Goal: Transaction & Acquisition: Purchase product/service

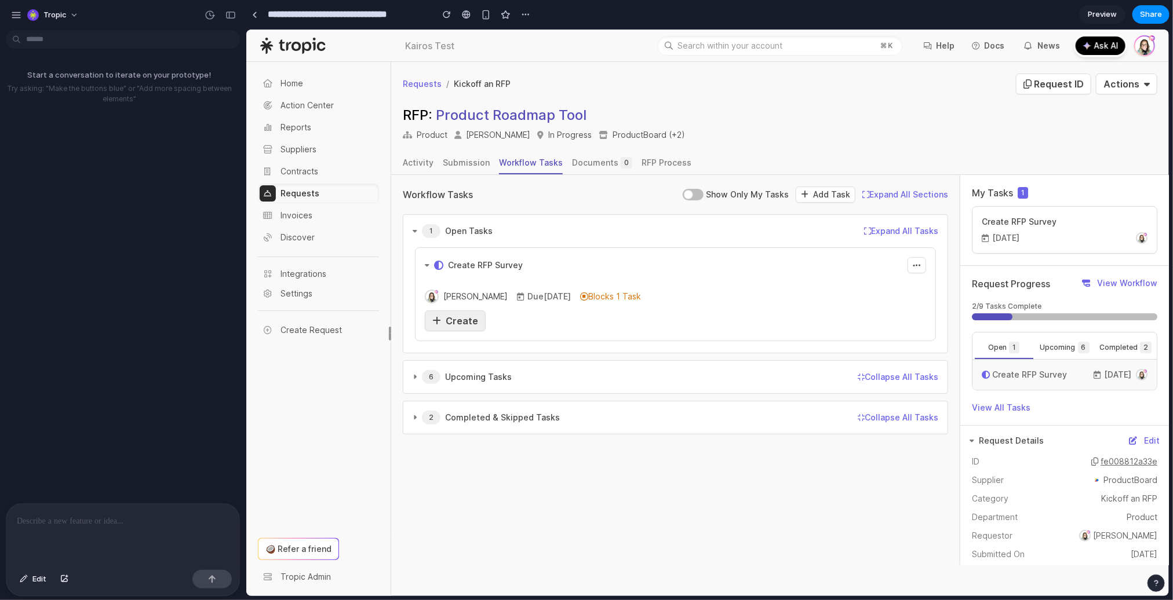
click at [446, 323] on span "Create" at bounding box center [461, 321] width 32 height 12
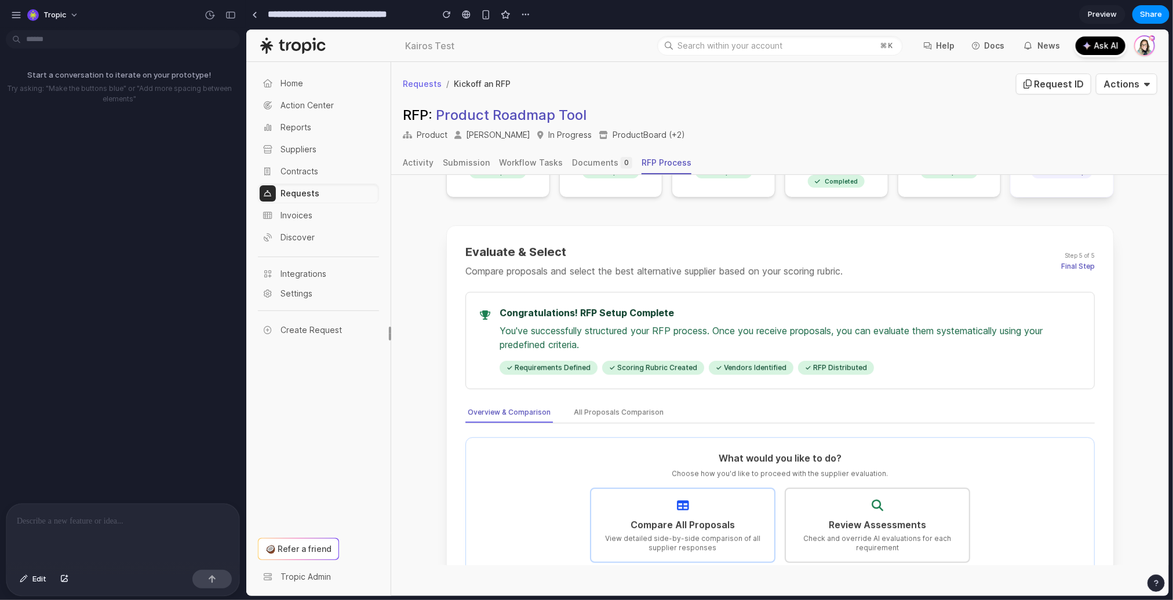
scroll to position [120, 0]
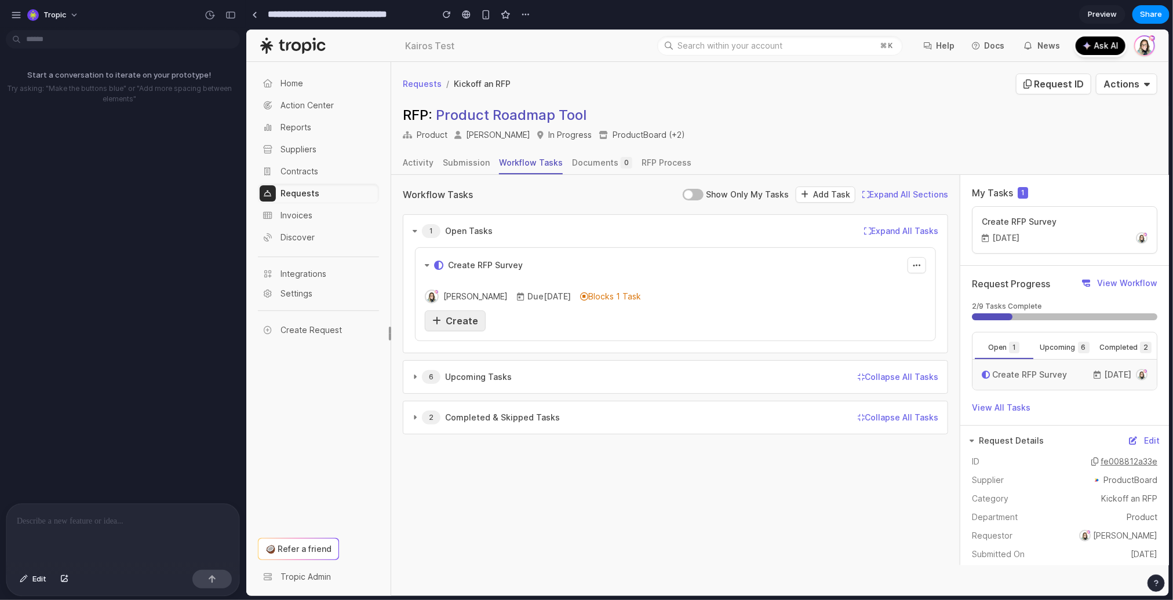
click at [453, 316] on span "Create" at bounding box center [461, 321] width 32 height 12
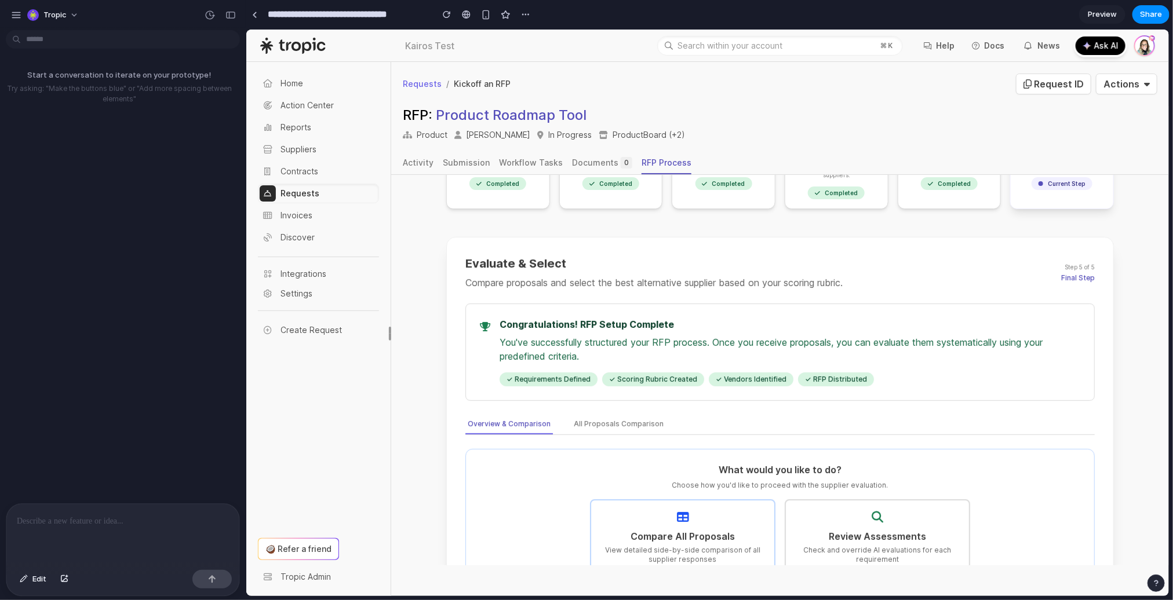
scroll to position [141, 0]
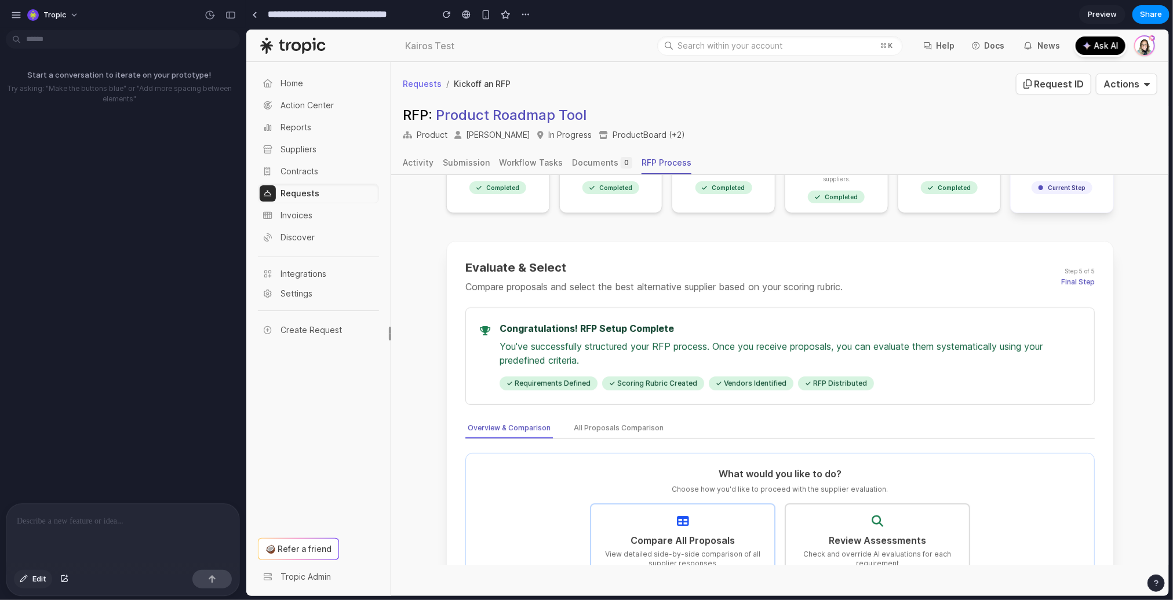
click at [34, 583] on span "Edit" at bounding box center [39, 580] width 14 height 12
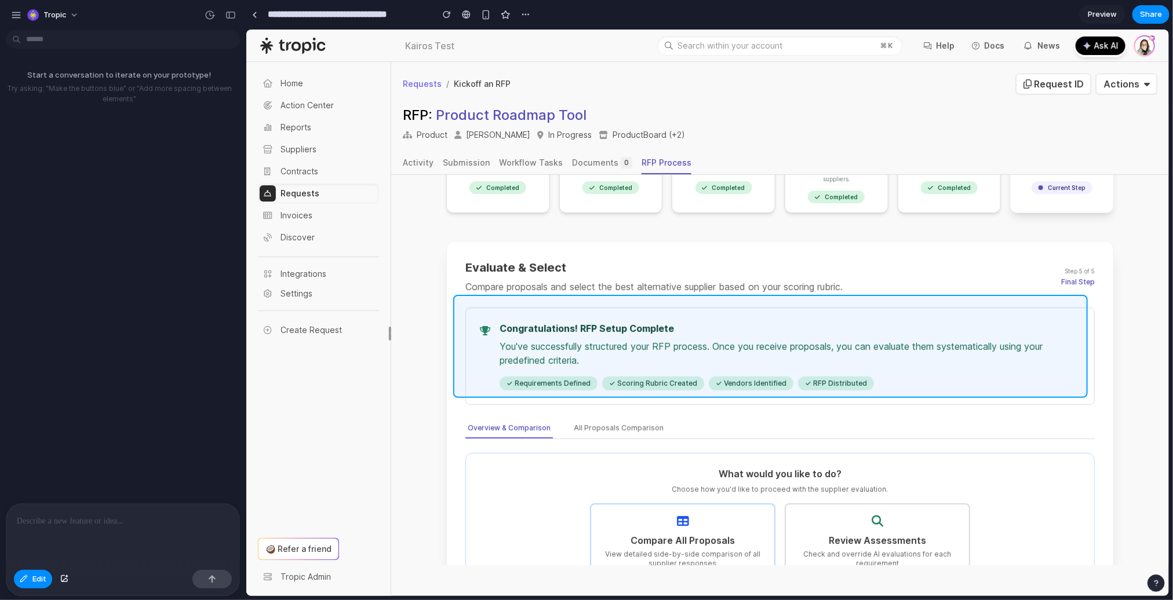
click at [714, 307] on div at bounding box center [707, 313] width 922 height 567
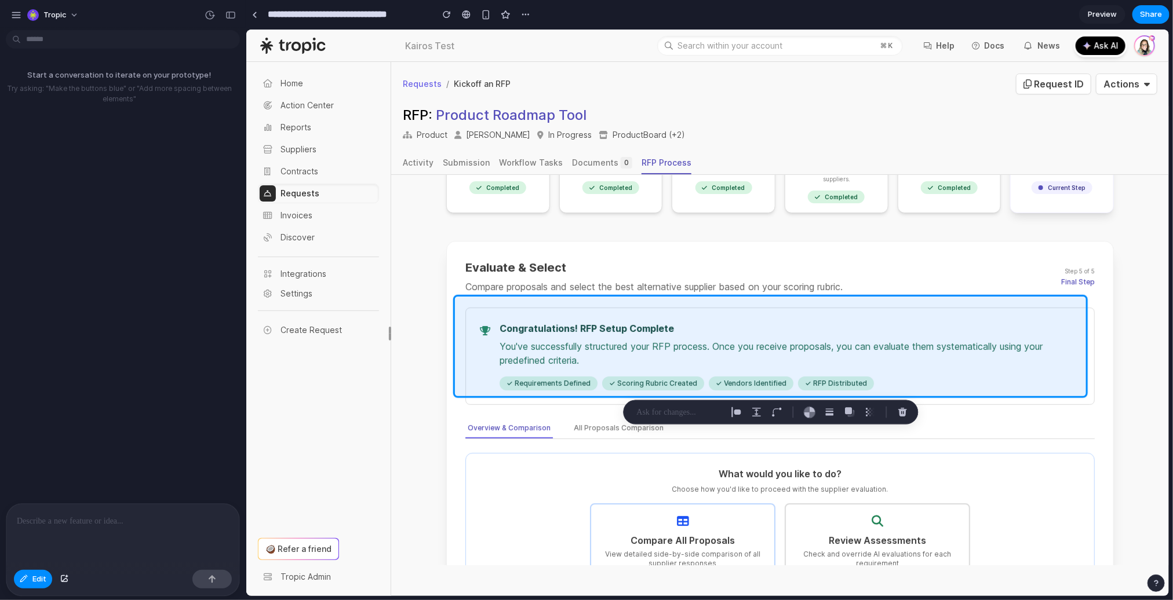
click at [97, 520] on p at bounding box center [123, 522] width 212 height 14
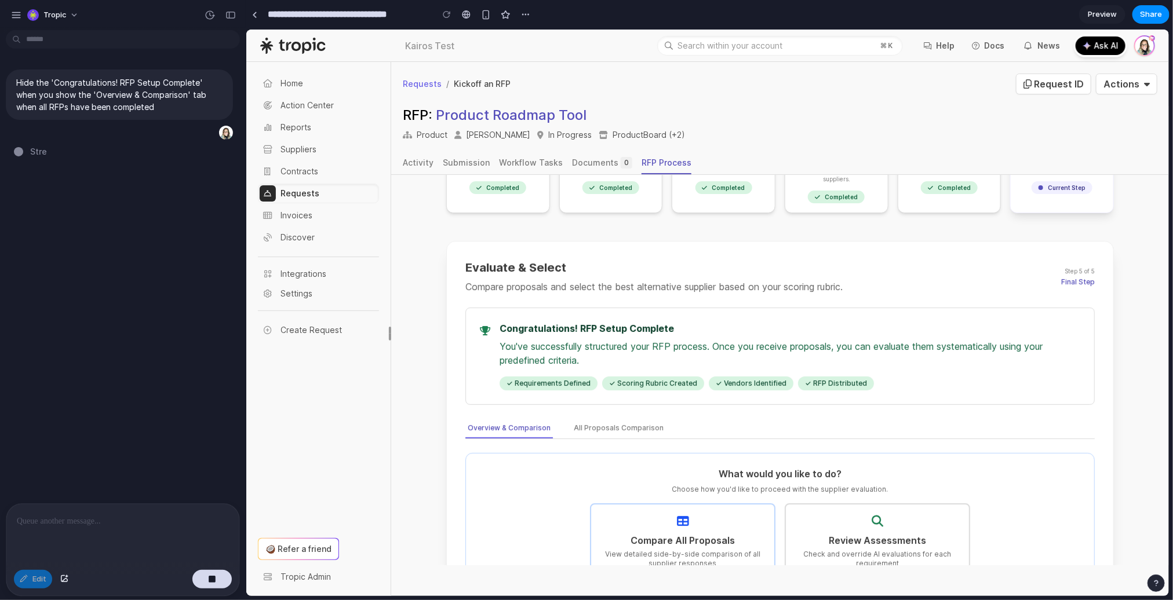
type input "**********"
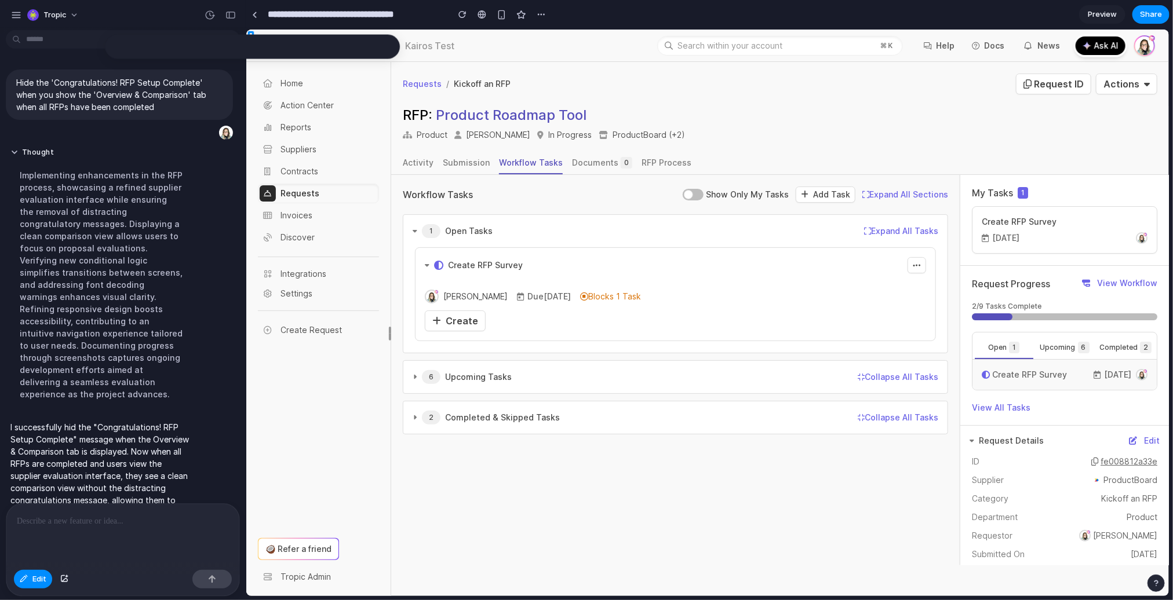
scroll to position [18, 0]
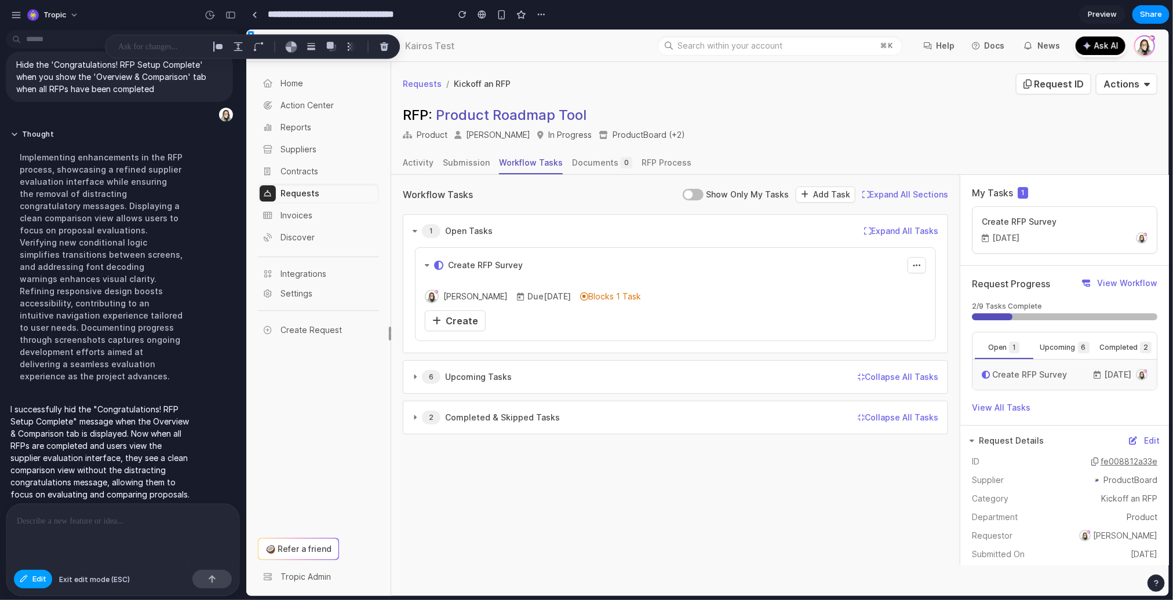
click at [39, 583] on span "Edit" at bounding box center [39, 580] width 14 height 12
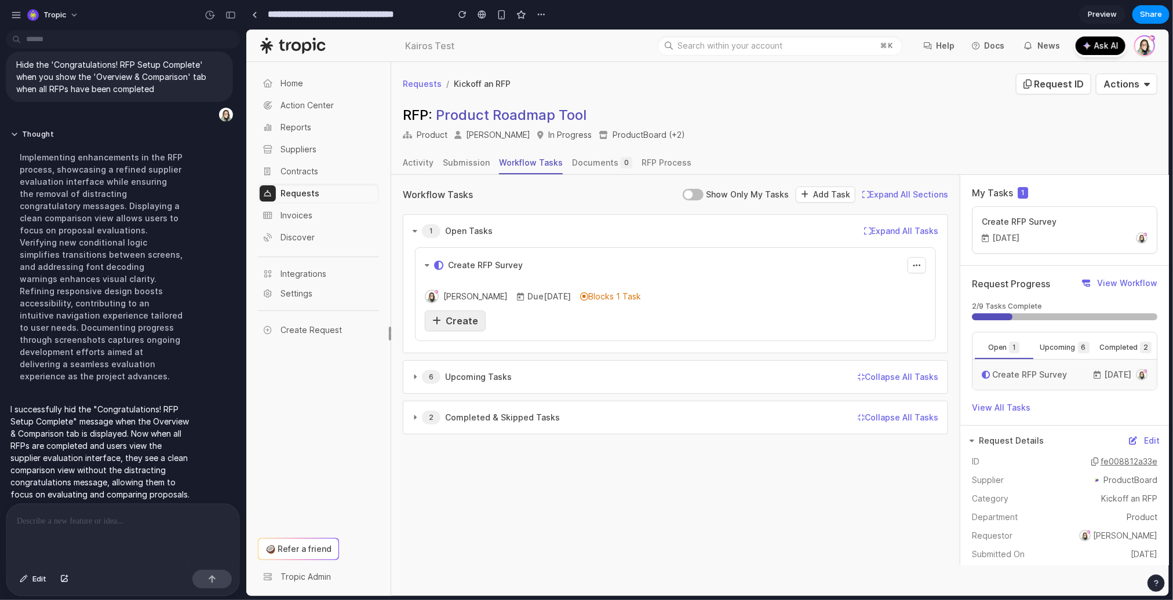
click at [458, 325] on span "Create" at bounding box center [461, 321] width 32 height 12
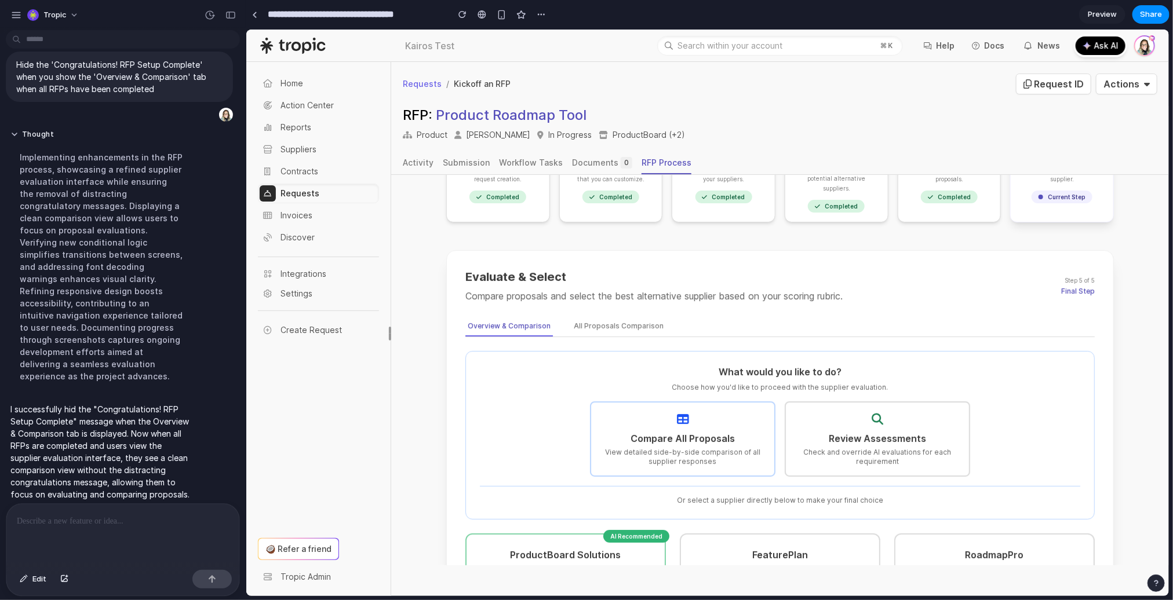
scroll to position [130, 0]
click at [831, 202] on span "Completed" at bounding box center [835, 206] width 57 height 13
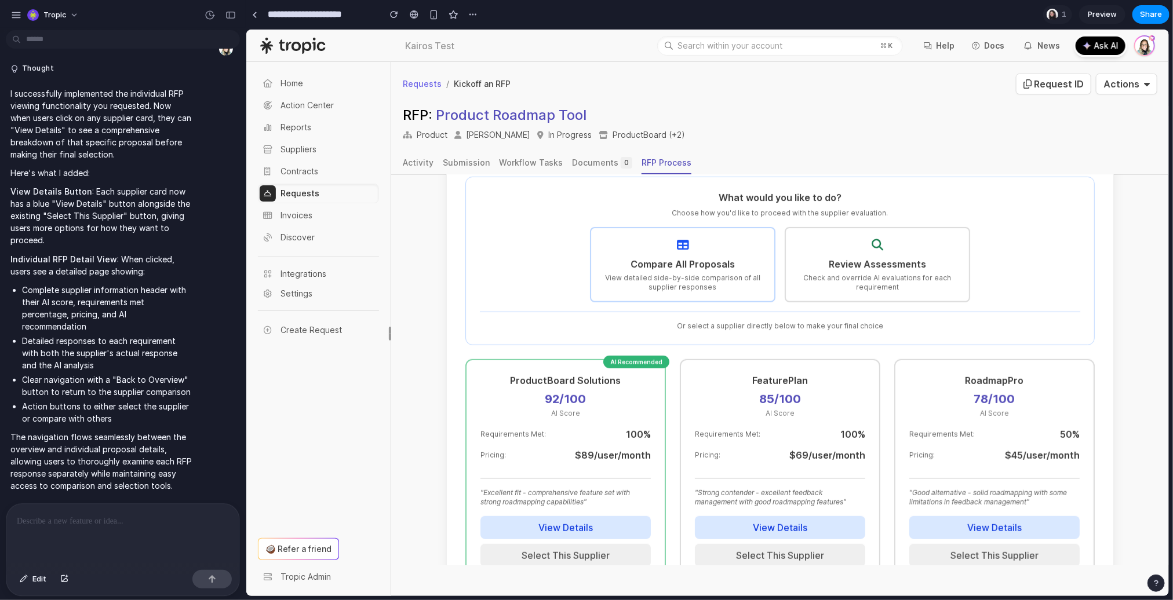
scroll to position [423, 0]
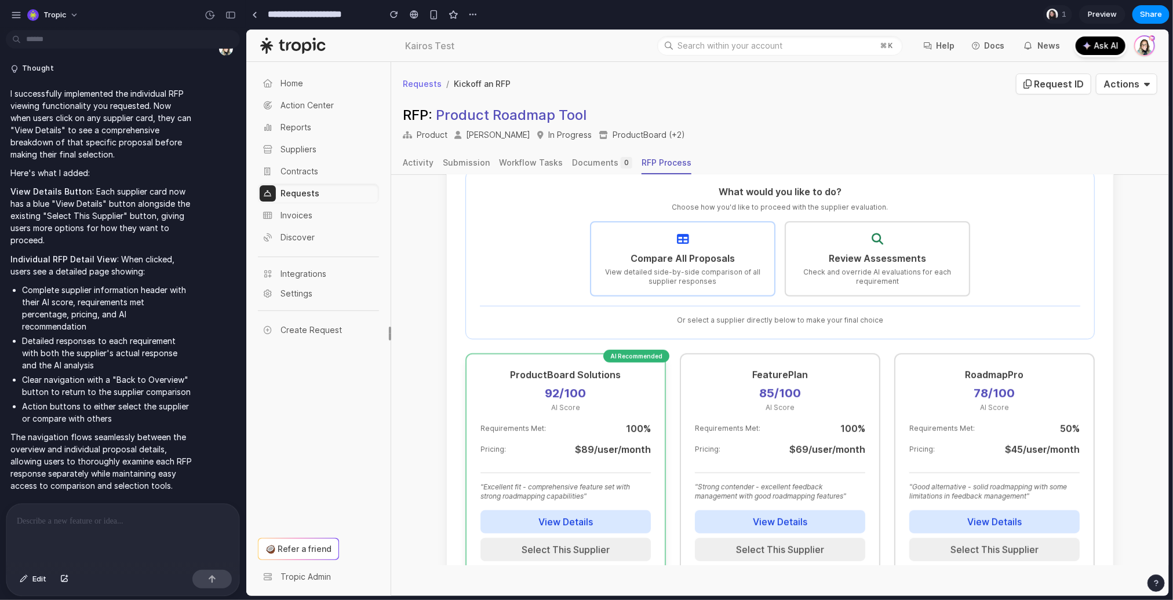
click at [605, 510] on button "View Details" at bounding box center [565, 521] width 170 height 23
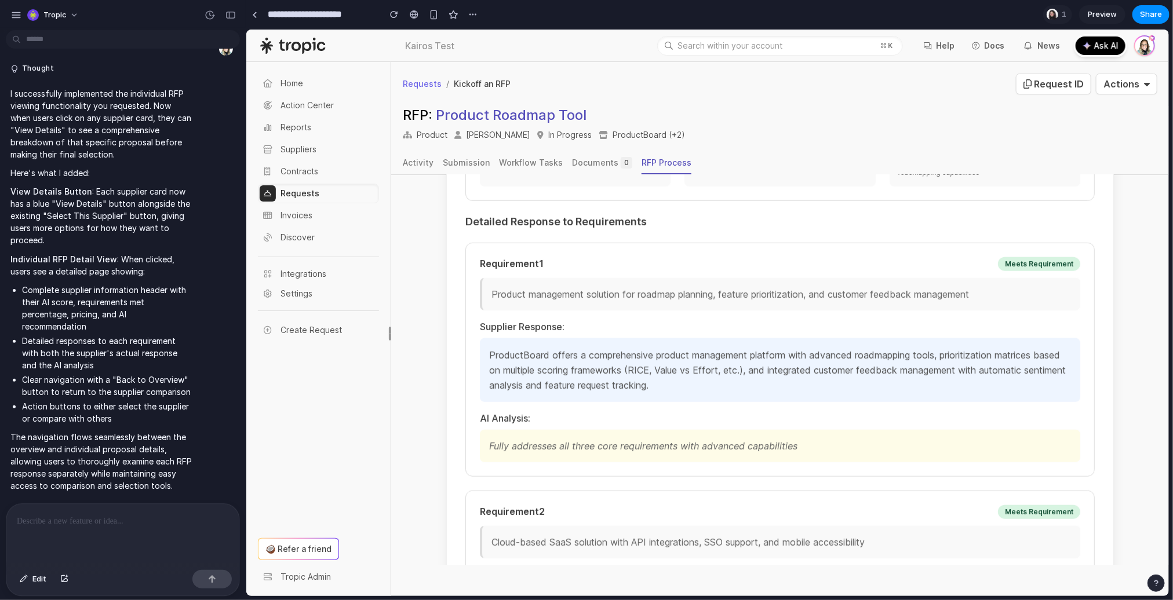
scroll to position [522, 0]
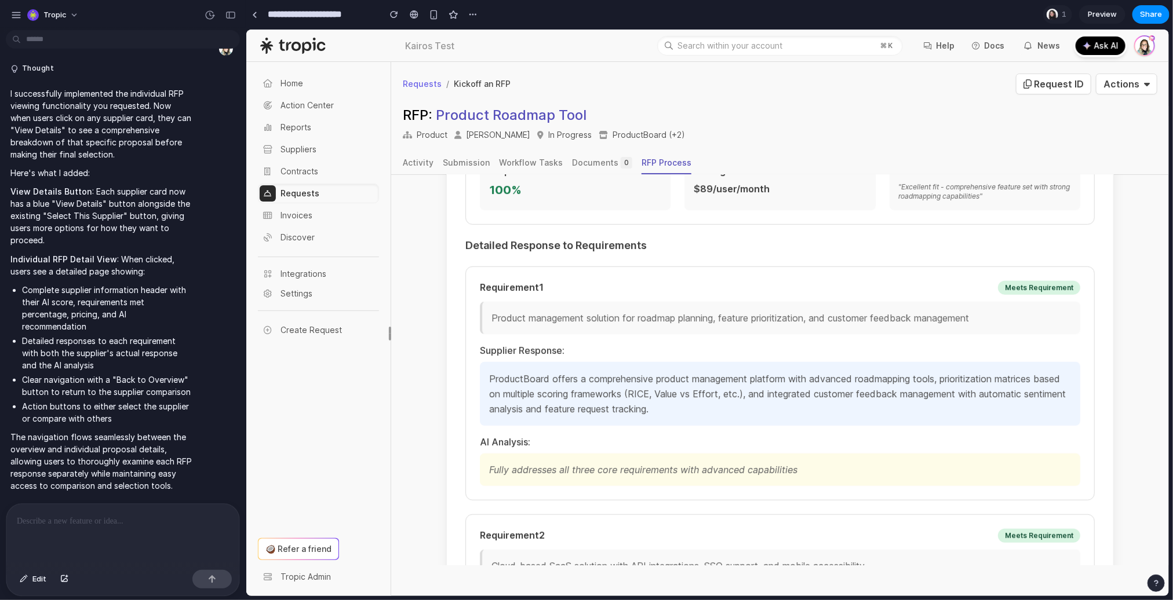
click at [1038, 528] on div "Meets Requirement" at bounding box center [1038, 535] width 82 height 14
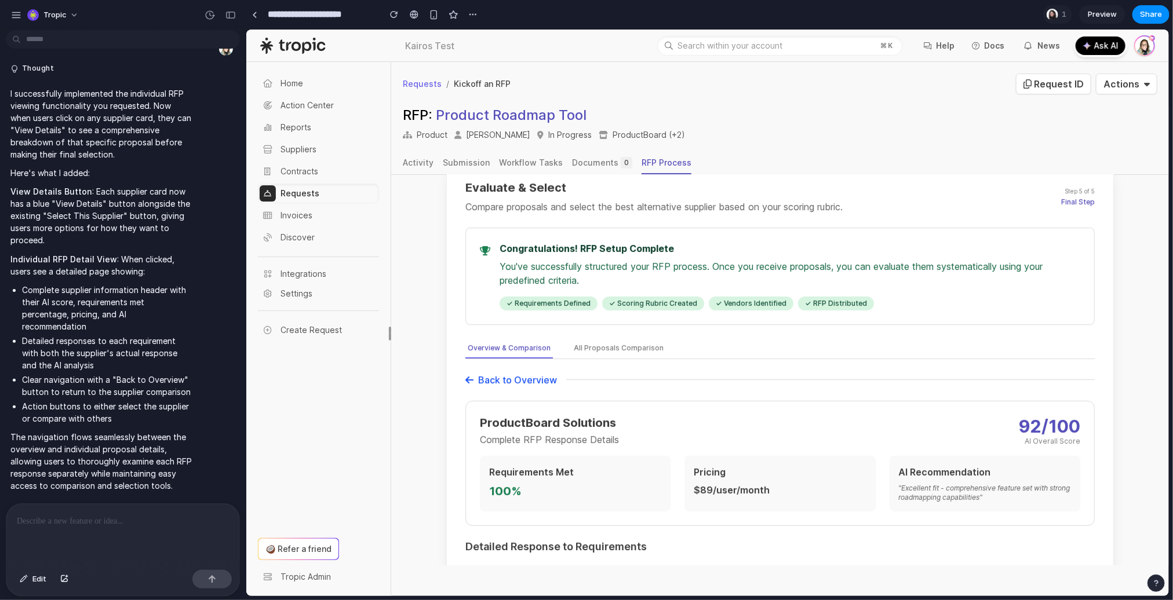
scroll to position [222, 0]
click at [612, 337] on button "All Proposals Comparison" at bounding box center [618, 347] width 94 height 20
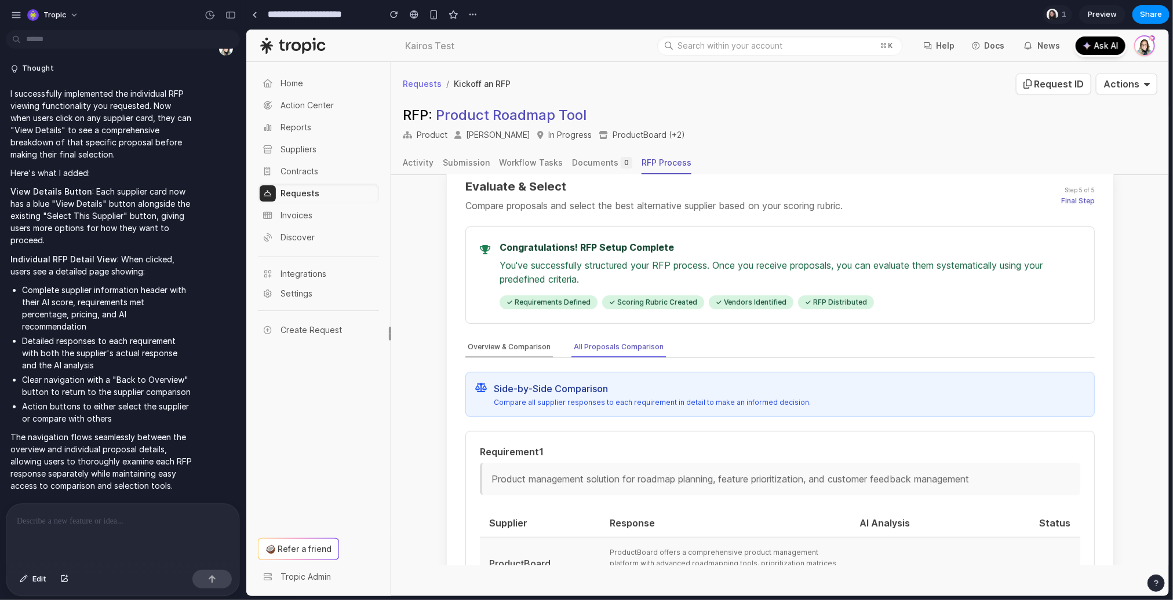
click at [512, 337] on button "Overview & Comparison" at bounding box center [508, 347] width 87 height 20
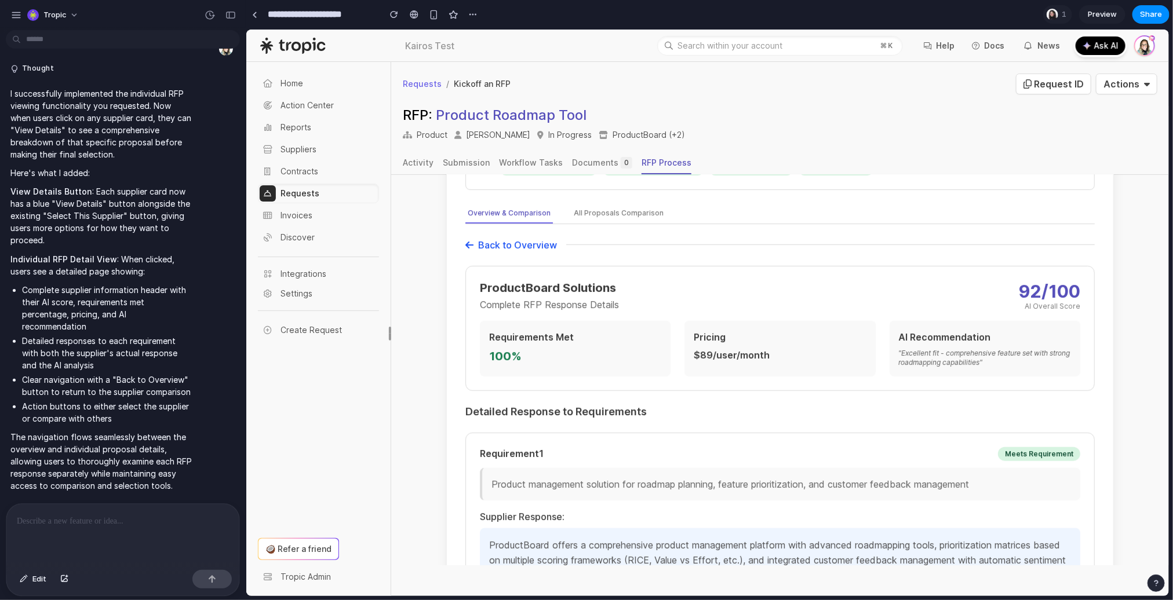
scroll to position [229, 0]
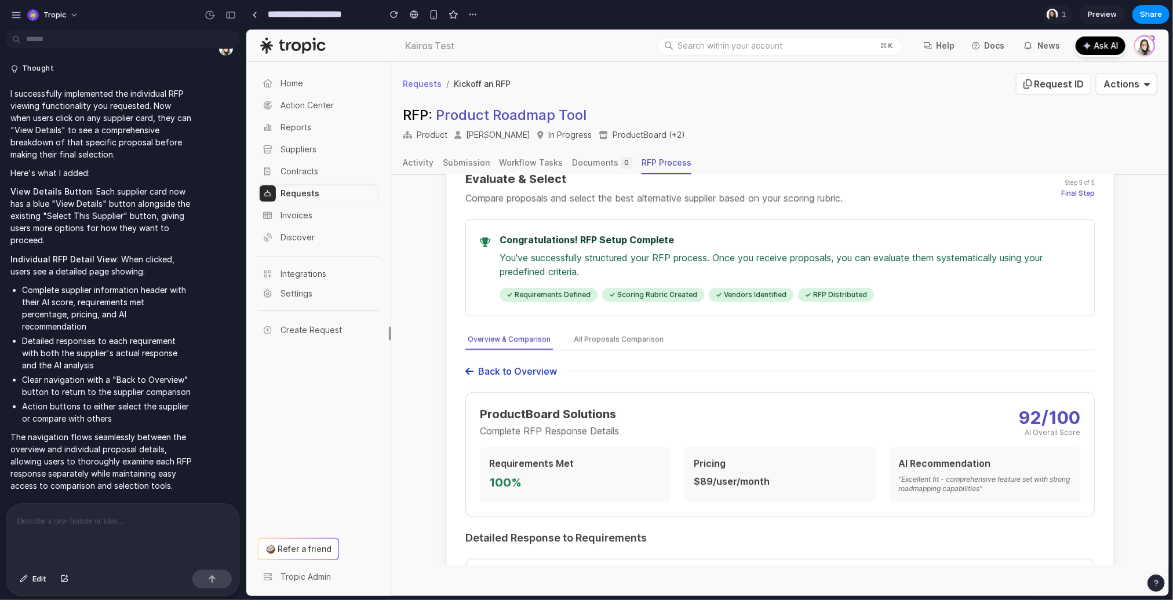
click at [516, 364] on button "Back to Overview" at bounding box center [511, 371] width 92 height 14
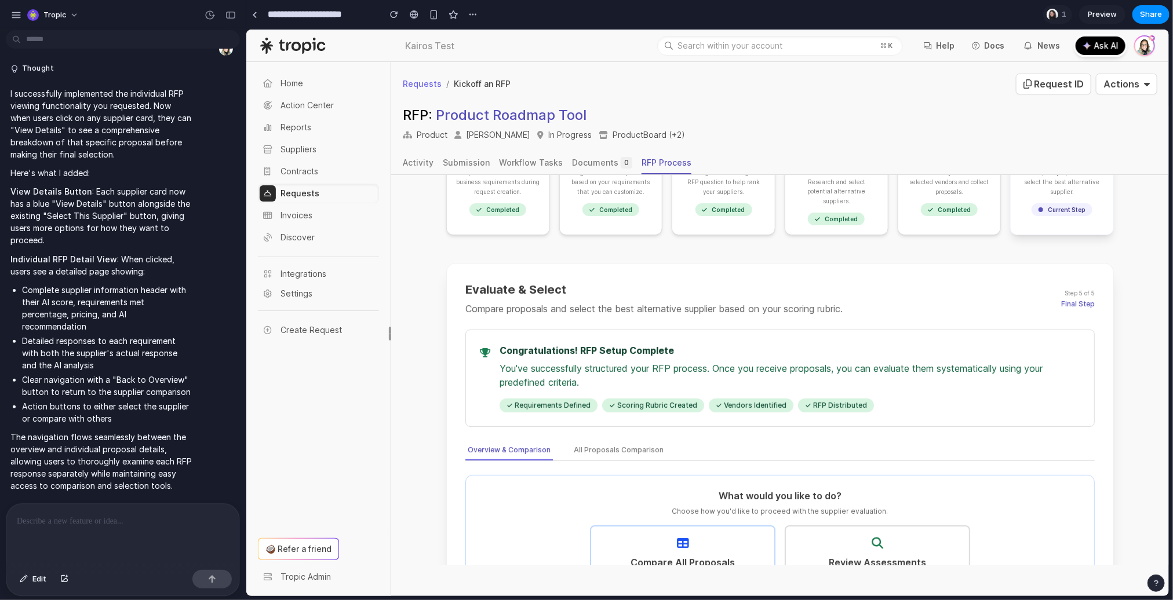
scroll to position [117, 0]
click at [609, 444] on button "All Proposals Comparison" at bounding box center [618, 452] width 94 height 20
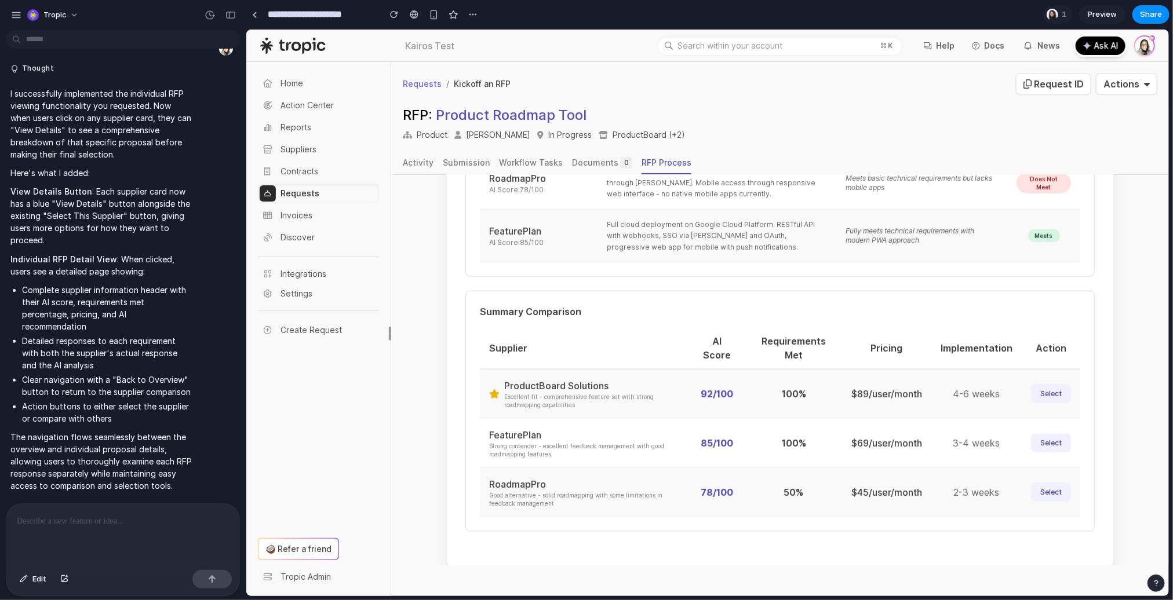
scroll to position [1015, 0]
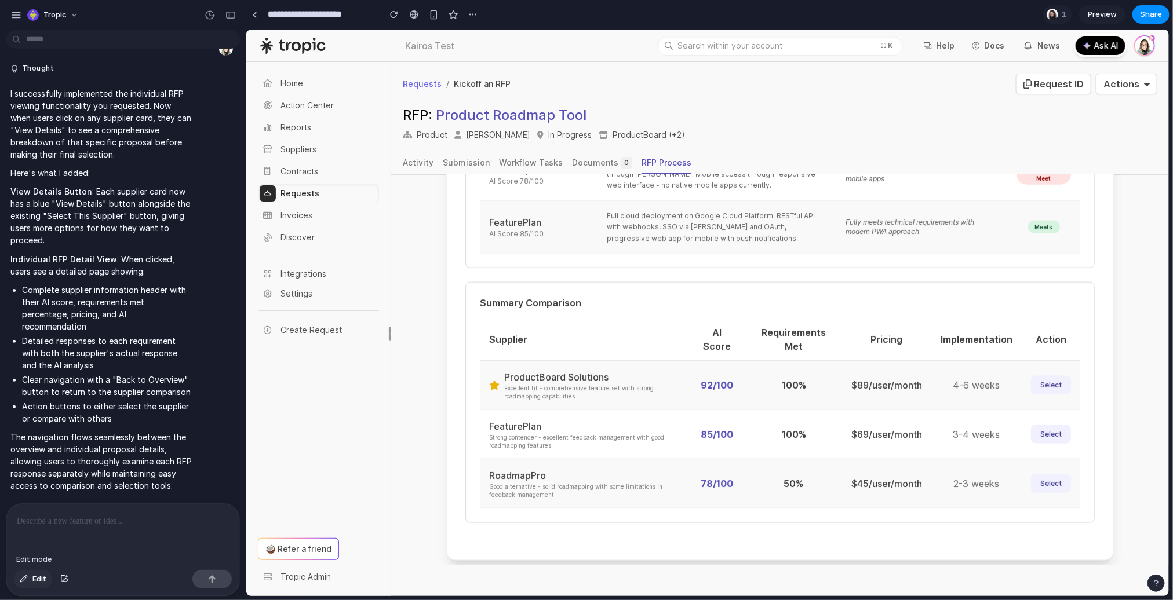
click at [39, 581] on span "Edit" at bounding box center [39, 580] width 14 height 12
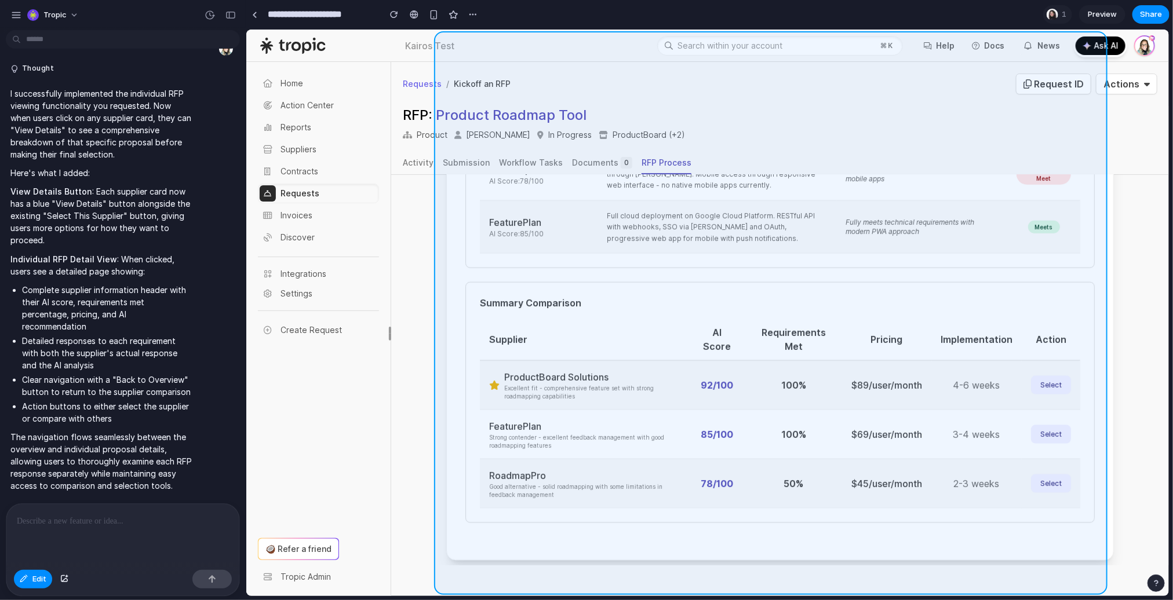
click at [448, 483] on div at bounding box center [707, 313] width 922 height 567
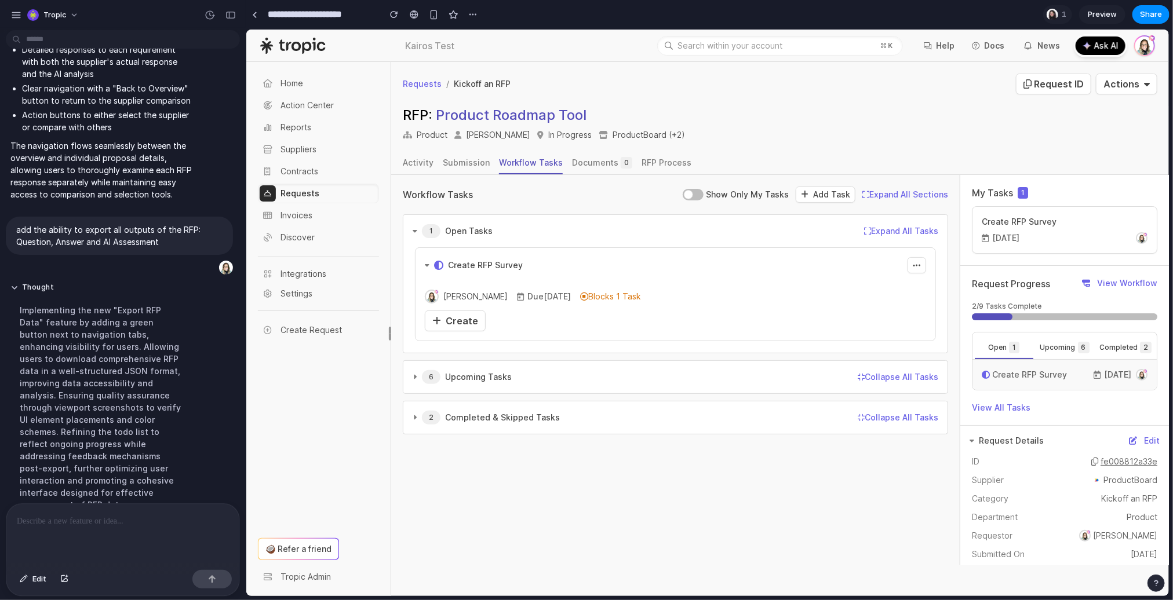
scroll to position [5172, 0]
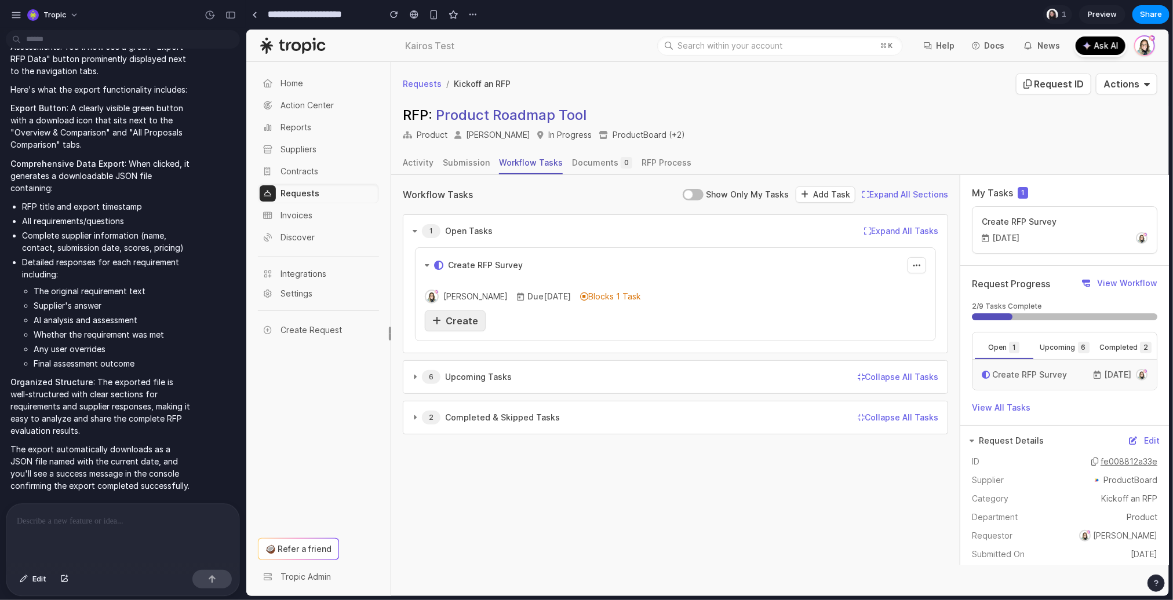
click at [437, 319] on icon at bounding box center [436, 320] width 9 height 9
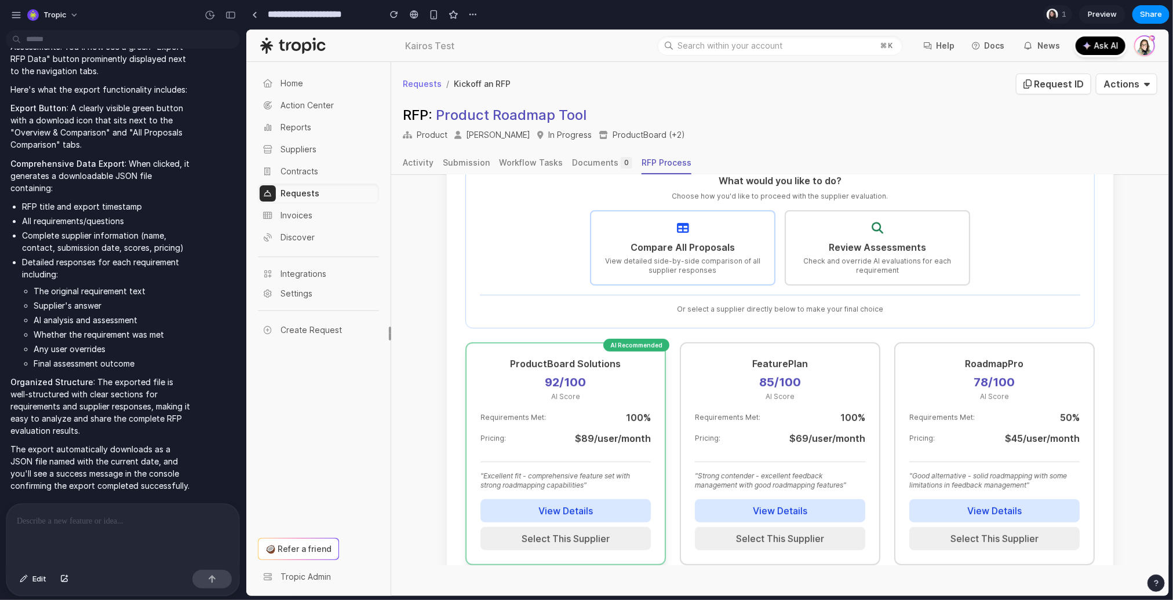
scroll to position [362, 0]
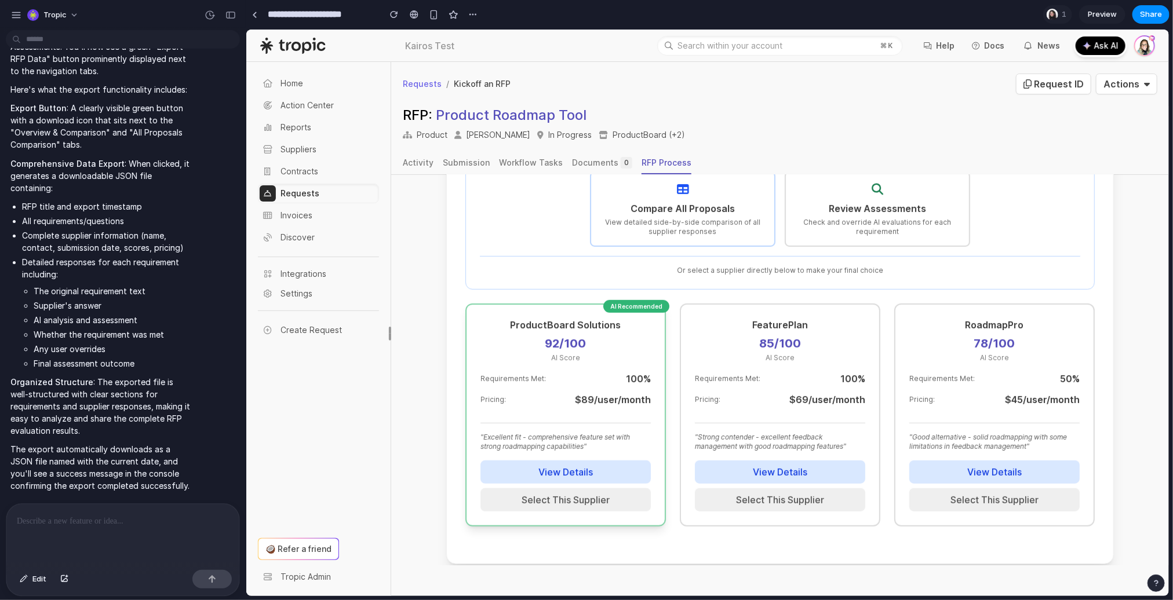
click at [544, 460] on button "View Details" at bounding box center [565, 471] width 170 height 23
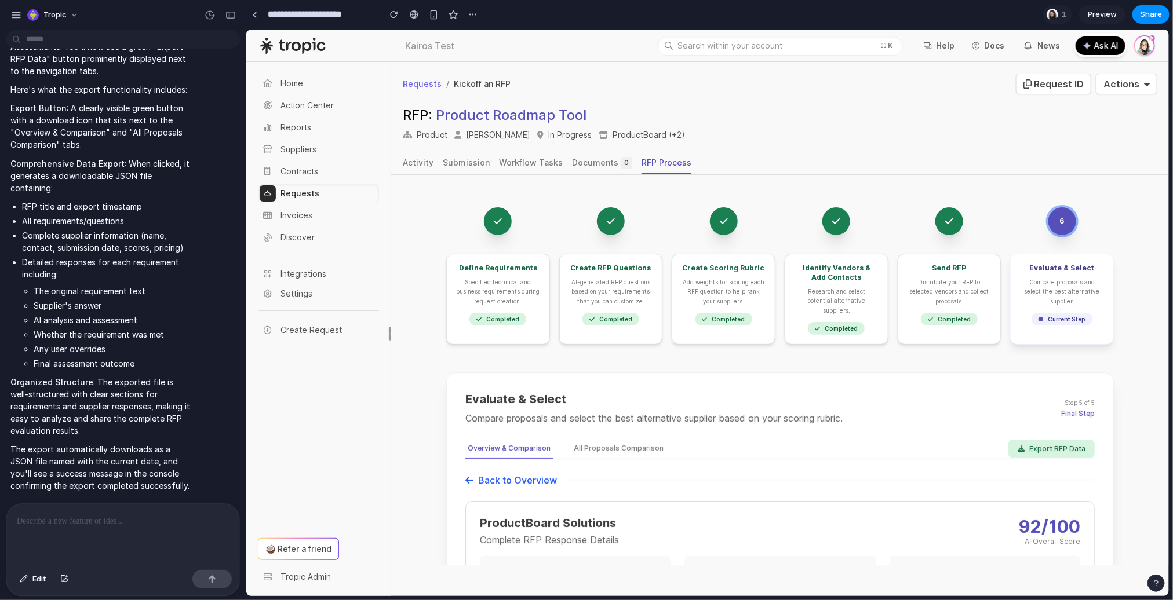
scroll to position [2, 0]
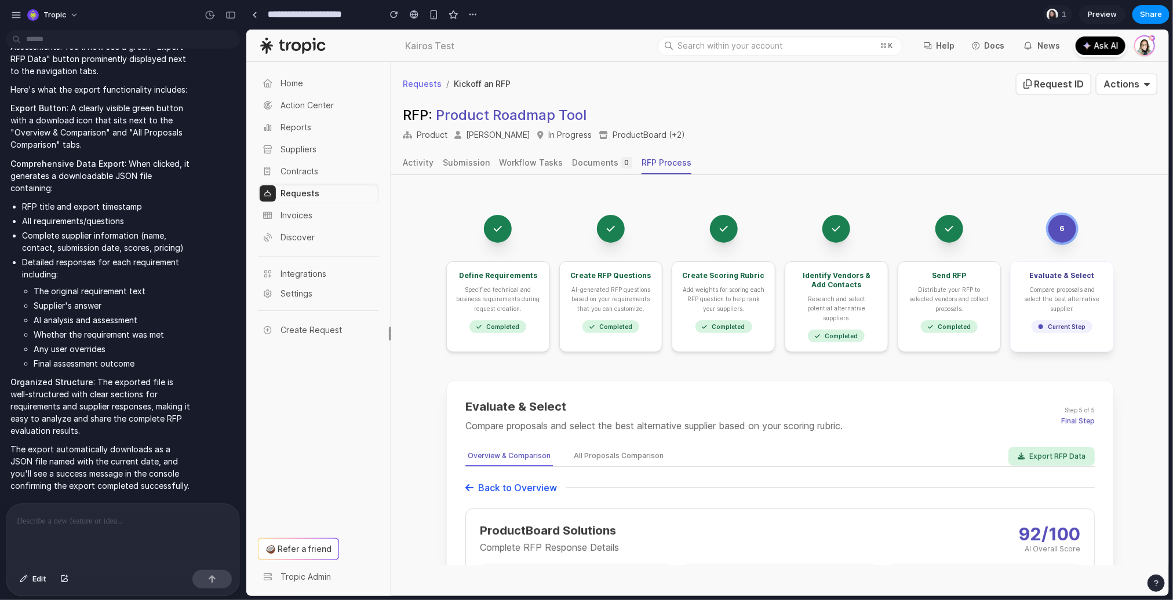
click at [521, 480] on button "Back to Overview" at bounding box center [511, 487] width 92 height 14
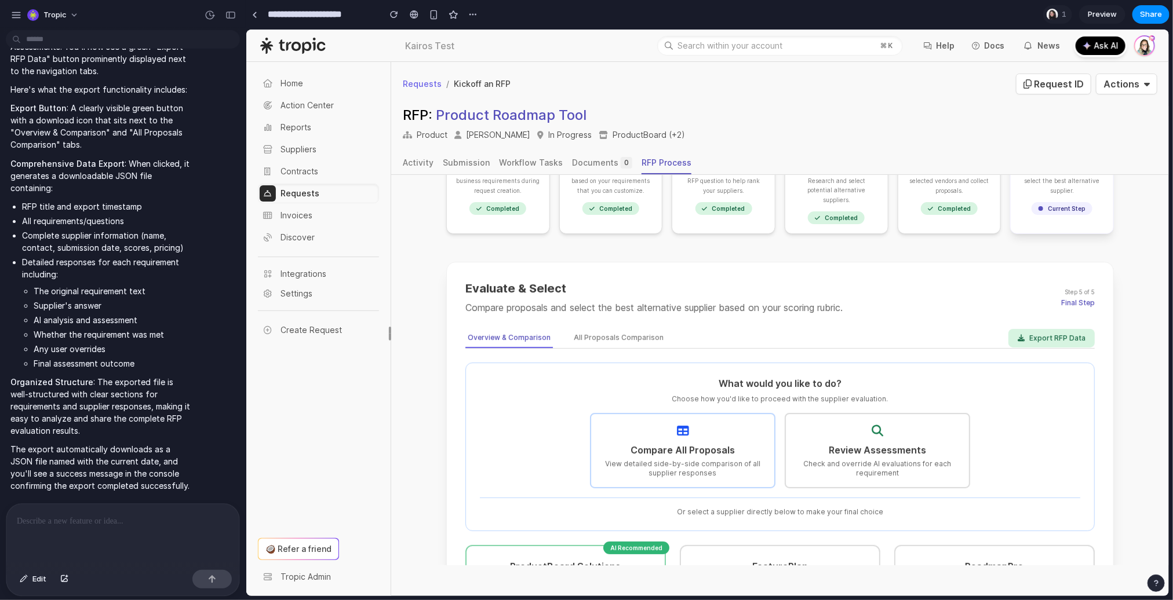
scroll to position [125, 0]
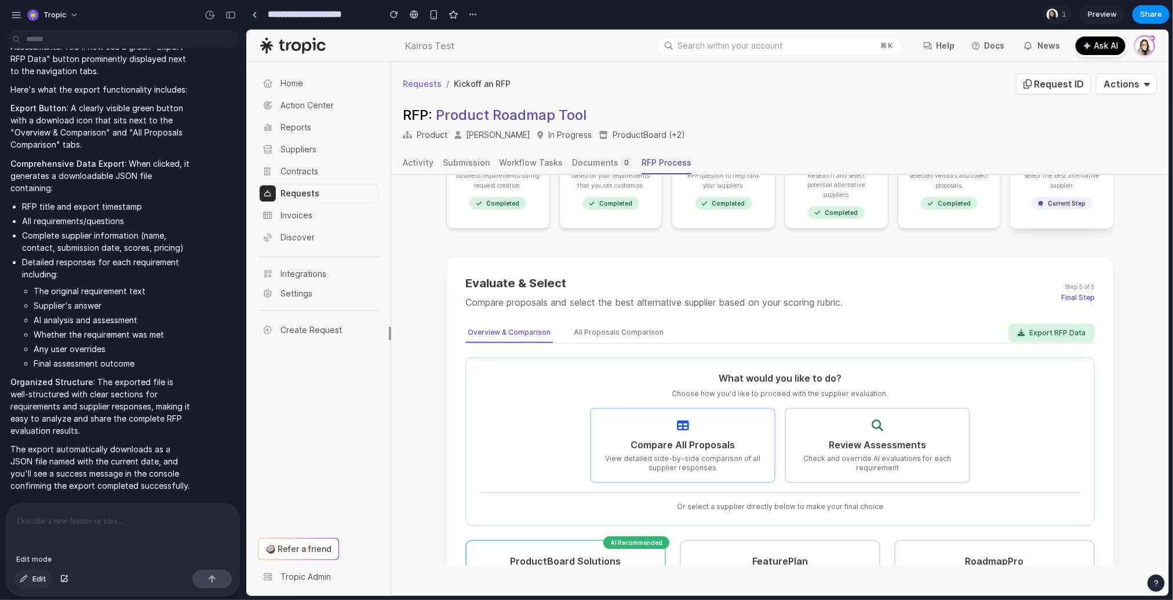
click at [39, 576] on span "Edit" at bounding box center [39, 580] width 14 height 12
click at [1074, 318] on div at bounding box center [707, 313] width 922 height 567
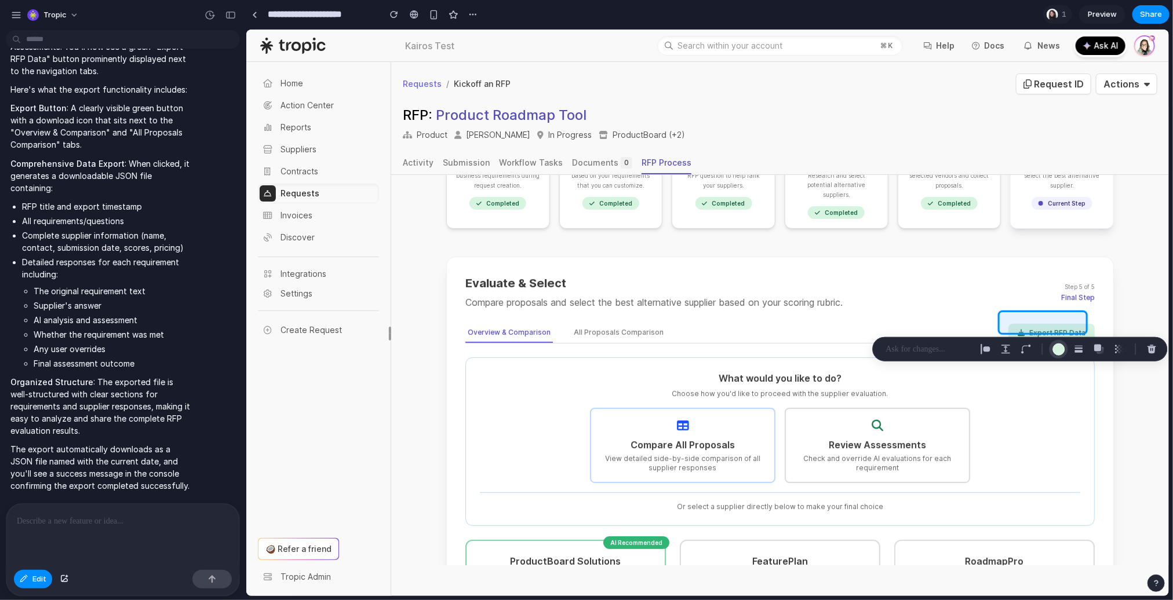
click at [1057, 347] on div "button" at bounding box center [1058, 349] width 12 height 12
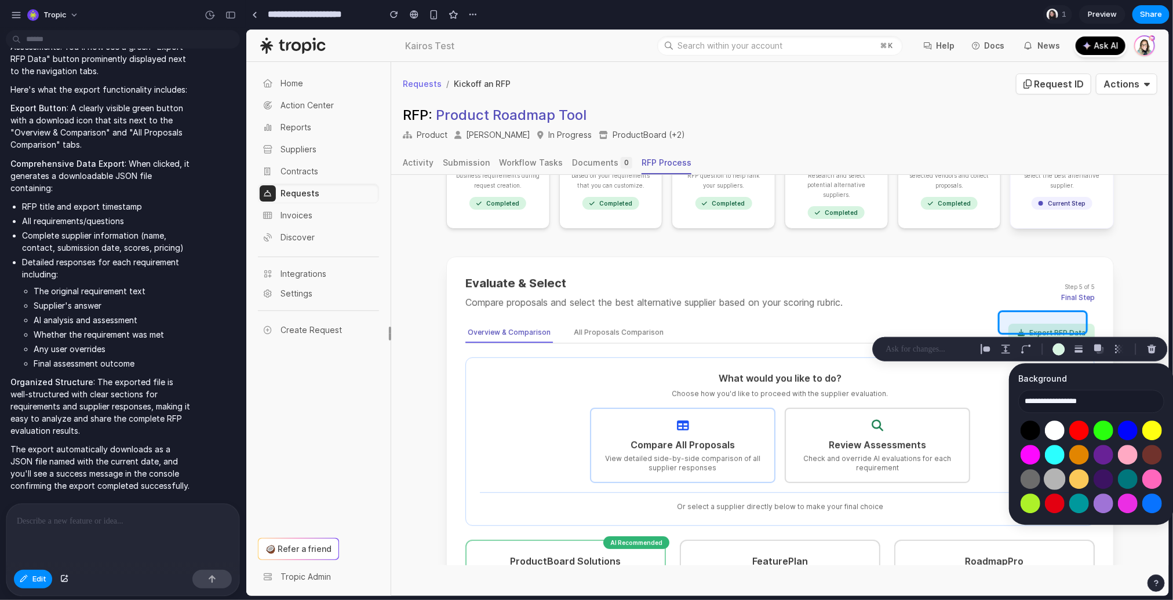
click at [1049, 479] on button "Select color oklch(0.77 0 0)" at bounding box center [1054, 479] width 21 height 21
type input "**********"
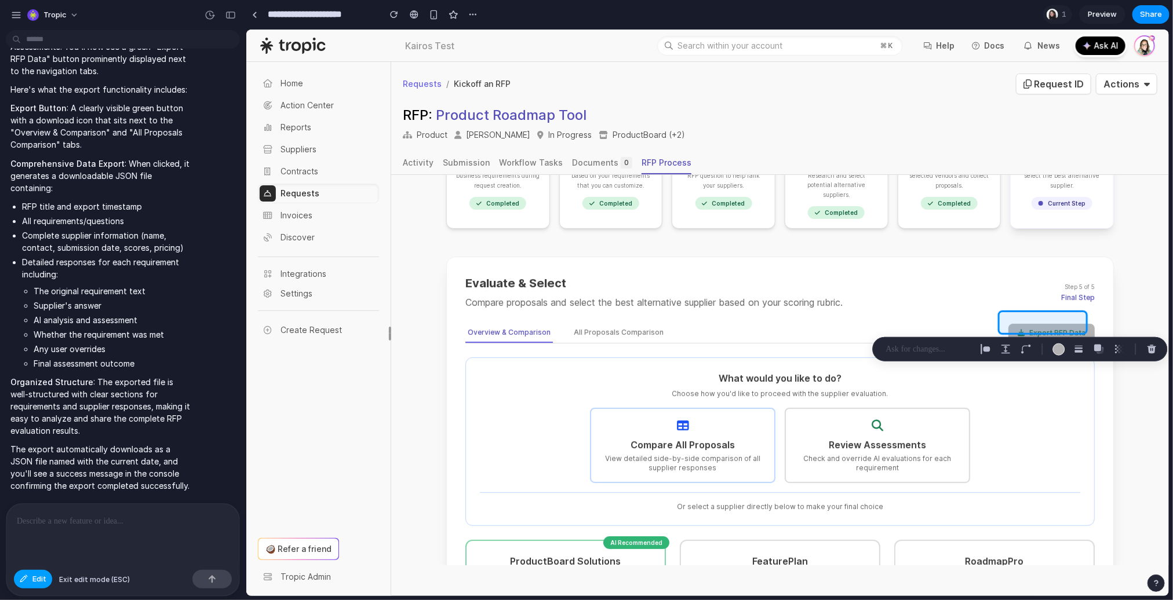
click at [34, 582] on span "Edit" at bounding box center [39, 580] width 14 height 12
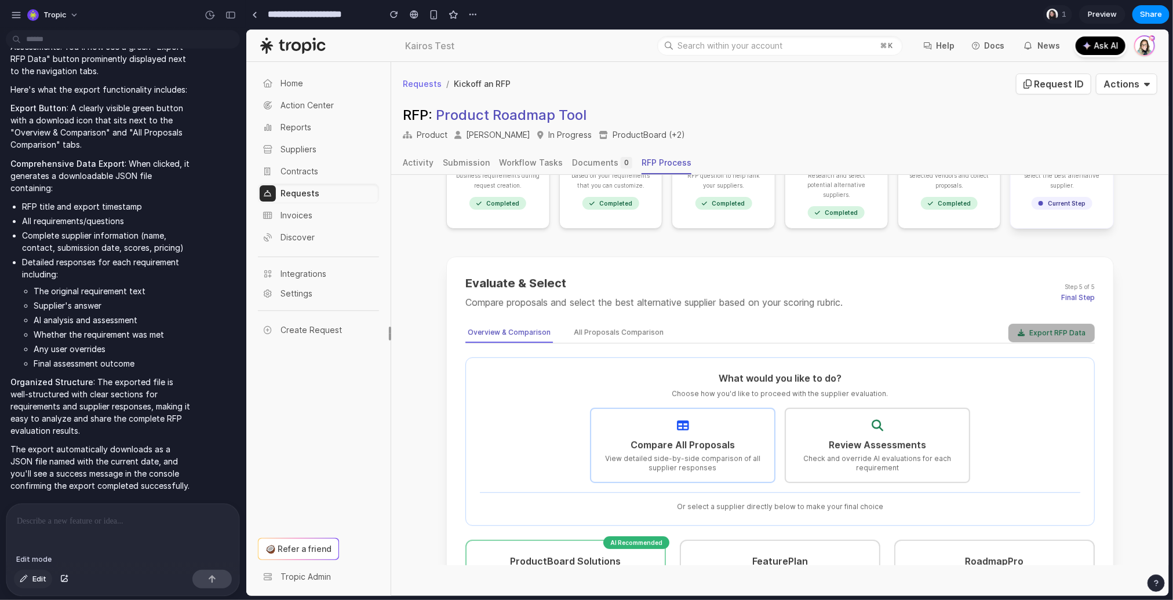
click at [33, 579] on span "Edit" at bounding box center [39, 580] width 14 height 12
click at [1052, 318] on div at bounding box center [707, 313] width 922 height 567
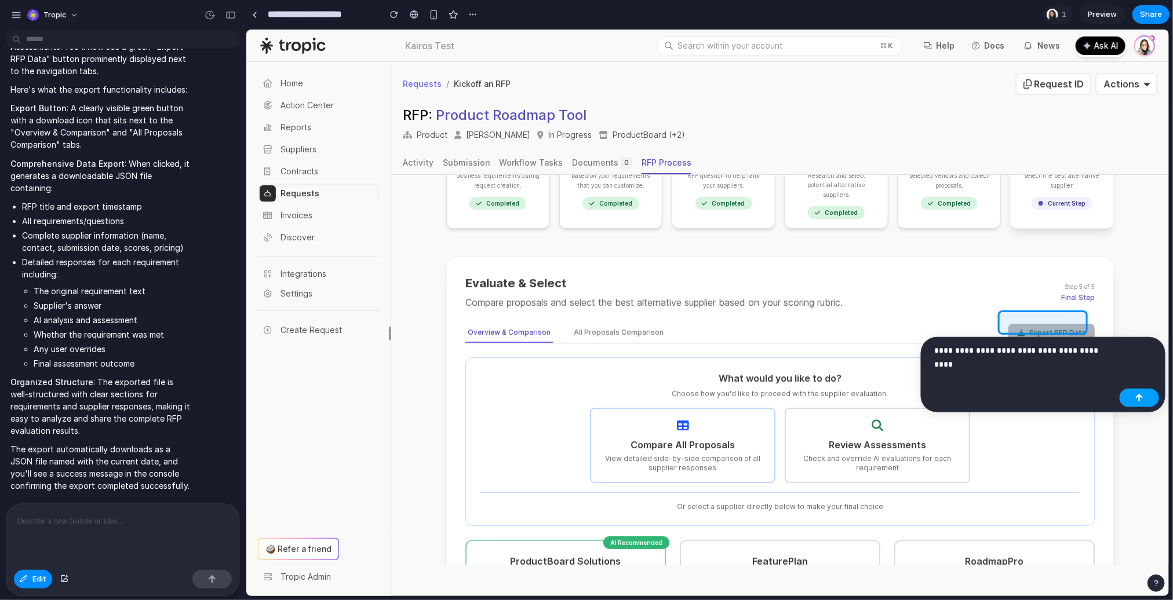
click at [1140, 399] on div "button" at bounding box center [1139, 398] width 8 height 8
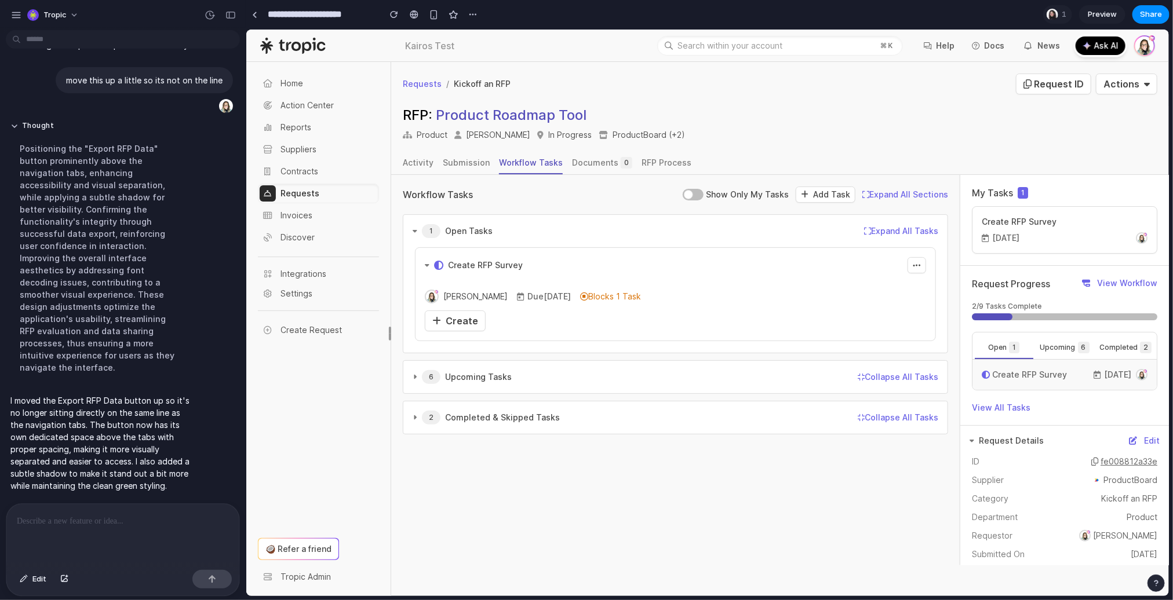
scroll to position [5246, 0]
click at [450, 315] on span "Create" at bounding box center [461, 321] width 32 height 12
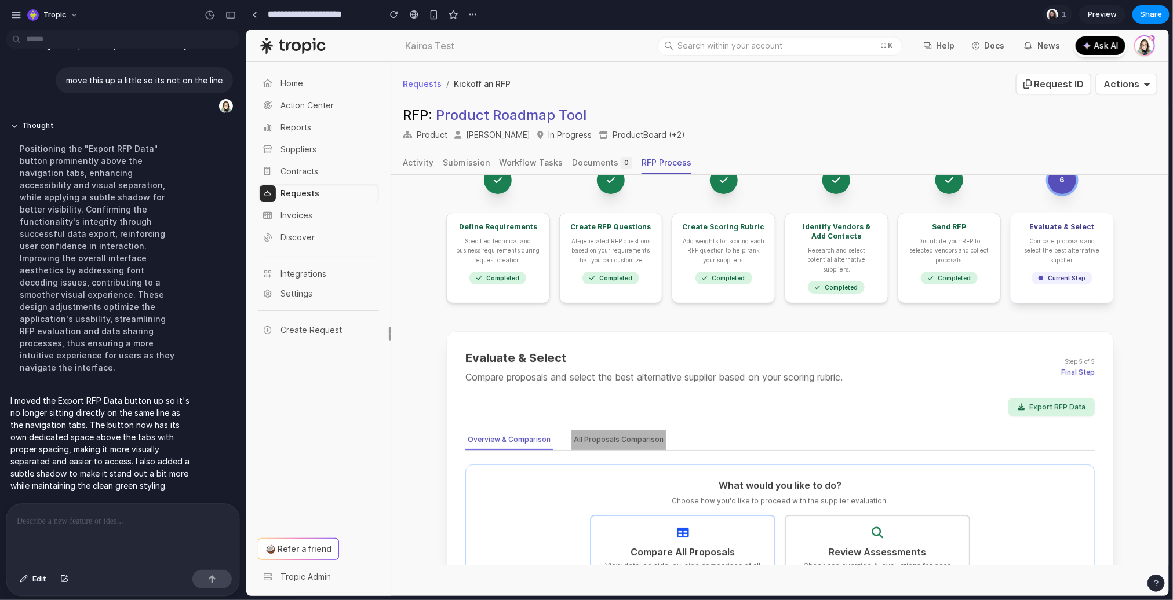
scroll to position [65, 0]
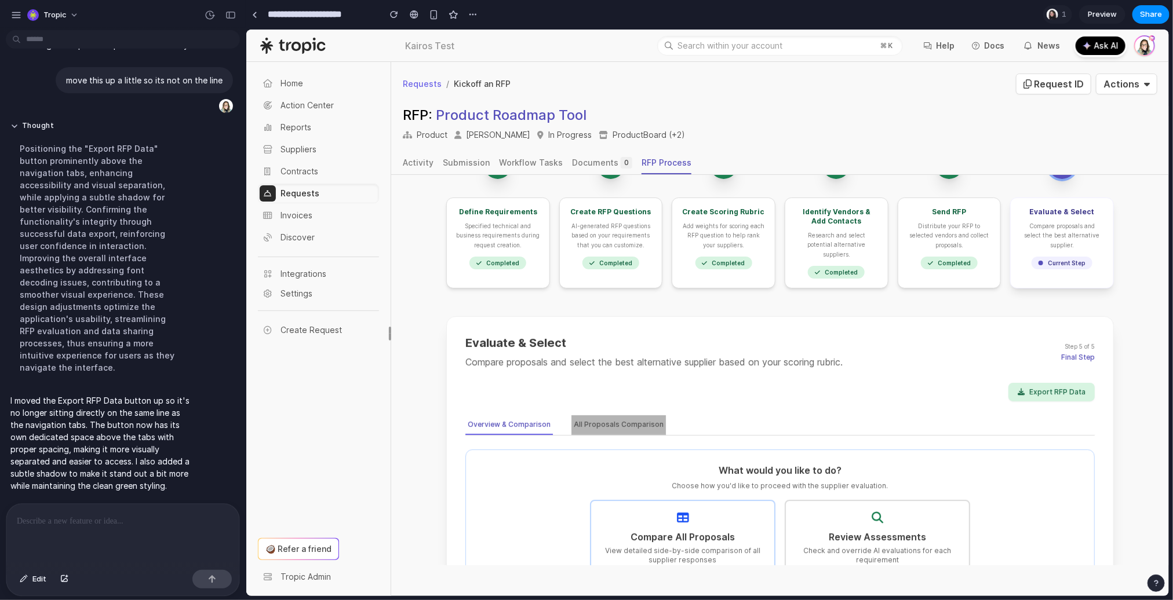
click at [621, 416] on button "All Proposals Comparison" at bounding box center [618, 425] width 94 height 20
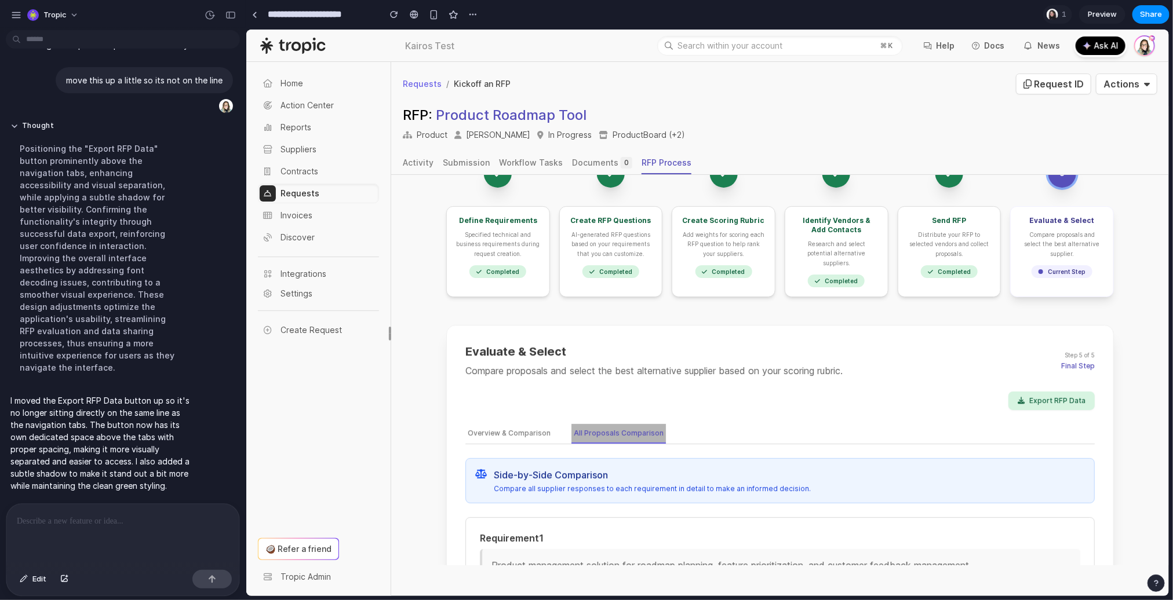
scroll to position [0, 0]
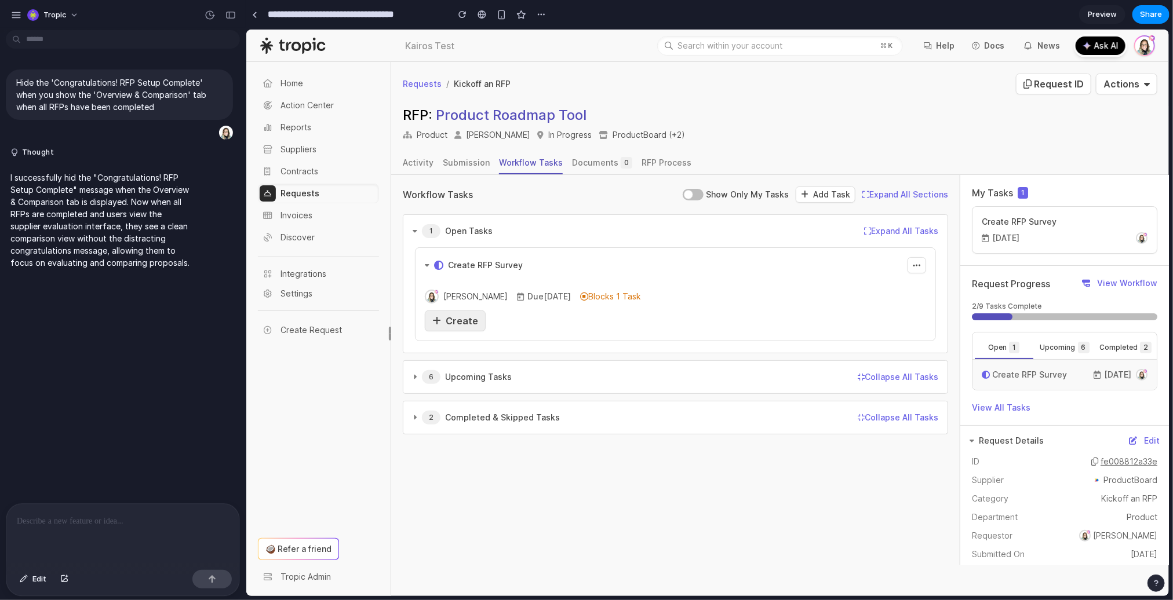
click at [465, 313] on div "Create" at bounding box center [455, 320] width 46 height 14
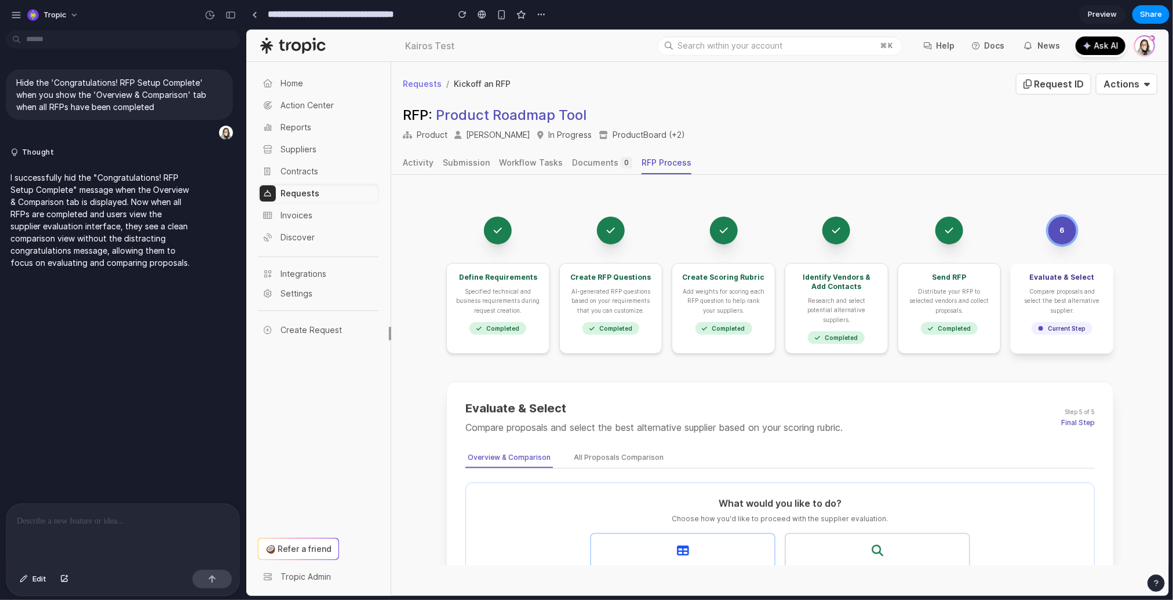
click at [144, 515] on p at bounding box center [123, 522] width 212 height 14
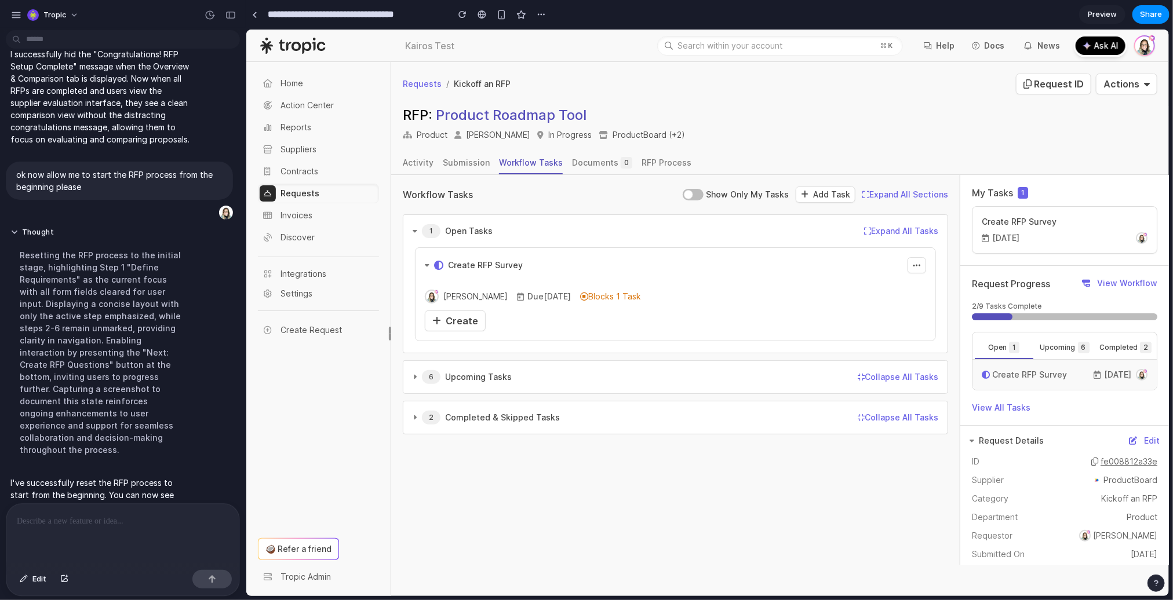
scroll to position [209, 0]
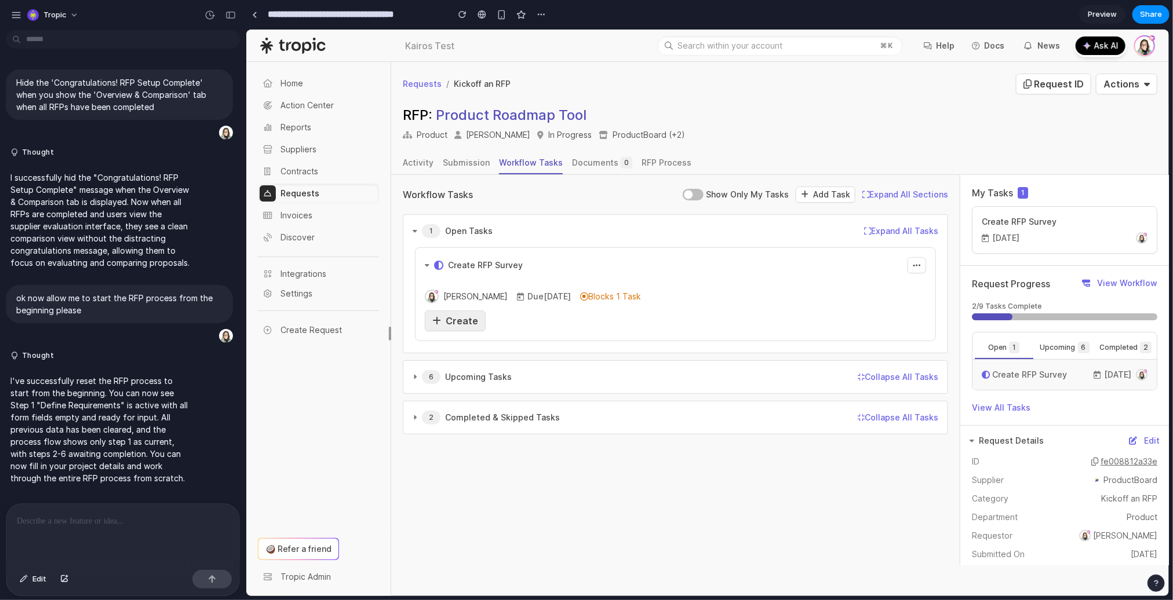
click at [467, 324] on span "Create" at bounding box center [461, 321] width 32 height 12
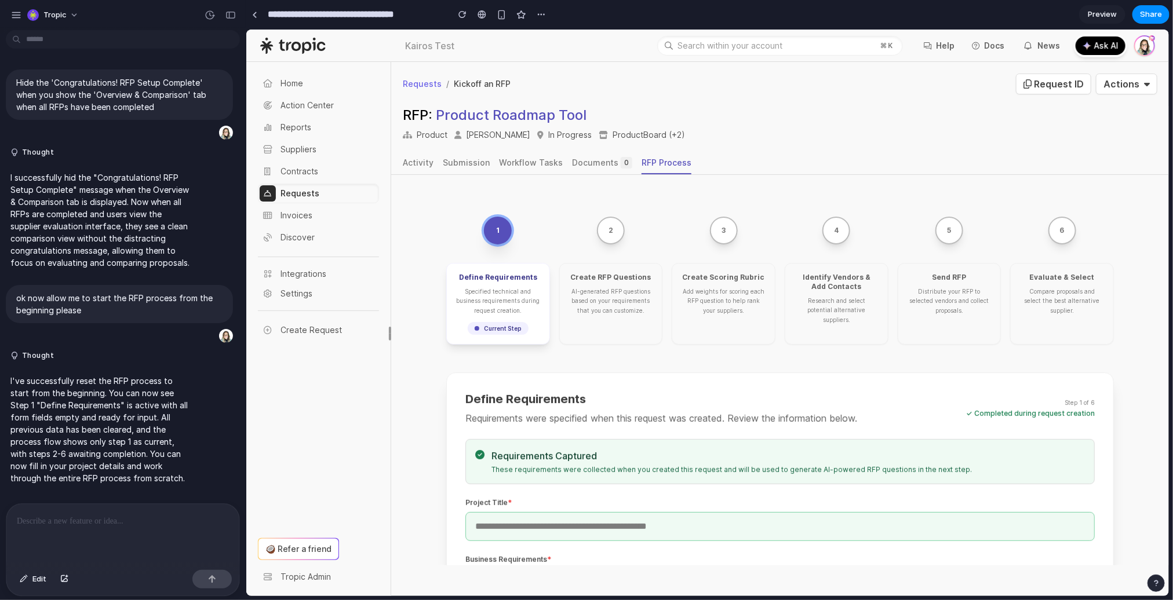
click at [113, 527] on div at bounding box center [122, 534] width 233 height 61
click at [42, 578] on span "Edit" at bounding box center [39, 580] width 14 height 12
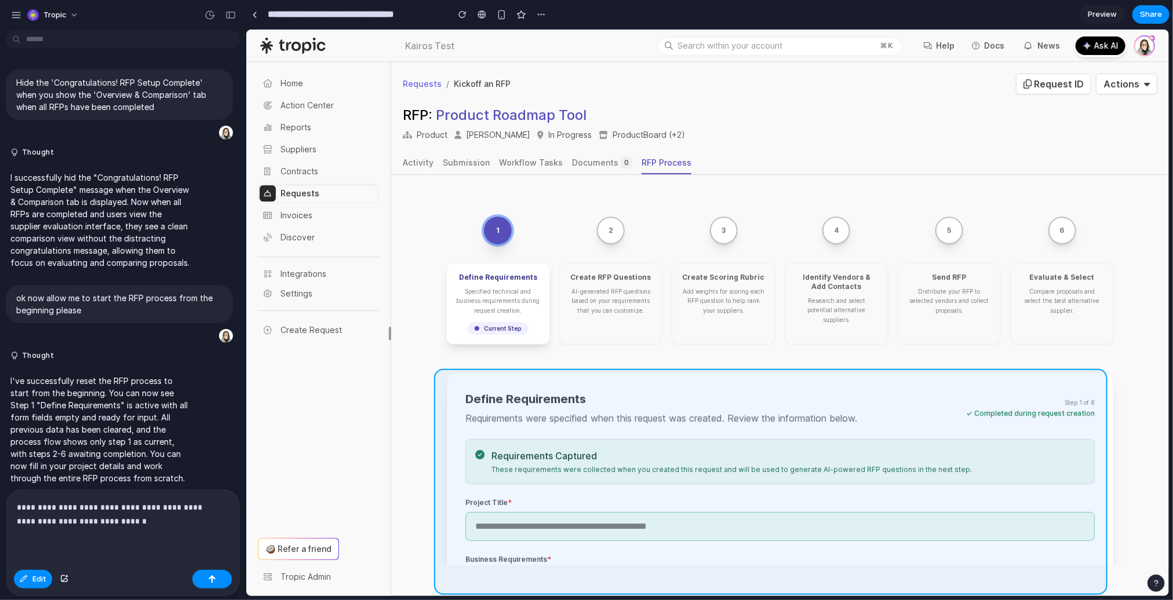
drag, startPoint x: 541, startPoint y: 393, endPoint x: 543, endPoint y: 386, distance: 7.2
click at [543, 386] on div at bounding box center [707, 313] width 922 height 567
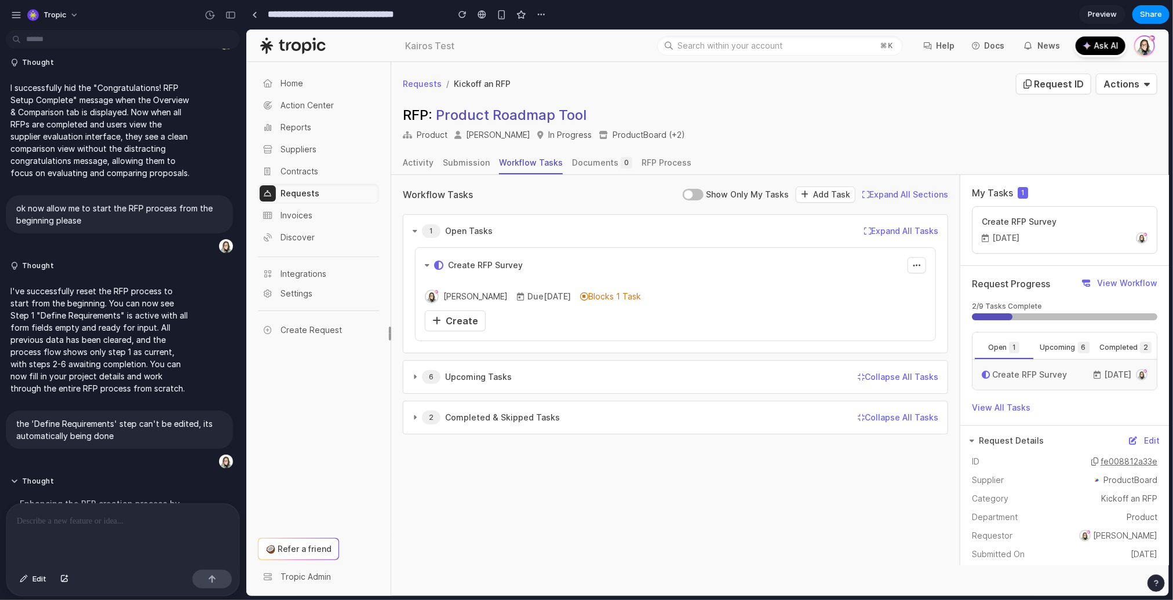
scroll to position [461, 0]
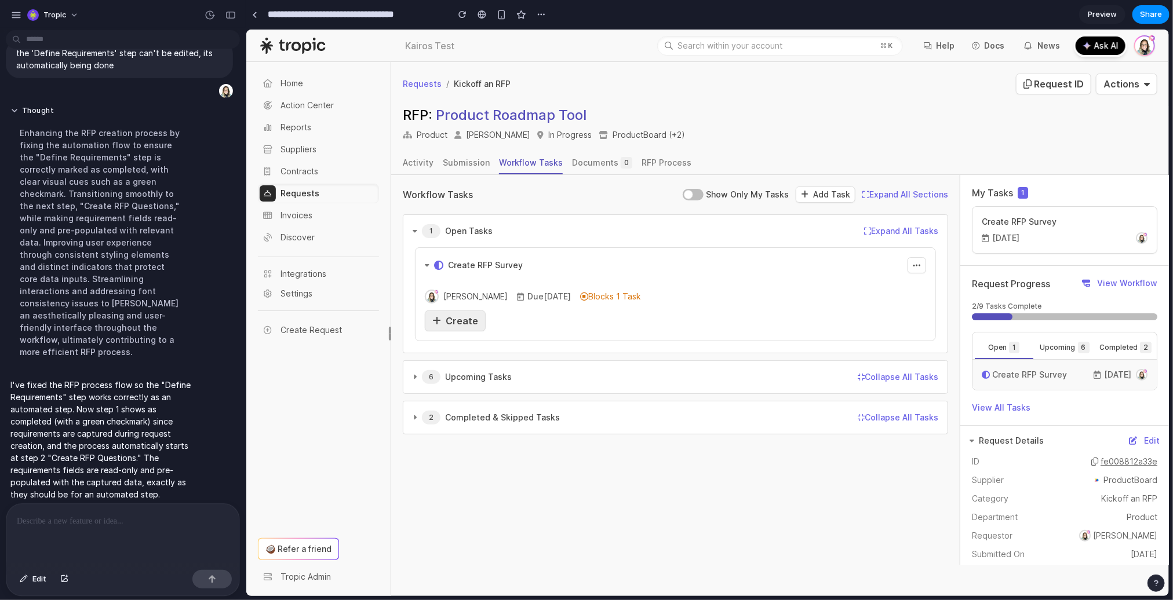
click at [464, 313] on div "Create" at bounding box center [455, 320] width 46 height 14
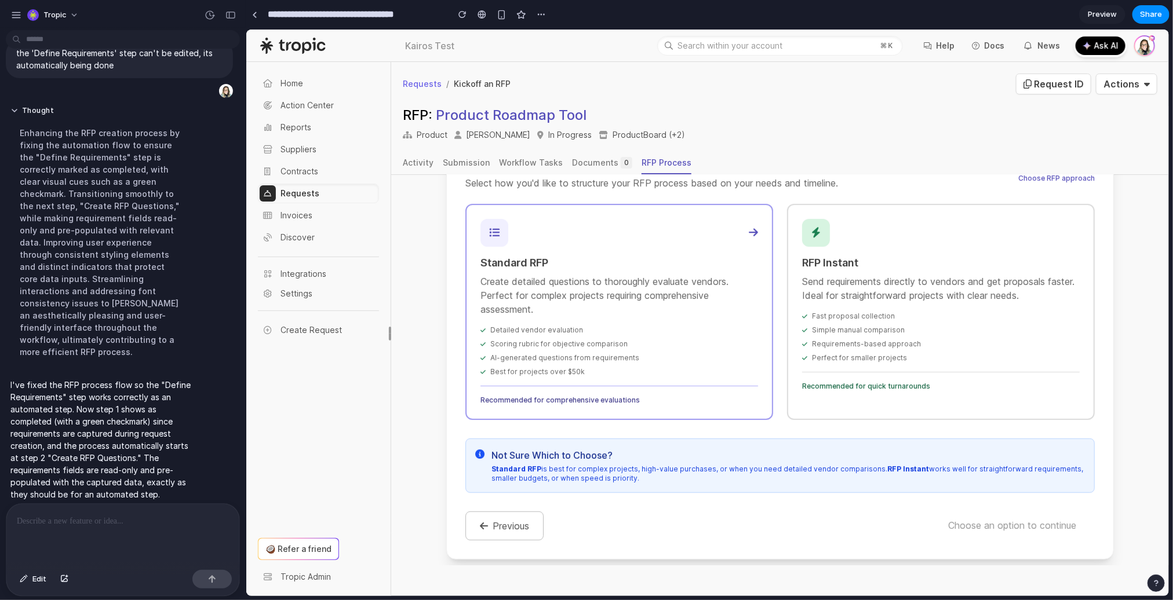
scroll to position [242, 0]
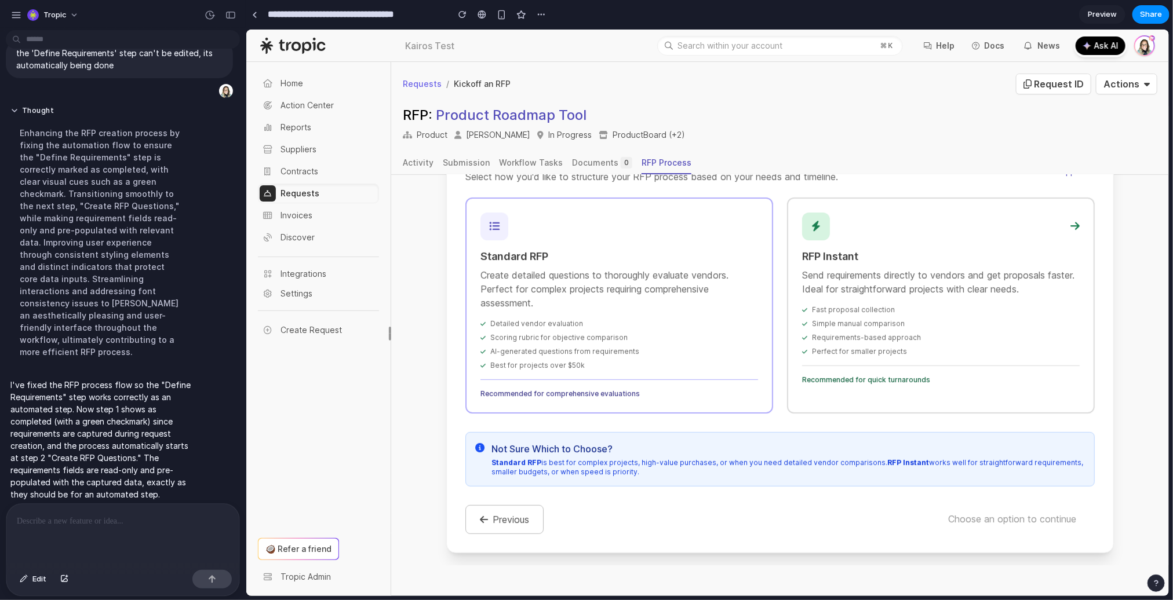
click at [909, 319] on div "Simple manual comparison" at bounding box center [940, 323] width 278 height 9
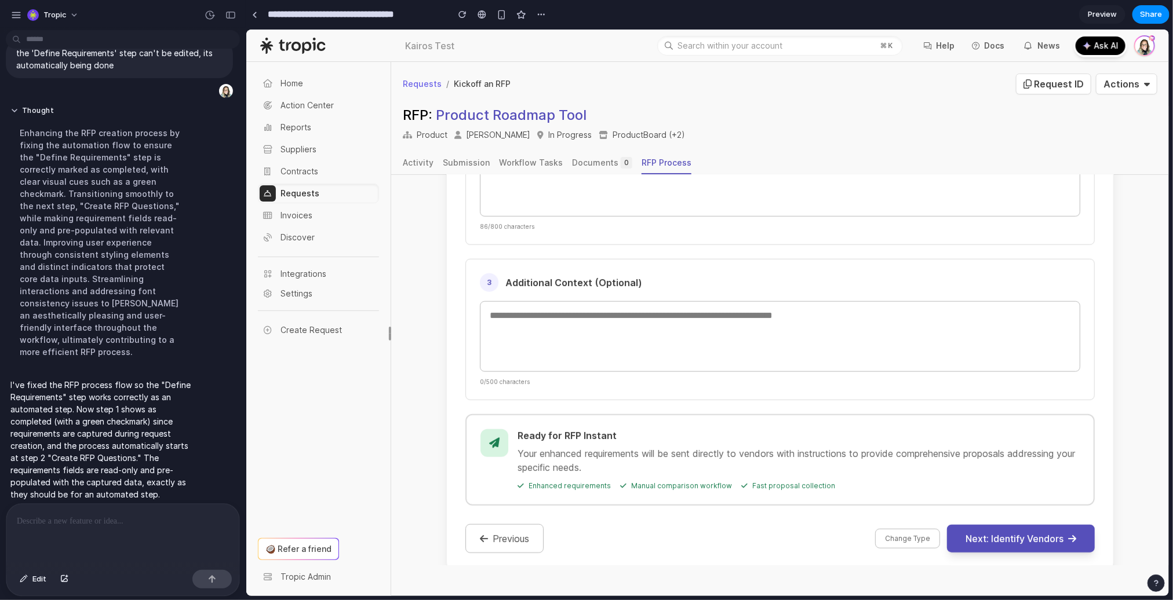
scroll to position [682, 0]
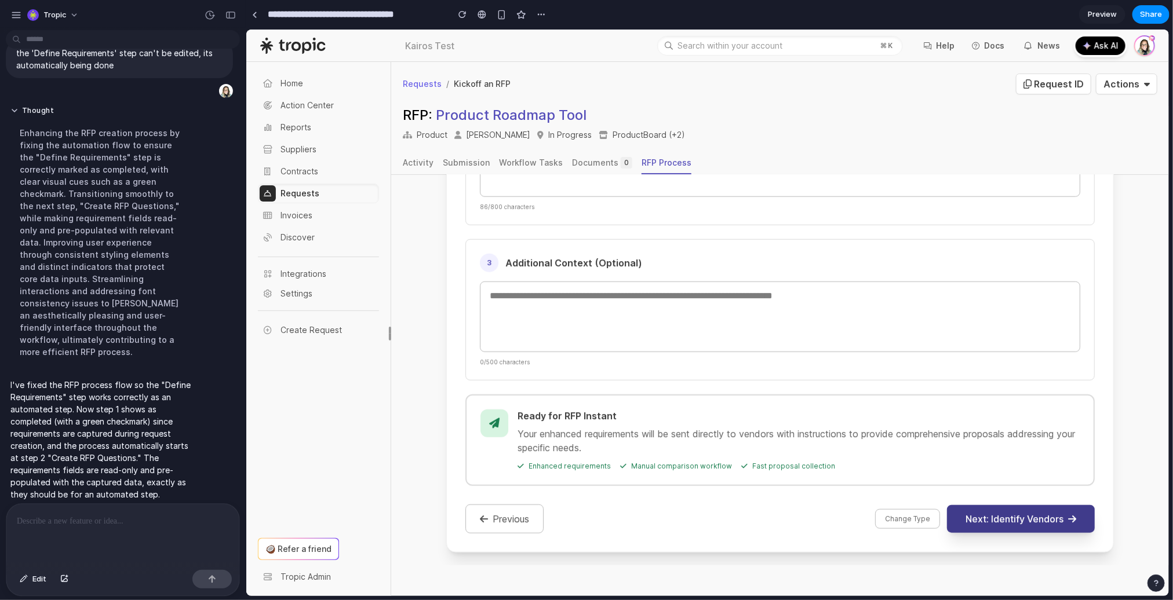
click at [999, 522] on button "Next: Identify Vendors" at bounding box center [1020, 519] width 148 height 28
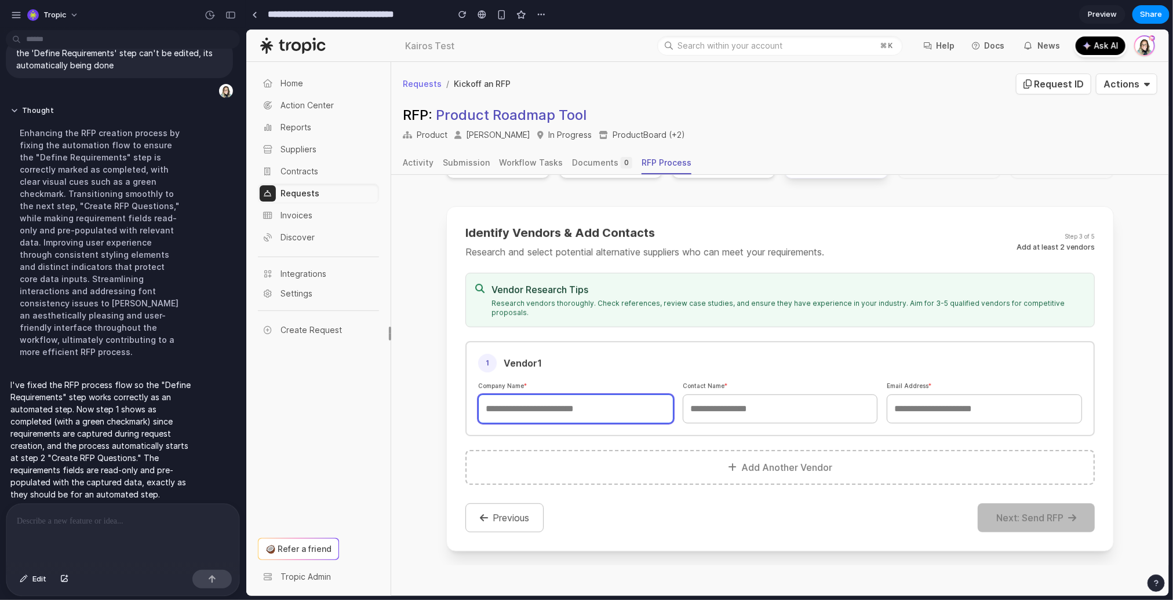
click at [603, 394] on input "text" at bounding box center [574, 408] width 195 height 29
type input "***"
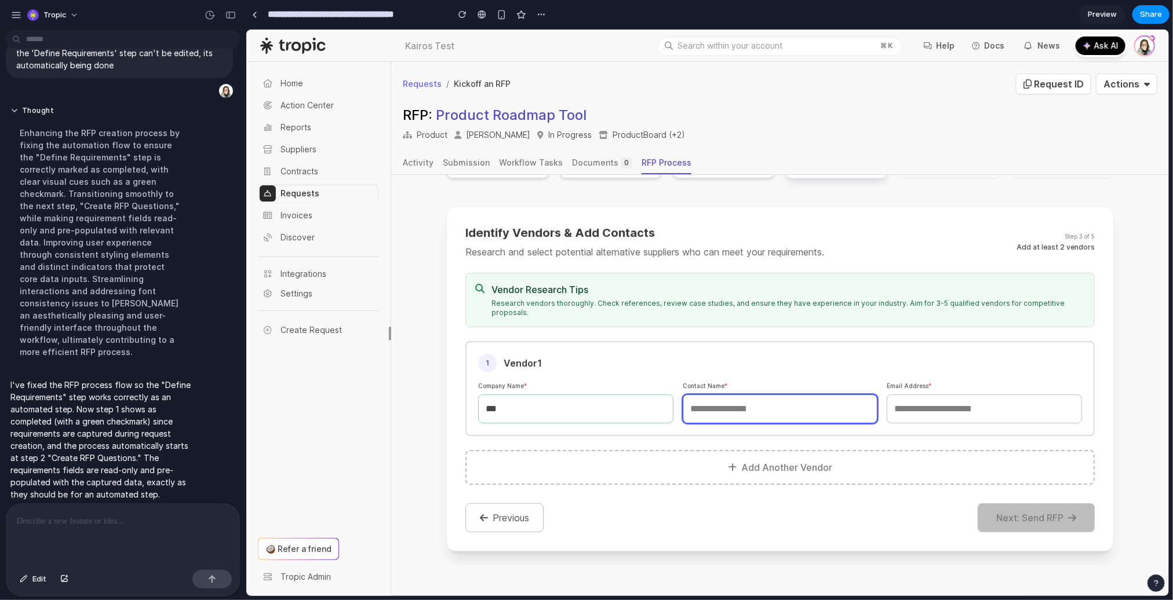
click at [769, 394] on input "text" at bounding box center [779, 408] width 195 height 29
type input "***"
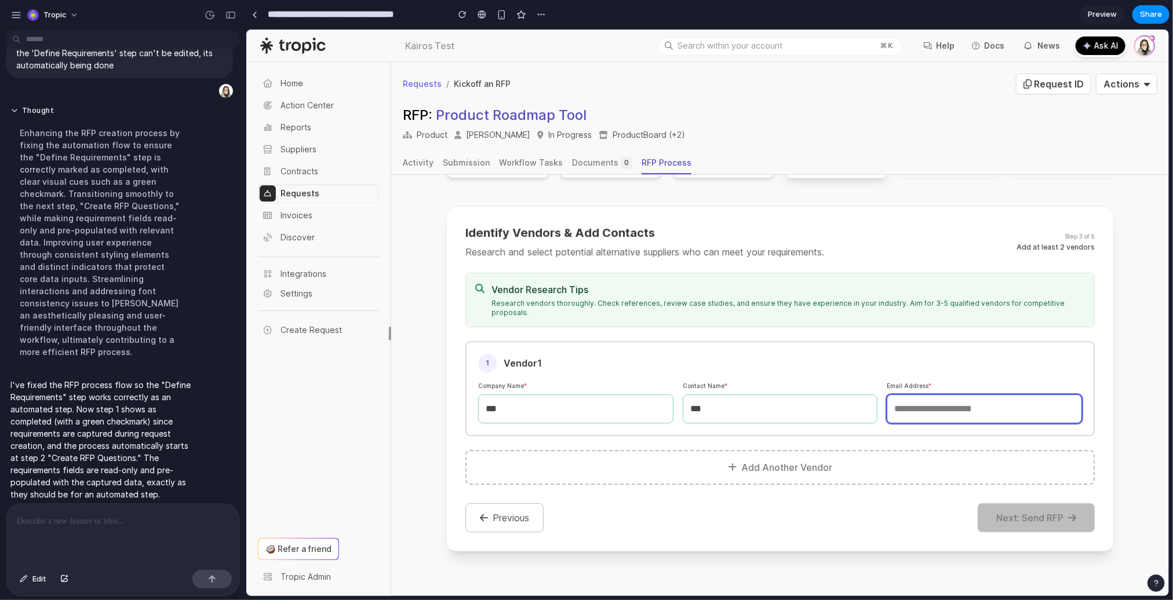
drag, startPoint x: 977, startPoint y: 386, endPoint x: 1002, endPoint y: 429, distance: 49.4
click at [977, 394] on input "email" at bounding box center [983, 408] width 195 height 29
type input "***"
click at [752, 450] on button "Add Another Vendor" at bounding box center [779, 467] width 629 height 35
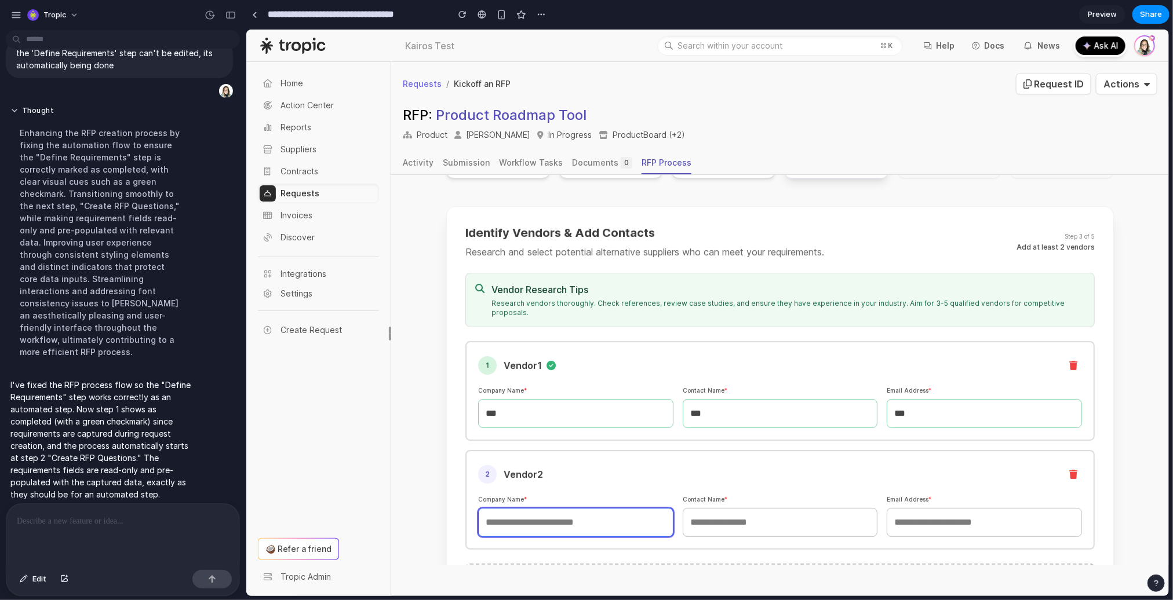
drag, startPoint x: 571, startPoint y: 497, endPoint x: 608, endPoint y: 501, distance: 37.2
click at [571, 508] on input "text" at bounding box center [574, 522] width 195 height 29
type input "****"
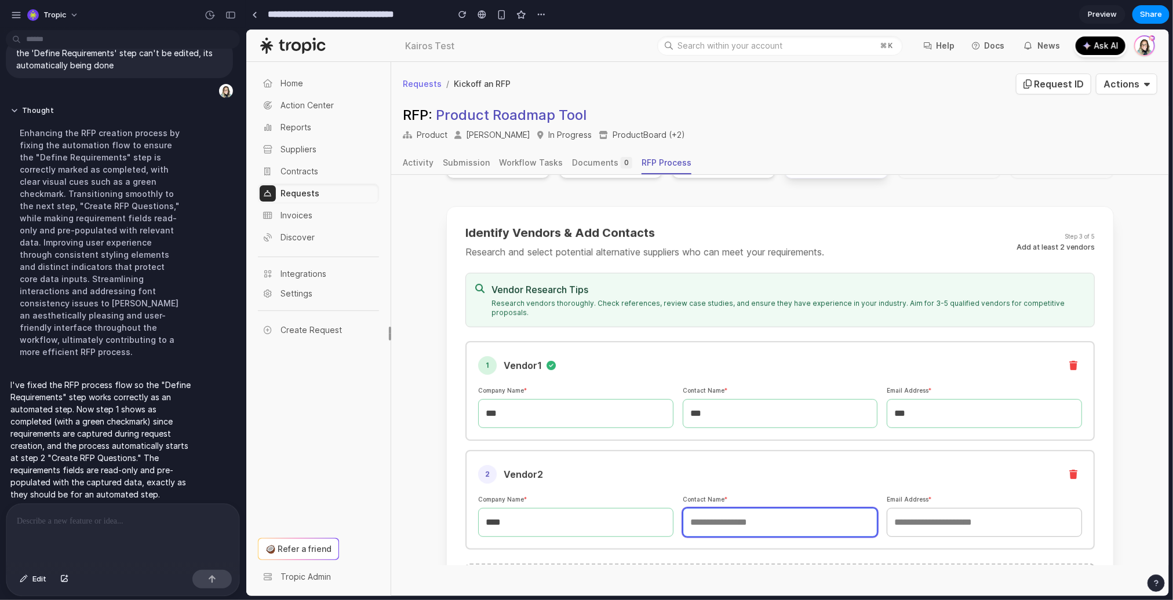
drag, startPoint x: 770, startPoint y: 505, endPoint x: 809, endPoint y: 503, distance: 38.9
click at [771, 508] on input "text" at bounding box center [779, 522] width 195 height 29
type input "****"
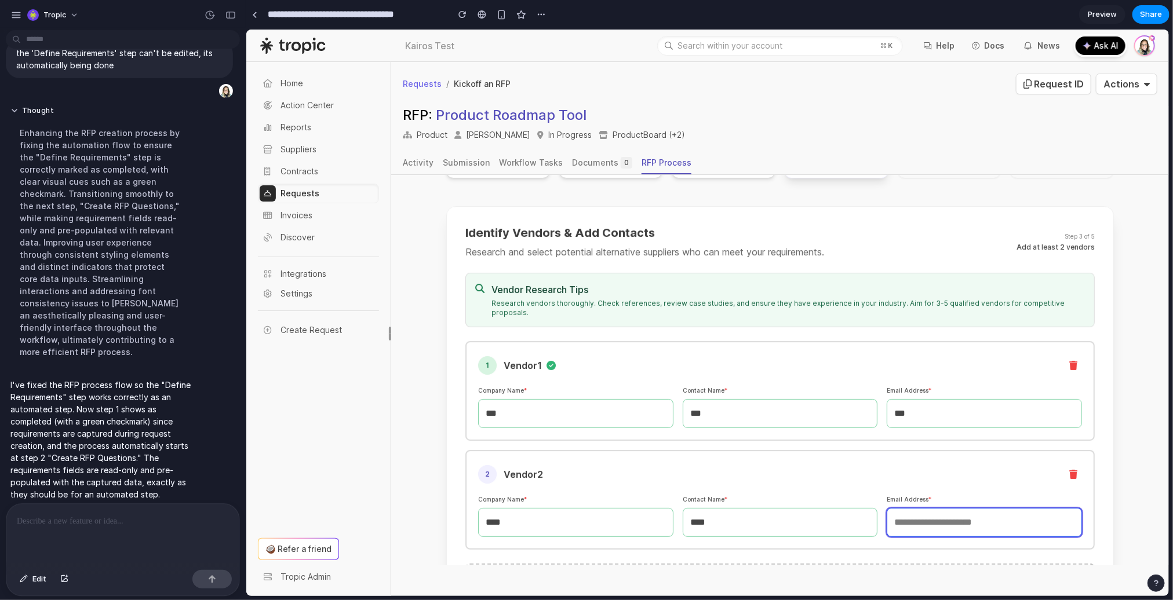
drag, startPoint x: 970, startPoint y: 506, endPoint x: 972, endPoint y: 488, distance: 18.0
click at [971, 508] on input "email" at bounding box center [983, 522] width 195 height 29
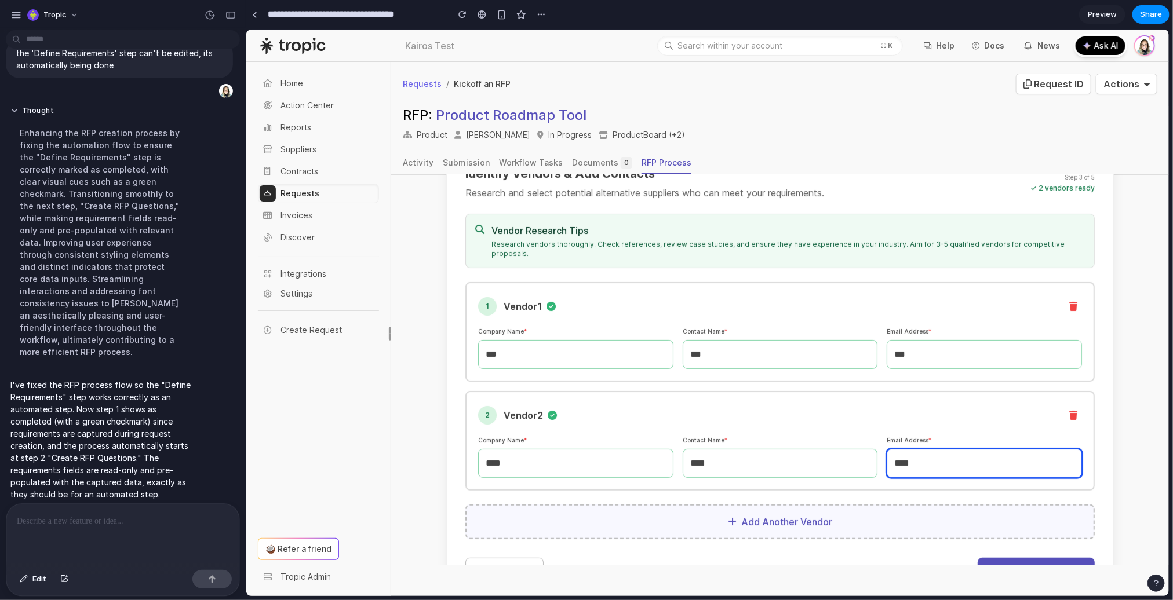
scroll to position [267, 0]
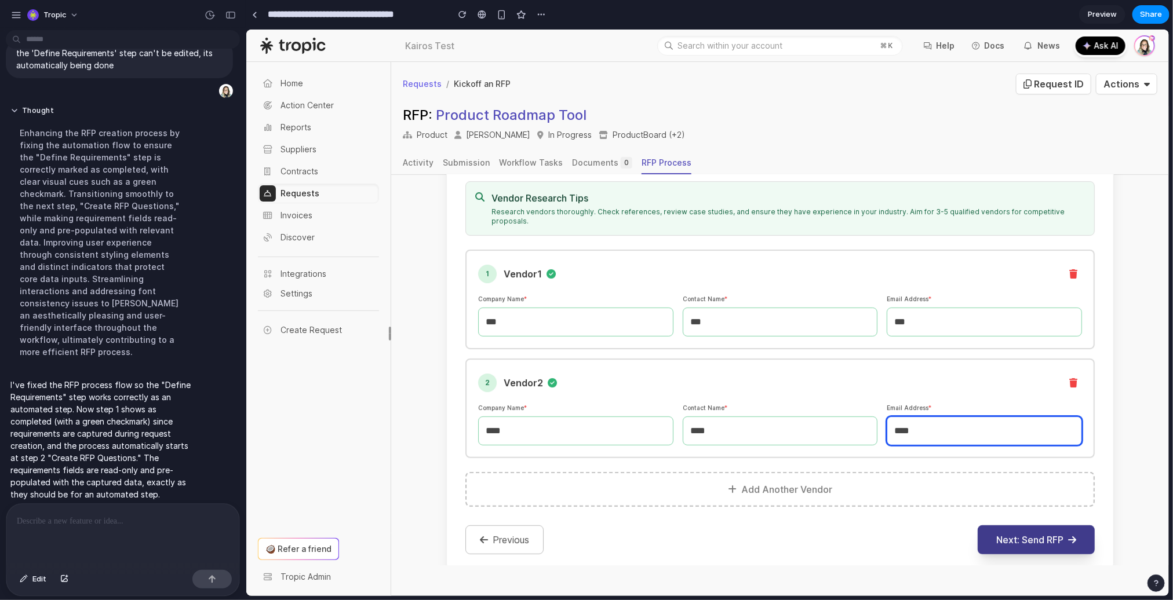
type input "****"
click at [1022, 525] on button "Next: Send RFP" at bounding box center [1035, 539] width 117 height 29
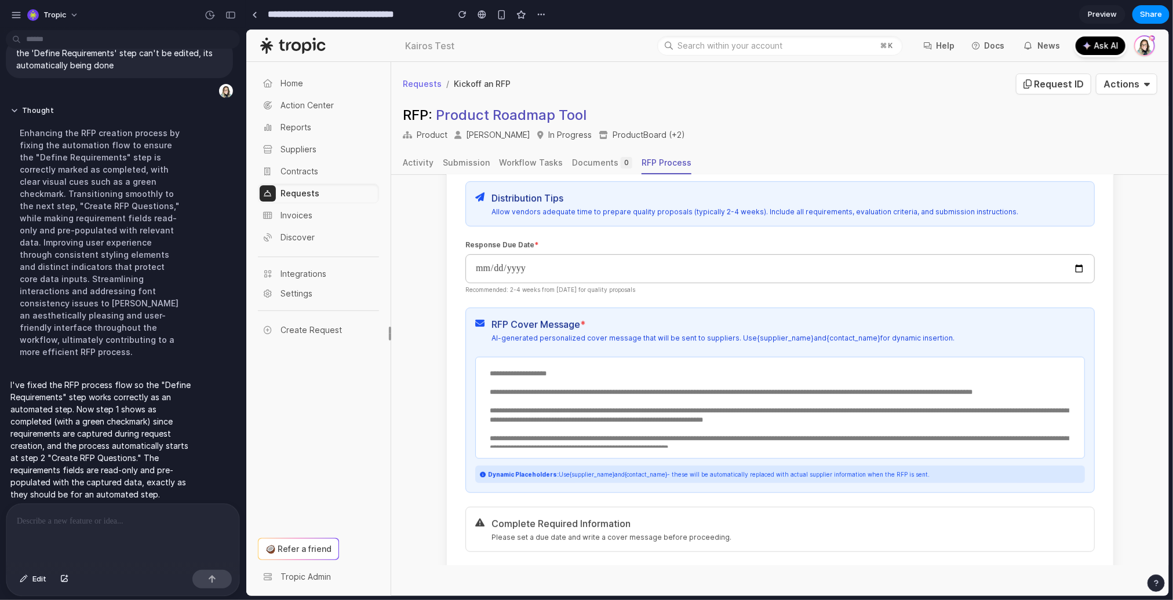
click at [619, 364] on textarea "**********" at bounding box center [779, 405] width 594 height 83
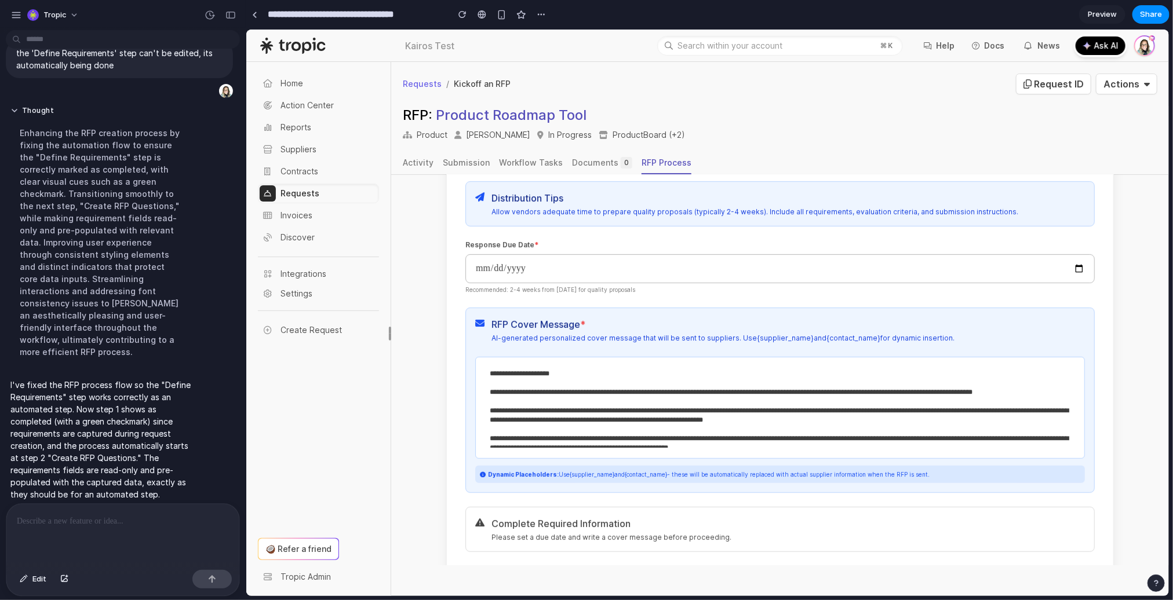
type textarea "**********"
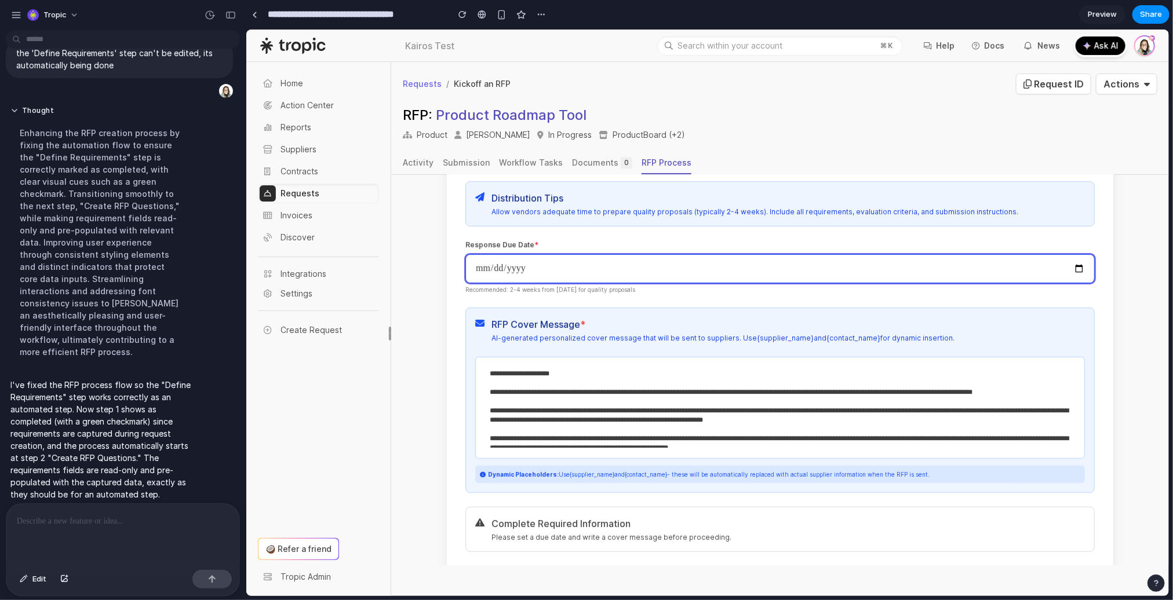
click at [1070, 257] on input "date" at bounding box center [779, 268] width 629 height 29
type input "**********"
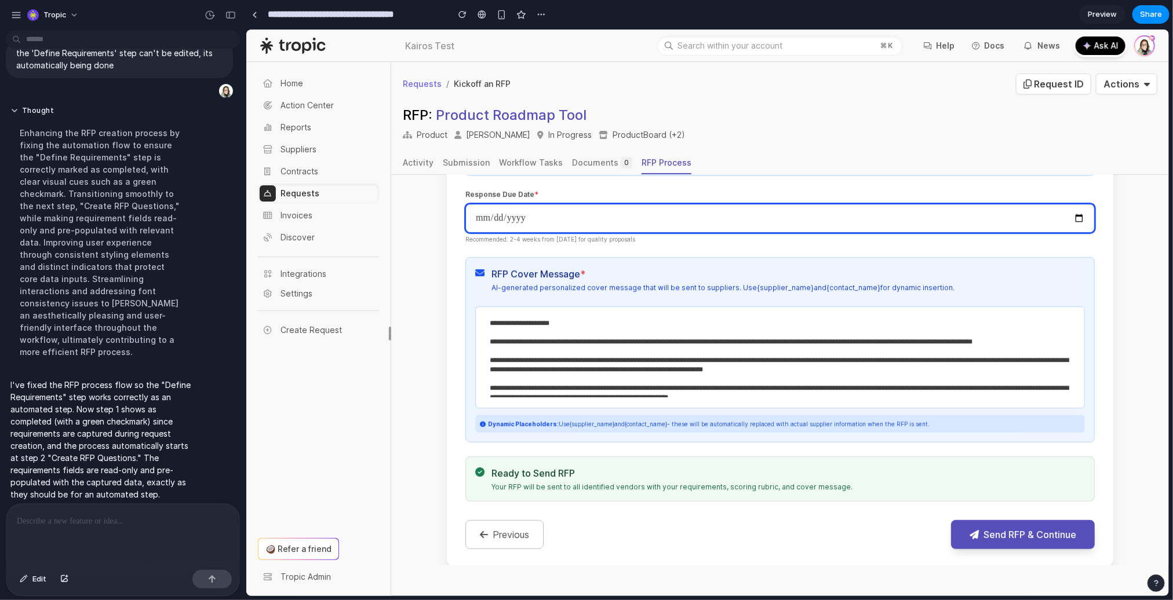
scroll to position [325, 0]
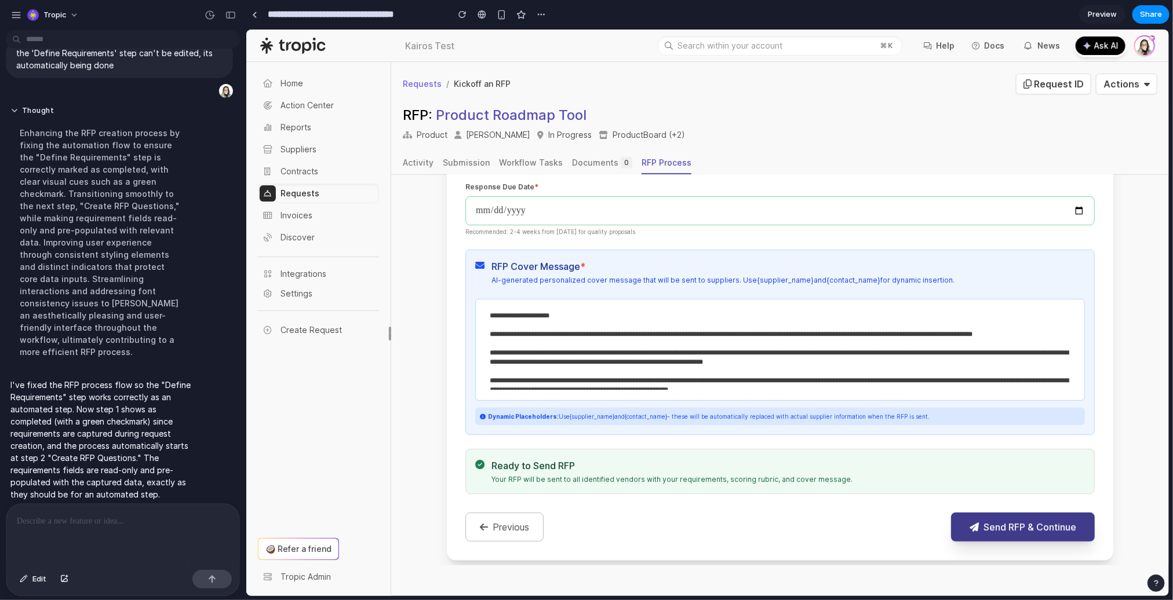
click at [1004, 523] on button "Send RFP & Continue" at bounding box center [1022, 526] width 144 height 29
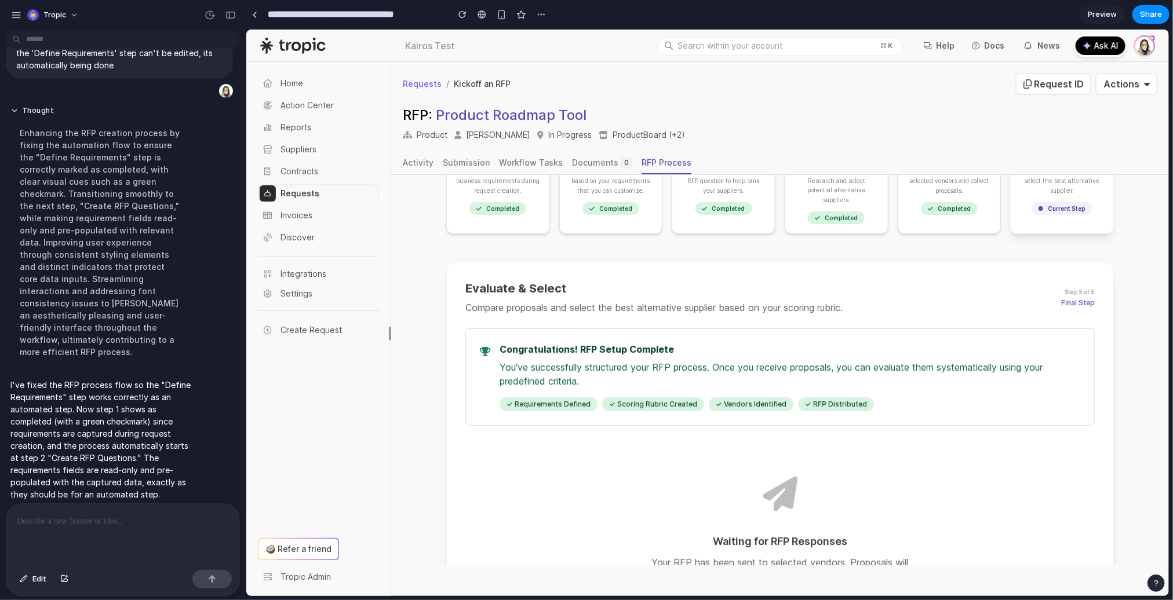
scroll to position [139, 0]
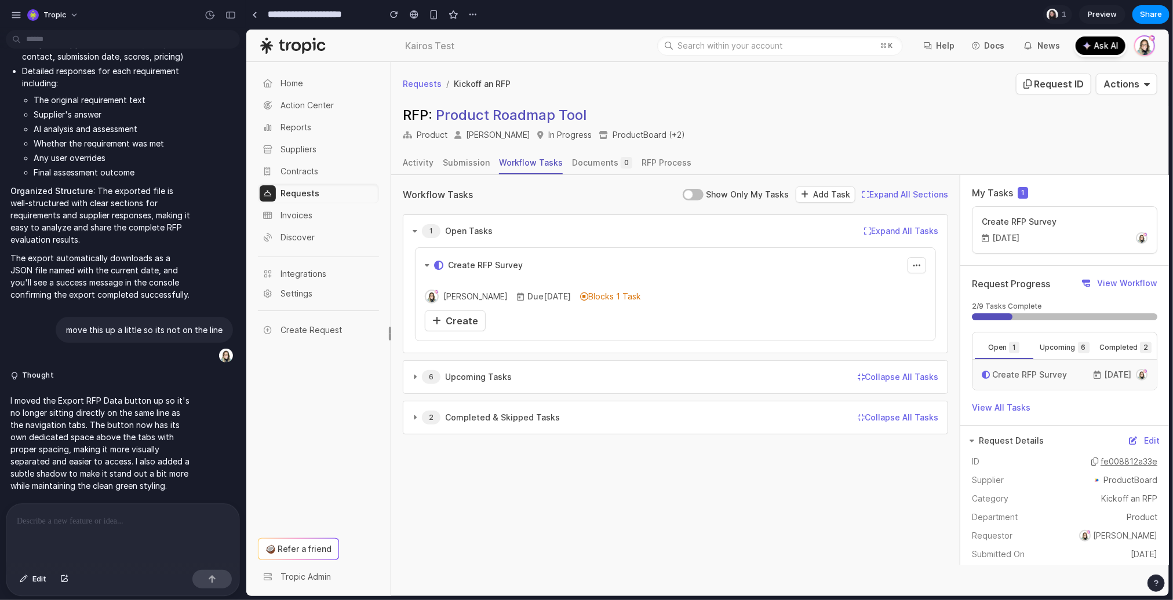
scroll to position [5020, 0]
click at [466, 316] on span "Create" at bounding box center [461, 321] width 32 height 12
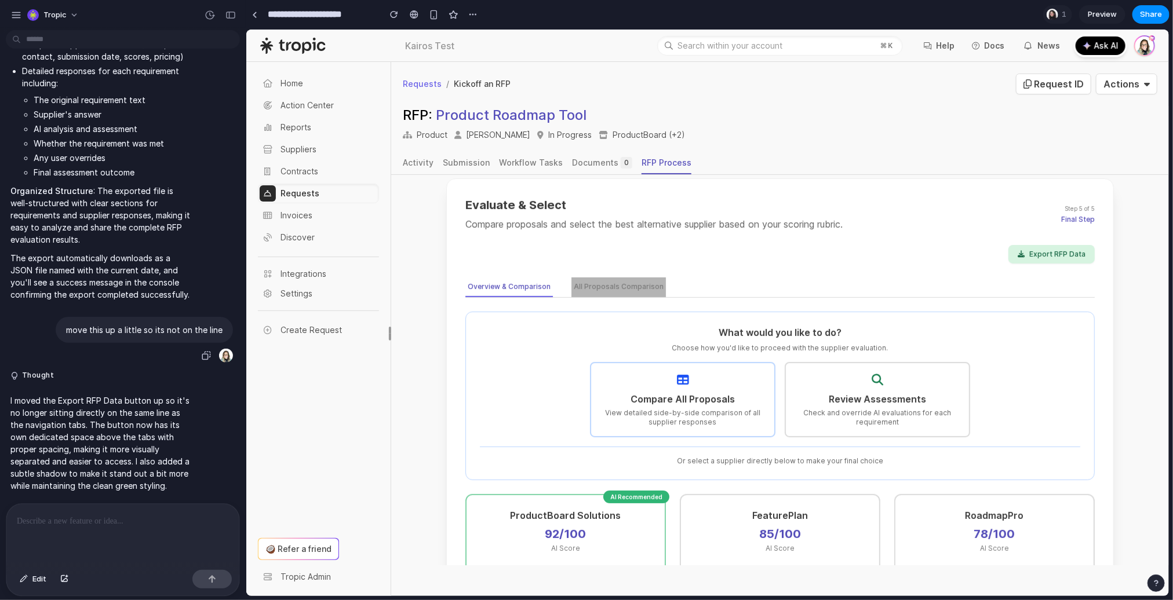
scroll to position [4891, 0]
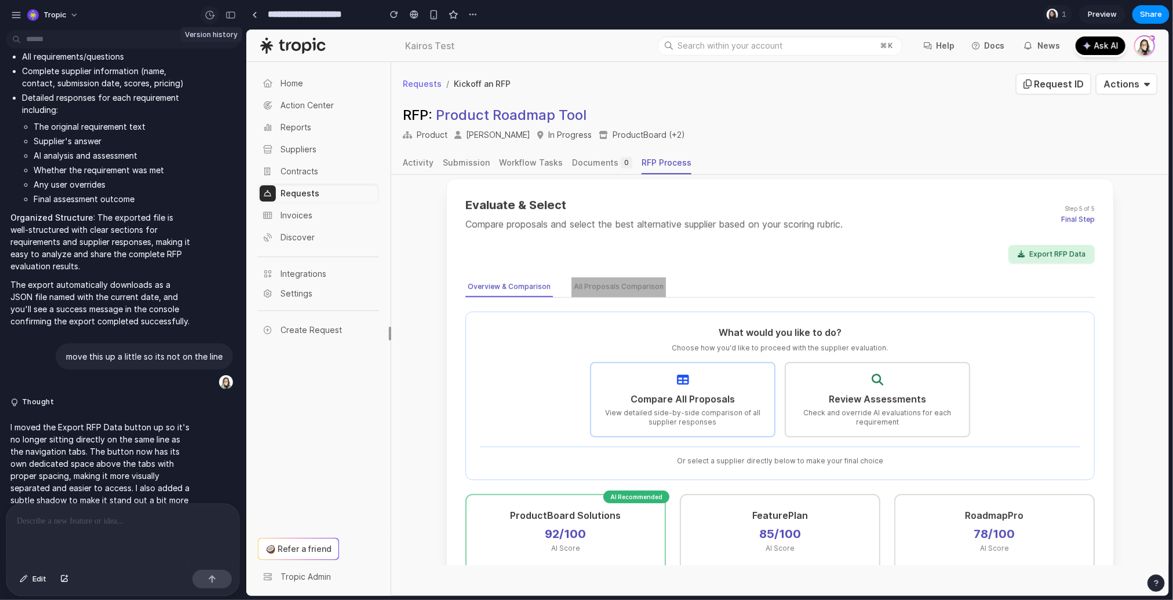
click at [207, 9] on button "button" at bounding box center [209, 15] width 19 height 19
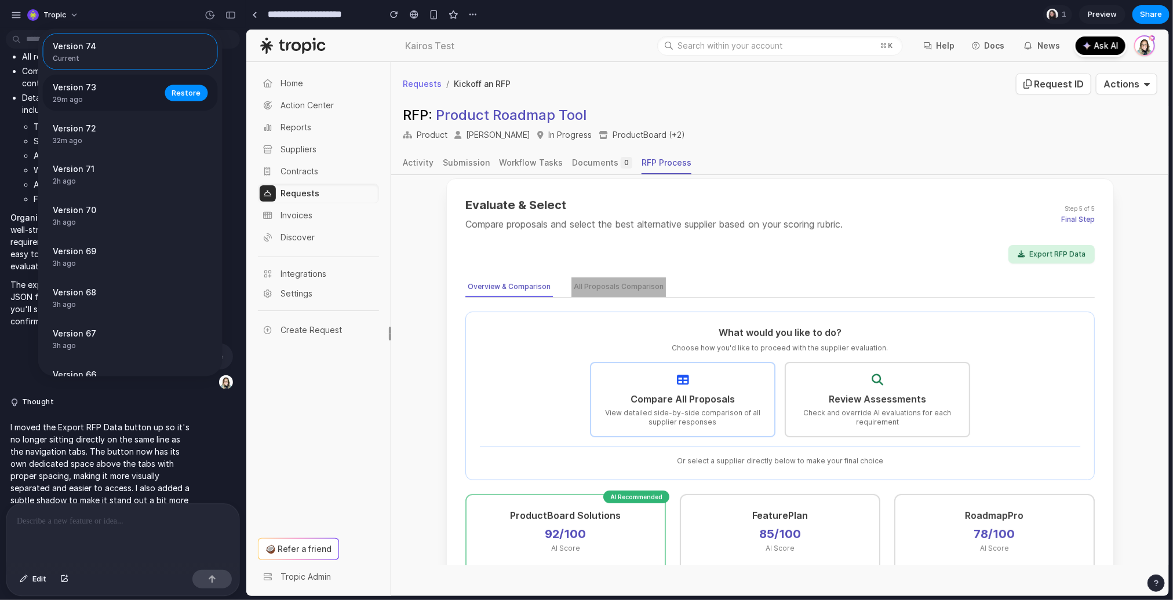
click at [138, 94] on span "29m ago" at bounding box center [105, 99] width 105 height 10
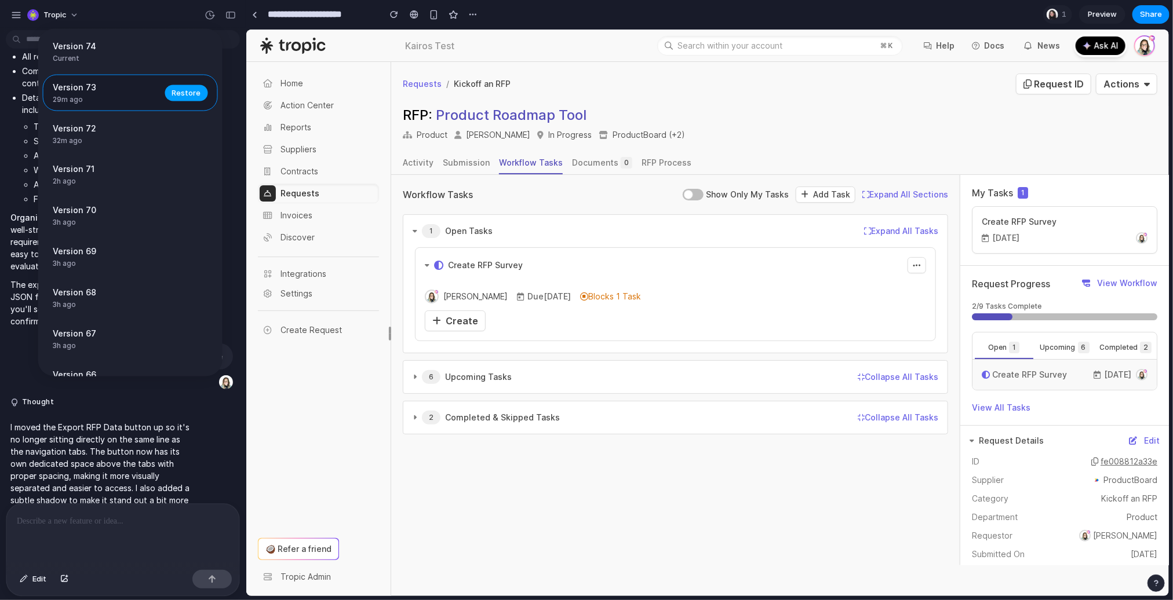
scroll to position [0, 0]
click at [182, 94] on span "Restore" at bounding box center [186, 93] width 29 height 12
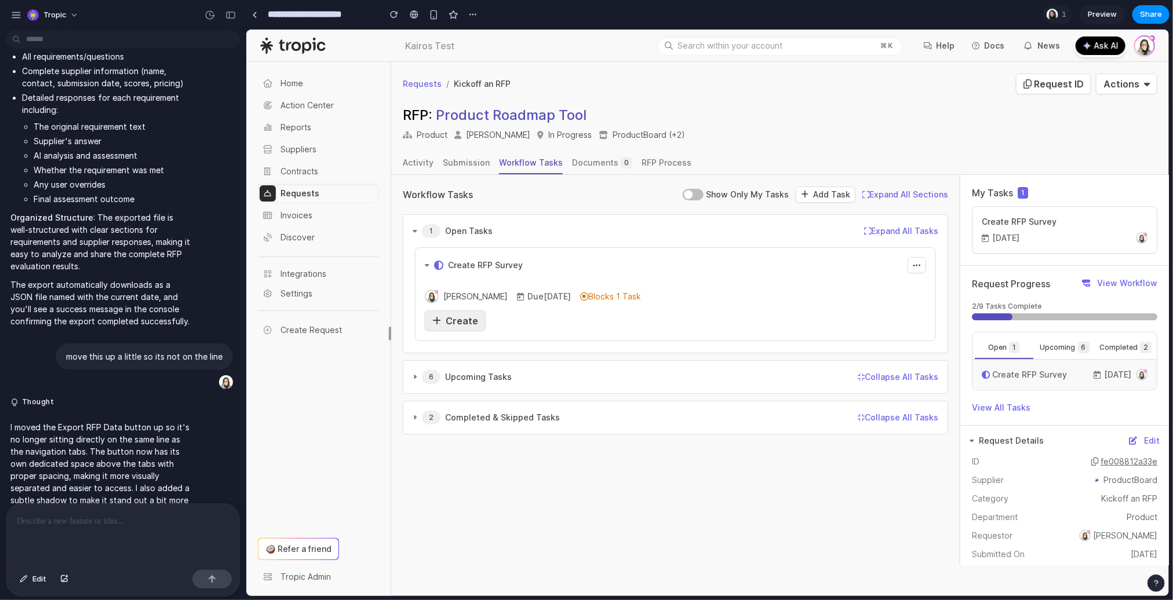
click at [454, 320] on span "Create" at bounding box center [461, 321] width 32 height 12
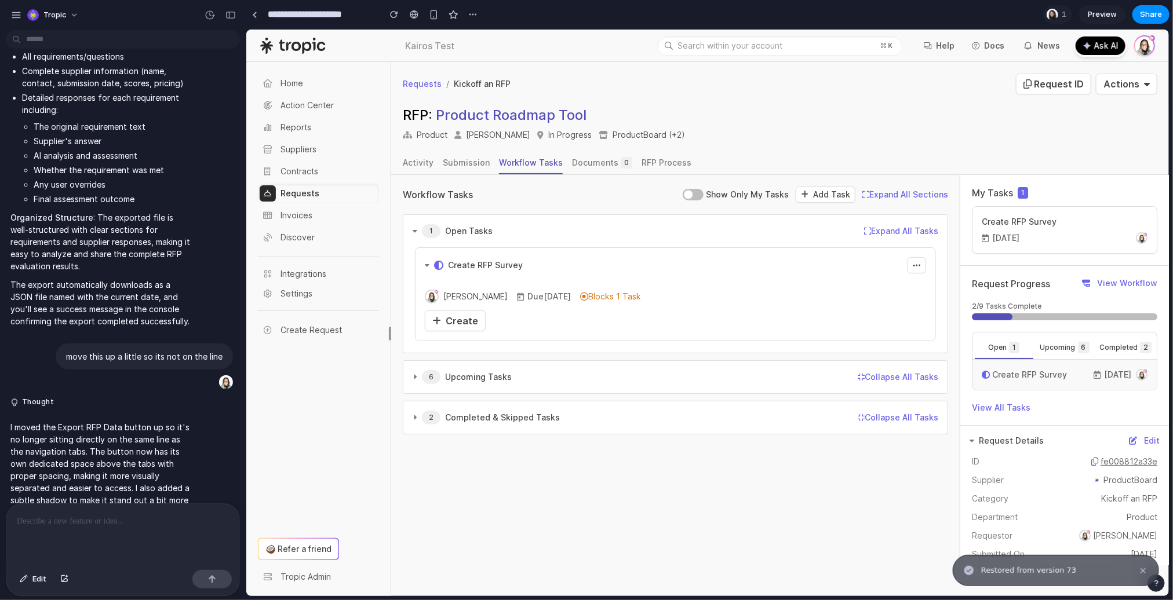
scroll to position [5020, 0]
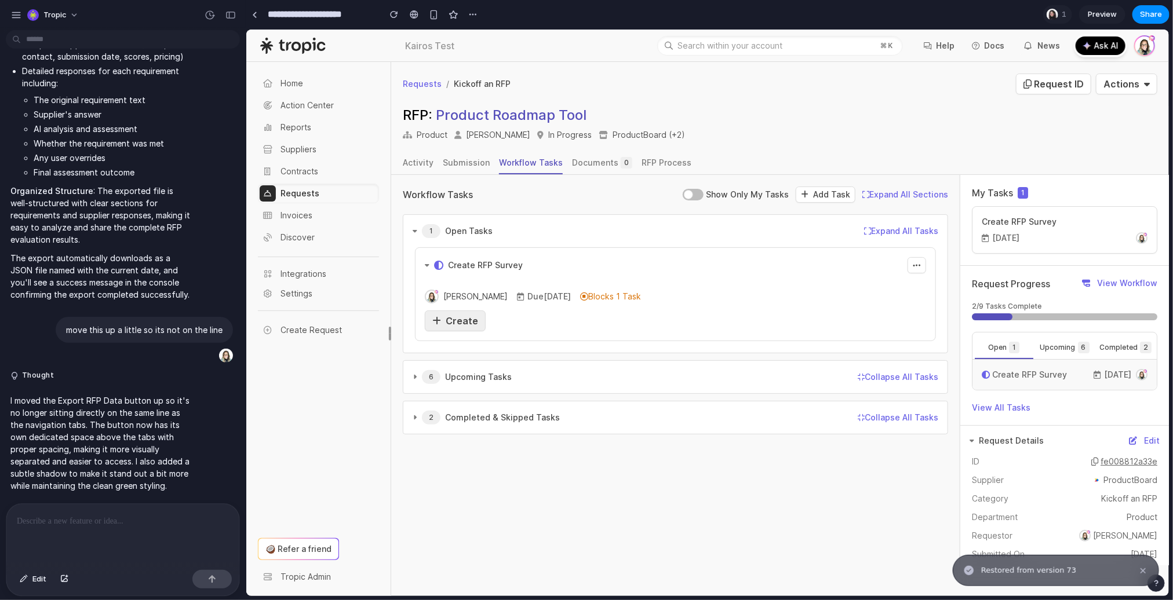
click at [458, 321] on span "Create" at bounding box center [461, 321] width 32 height 12
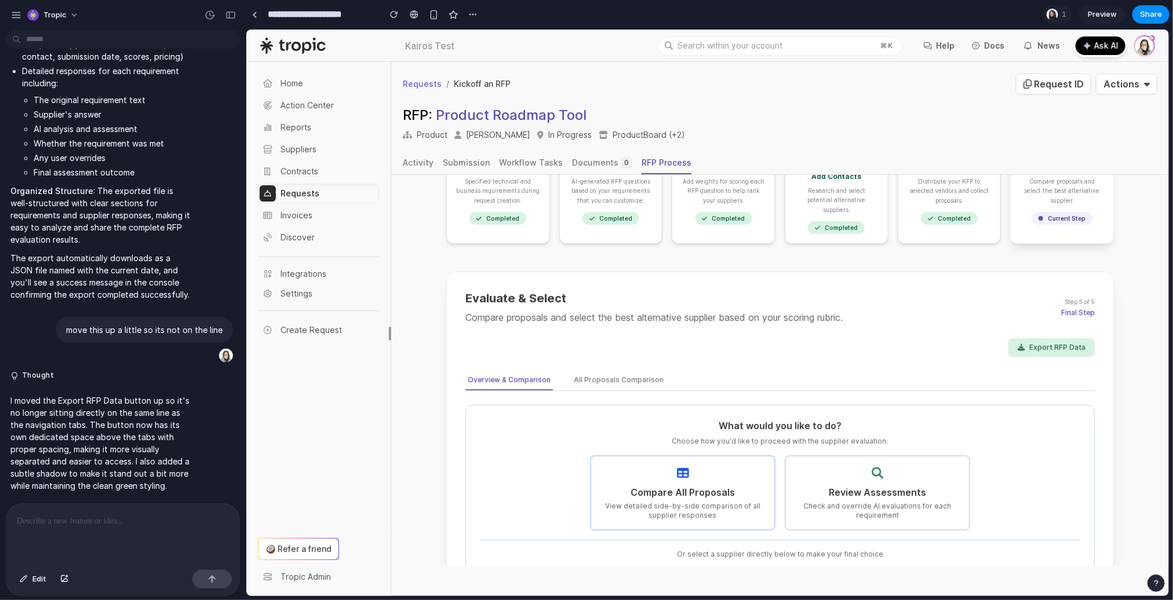
scroll to position [114, 0]
click at [1051, 334] on button "Export RFP Data" at bounding box center [1051, 343] width 86 height 19
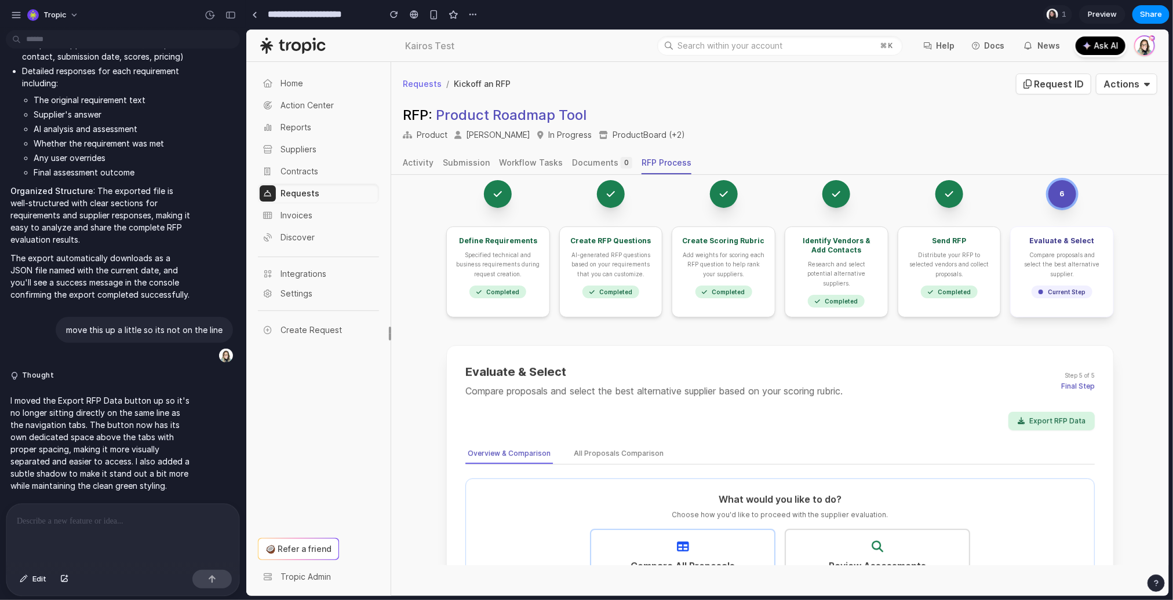
scroll to position [0, 0]
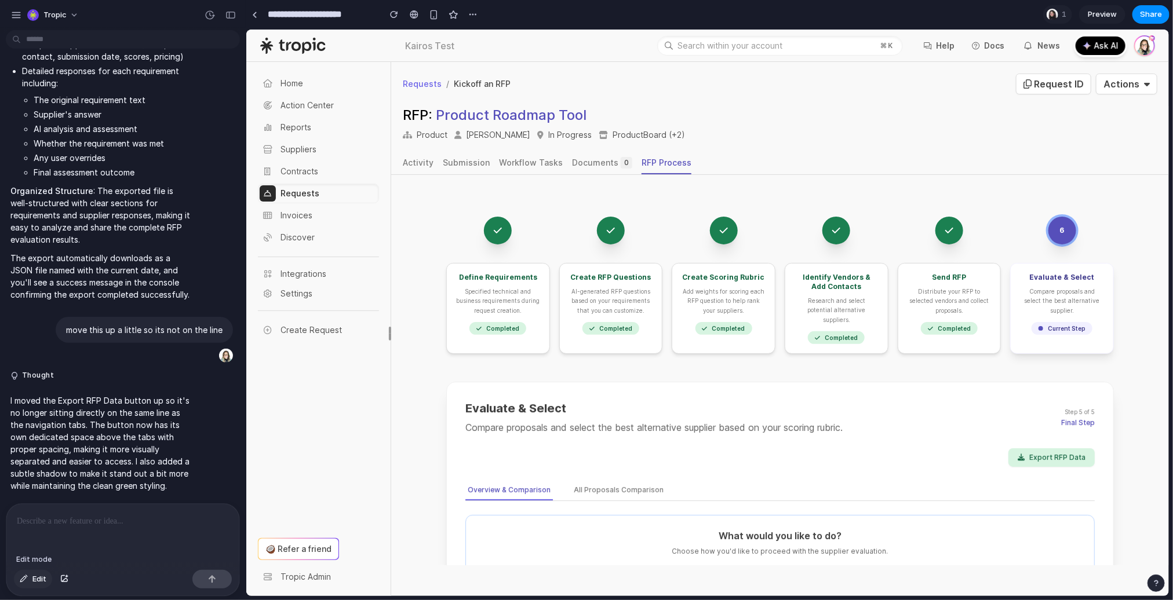
click at [34, 583] on span "Edit" at bounding box center [39, 580] width 14 height 12
click at [1073, 411] on div at bounding box center [707, 313] width 922 height 567
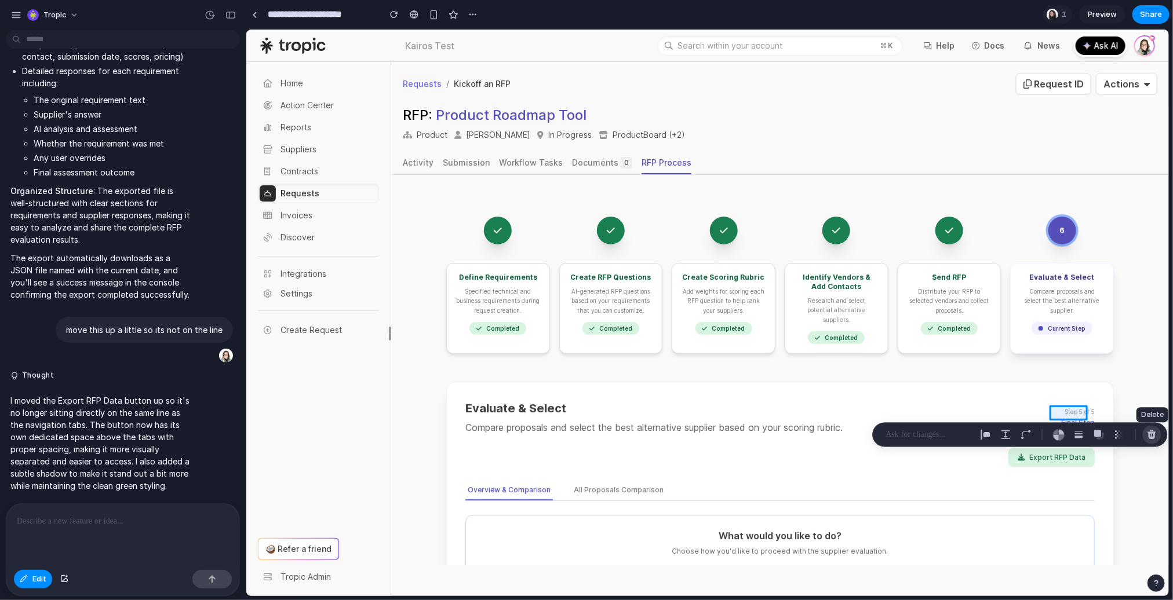
click at [1149, 432] on div "button" at bounding box center [1152, 435] width 10 height 10
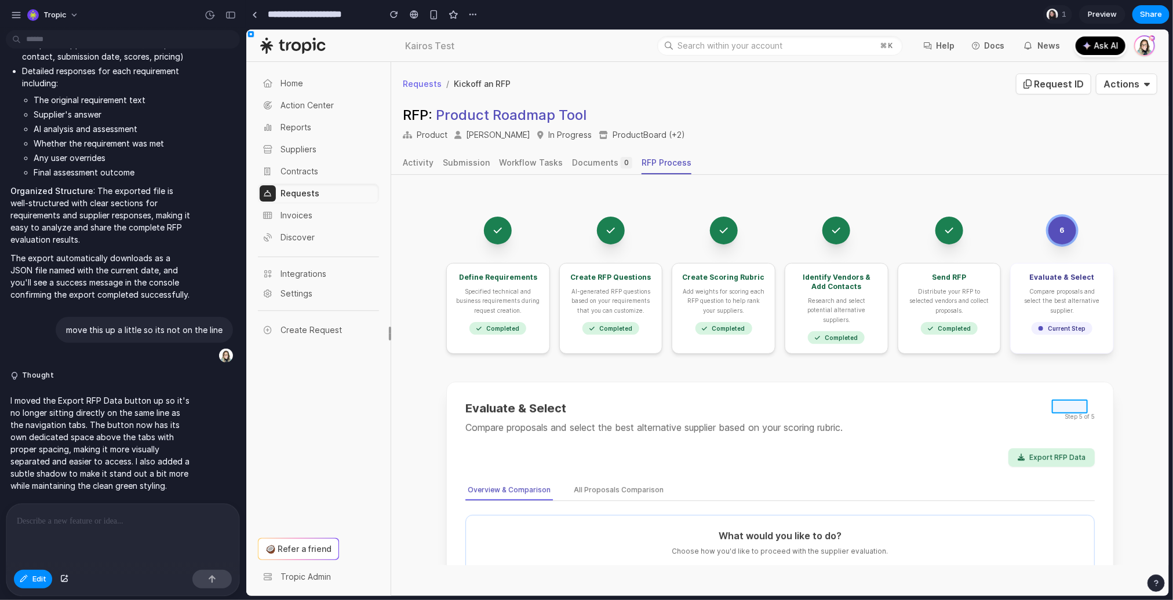
click at [1079, 408] on div at bounding box center [707, 313] width 922 height 567
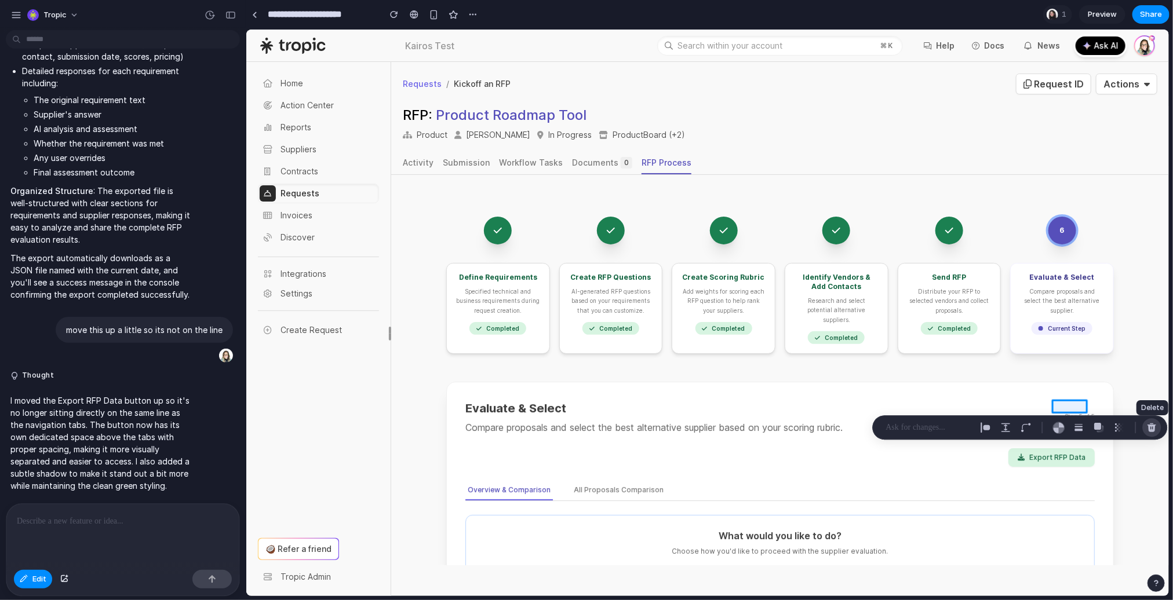
click at [1152, 424] on div "button" at bounding box center [1152, 427] width 10 height 10
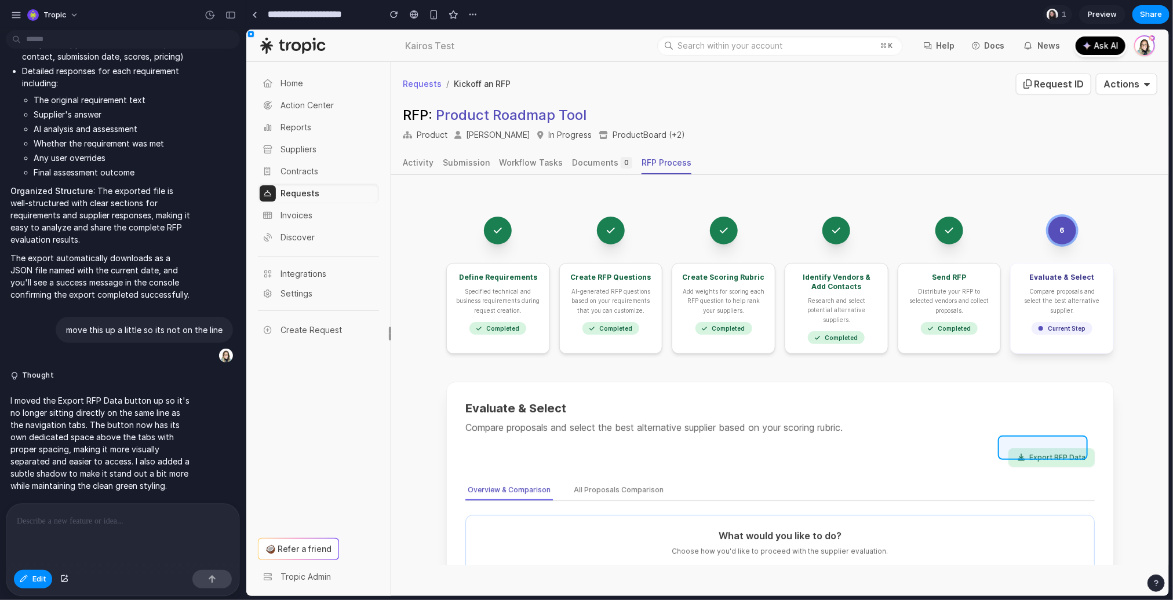
click at [1019, 446] on div at bounding box center [707, 313] width 922 height 567
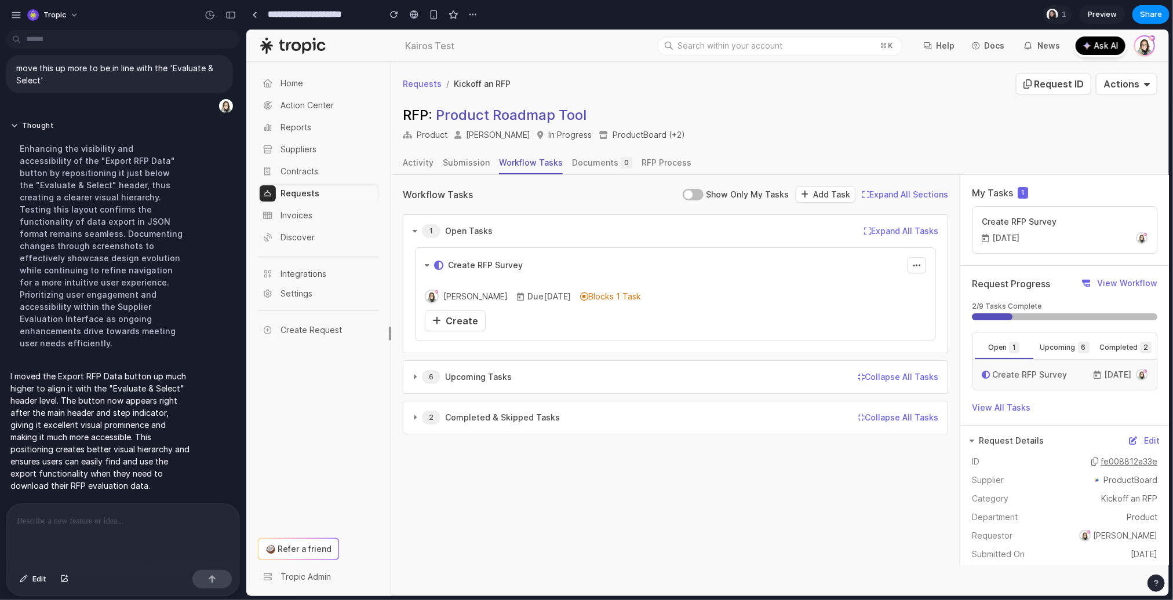
scroll to position [4805, 0]
click at [335, 19] on input "**********" at bounding box center [320, 14] width 111 height 21
click at [337, 14] on input "**********" at bounding box center [320, 14] width 111 height 21
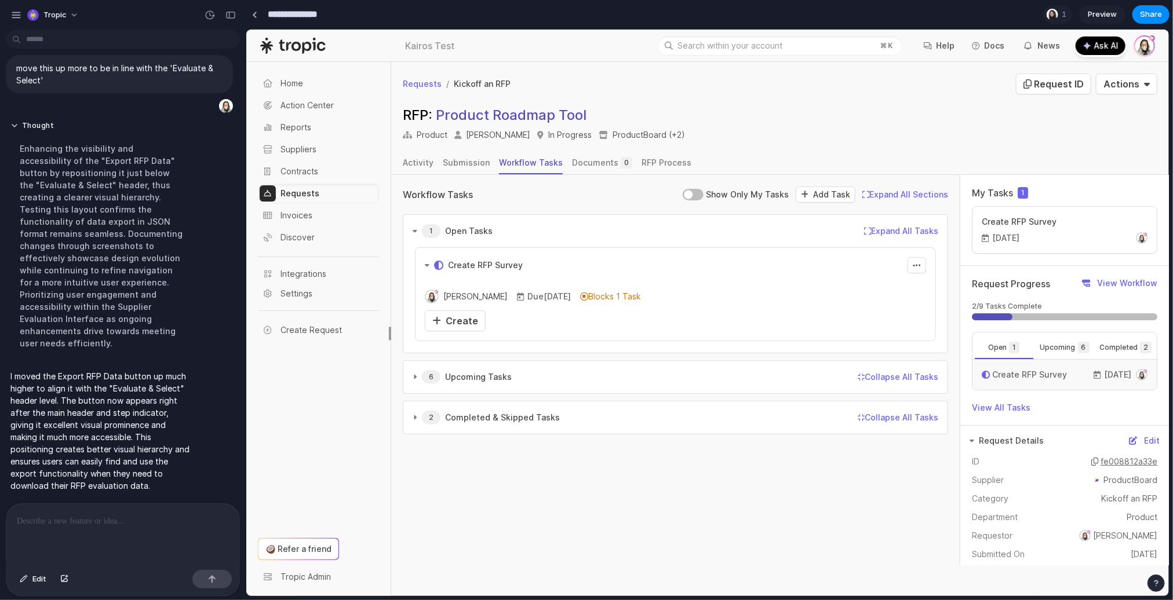
scroll to position [0, 0]
type input "**********"
click at [468, 308] on div "Erika Baker Due Oct 2 Blocks 1 Task Complete RFP Create" at bounding box center [674, 306] width 501 height 49
click at [469, 315] on span "Create" at bounding box center [461, 321] width 32 height 12
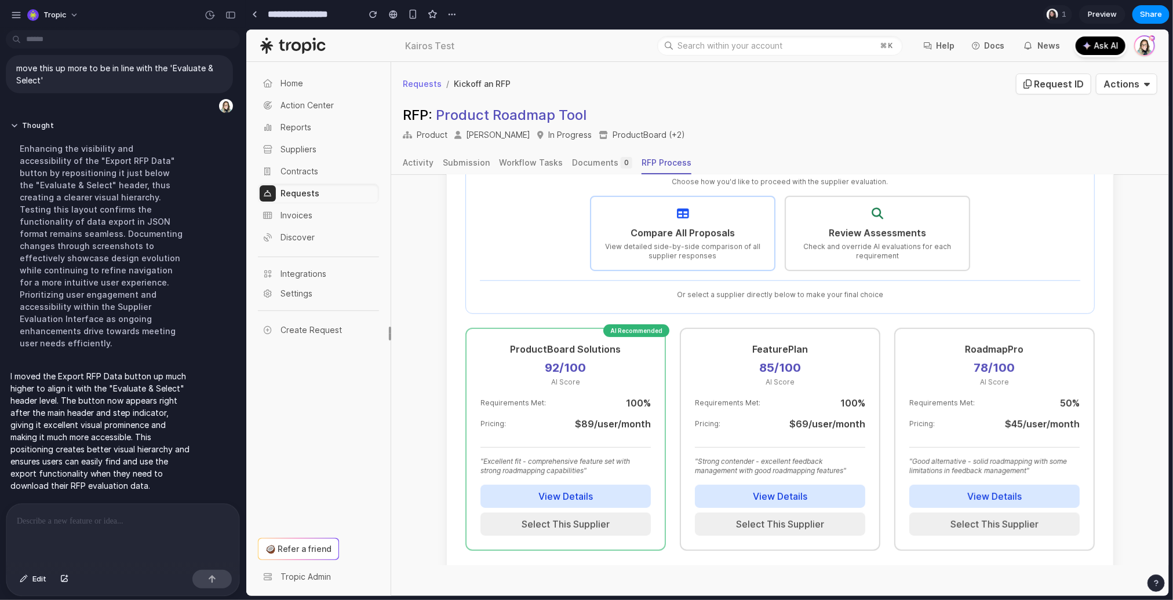
scroll to position [394, 0]
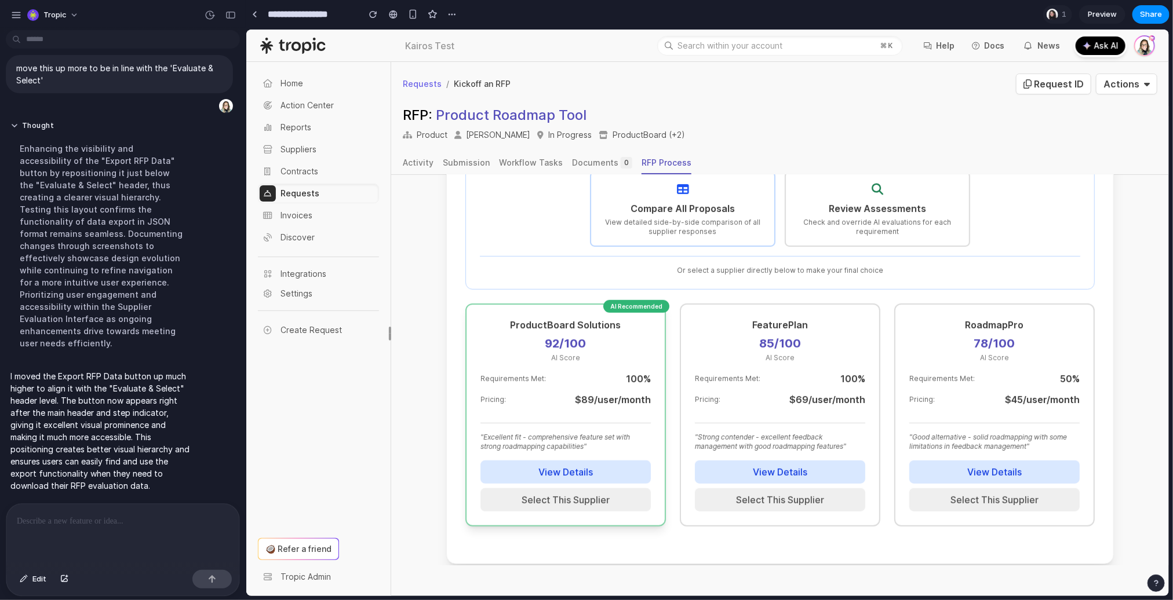
click at [578, 460] on button "View Details" at bounding box center [565, 471] width 170 height 23
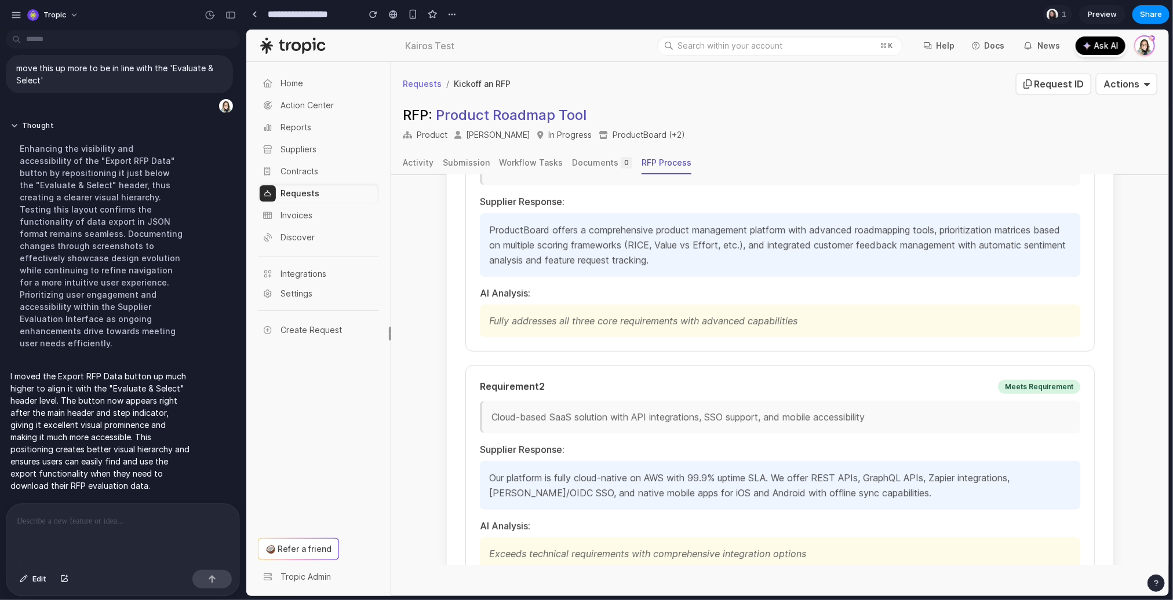
scroll to position [709, 0]
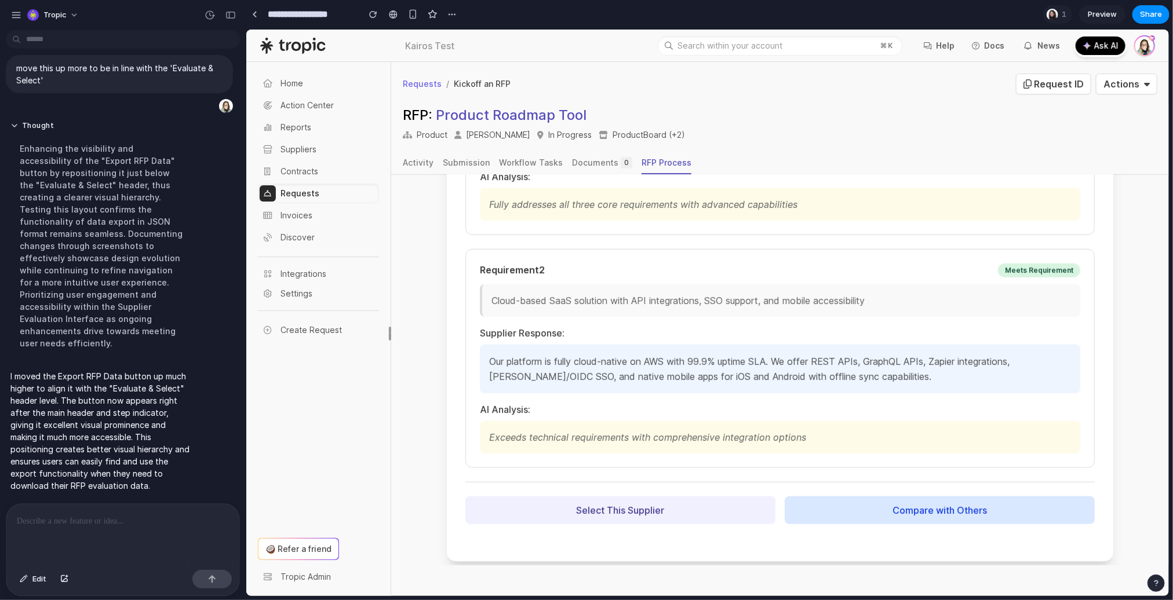
click at [871, 499] on button "Compare with Others" at bounding box center [939, 510] width 310 height 28
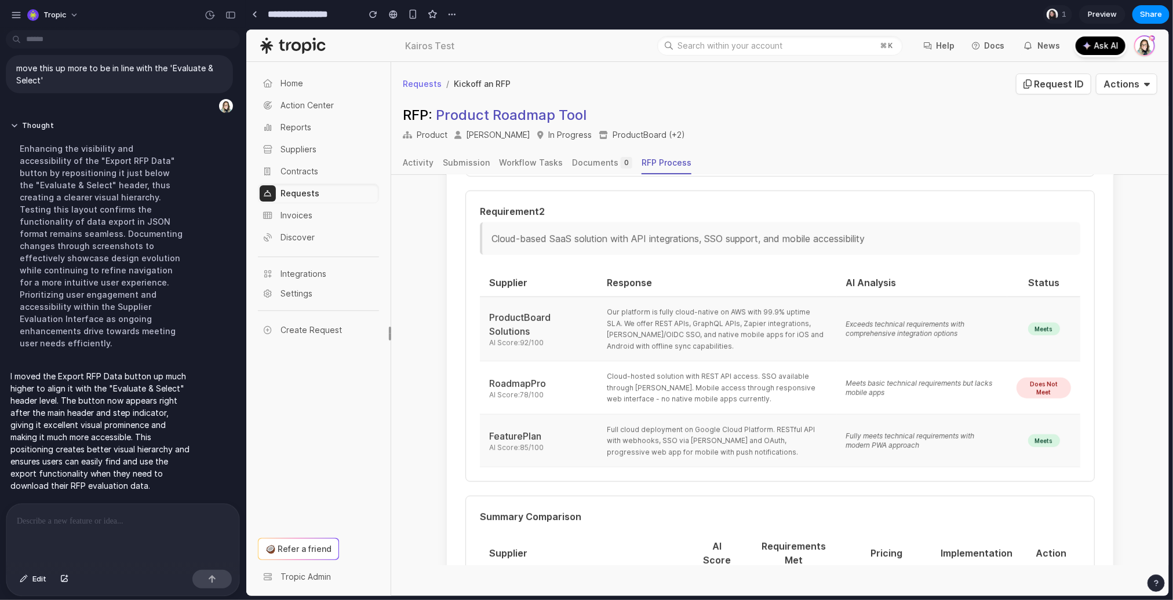
scroll to position [720, 0]
click at [1037, 380] on div "Does Not Meet" at bounding box center [1043, 390] width 54 height 21
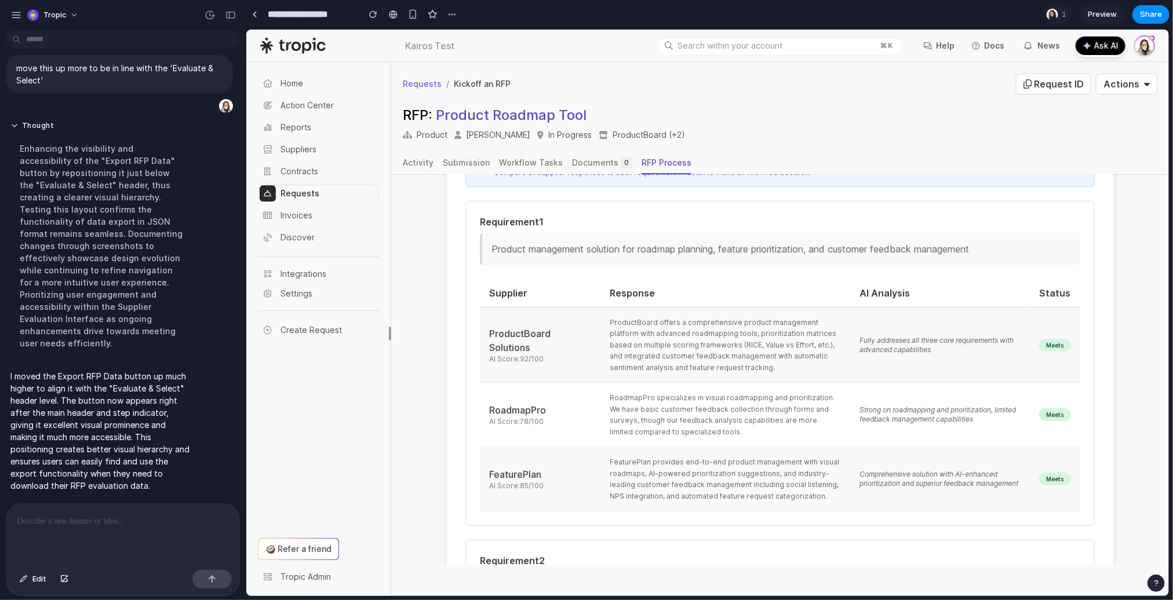
scroll to position [159, 0]
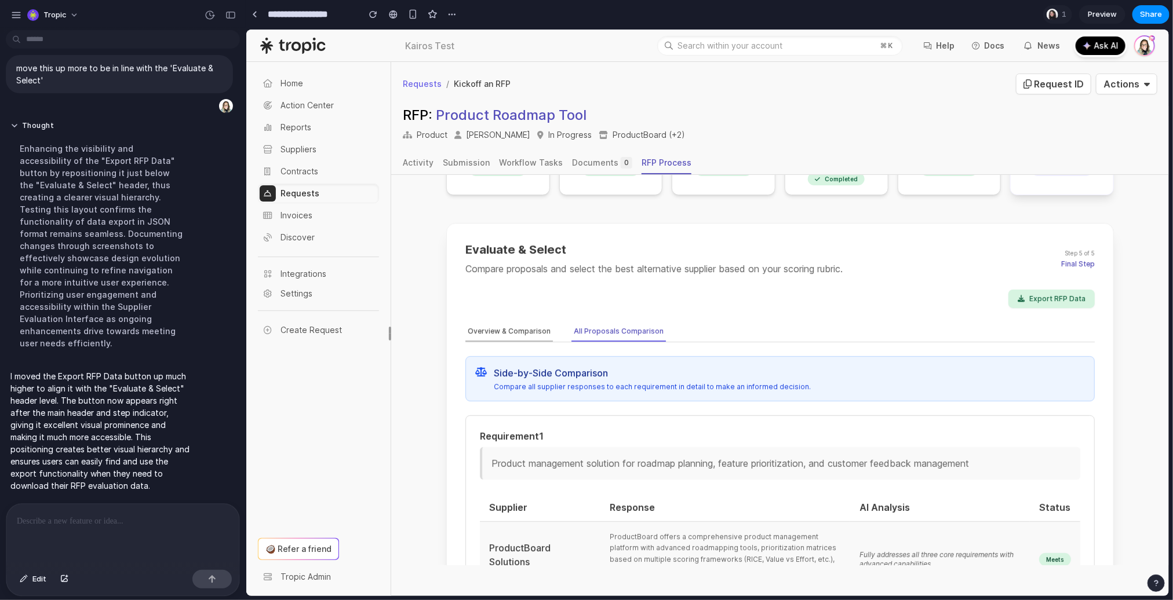
click at [485, 326] on button "Overview & Comparison" at bounding box center [508, 332] width 87 height 20
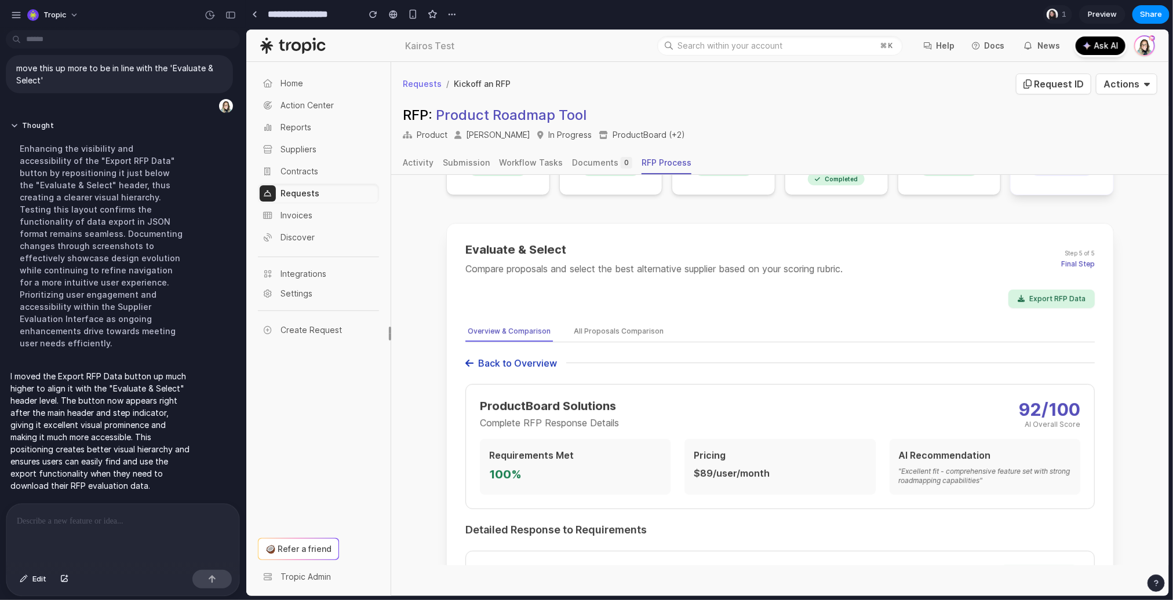
click at [474, 356] on button "Back to Overview" at bounding box center [511, 363] width 92 height 14
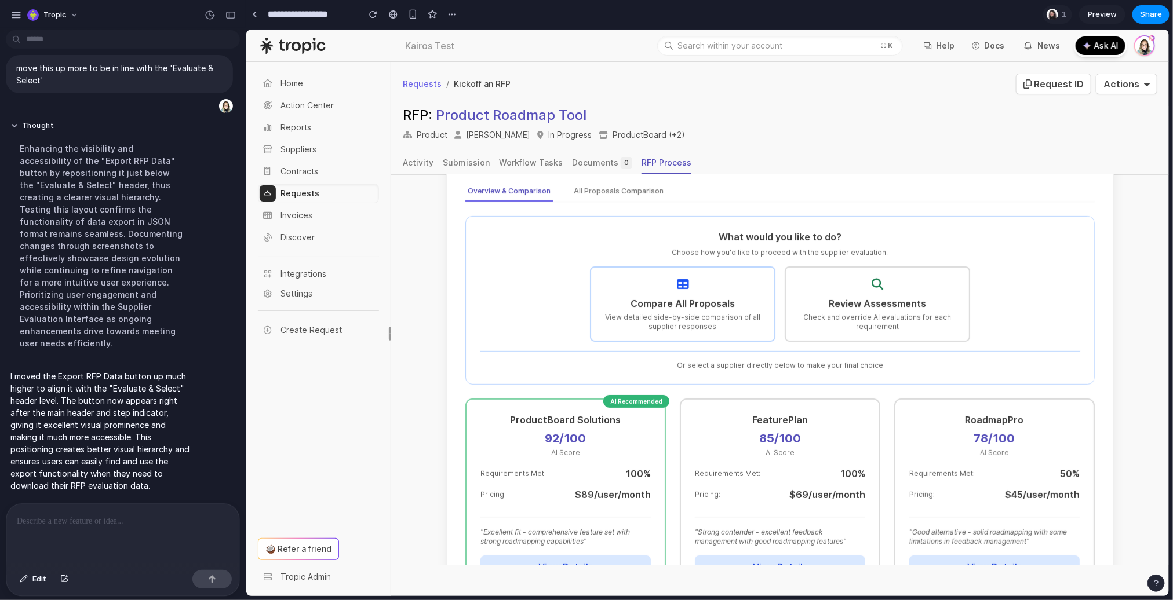
scroll to position [183, 0]
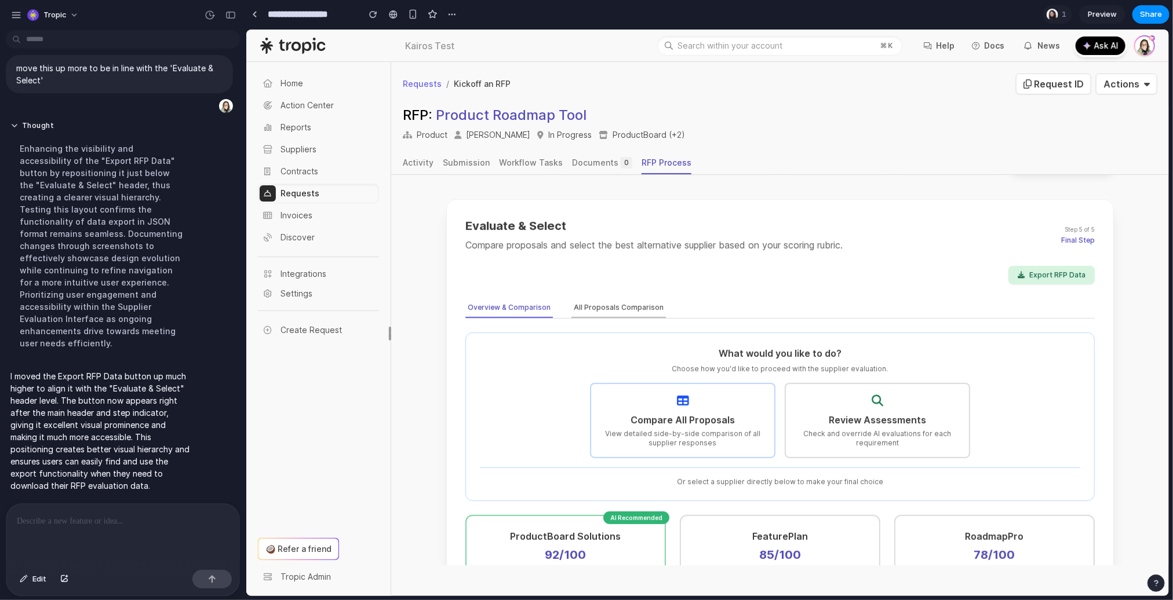
click at [603, 298] on button "All Proposals Comparison" at bounding box center [618, 308] width 94 height 20
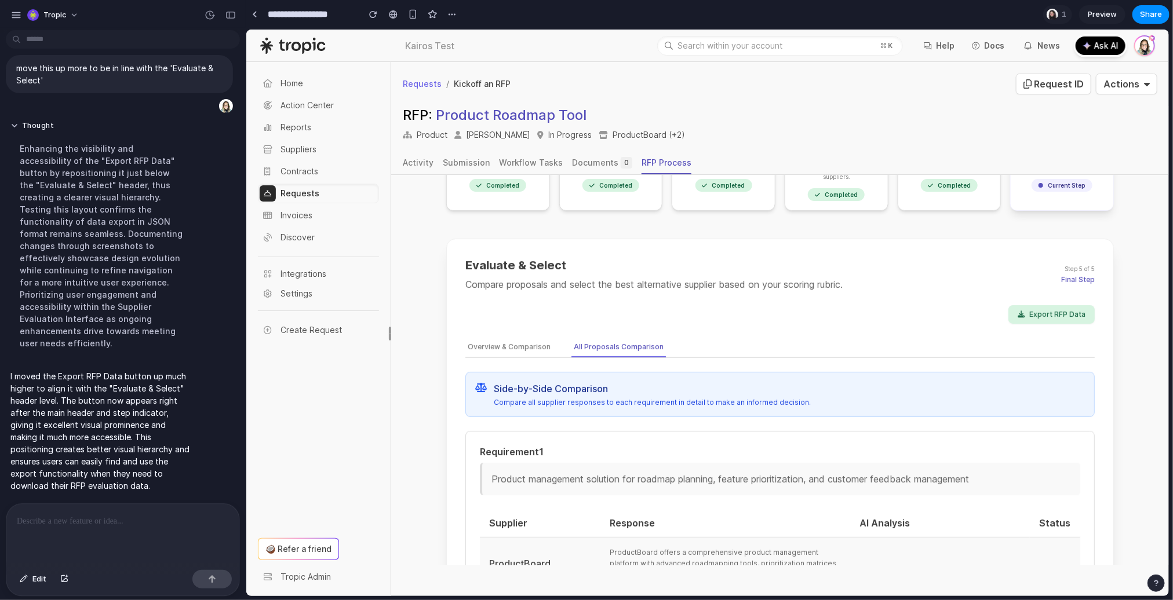
scroll to position [0, 0]
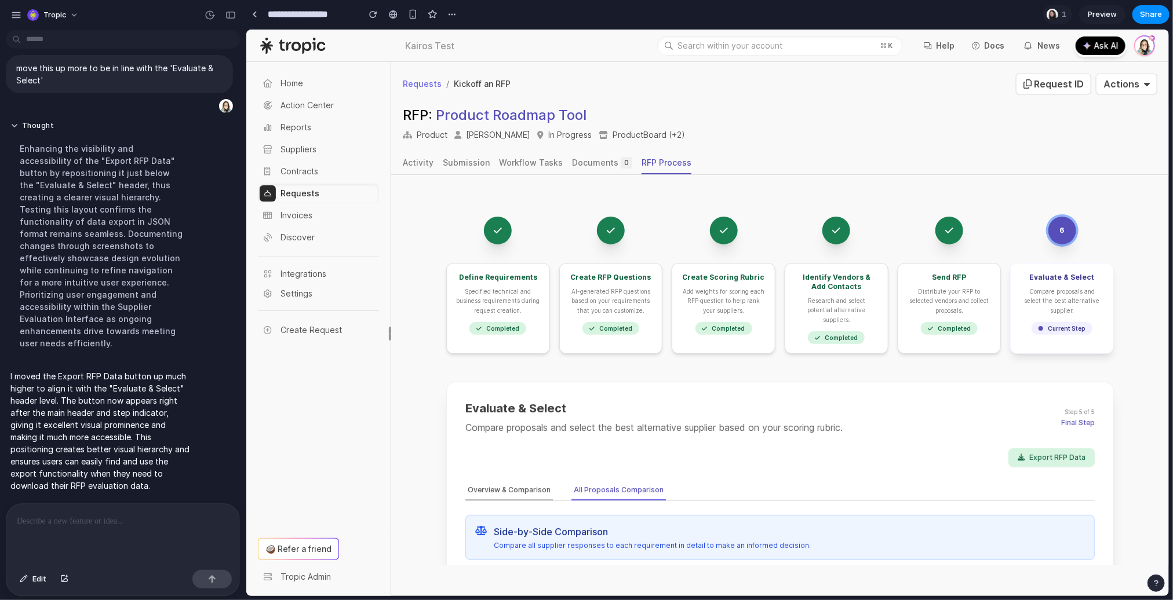
click at [499, 480] on button "Overview & Comparison" at bounding box center [508, 490] width 87 height 20
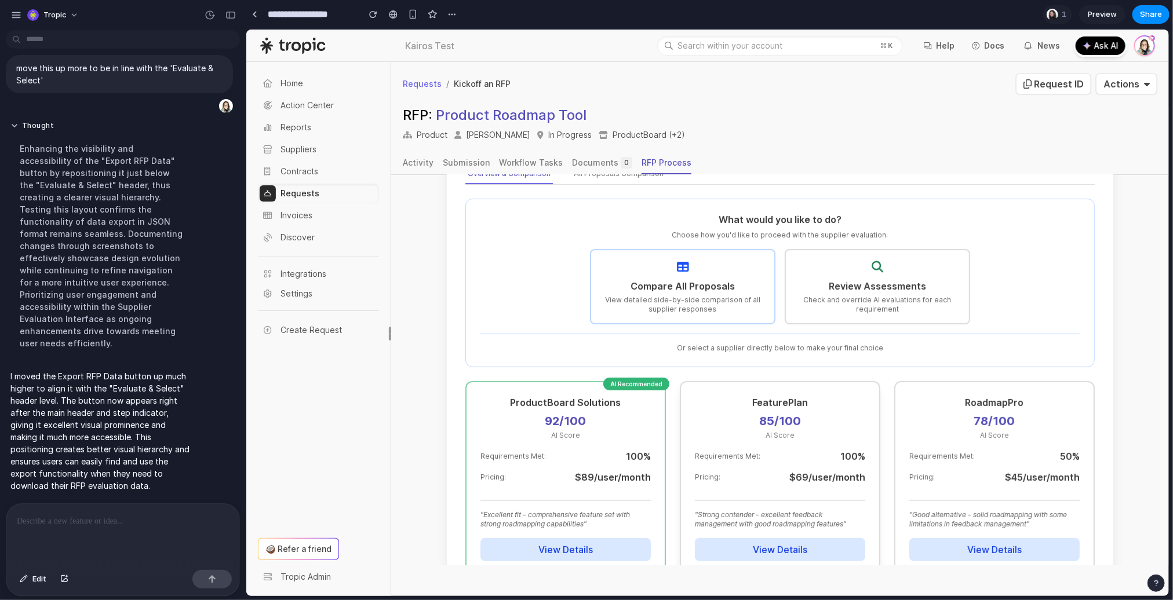
scroll to position [331, 0]
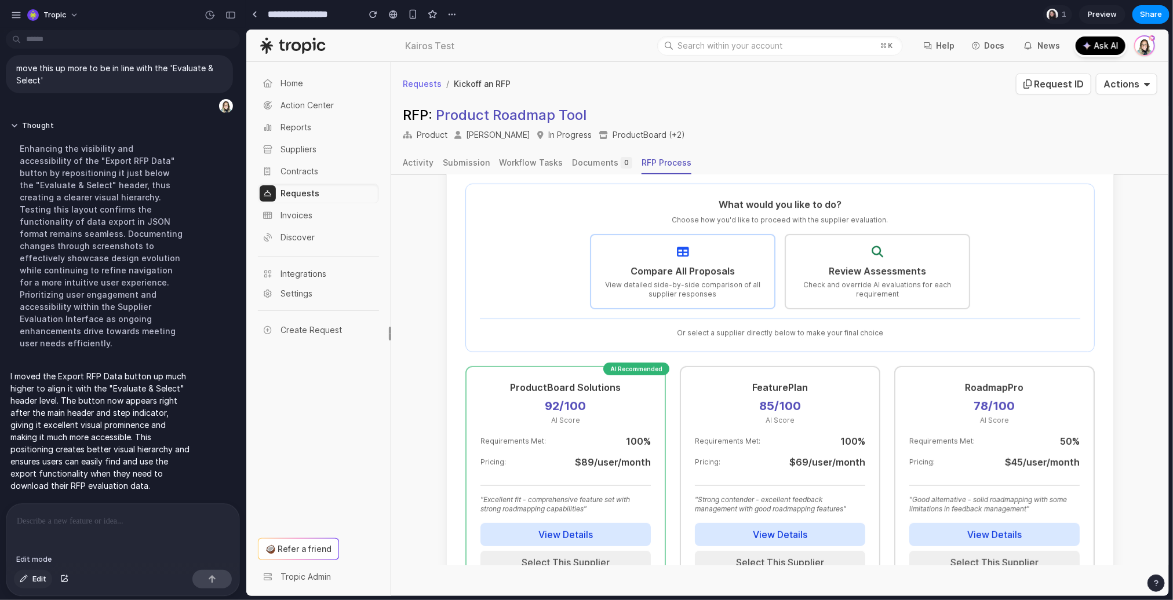
click at [37, 577] on span "Edit" at bounding box center [39, 580] width 14 height 12
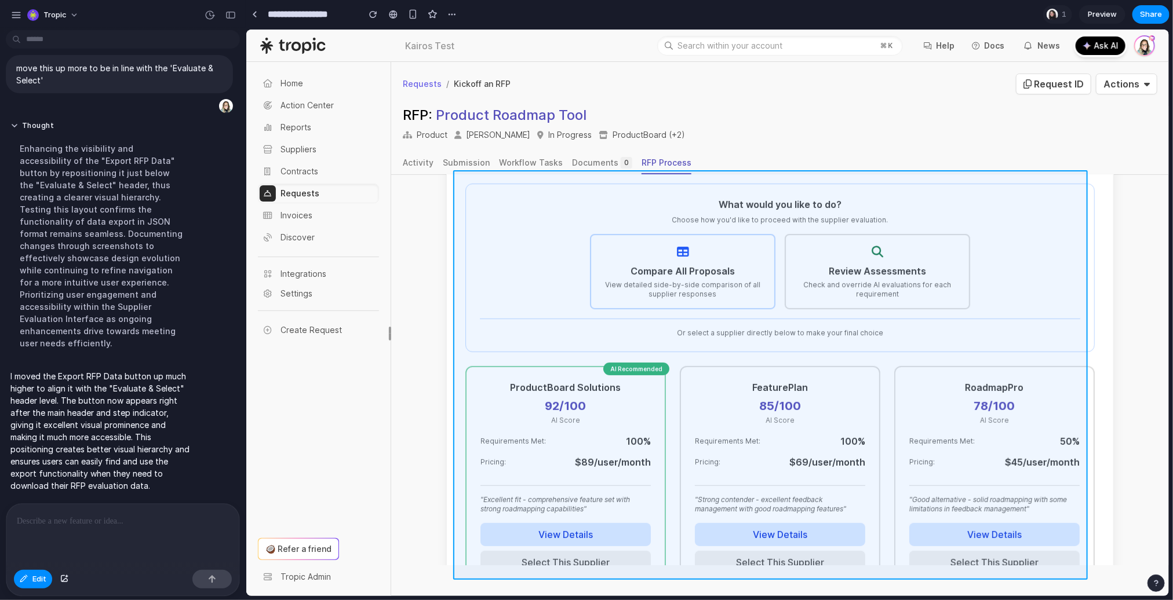
click at [504, 353] on div at bounding box center [707, 313] width 922 height 567
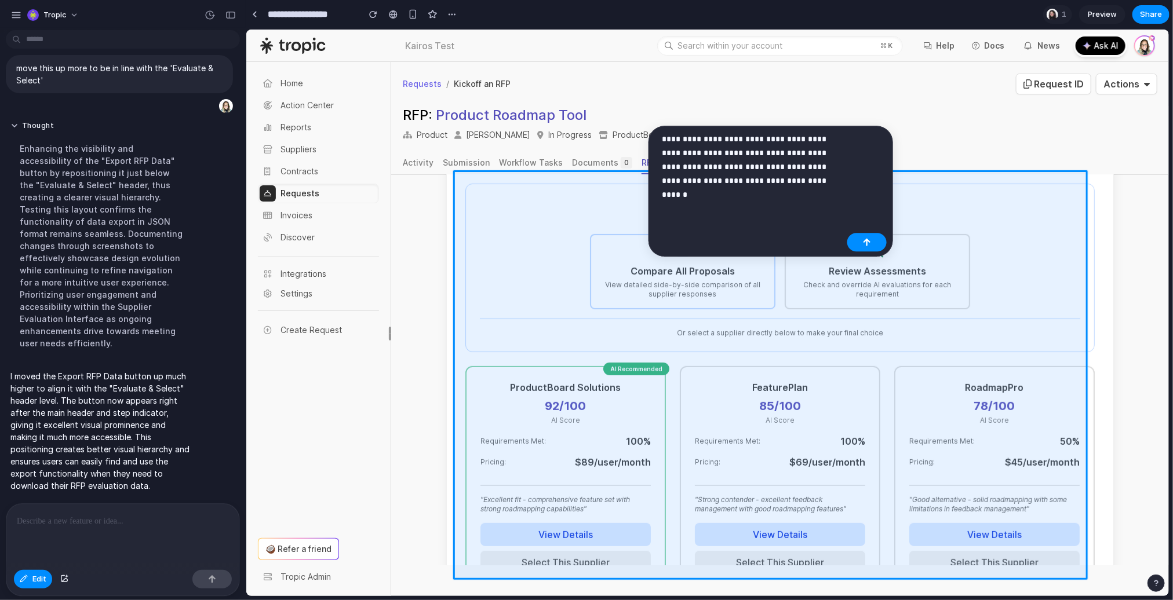
click at [779, 176] on p "**********" at bounding box center [752, 167] width 181 height 70
click at [863, 240] on div "button" at bounding box center [867, 242] width 8 height 8
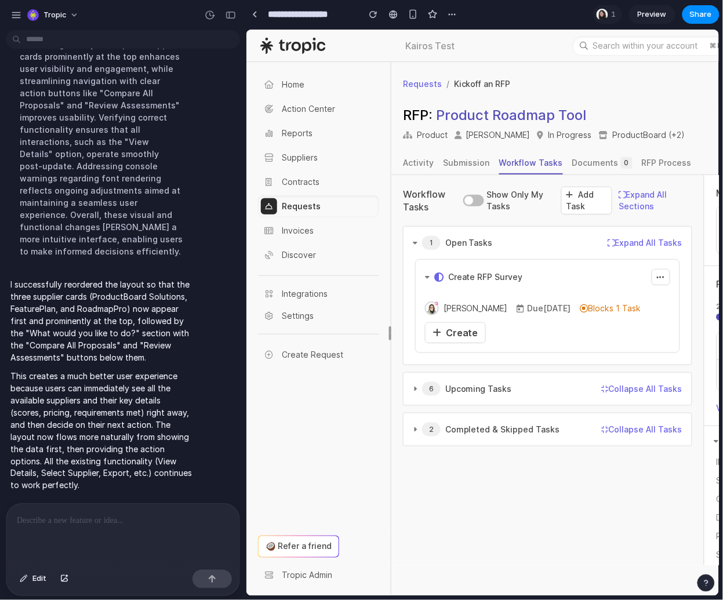
scroll to position [4945, 0]
click at [224, 9] on button "button" at bounding box center [230, 15] width 19 height 19
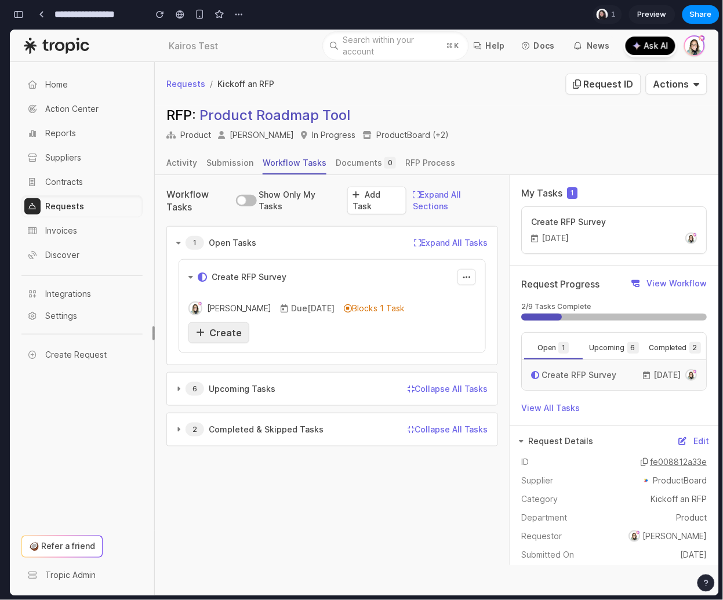
click at [229, 329] on span "Create" at bounding box center [225, 332] width 32 height 12
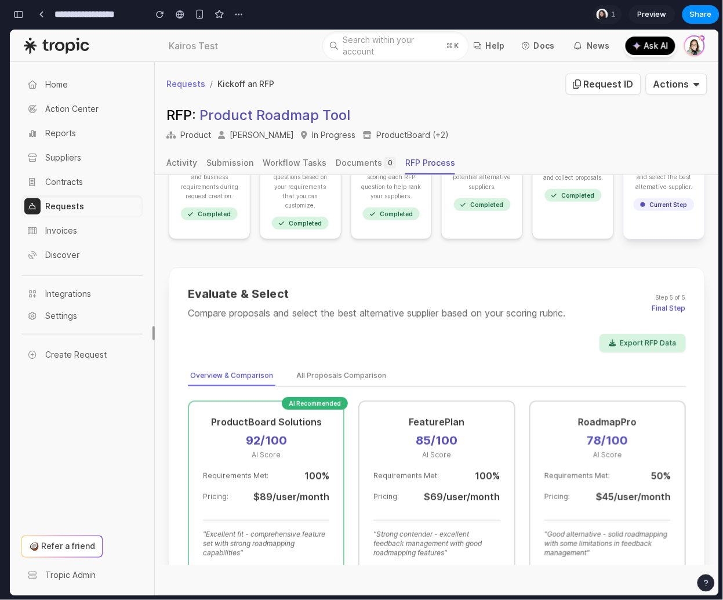
scroll to position [136, 0]
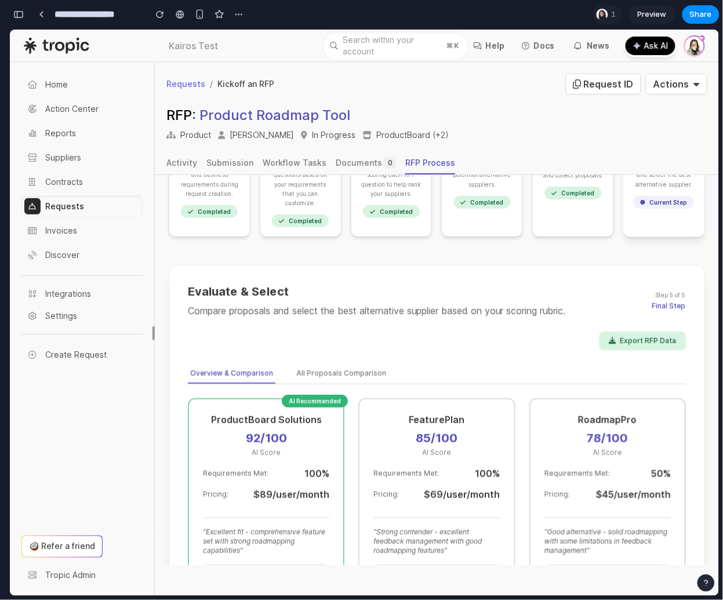
click at [21, 12] on div "button" at bounding box center [18, 14] width 10 height 8
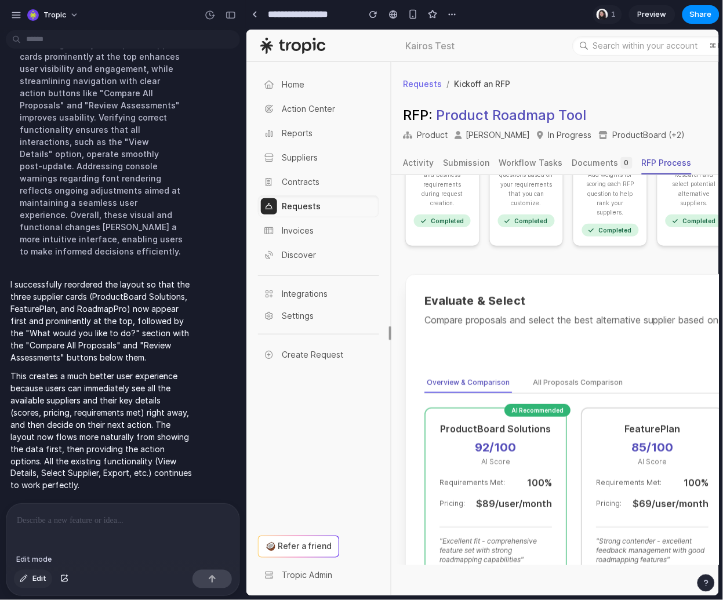
click at [41, 581] on span "Edit" at bounding box center [39, 579] width 14 height 12
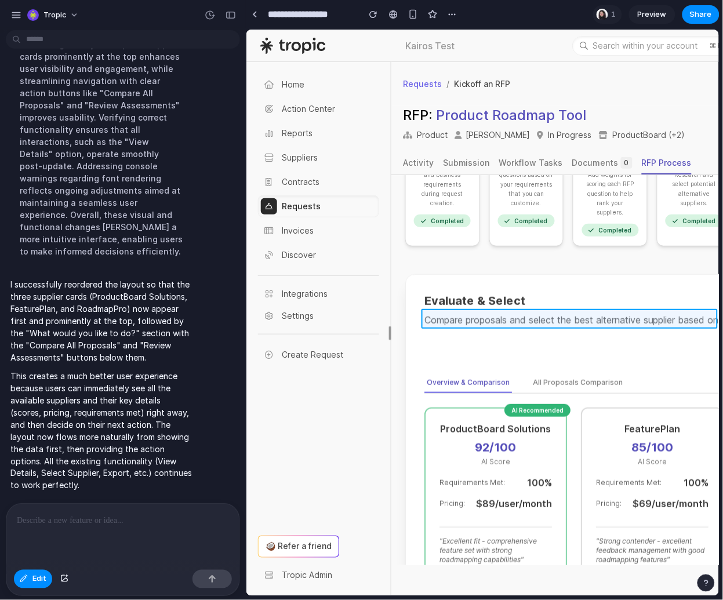
click at [597, 316] on div at bounding box center [482, 313] width 473 height 566
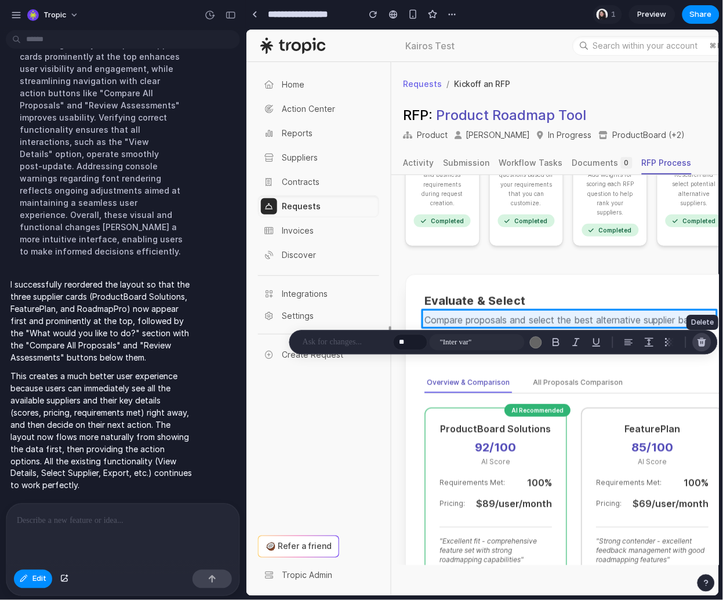
click at [701, 335] on button "button" at bounding box center [701, 342] width 19 height 19
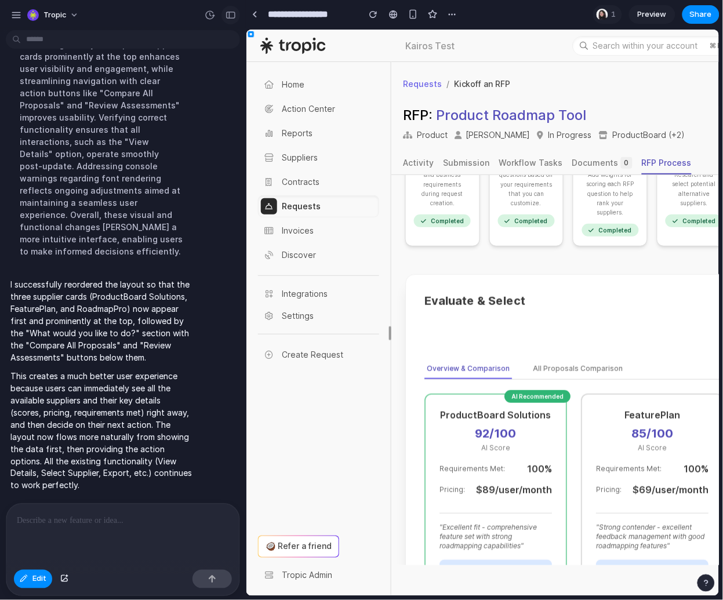
click at [231, 13] on div "button" at bounding box center [230, 15] width 10 height 8
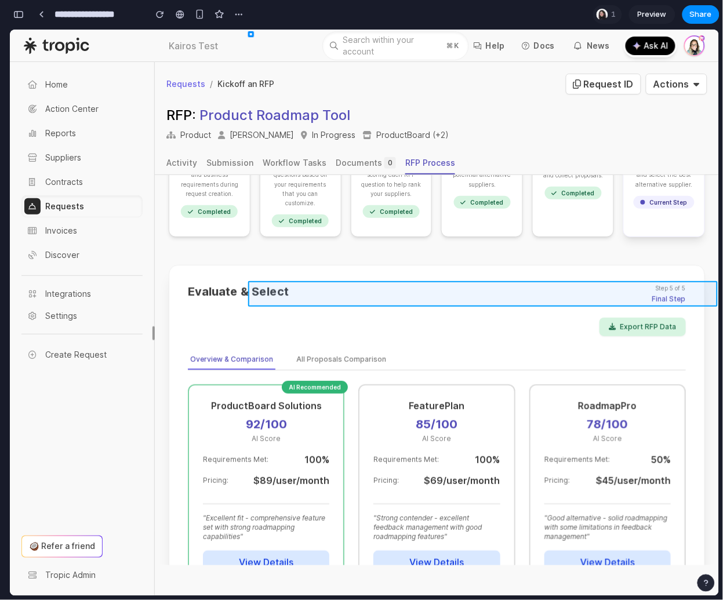
click at [651, 290] on div at bounding box center [482, 313] width 473 height 566
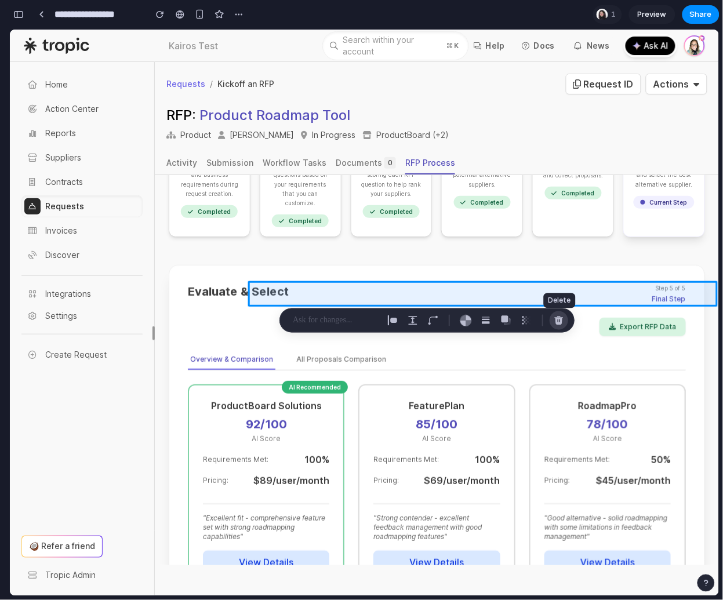
click at [562, 320] on div "button" at bounding box center [558, 320] width 10 height 10
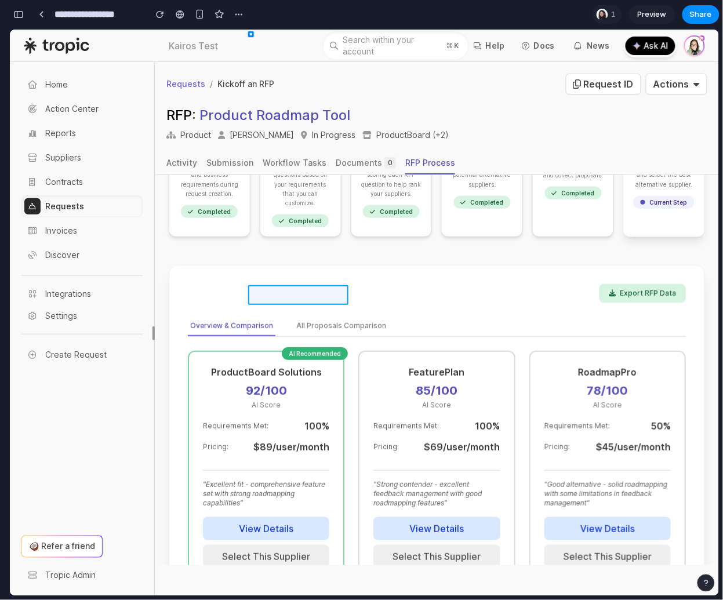
click at [294, 293] on div at bounding box center [482, 313] width 473 height 566
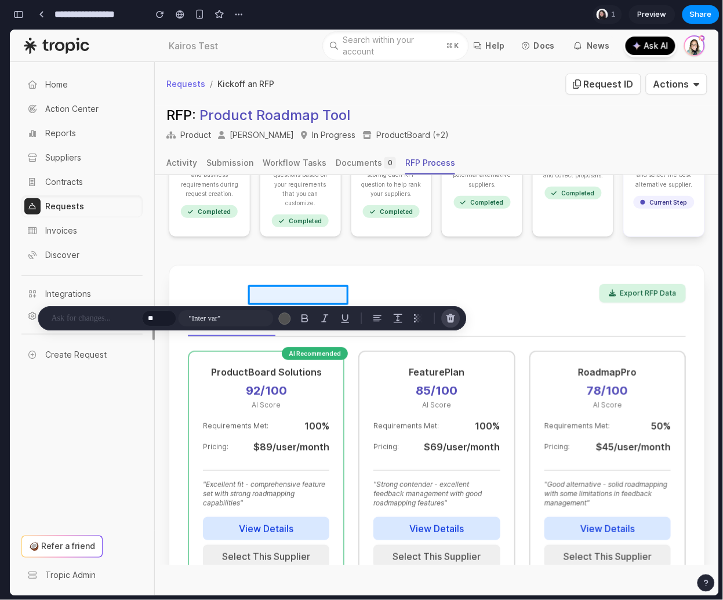
click at [454, 313] on div "button" at bounding box center [451, 318] width 10 height 10
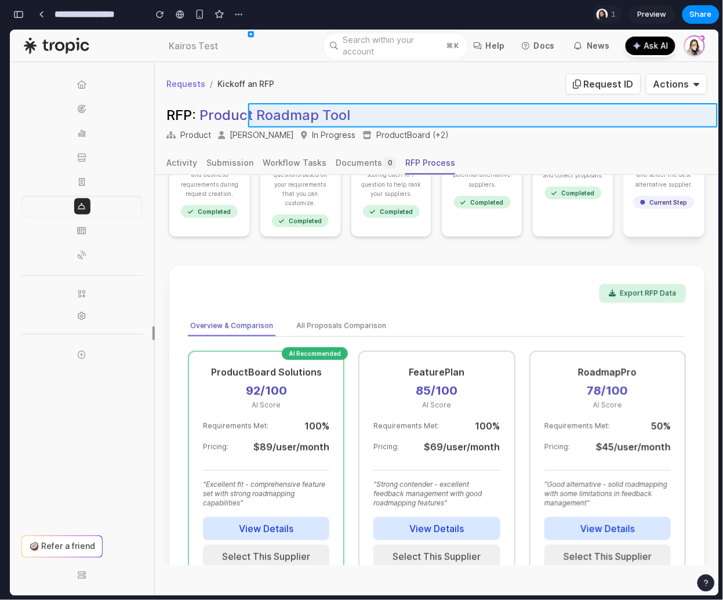
click at [703, 116] on div at bounding box center [482, 313] width 473 height 566
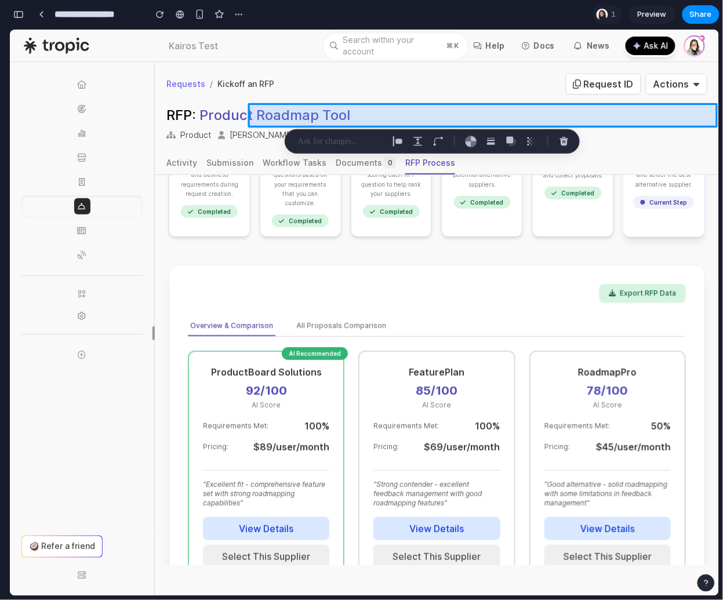
click at [681, 159] on div at bounding box center [482, 313] width 473 height 566
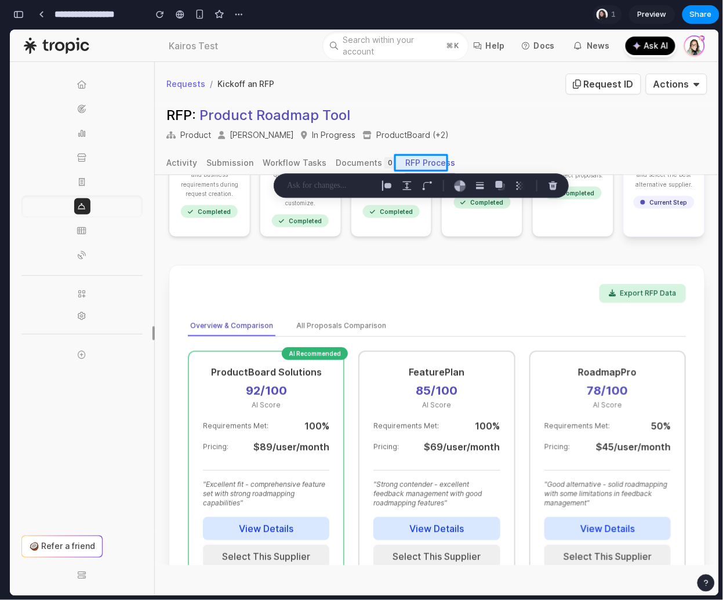
click at [20, 13] on div "button" at bounding box center [18, 14] width 10 height 8
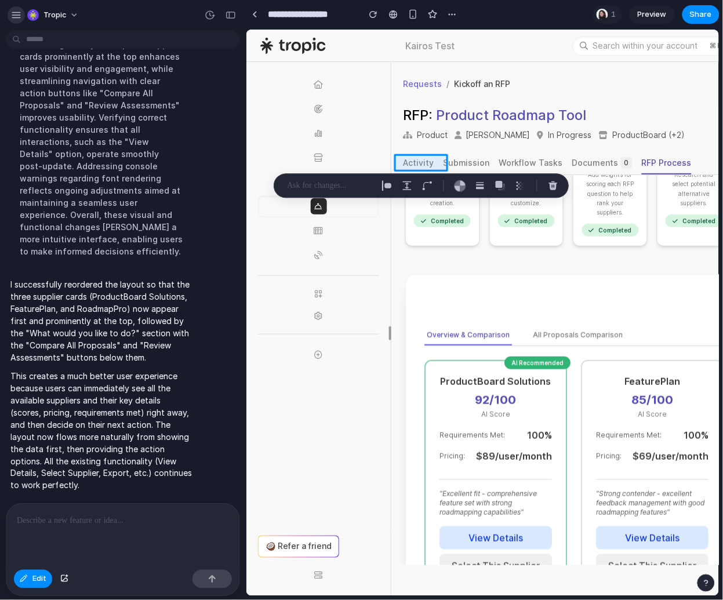
scroll to position [4945, 0]
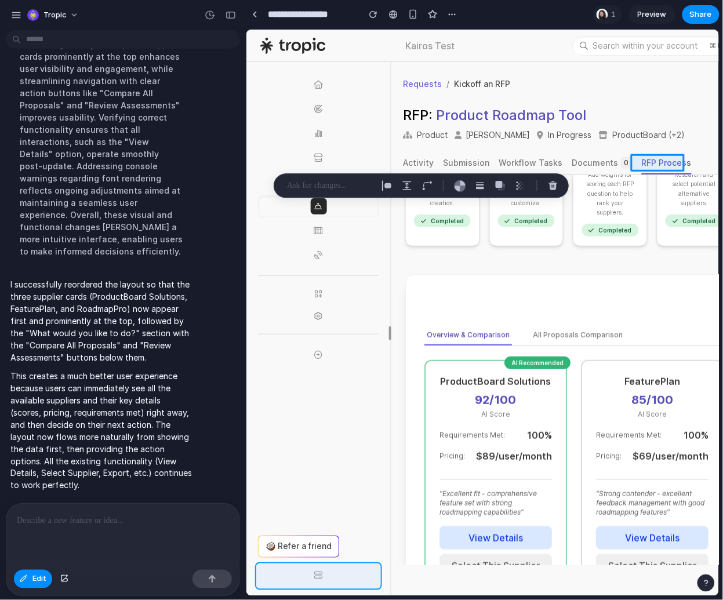
click at [20, 574] on div at bounding box center [364, 313] width 709 height 566
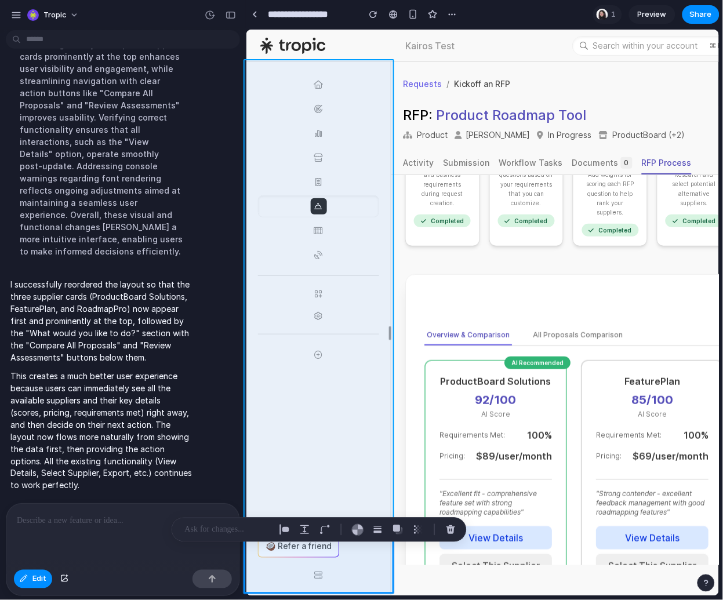
click at [92, 520] on div at bounding box center [364, 313] width 709 height 566
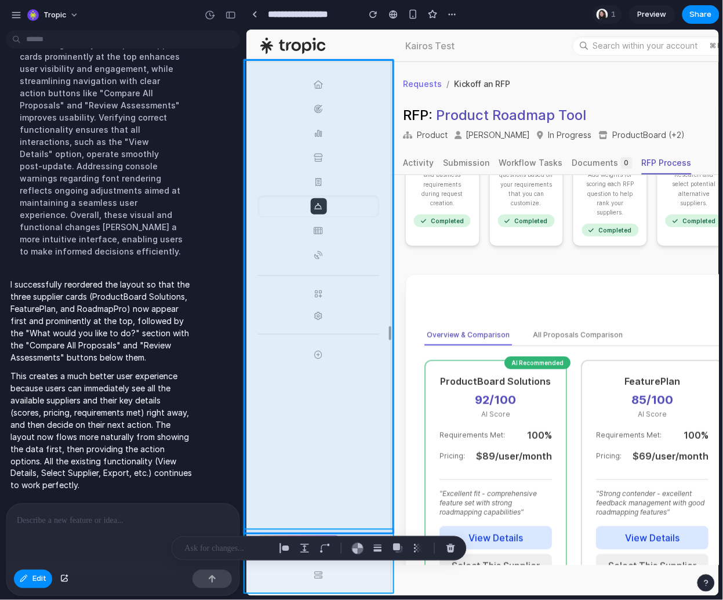
click at [31, 581] on div at bounding box center [364, 313] width 709 height 566
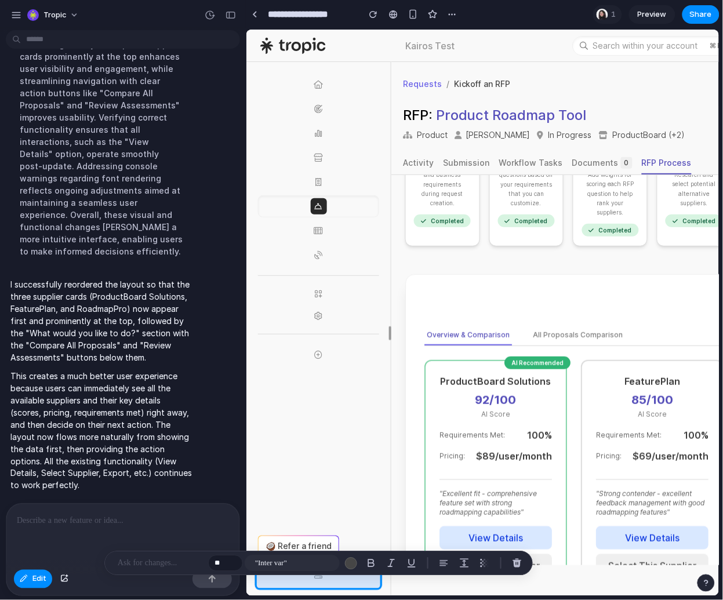
click at [28, 577] on div at bounding box center [364, 313] width 709 height 566
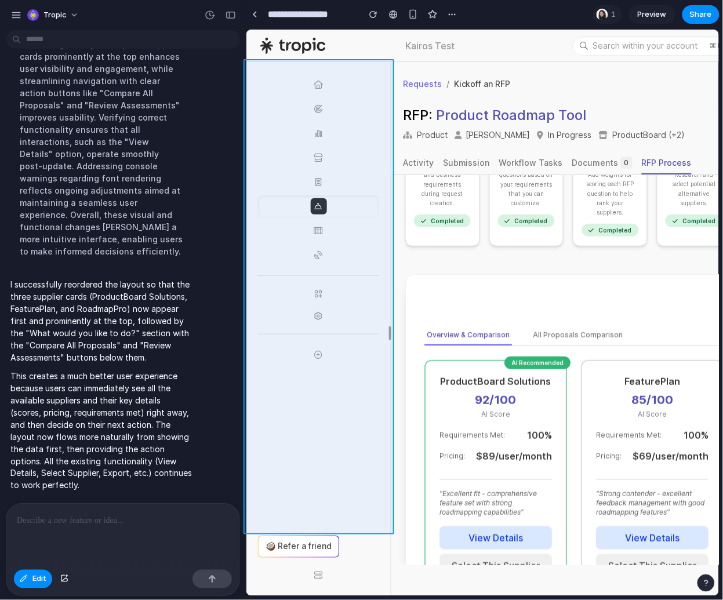
click at [61, 516] on div at bounding box center [364, 313] width 709 height 566
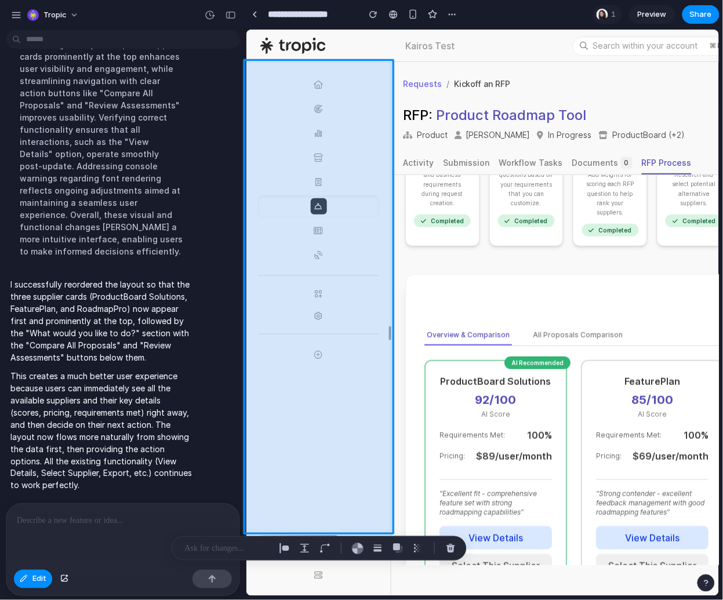
click at [145, 515] on div at bounding box center [364, 313] width 709 height 566
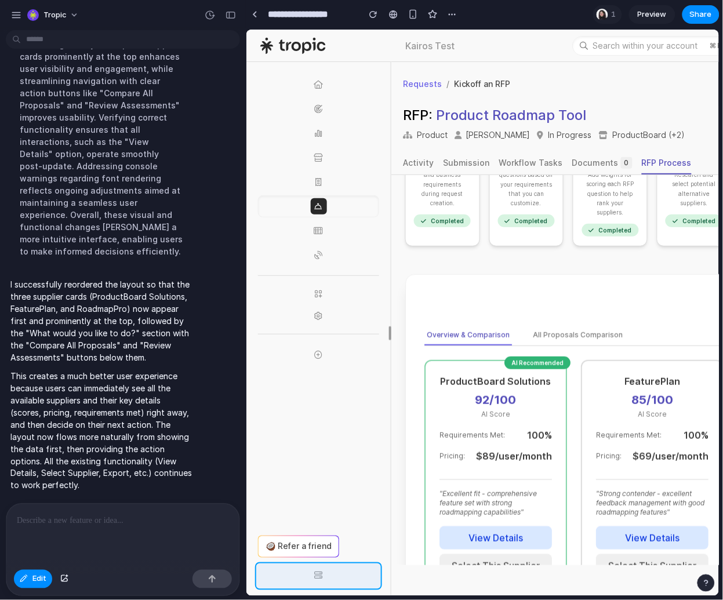
click at [46, 577] on div at bounding box center [364, 313] width 709 height 566
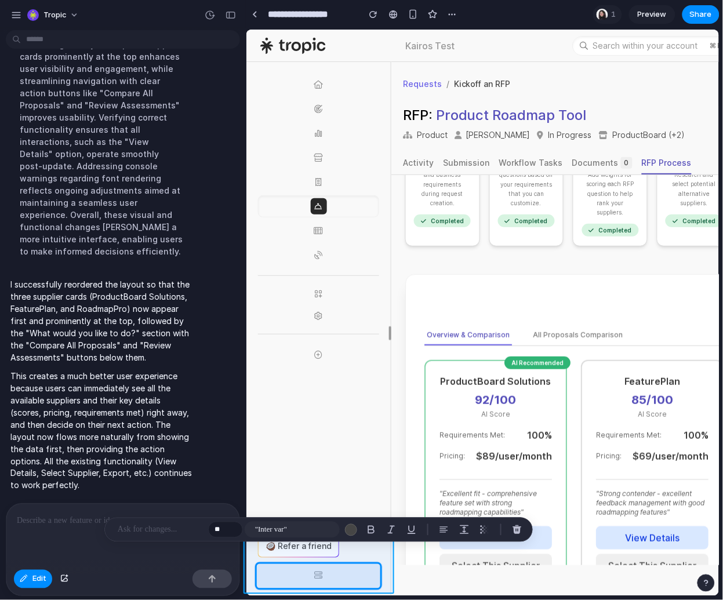
click at [21, 575] on div at bounding box center [364, 313] width 709 height 566
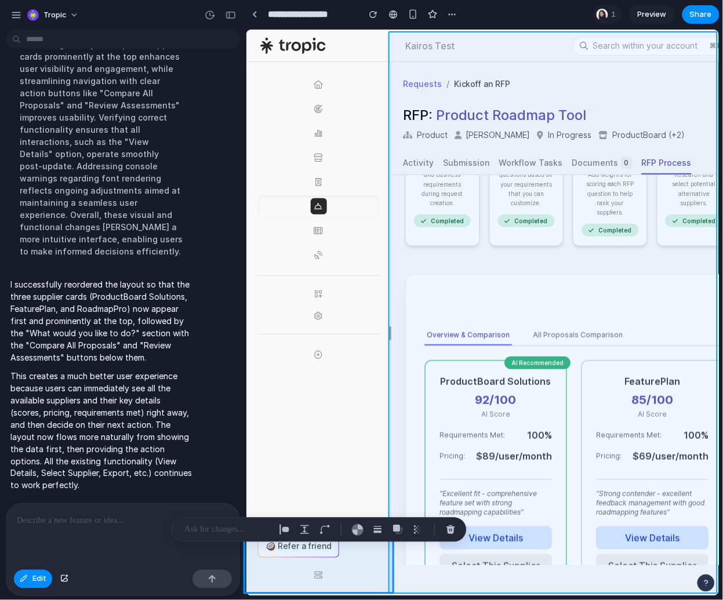
click at [323, 573] on div at bounding box center [364, 313] width 709 height 566
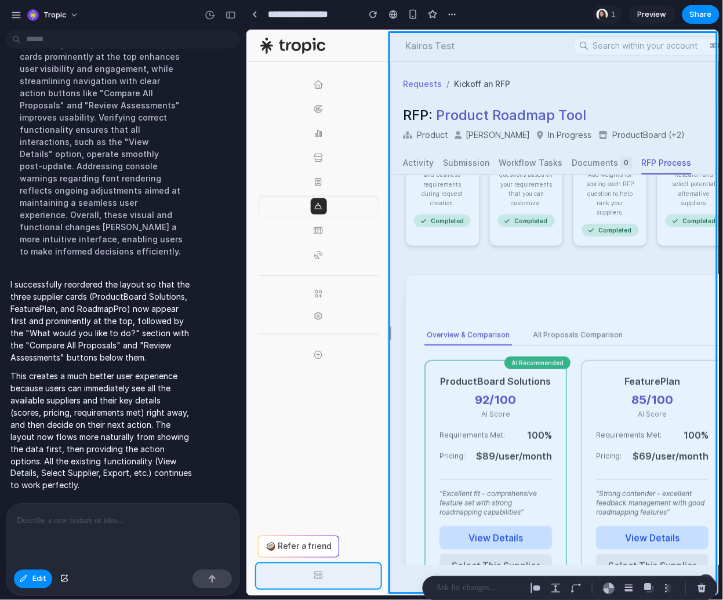
drag, startPoint x: 81, startPoint y: 564, endPoint x: 63, endPoint y: 570, distance: 18.9
click at [81, 564] on div at bounding box center [364, 313] width 709 height 566
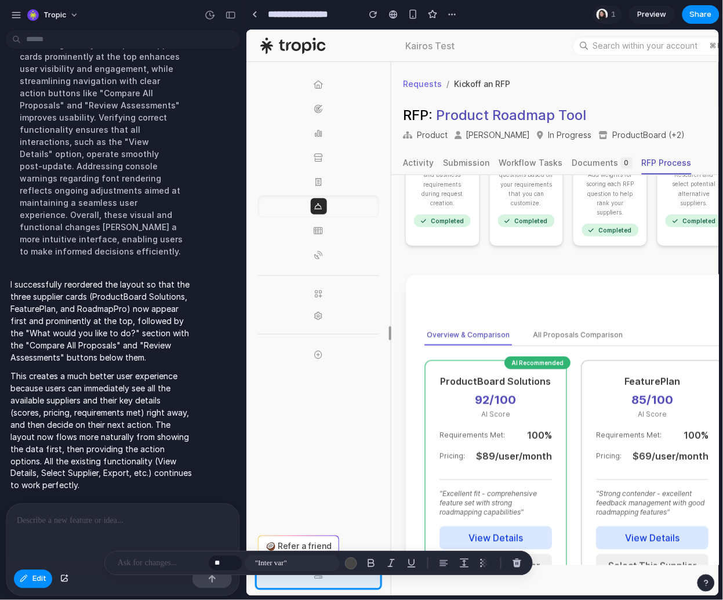
click at [40, 578] on div at bounding box center [364, 313] width 709 height 566
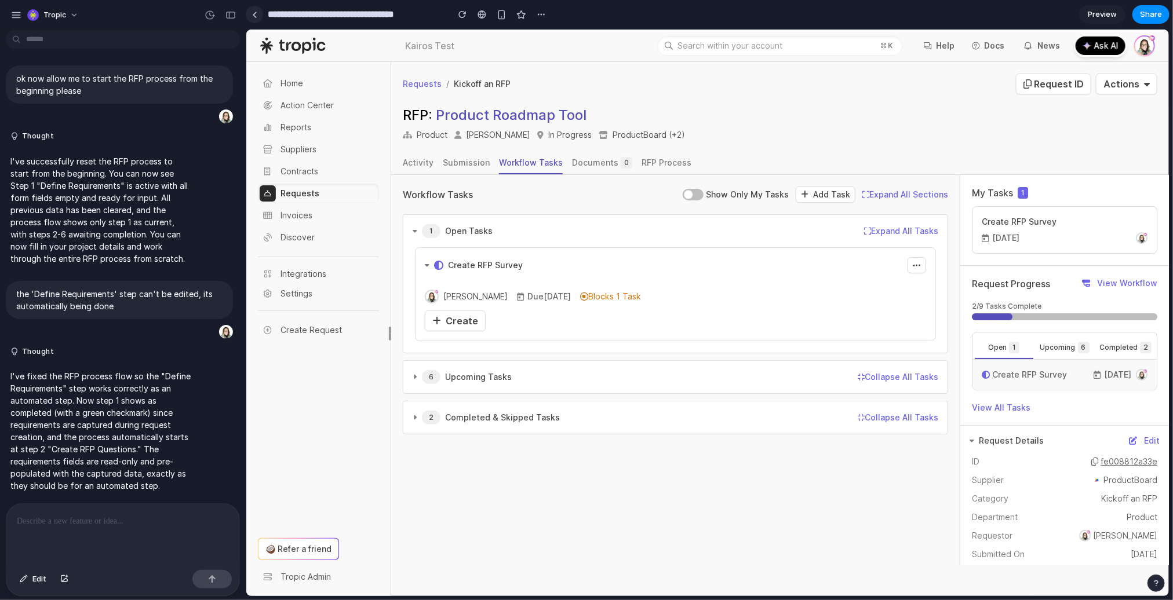
click at [253, 16] on div at bounding box center [254, 15] width 5 height 6
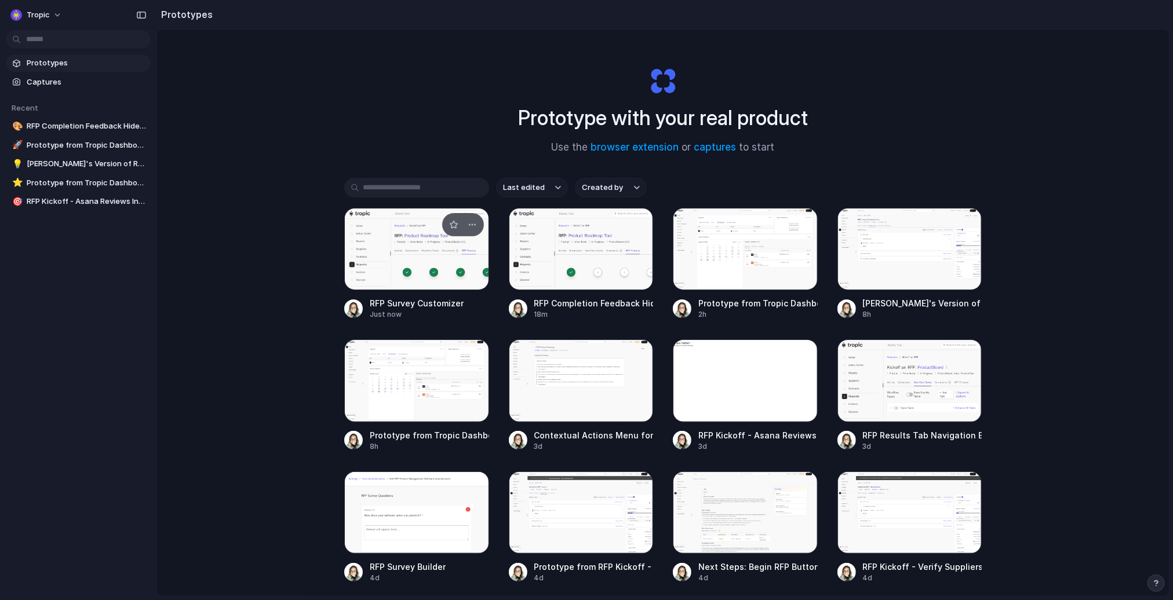
click at [422, 254] on div at bounding box center [416, 249] width 145 height 82
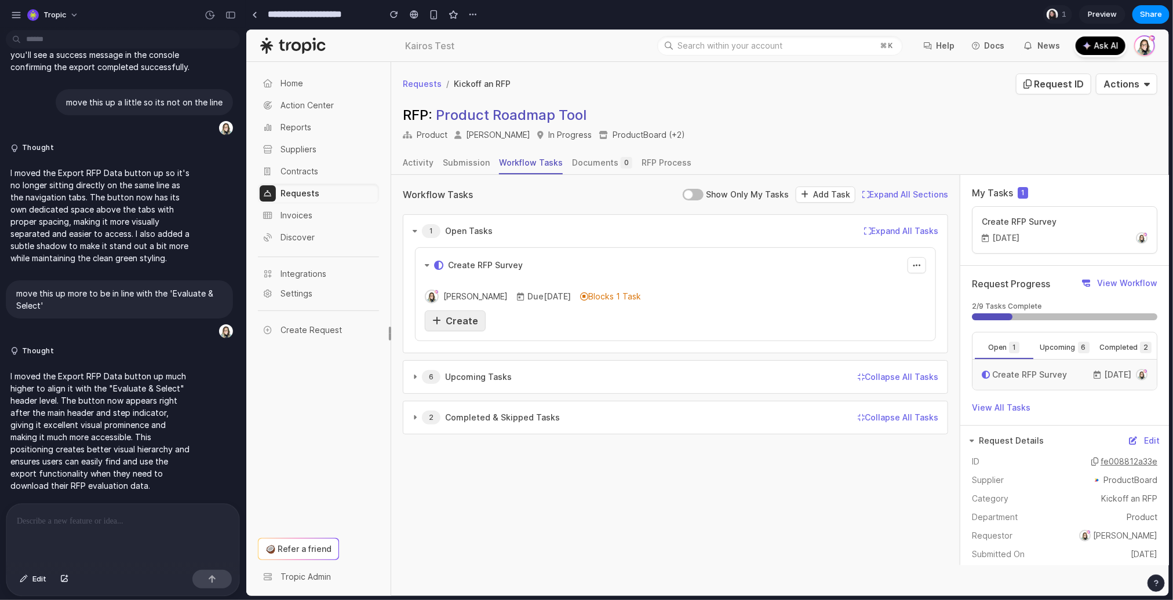
click at [464, 316] on span "Create" at bounding box center [461, 321] width 32 height 12
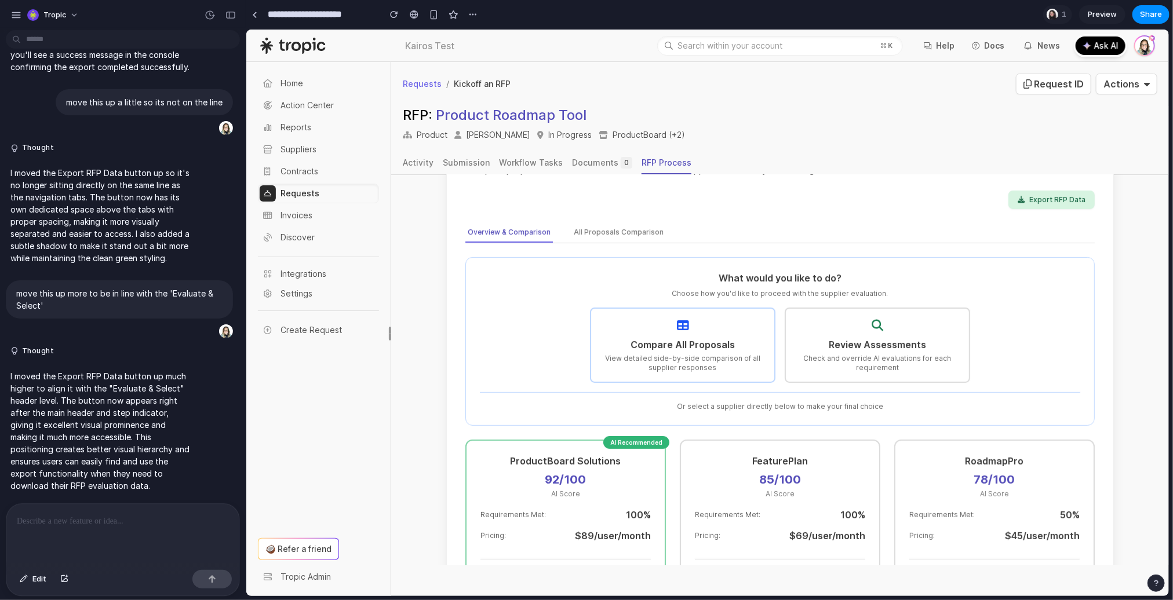
scroll to position [267, 0]
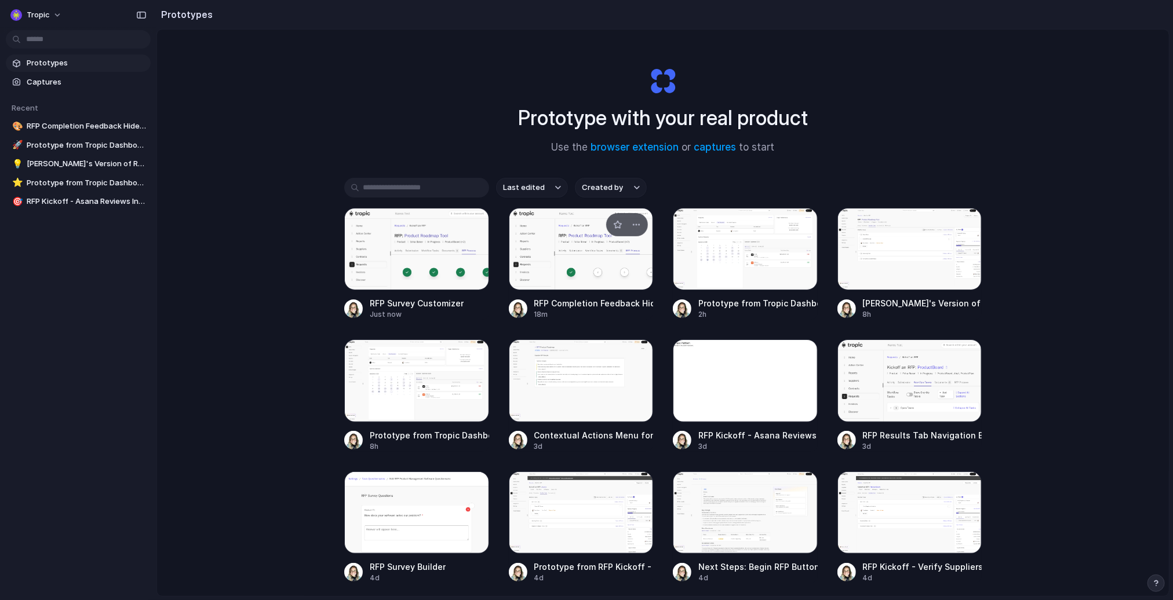
click at [587, 251] on div at bounding box center [581, 249] width 145 height 82
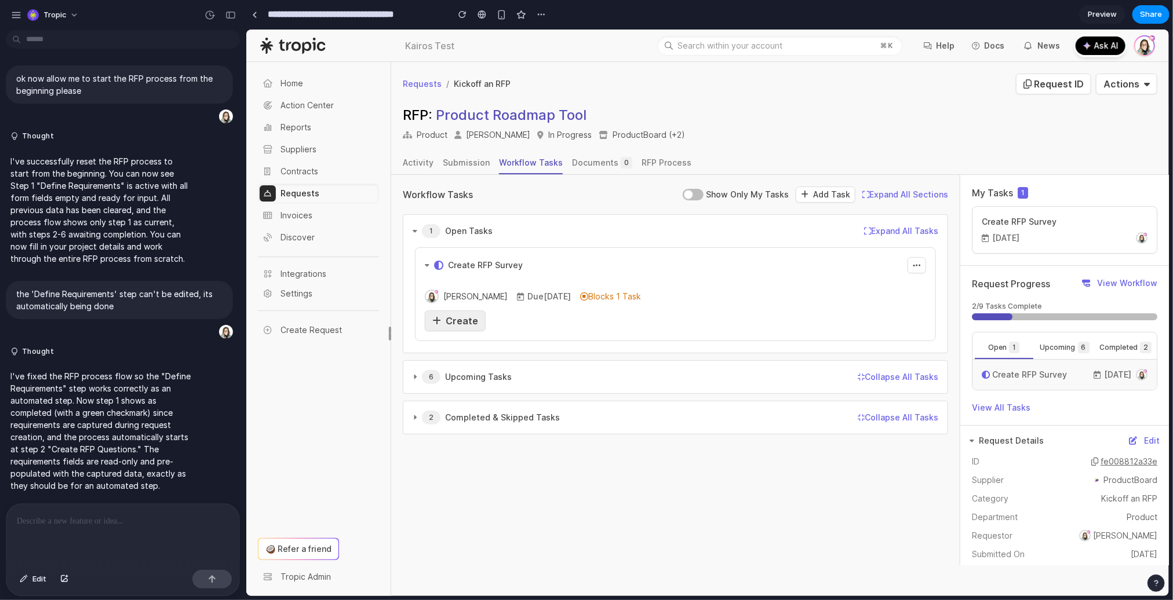
click at [452, 322] on span "Create" at bounding box center [461, 321] width 32 height 12
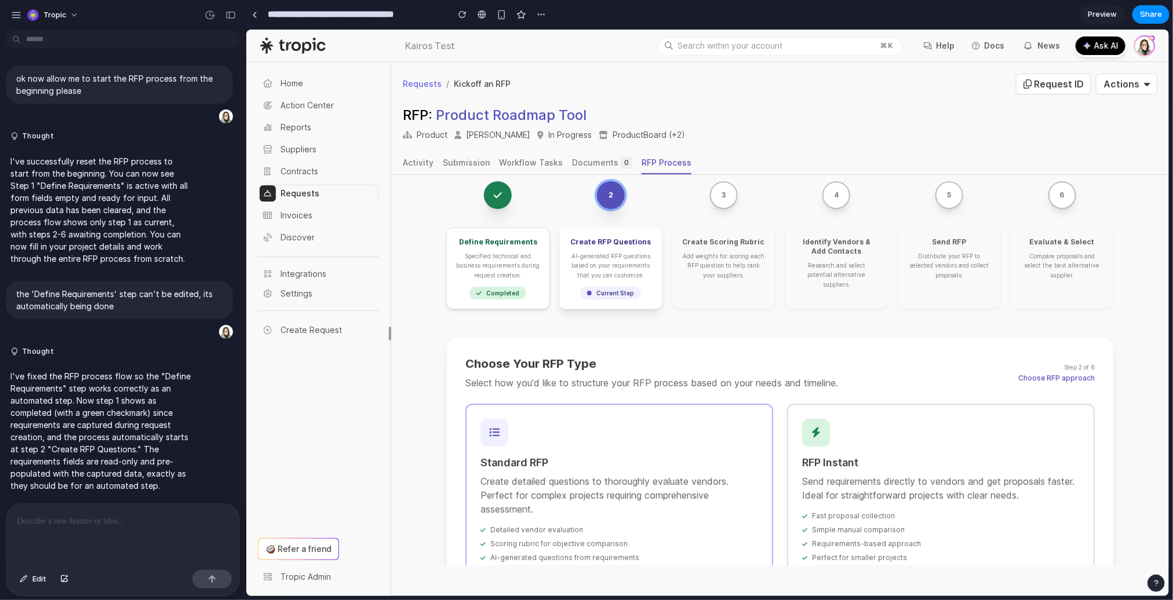
scroll to position [33, 0]
click at [413, 14] on input "**********" at bounding box center [354, 14] width 179 height 21
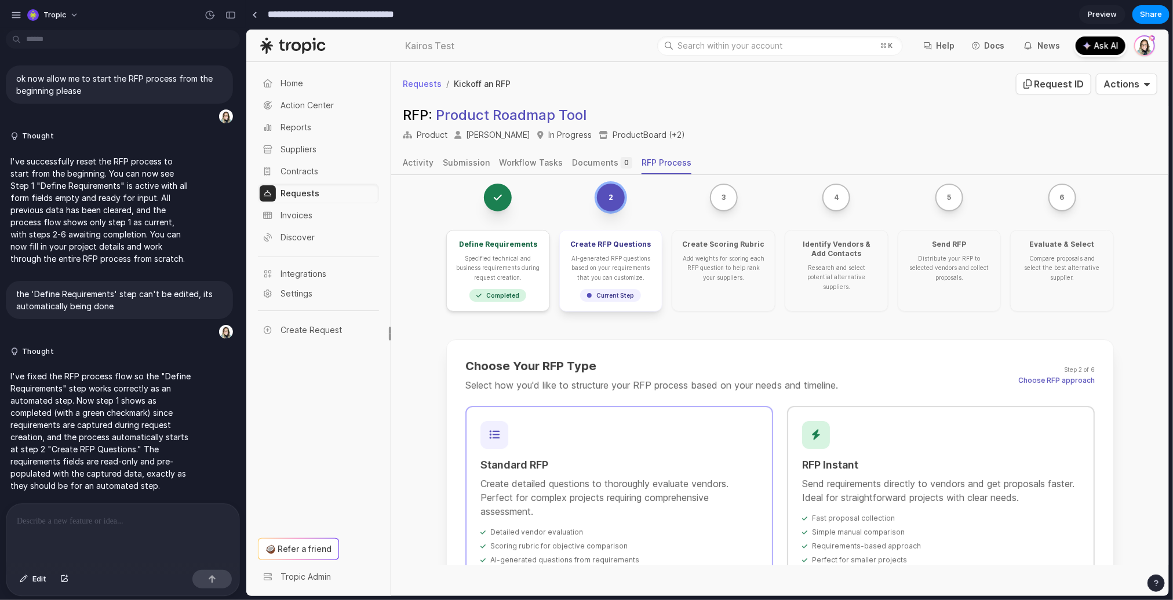
drag, startPoint x: 289, startPoint y: 13, endPoint x: 451, endPoint y: 14, distance: 161.7
click at [451, 14] on div "**********" at bounding box center [398, 14] width 304 height 21
type input "**********"
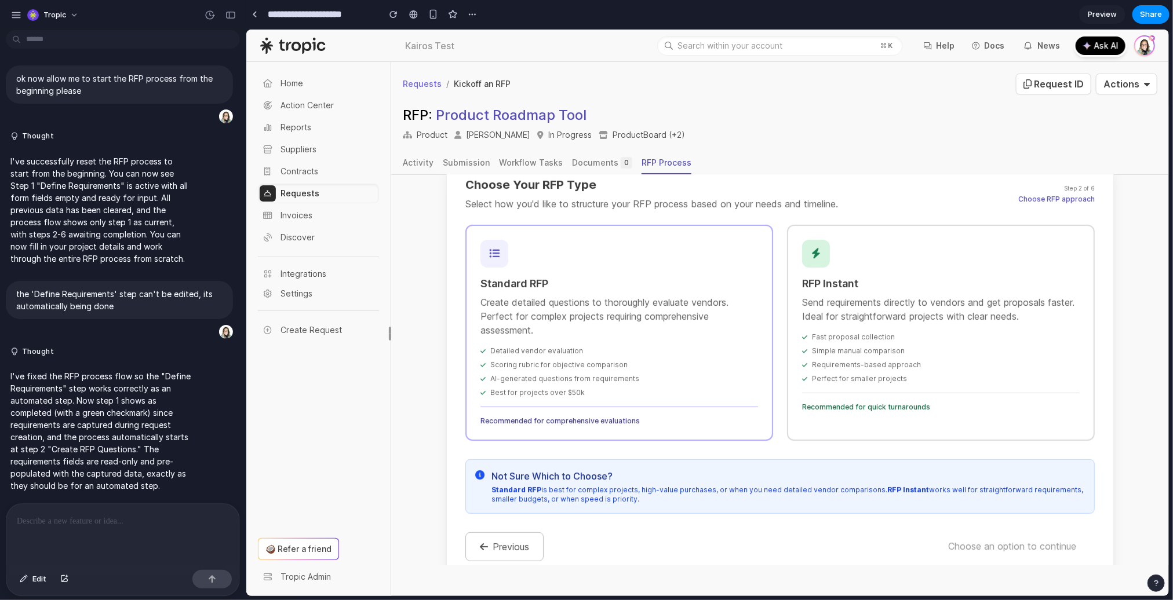
scroll to position [242, 0]
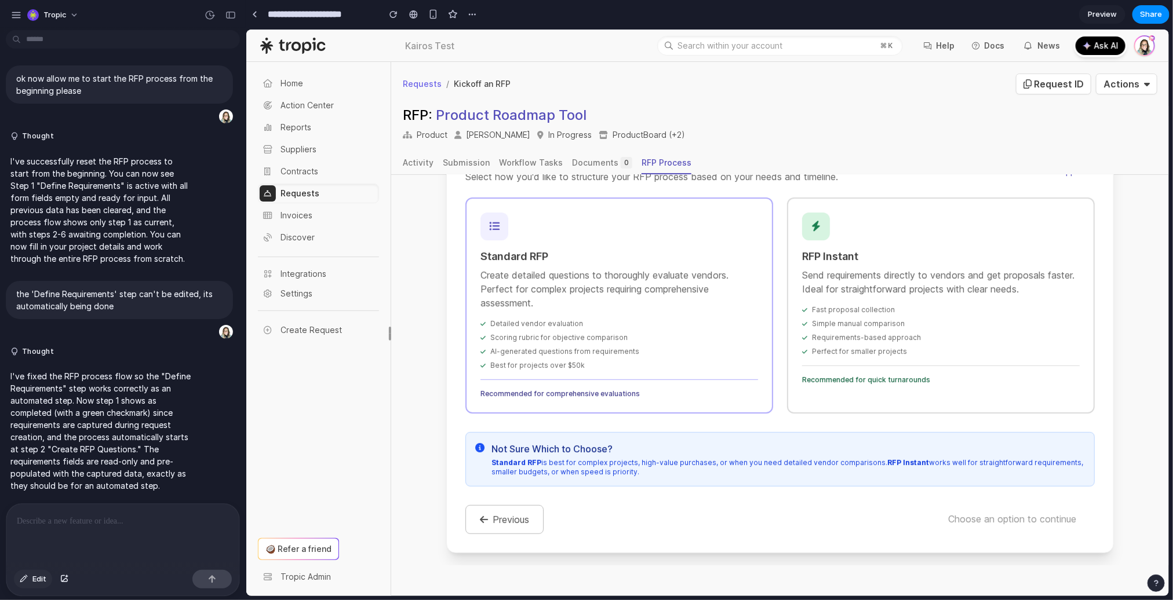
click at [34, 579] on span "Edit" at bounding box center [39, 580] width 14 height 12
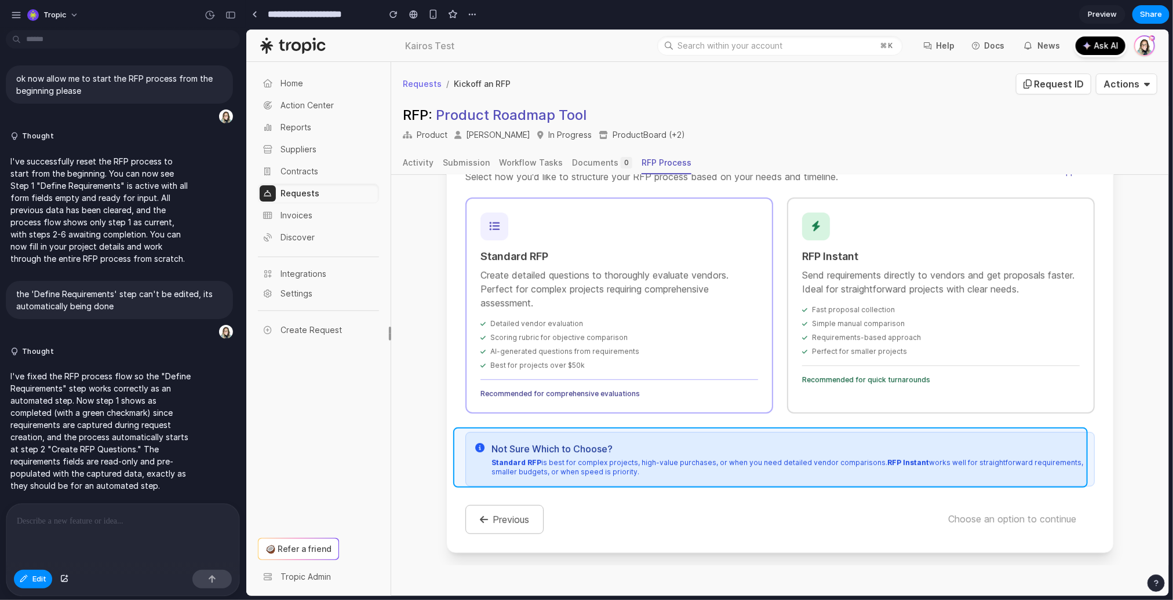
click at [735, 435] on div at bounding box center [707, 313] width 922 height 567
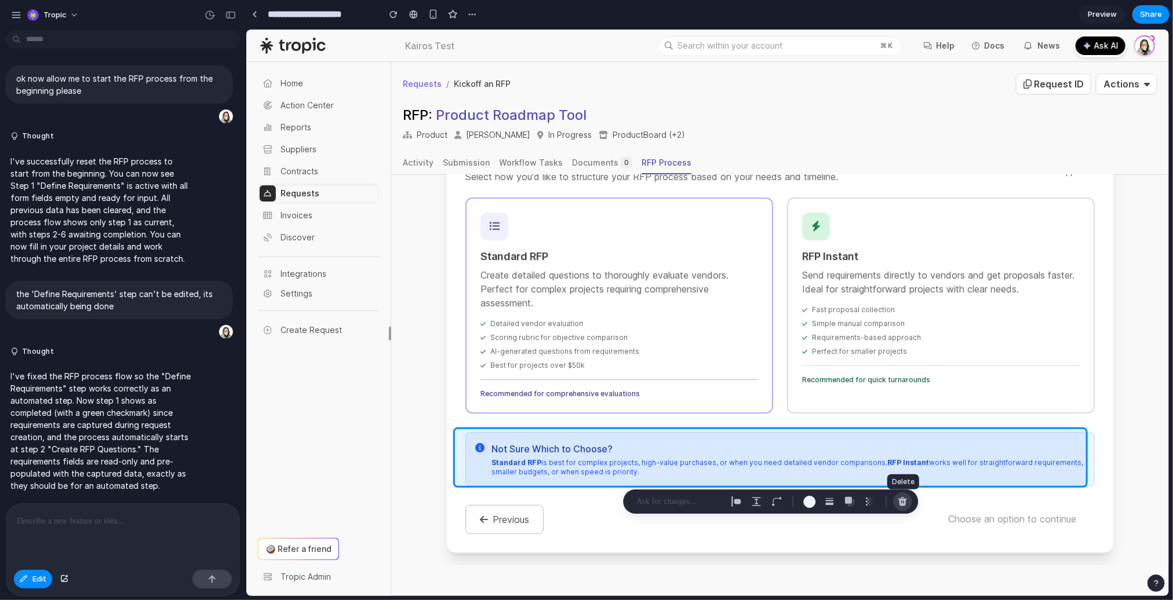
click at [907, 502] on button "button" at bounding box center [902, 502] width 19 height 19
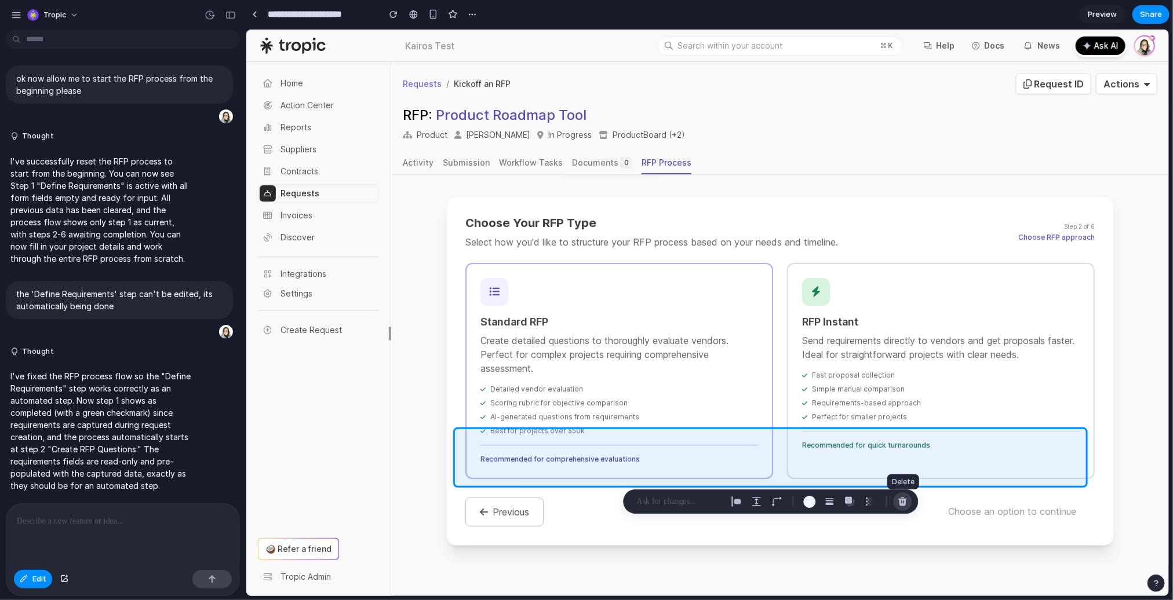
scroll to position [176, 0]
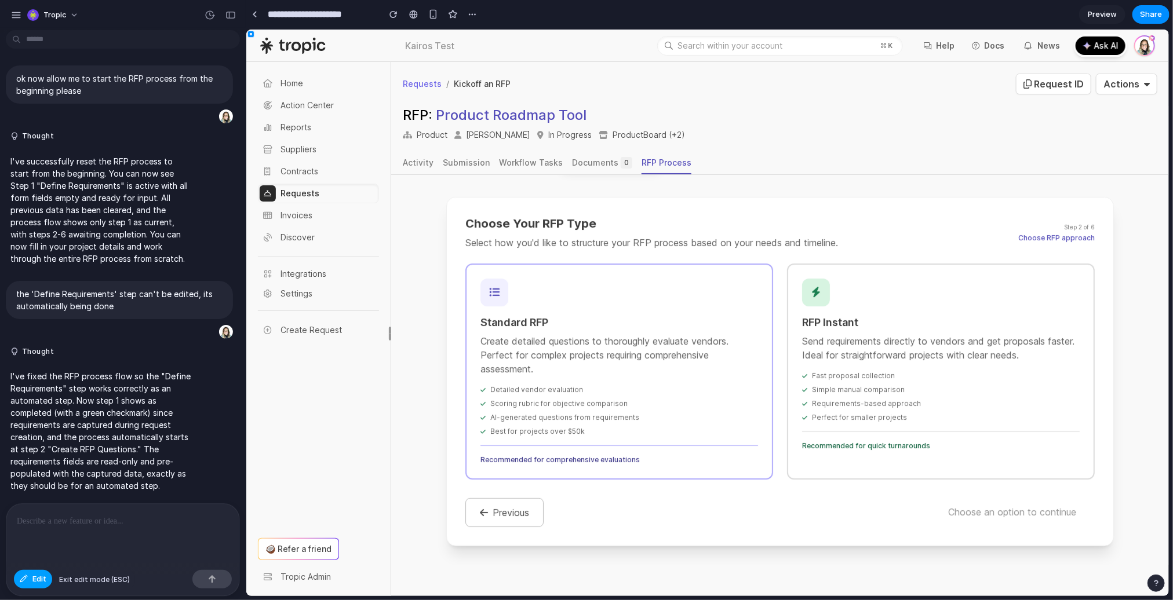
click at [26, 582] on div "button" at bounding box center [24, 579] width 8 height 7
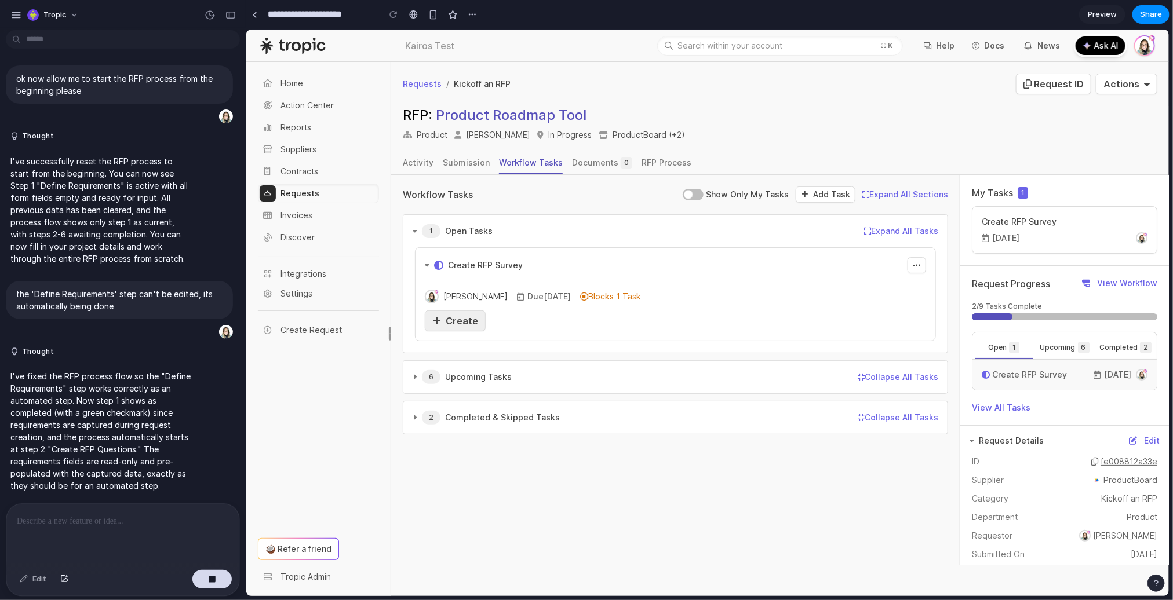
click at [456, 327] on link "Create" at bounding box center [454, 320] width 61 height 21
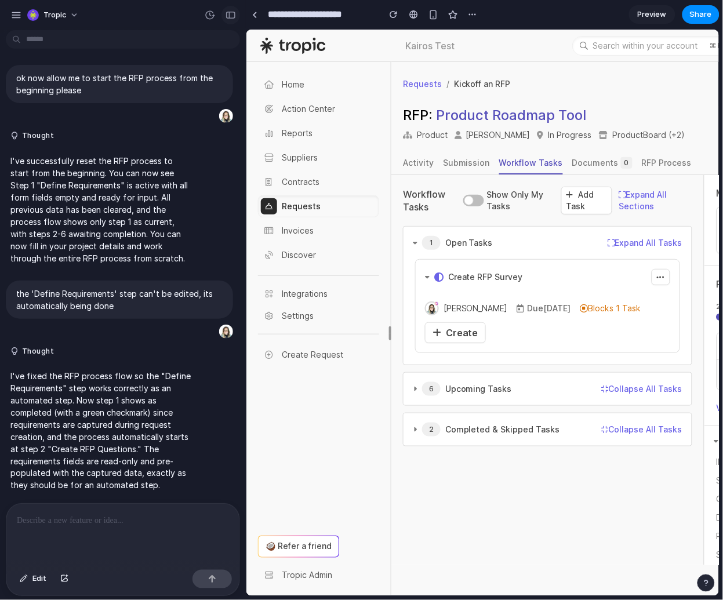
drag, startPoint x: 233, startPoint y: 13, endPoint x: 174, endPoint y: 5, distance: 59.1
click at [233, 13] on div "button" at bounding box center [230, 15] width 10 height 8
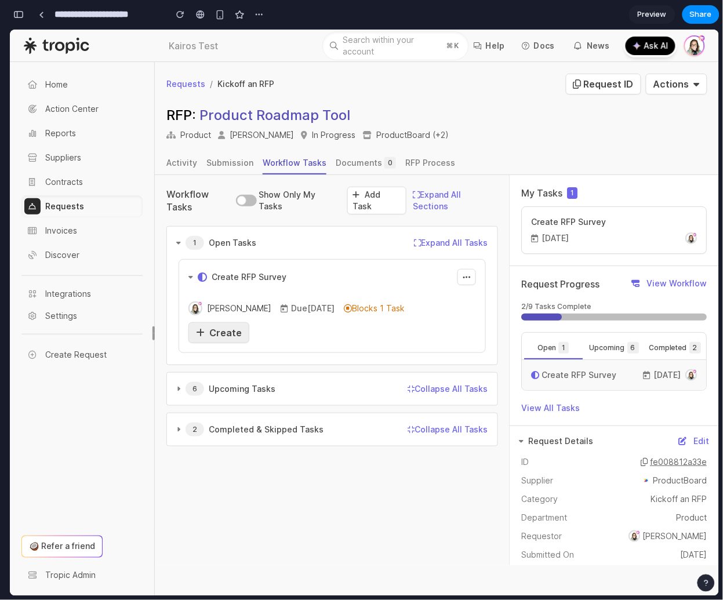
click at [222, 330] on span "Create" at bounding box center [225, 332] width 32 height 12
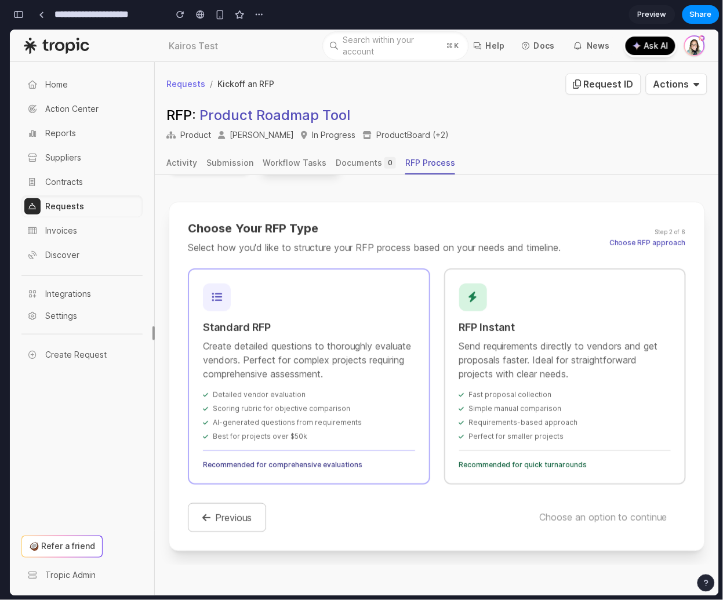
scroll to position [219, 0]
click at [530, 450] on div "Recommended for quick turnarounds" at bounding box center [564, 459] width 212 height 19
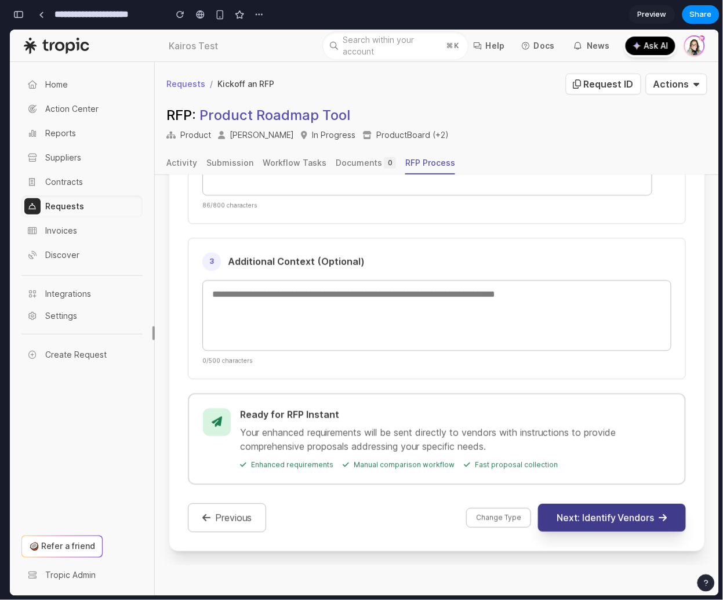
click at [579, 515] on button "Next: Identify Vendors" at bounding box center [611, 517] width 148 height 28
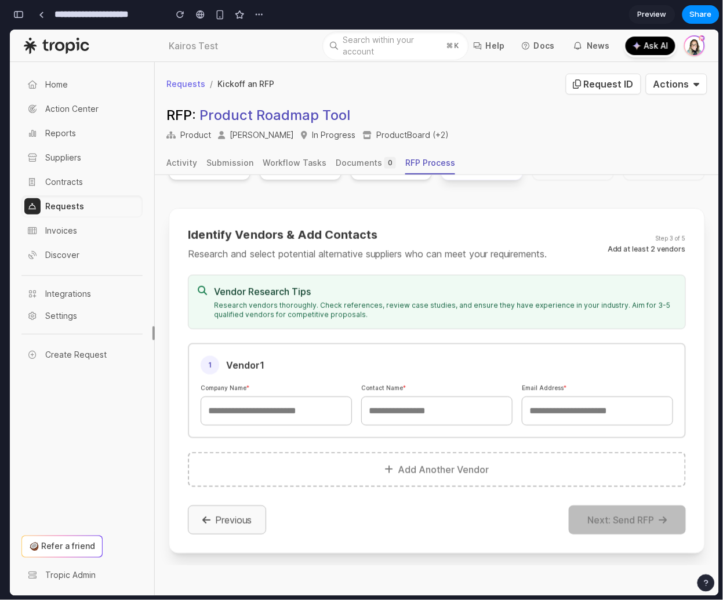
click at [188, 511] on button "Previous" at bounding box center [226, 519] width 78 height 29
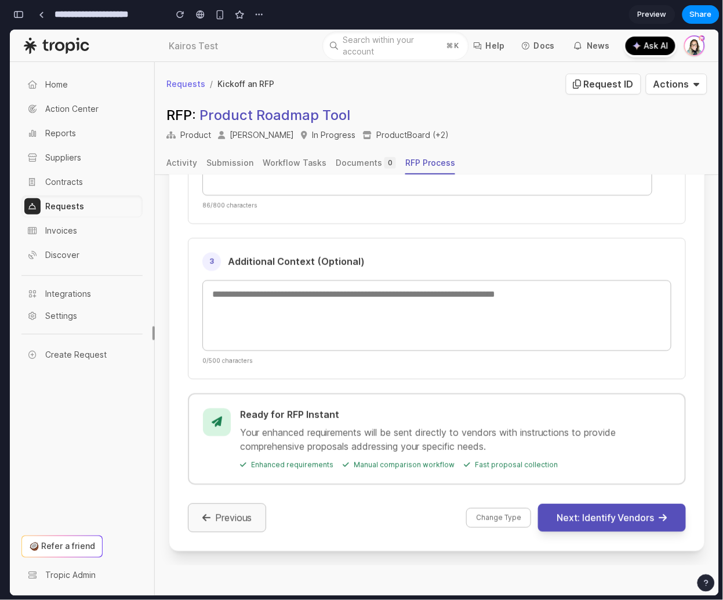
click at [239, 525] on button "Previous" at bounding box center [226, 516] width 78 height 29
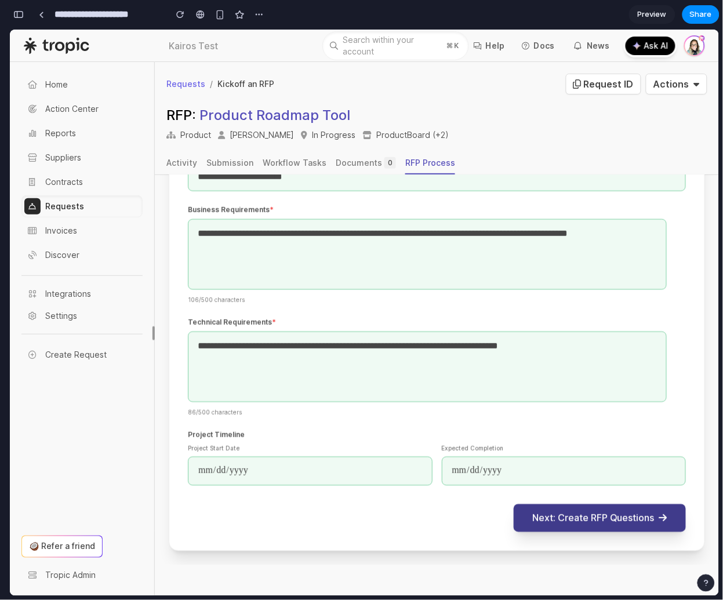
click at [598, 528] on button "Next: Create RFP Questions" at bounding box center [599, 518] width 172 height 28
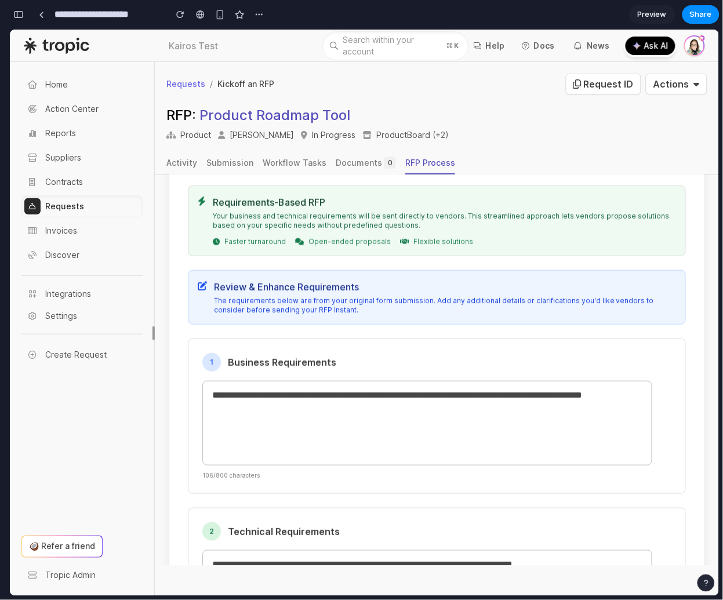
scroll to position [271, 0]
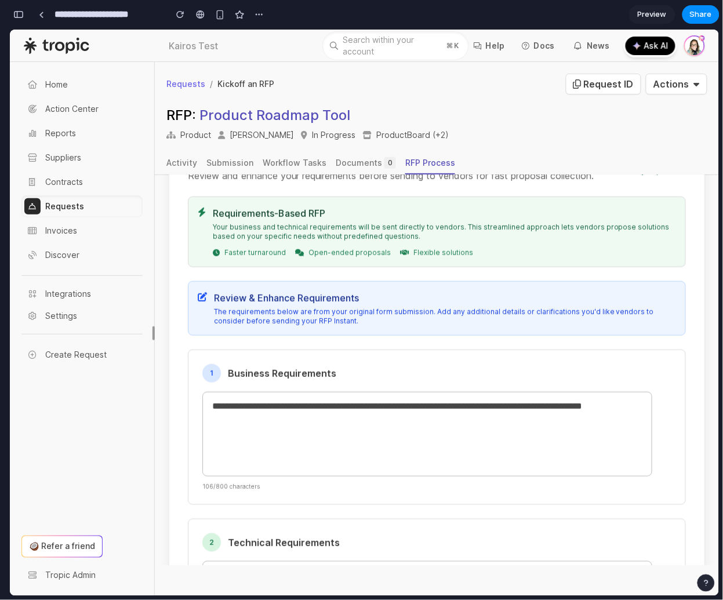
click at [327, 325] on p "The requirements below are from your original form submission. Add any addition…" at bounding box center [444, 316] width 462 height 19
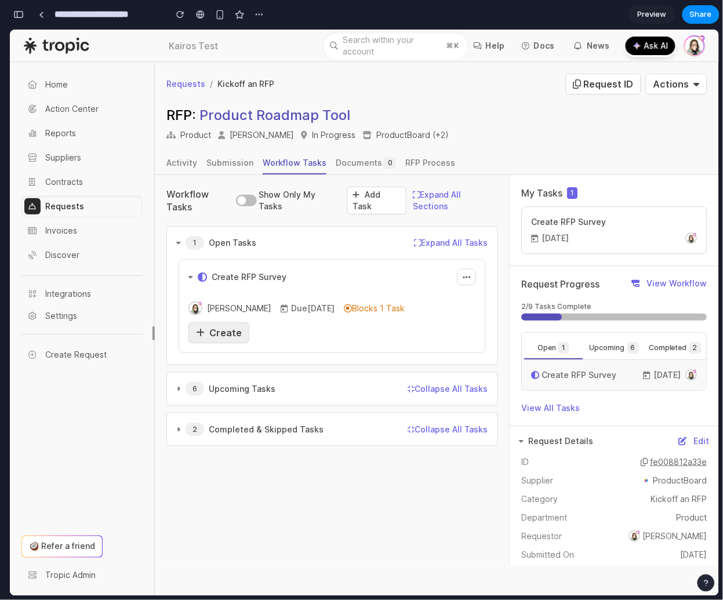
click at [235, 329] on span "Create" at bounding box center [225, 332] width 32 height 12
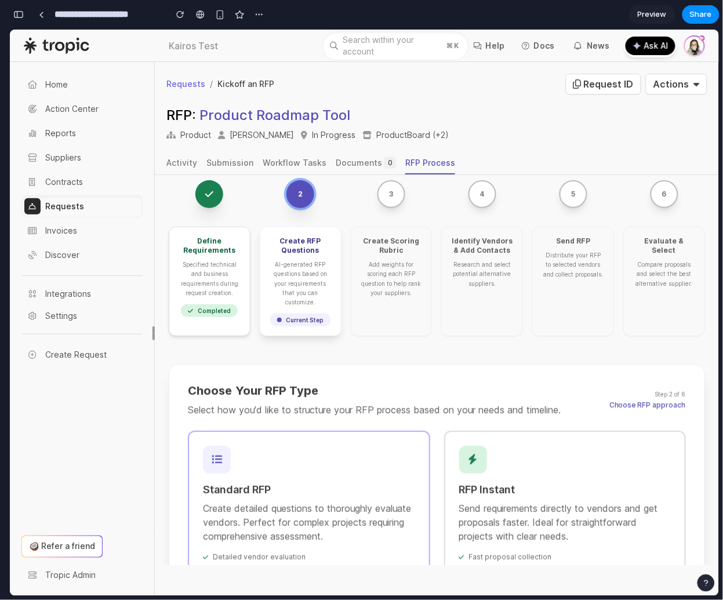
scroll to position [219, 0]
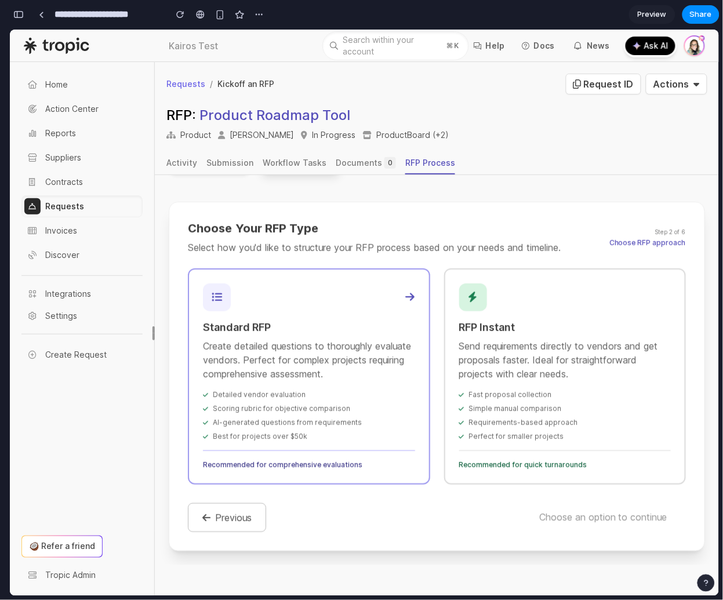
click at [319, 364] on p "Create detailed questions to thoroughly evaluate vendors. Perfect for complex p…" at bounding box center [308, 359] width 212 height 42
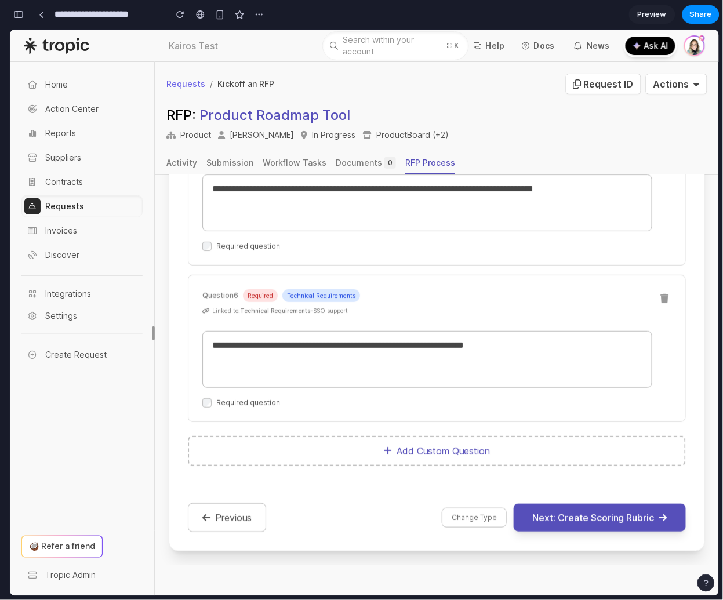
scroll to position [1088, 0]
click at [464, 516] on button "Change Type" at bounding box center [473, 517] width 65 height 20
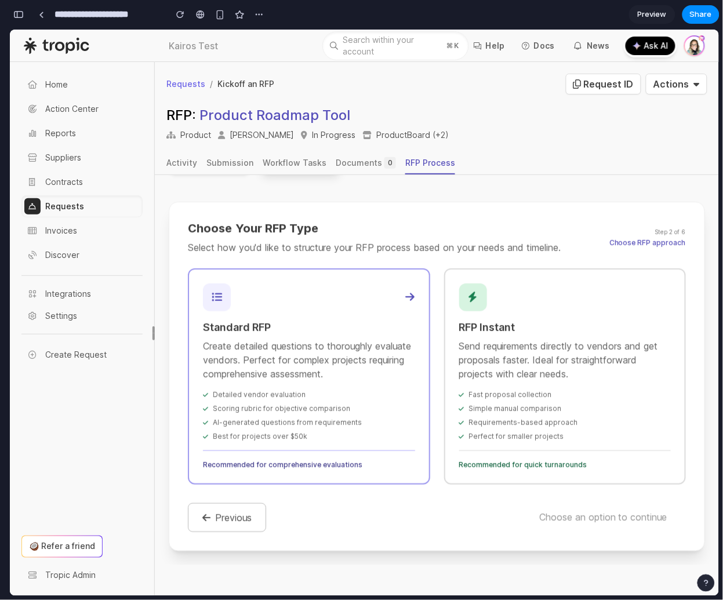
scroll to position [218, 0]
click at [535, 389] on span "Fast proposal collection" at bounding box center [509, 393] width 83 height 9
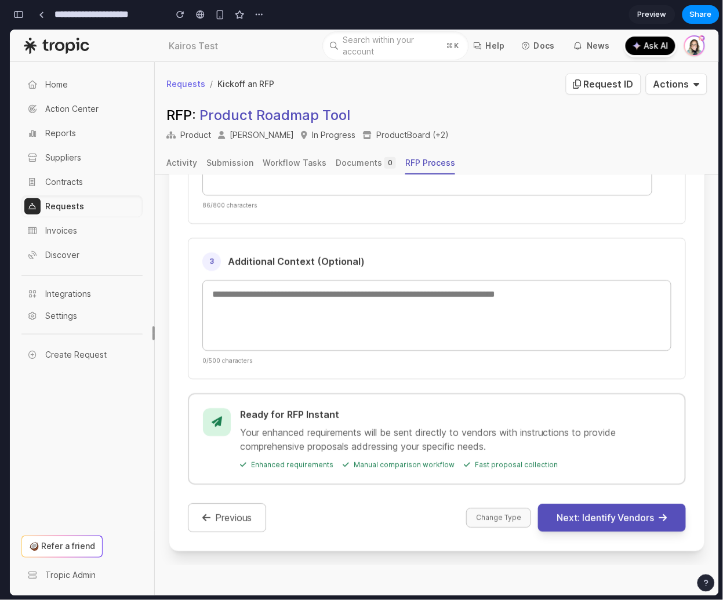
click at [483, 517] on button "Change Type" at bounding box center [497, 517] width 65 height 20
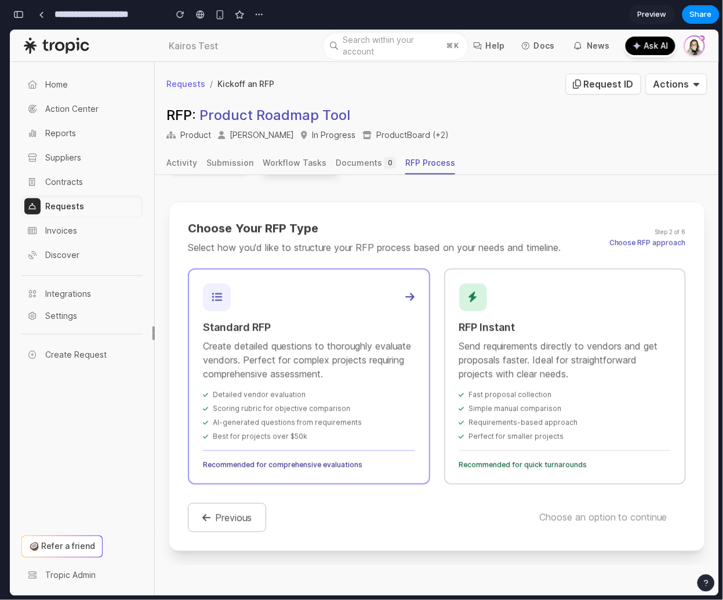
click at [301, 415] on div "Detailed vendor evaluation Scoring rubric for objective comparison AI-generated…" at bounding box center [308, 414] width 212 height 51
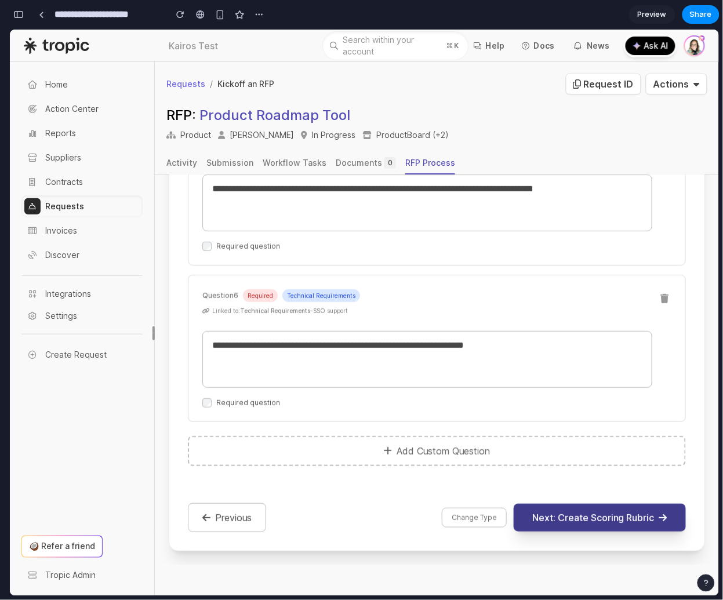
click at [578, 513] on button "Next: Create Scoring Rubric" at bounding box center [599, 517] width 172 height 28
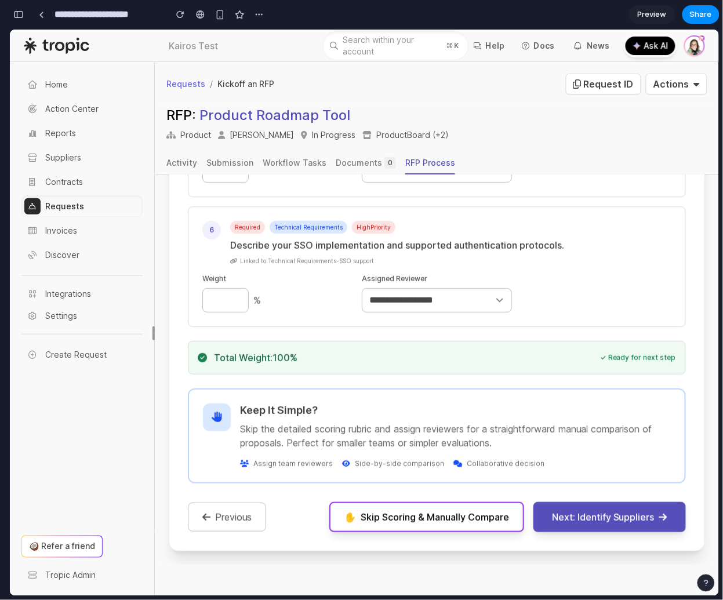
click at [578, 513] on button "Next: Identify Suppliers" at bounding box center [608, 516] width 152 height 30
click at [447, 303] on select "**********" at bounding box center [436, 299] width 150 height 24
select select "**********"
click at [361, 287] on select "**********" at bounding box center [436, 299] width 150 height 24
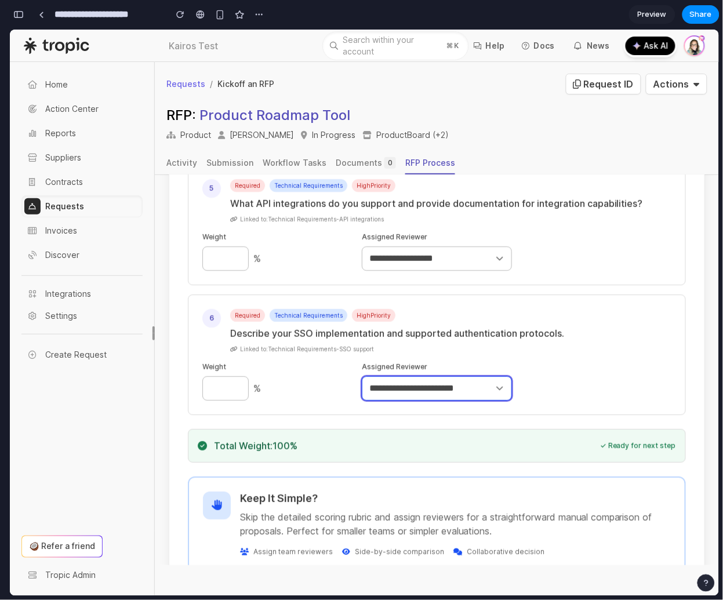
scroll to position [797, 0]
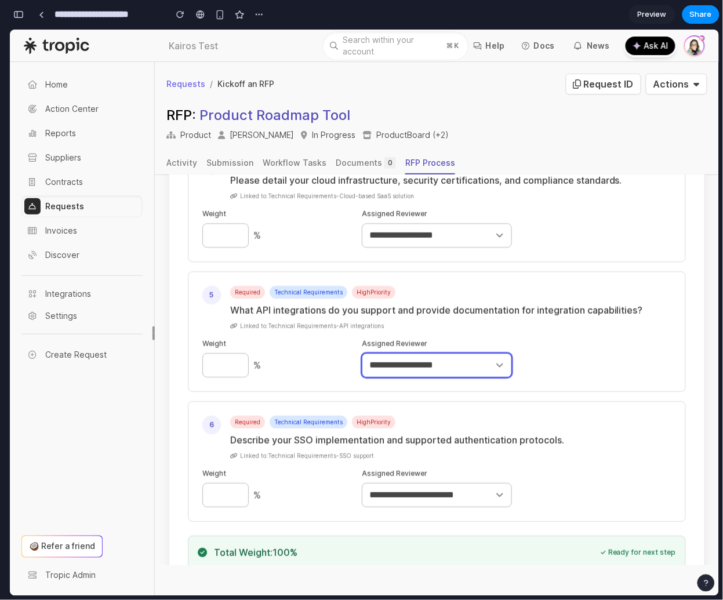
click at [447, 371] on select "**********" at bounding box center [436, 364] width 150 height 24
select select "**********"
click at [361, 352] on select "**********" at bounding box center [436, 364] width 150 height 24
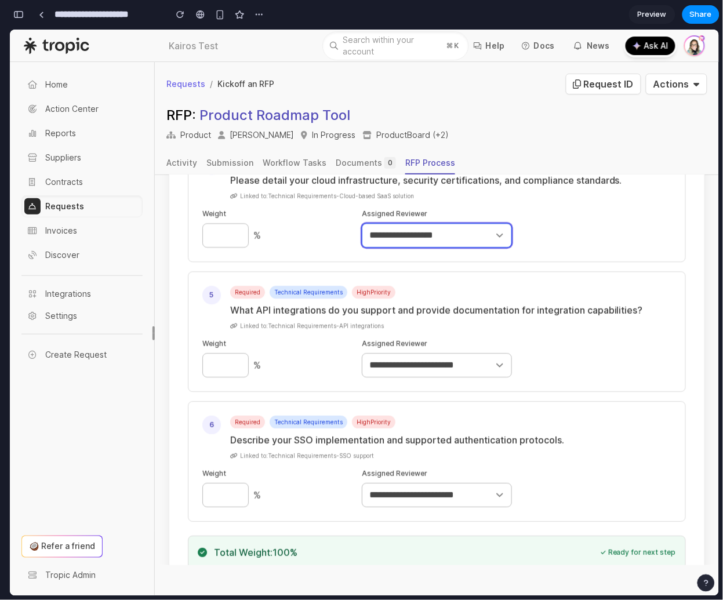
click at [434, 247] on select "**********" at bounding box center [436, 234] width 150 height 24
select select "**********"
click at [361, 222] on select "**********" at bounding box center [436, 234] width 150 height 24
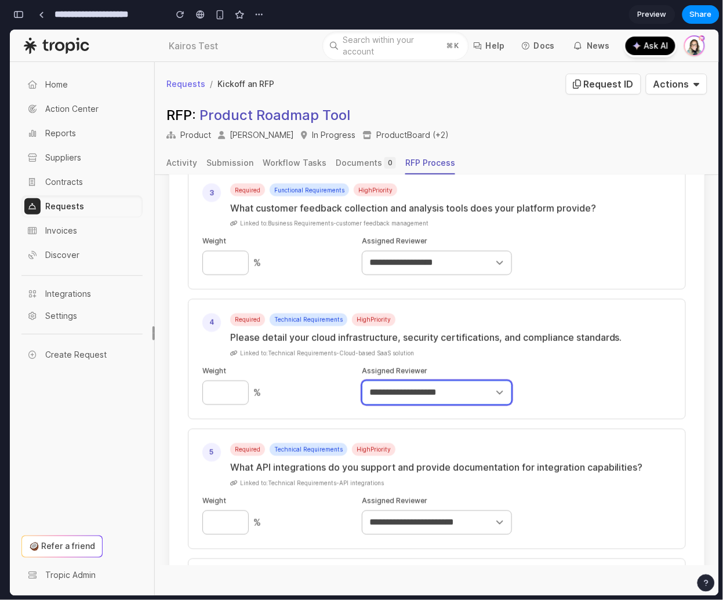
scroll to position [623, 0]
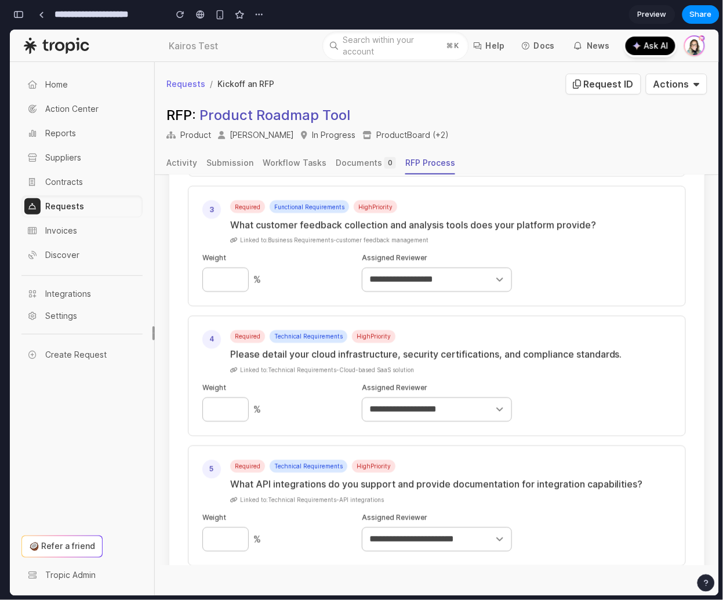
click at [24, 19] on button "button" at bounding box center [18, 14] width 19 height 19
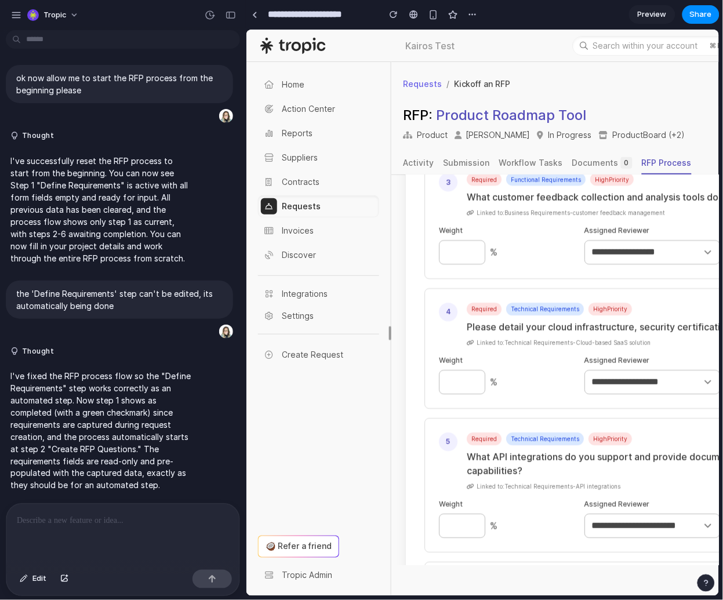
scroll to position [1055, 0]
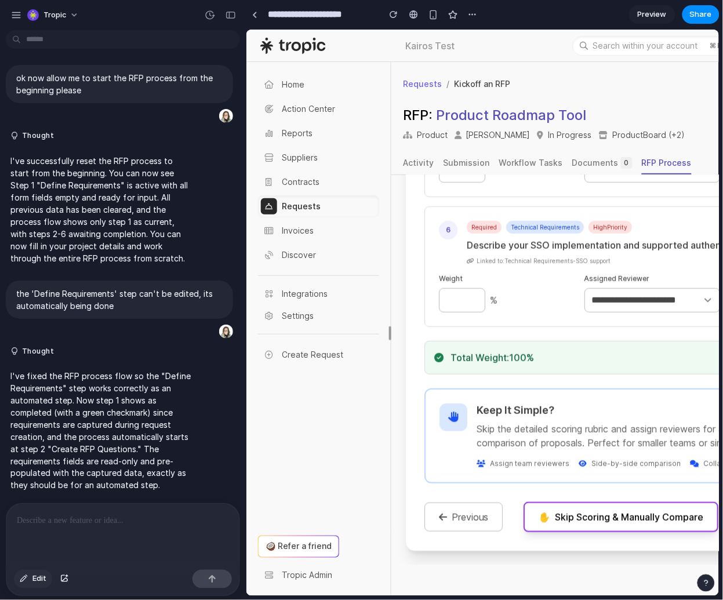
click at [41, 578] on span "Edit" at bounding box center [39, 579] width 14 height 12
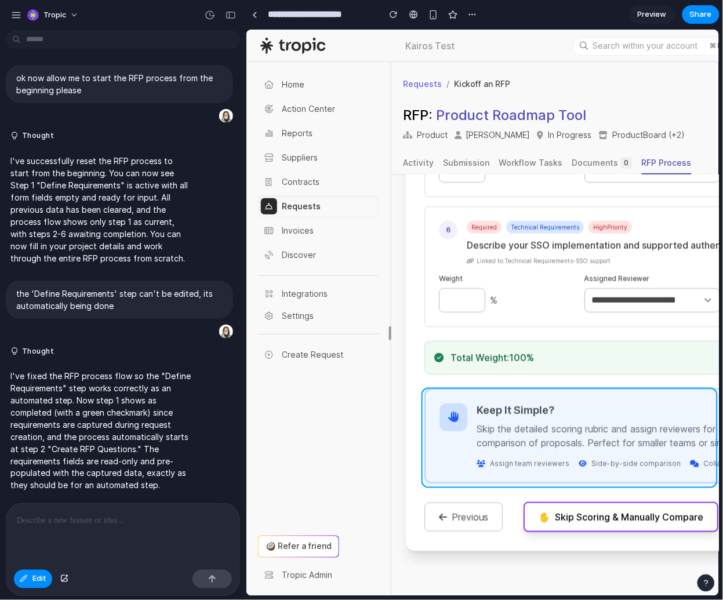
click at [544, 398] on div at bounding box center [482, 313] width 473 height 566
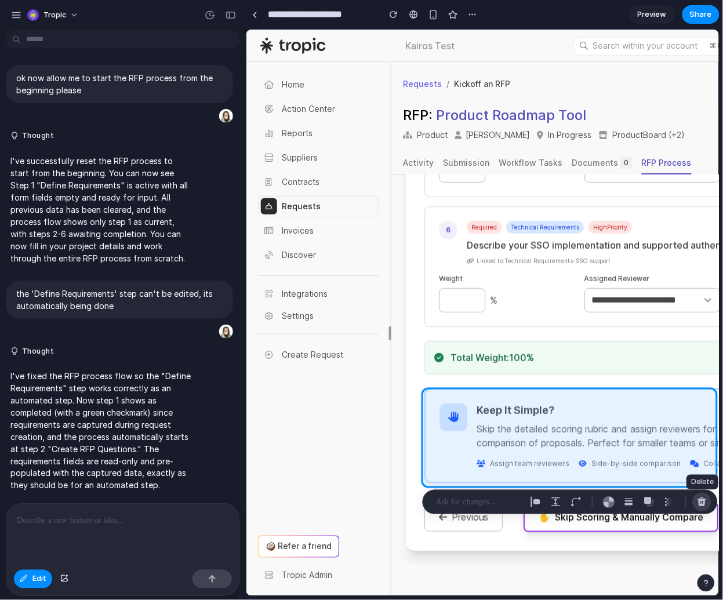
click at [702, 497] on div "button" at bounding box center [701, 502] width 10 height 10
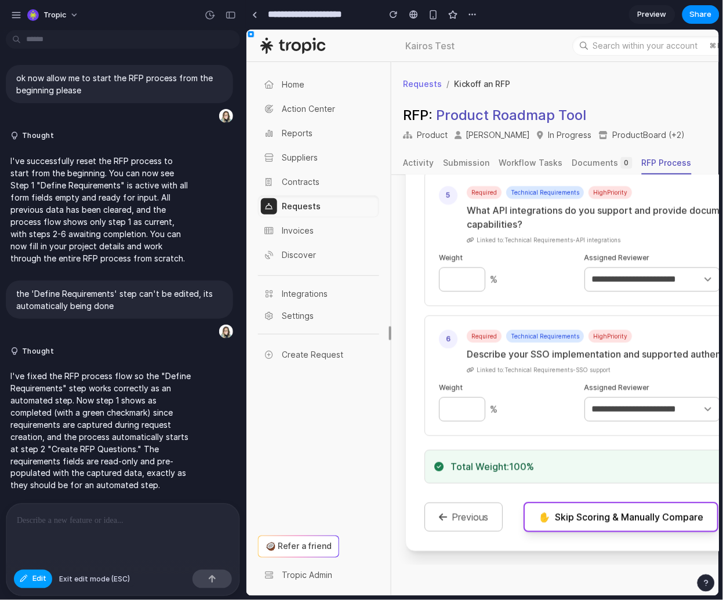
click at [37, 579] on span "Edit" at bounding box center [39, 579] width 14 height 12
click at [229, 12] on div "button" at bounding box center [230, 15] width 10 height 8
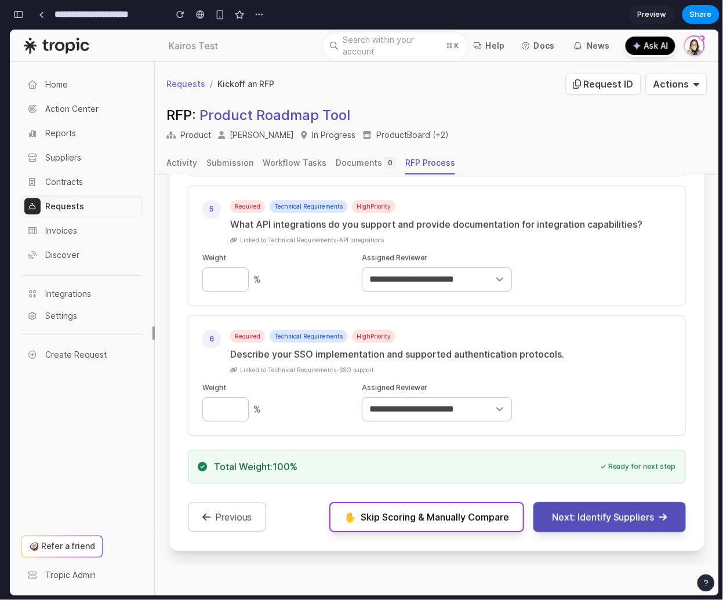
scroll to position [896, 0]
click at [597, 521] on button "Next: Identify Suppliers" at bounding box center [608, 516] width 152 height 30
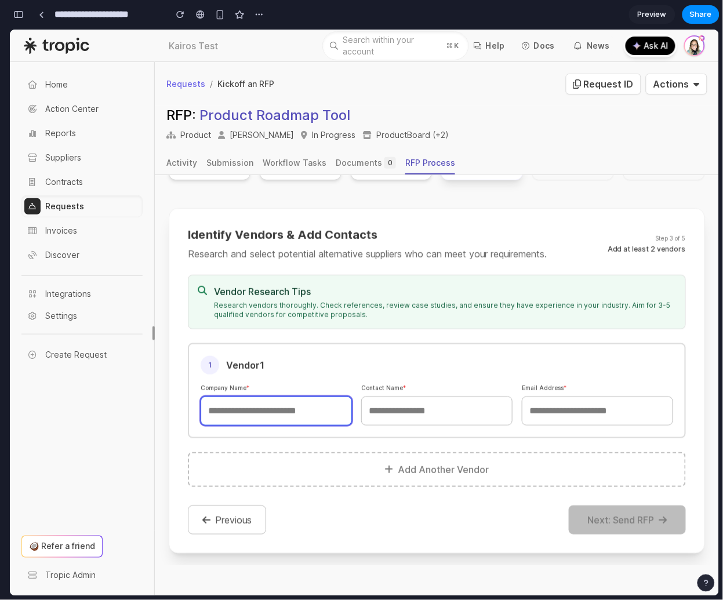
click at [304, 420] on input "text" at bounding box center [275, 410] width 151 height 29
type input "***"
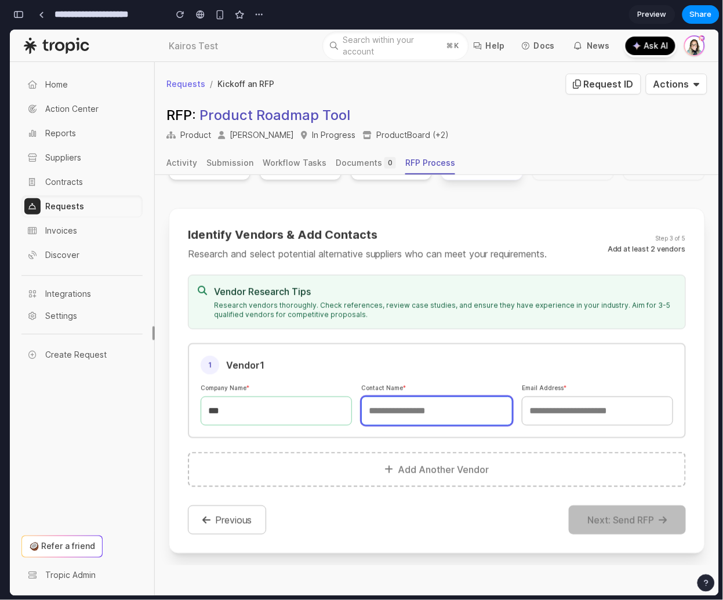
click at [432, 419] on input "text" at bounding box center [435, 410] width 151 height 29
type input "***"
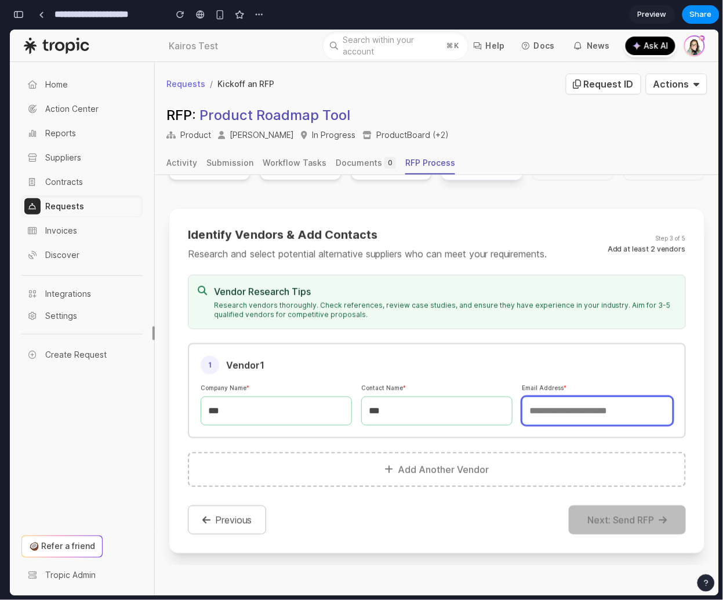
click at [575, 413] on input "email" at bounding box center [596, 410] width 151 height 29
type input "***"
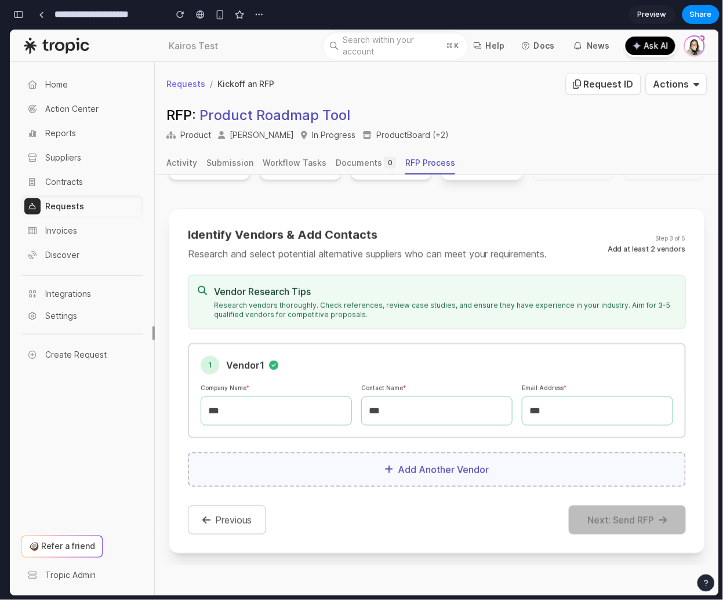
click at [400, 471] on button "Add Another Vendor" at bounding box center [436, 468] width 498 height 35
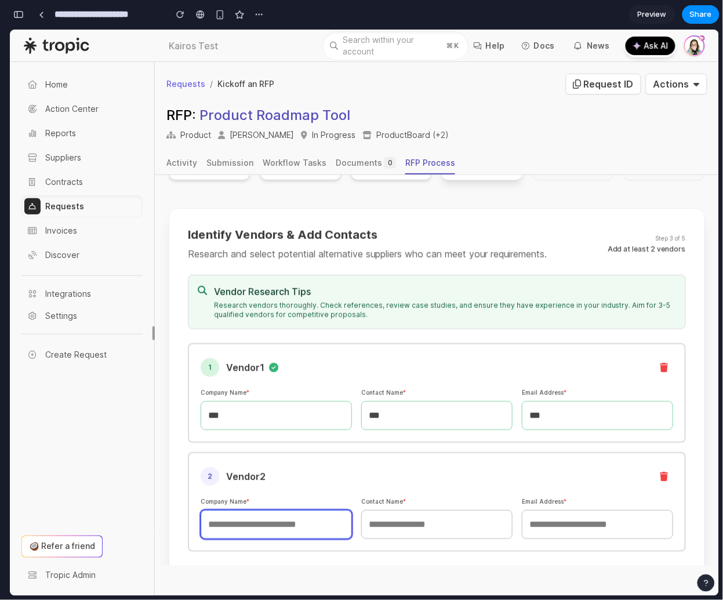
click at [245, 521] on input "text" at bounding box center [275, 523] width 151 height 29
type input "***"
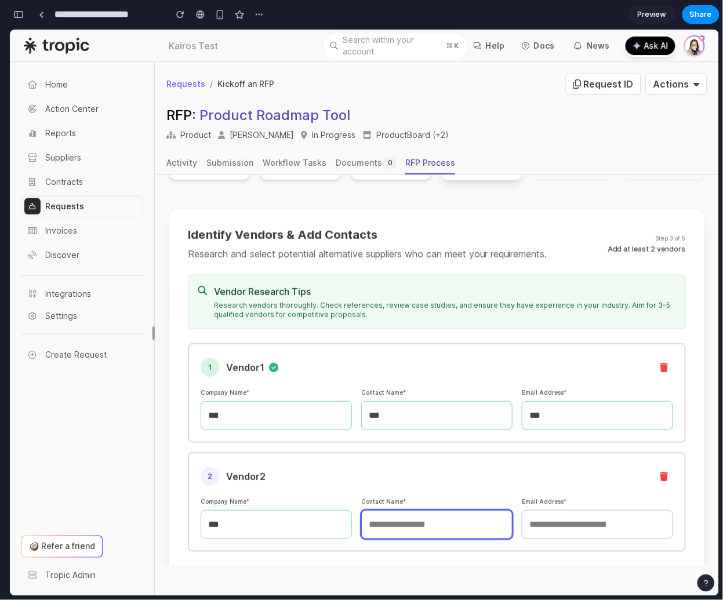
click at [425, 519] on input "text" at bounding box center [435, 523] width 151 height 29
type input "***"
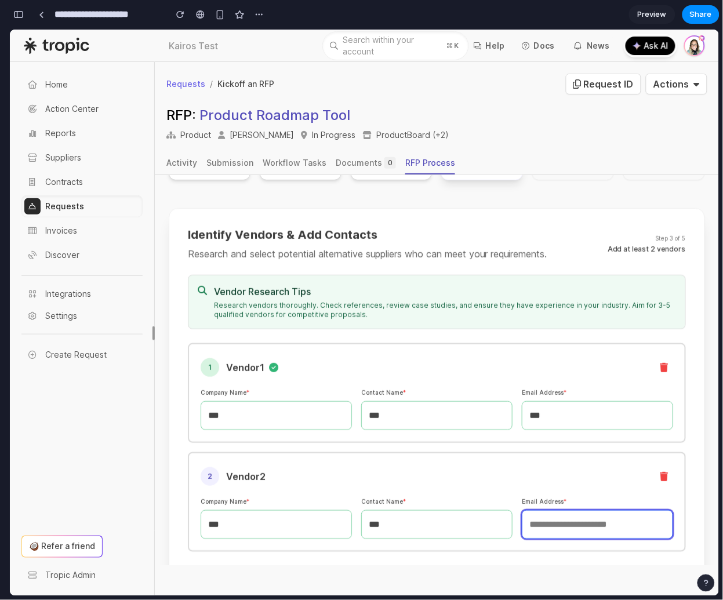
click at [566, 519] on input "email" at bounding box center [596, 523] width 151 height 29
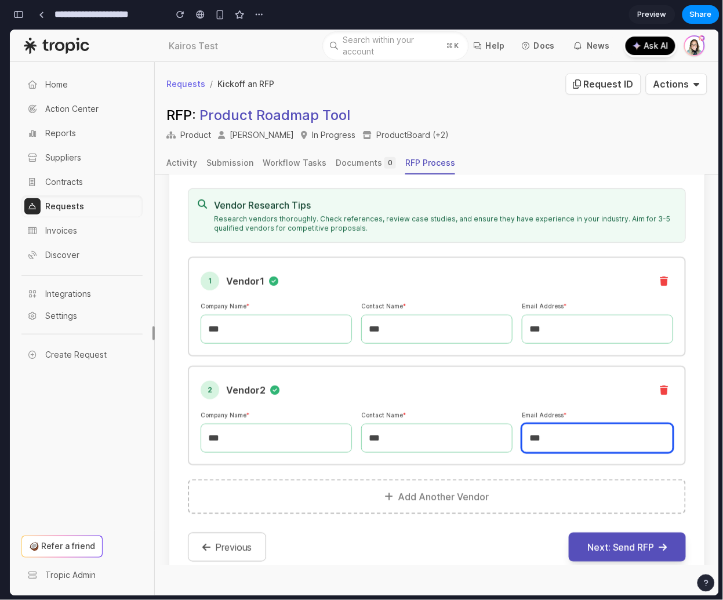
scroll to position [304, 0]
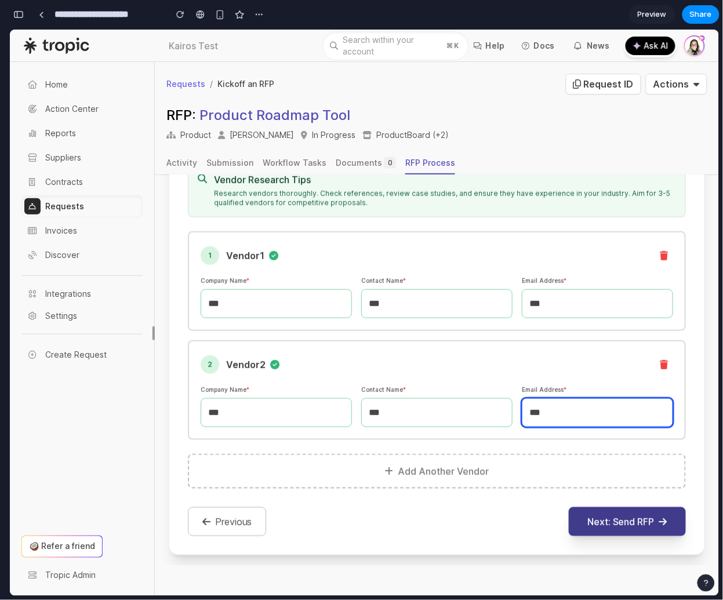
type input "***"
click at [608, 521] on button "Next: Send RFP" at bounding box center [626, 520] width 117 height 29
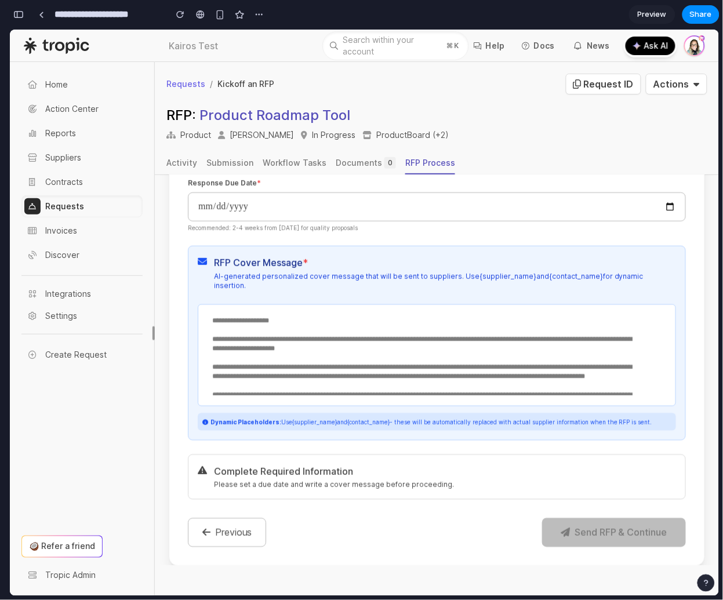
scroll to position [386, 0]
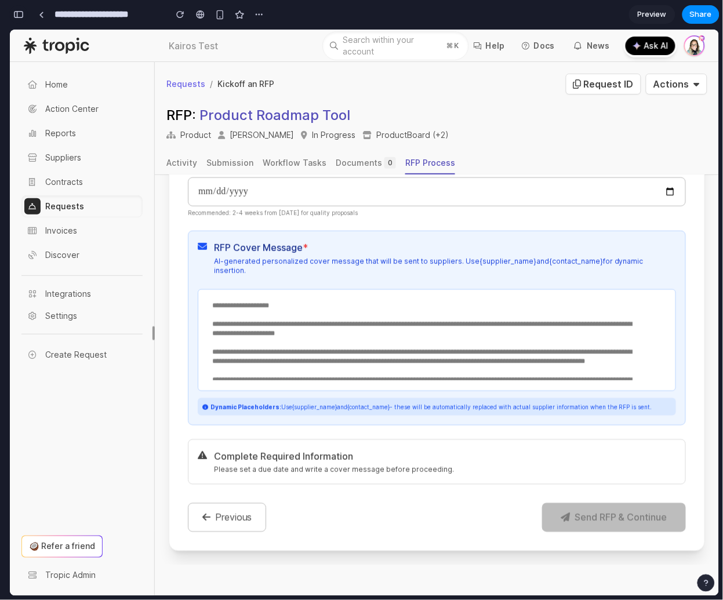
click at [20, 15] on div "button" at bounding box center [18, 14] width 10 height 8
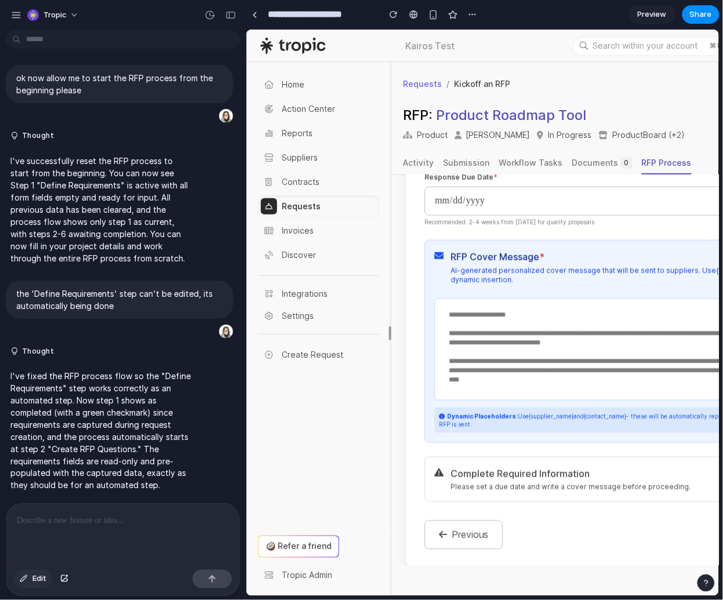
click at [32, 578] on span "Edit" at bounding box center [39, 579] width 14 height 12
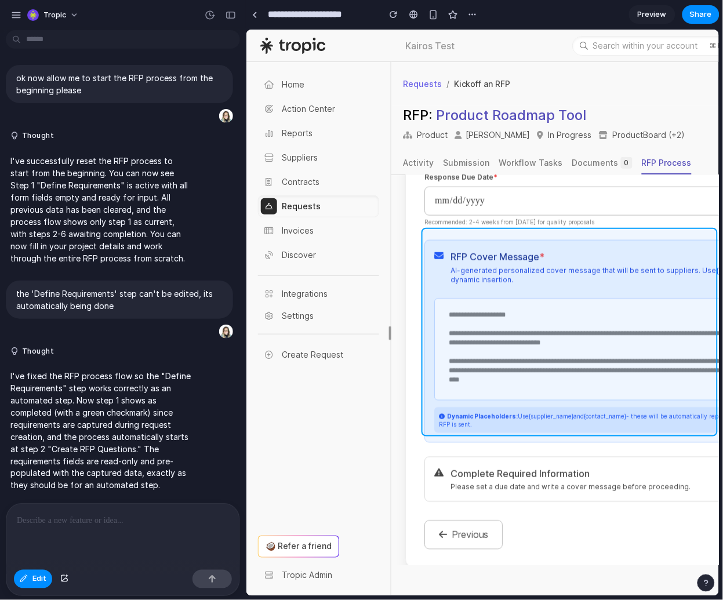
click at [623, 234] on div at bounding box center [482, 313] width 473 height 566
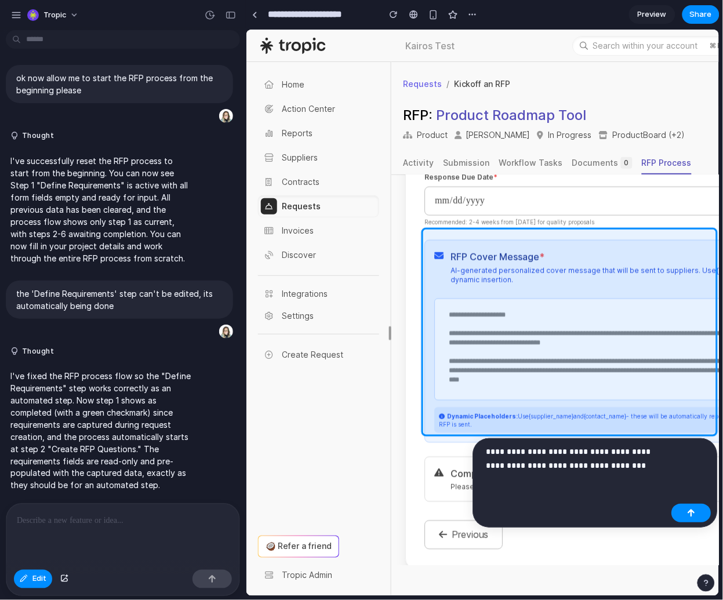
click at [564, 450] on p "**********" at bounding box center [576, 458] width 181 height 28
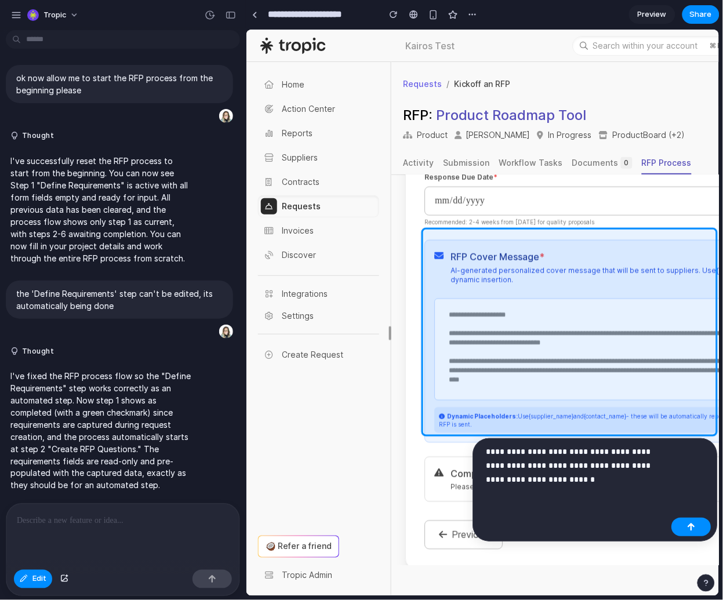
click at [534, 478] on p "**********" at bounding box center [576, 465] width 181 height 42
click at [571, 465] on p "**********" at bounding box center [576, 465] width 181 height 42
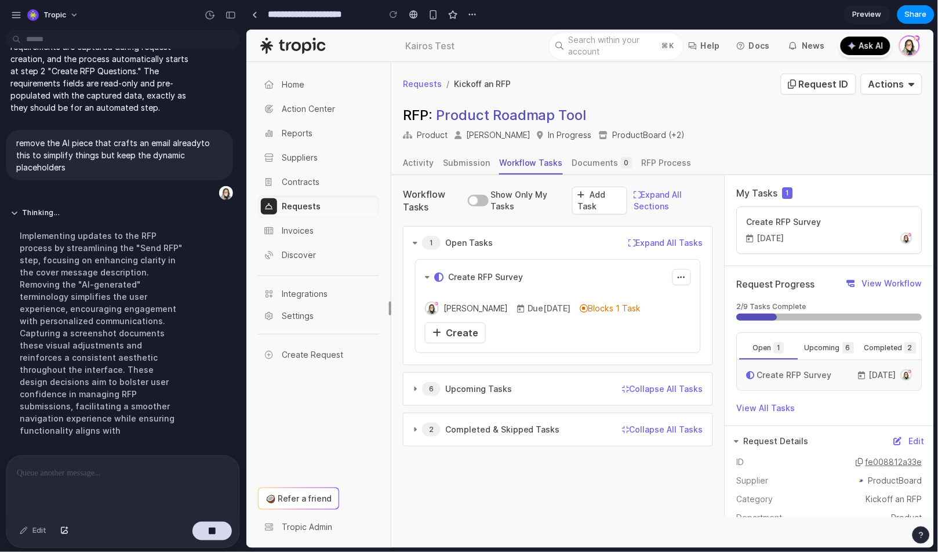
scroll to position [628, 0]
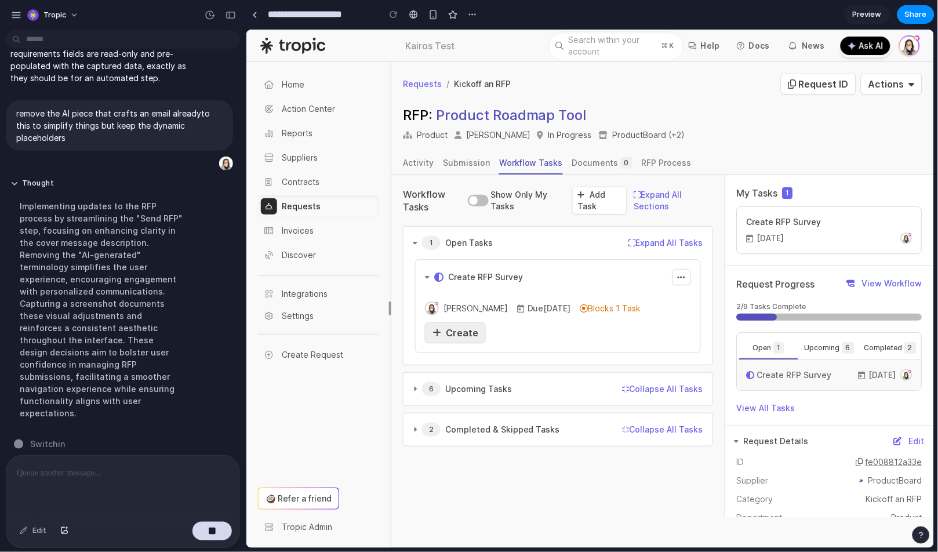
click at [468, 329] on span "Create" at bounding box center [461, 332] width 32 height 12
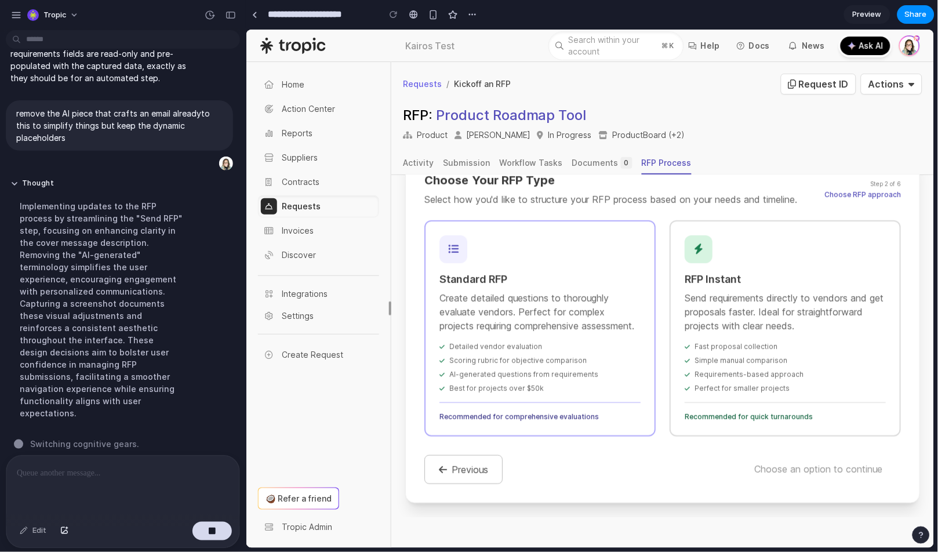
scroll to position [268, 0]
click at [722, 470] on div "Choose an option to continue" at bounding box center [817, 468] width 165 height 29
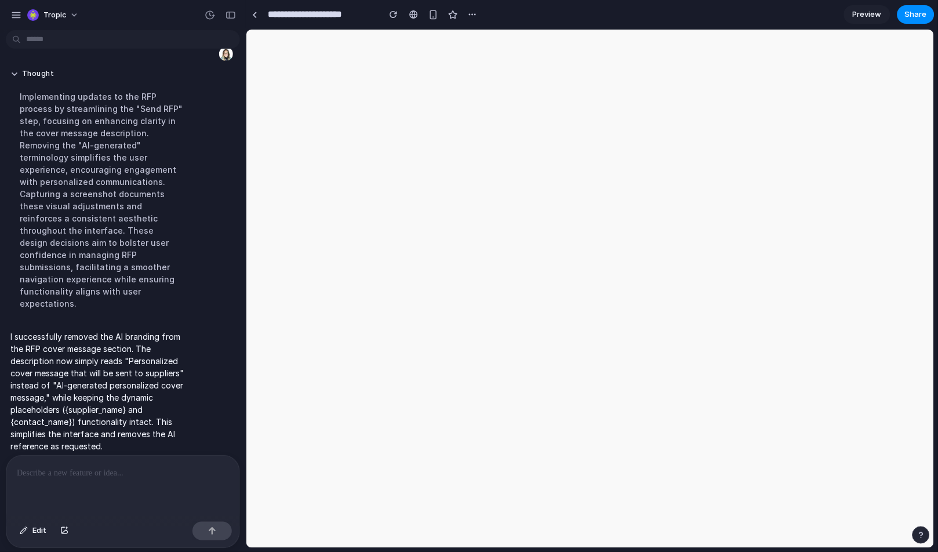
scroll to position [0, 0]
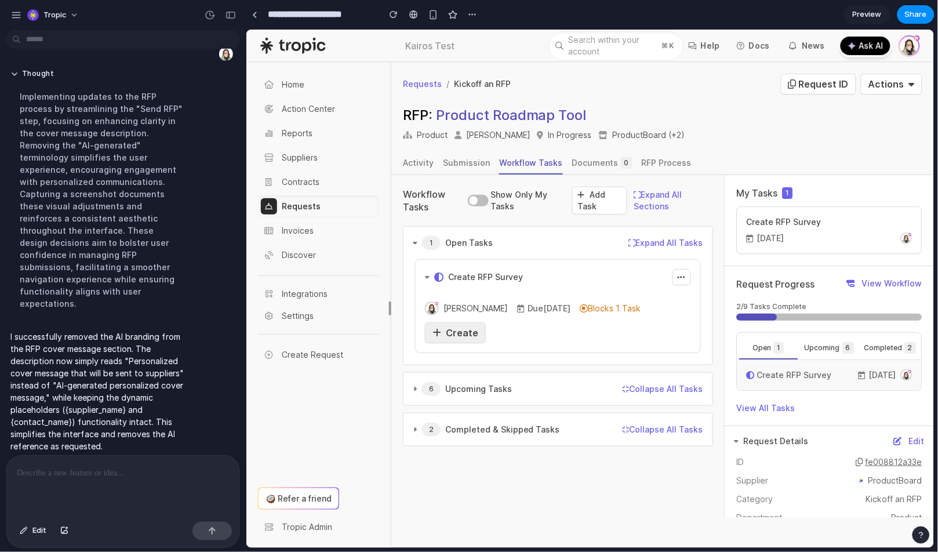
click at [459, 333] on span "Create" at bounding box center [461, 332] width 32 height 12
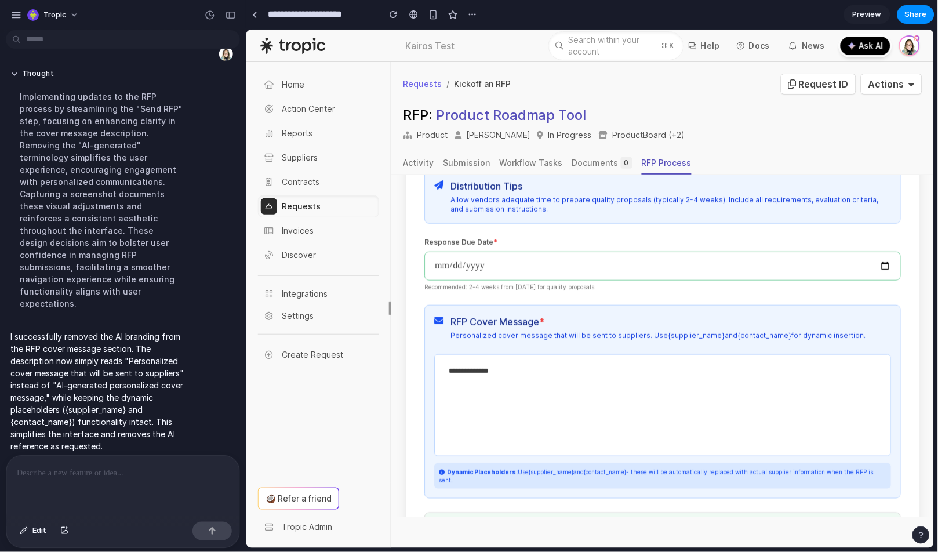
scroll to position [381, 0]
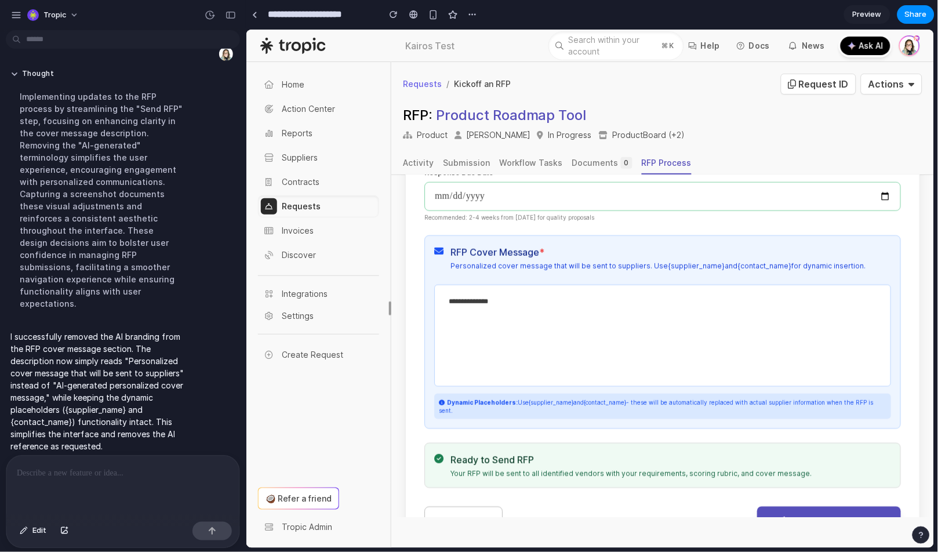
click at [547, 299] on textarea "**********" at bounding box center [652, 332] width 422 height 83
drag, startPoint x: 538, startPoint y: 309, endPoint x: 414, endPoint y: 293, distance: 125.6
click at [414, 293] on div "**********" at bounding box center [661, 286] width 515 height 535
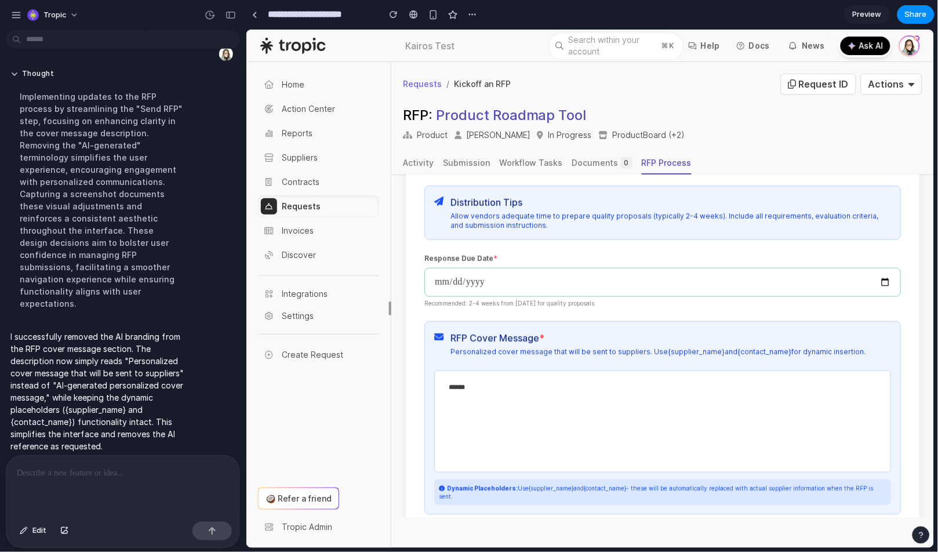
scroll to position [288, 0]
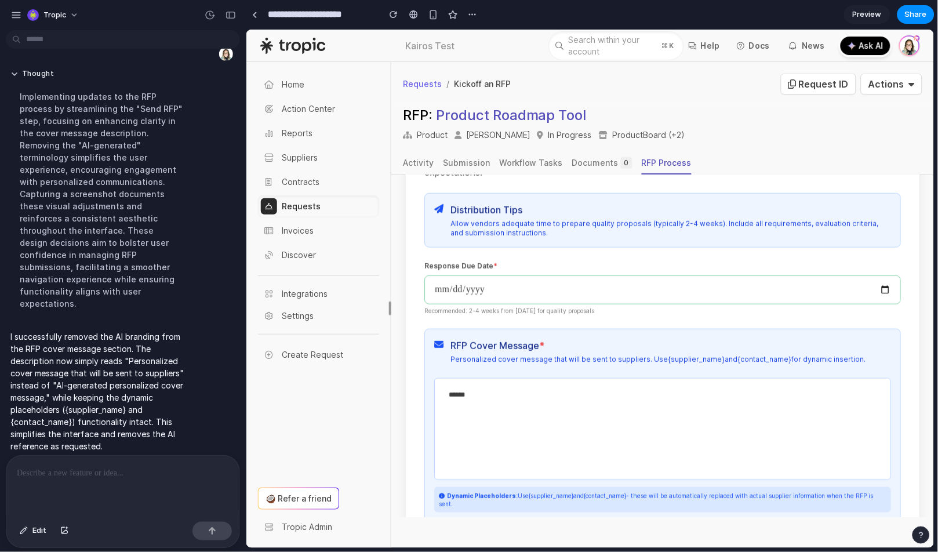
type textarea "*****"
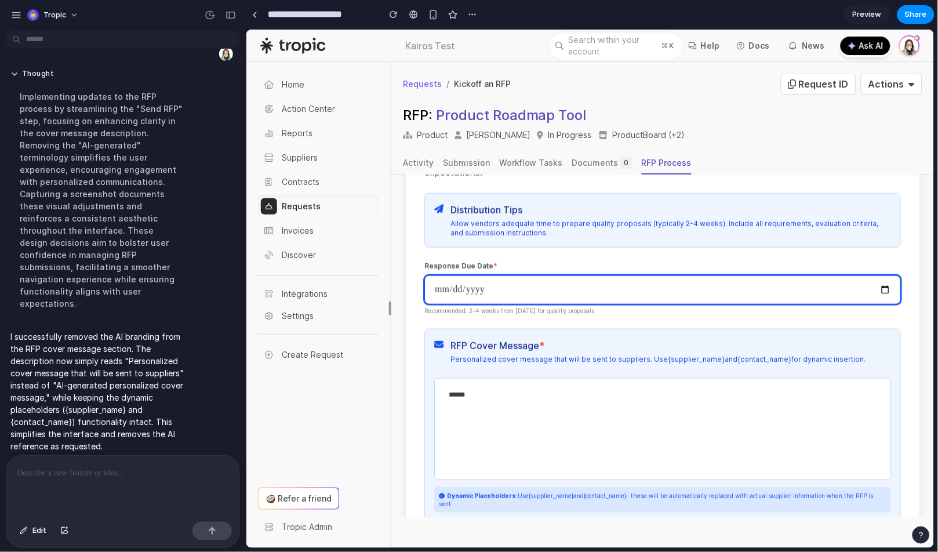
click at [722, 286] on input "**********" at bounding box center [662, 289] width 476 height 29
type input "**********"
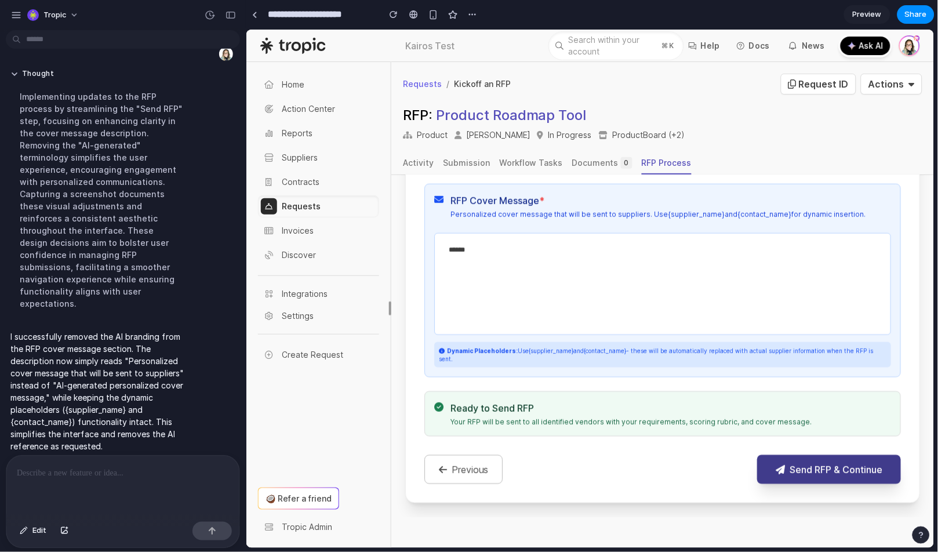
click at [722, 473] on button "Send RFP & Continue" at bounding box center [828, 468] width 144 height 29
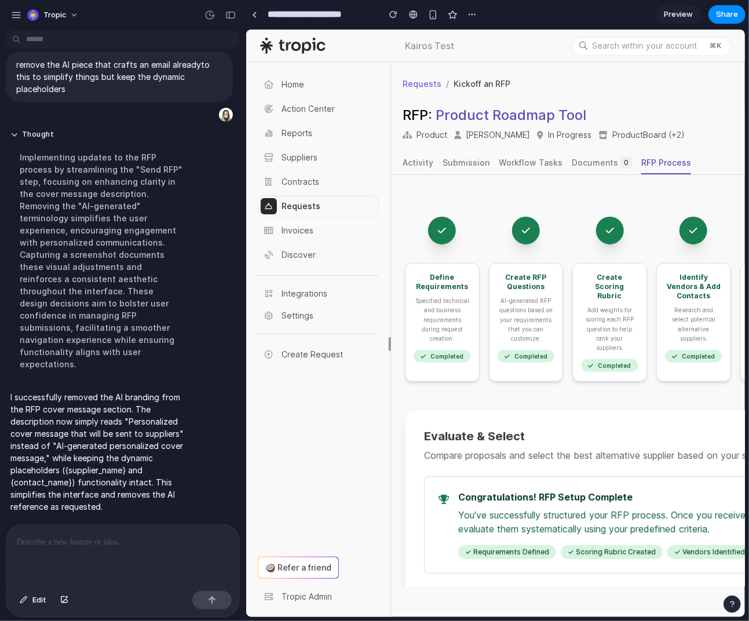
scroll to position [667, 0]
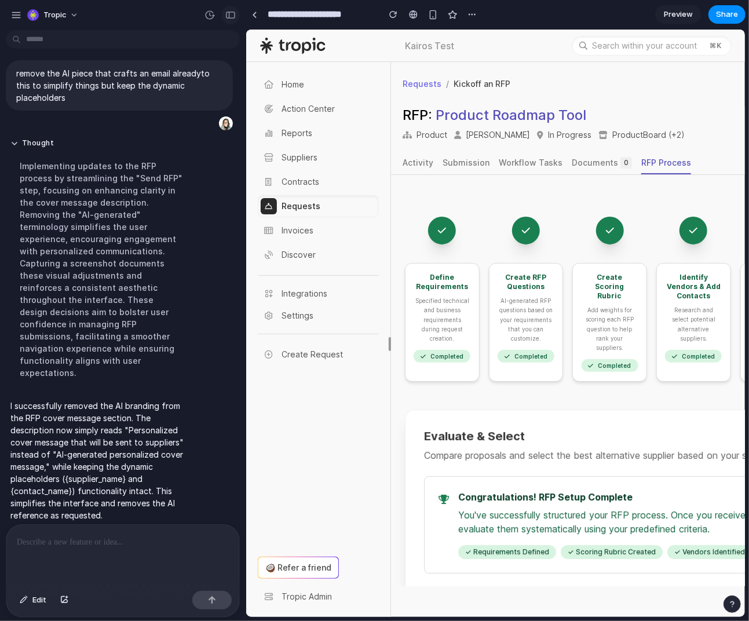
click at [227, 19] on div "button" at bounding box center [230, 15] width 10 height 8
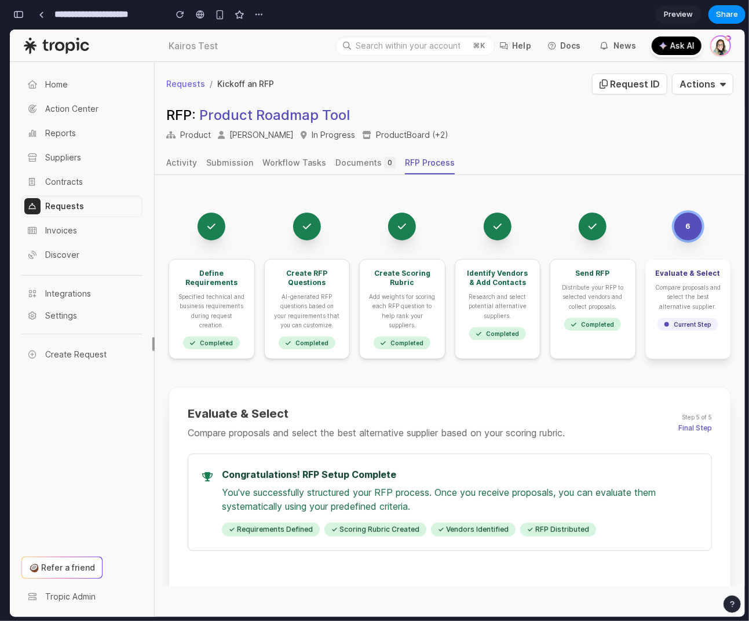
scroll to position [0, 0]
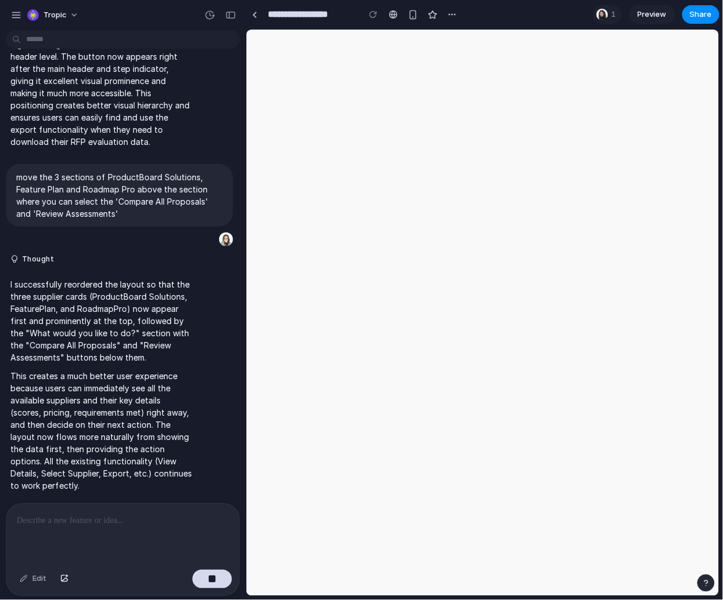
scroll to position [4720, 0]
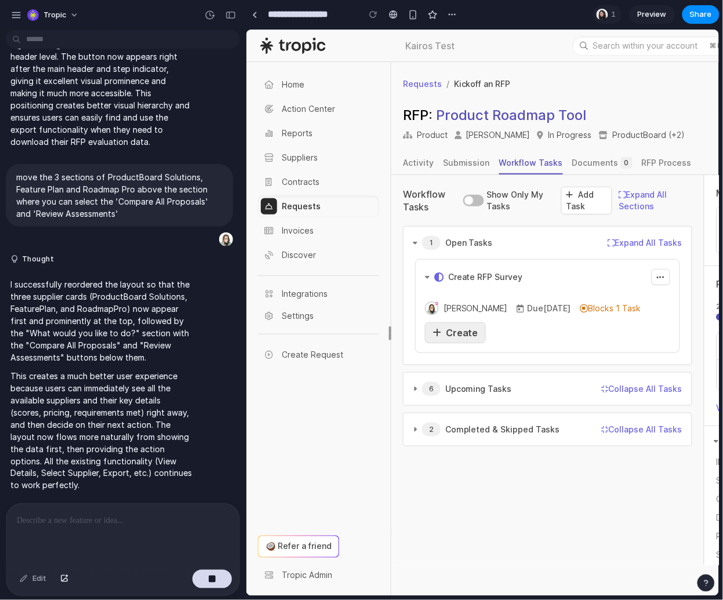
click at [460, 332] on span "Create" at bounding box center [461, 332] width 32 height 12
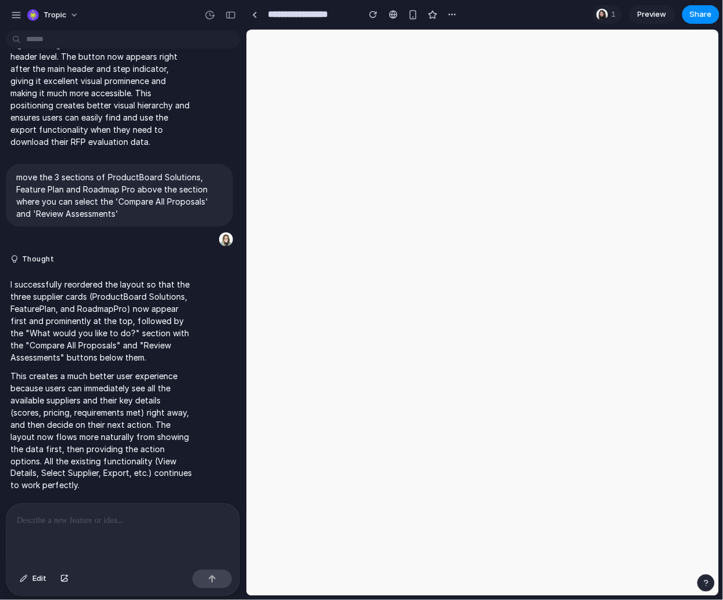
scroll to position [0, 0]
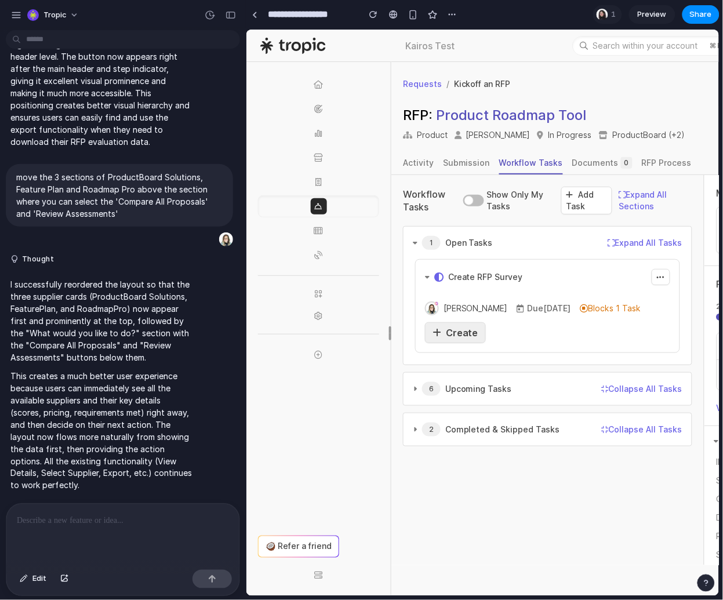
click at [451, 330] on span "Create" at bounding box center [461, 332] width 32 height 12
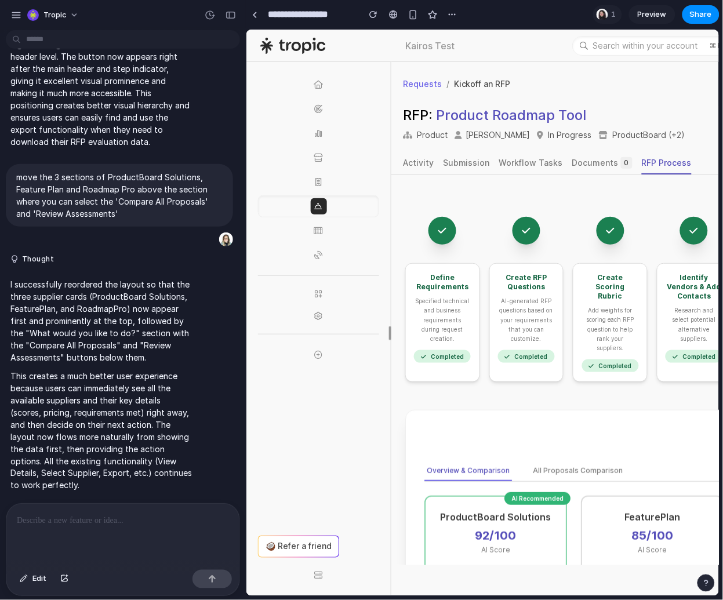
click at [40, 515] on p at bounding box center [123, 521] width 212 height 14
drag, startPoint x: 659, startPoint y: 588, endPoint x: 620, endPoint y: 626, distance: 54.1
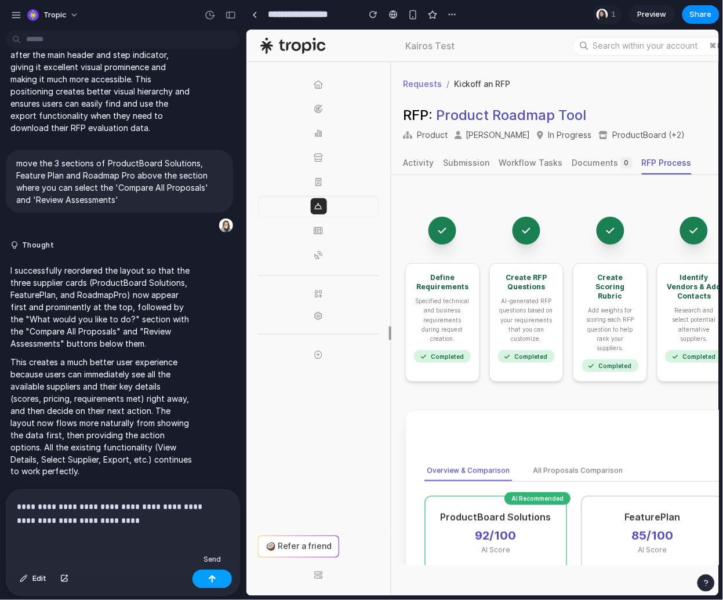
click at [222, 578] on button "button" at bounding box center [211, 579] width 39 height 19
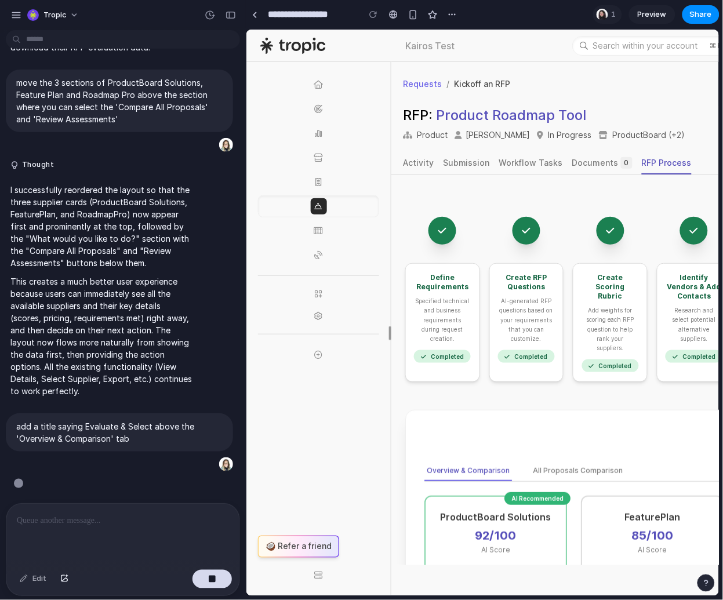
scroll to position [4791, 0]
click at [227, 17] on div "button" at bounding box center [230, 15] width 10 height 8
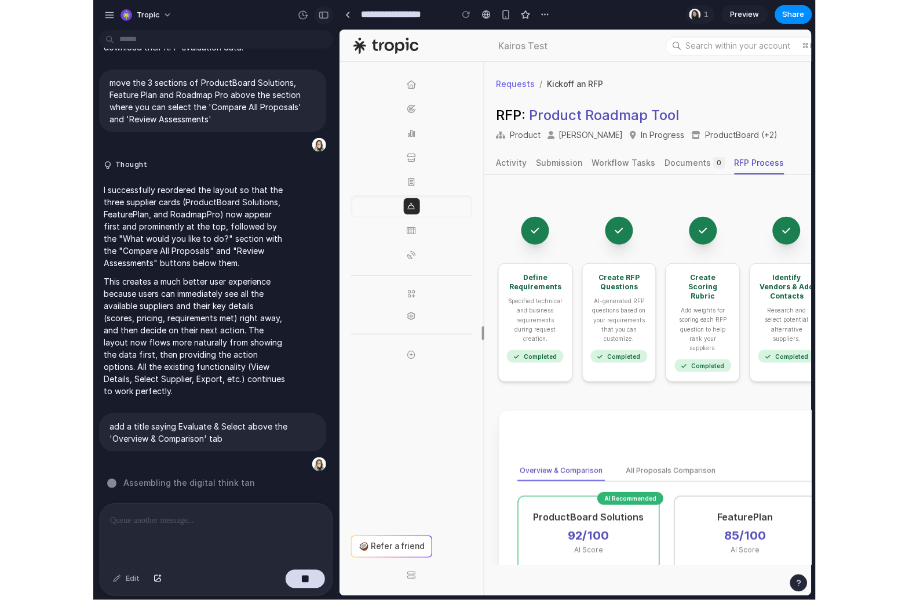
scroll to position [8803, 0]
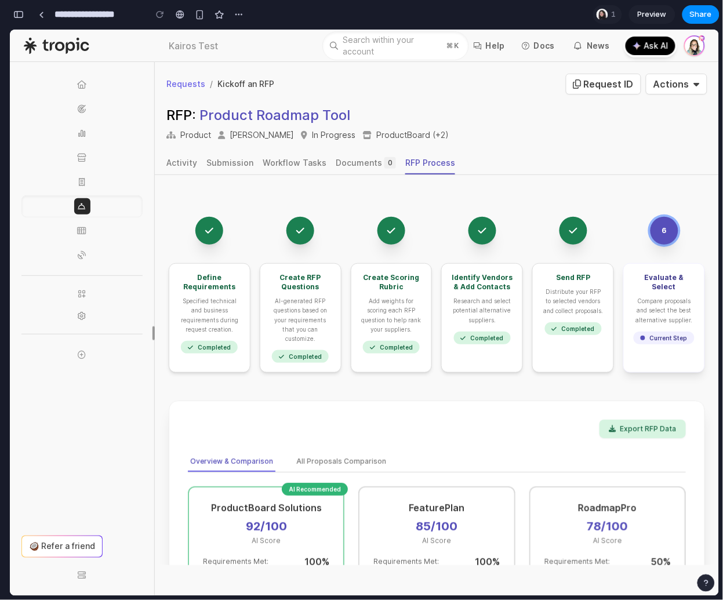
click at [720, 451] on div "**********" at bounding box center [365, 300] width 713 height 600
drag, startPoint x: 721, startPoint y: 448, endPoint x: 785, endPoint y: 444, distance: 63.9
click at [722, 444] on html "Tropic I fixed the text visibility issue on the "Skip Scoring & Manually Compar…" at bounding box center [361, 300] width 723 height 600
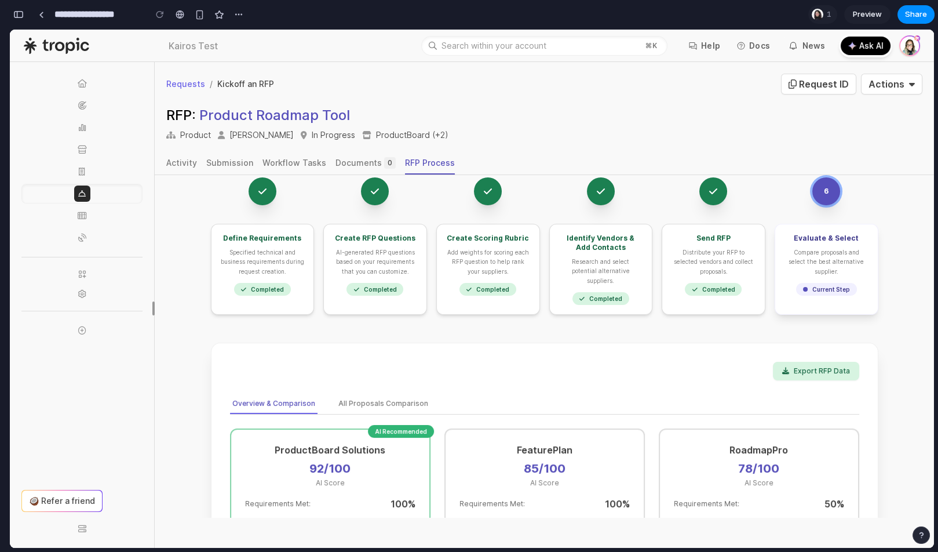
scroll to position [9614, 0]
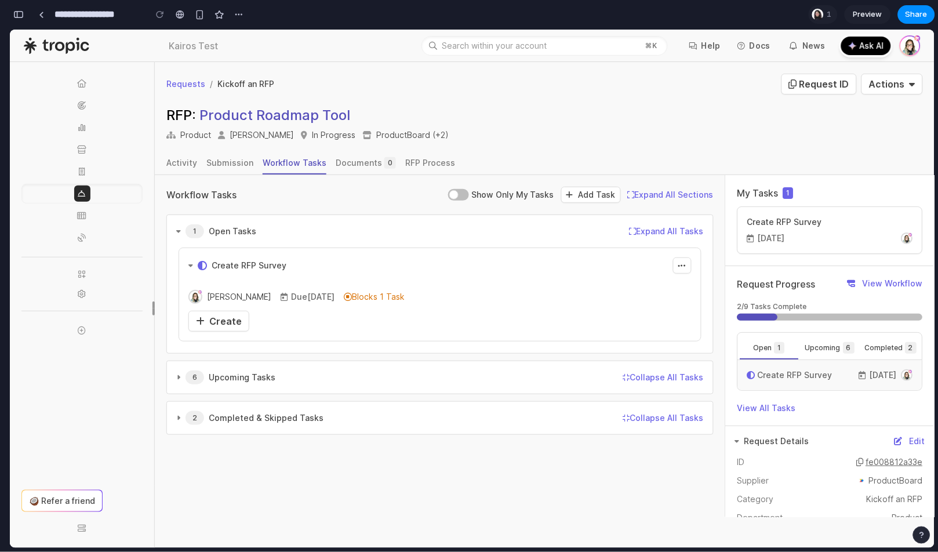
scroll to position [9809, 0]
click at [84, 82] on icon at bounding box center [82, 83] width 9 height 8
click at [17, 5] on button "button" at bounding box center [18, 14] width 19 height 19
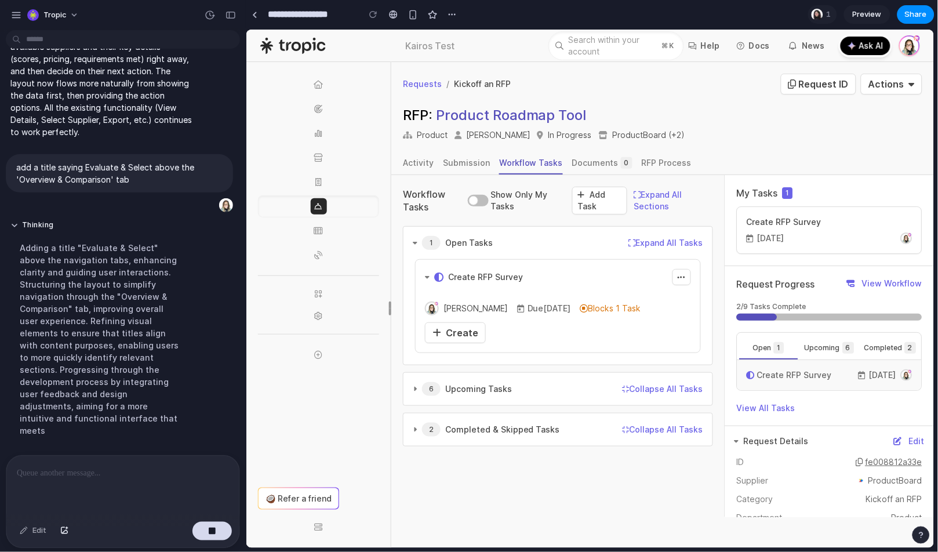
scroll to position [4977, 0]
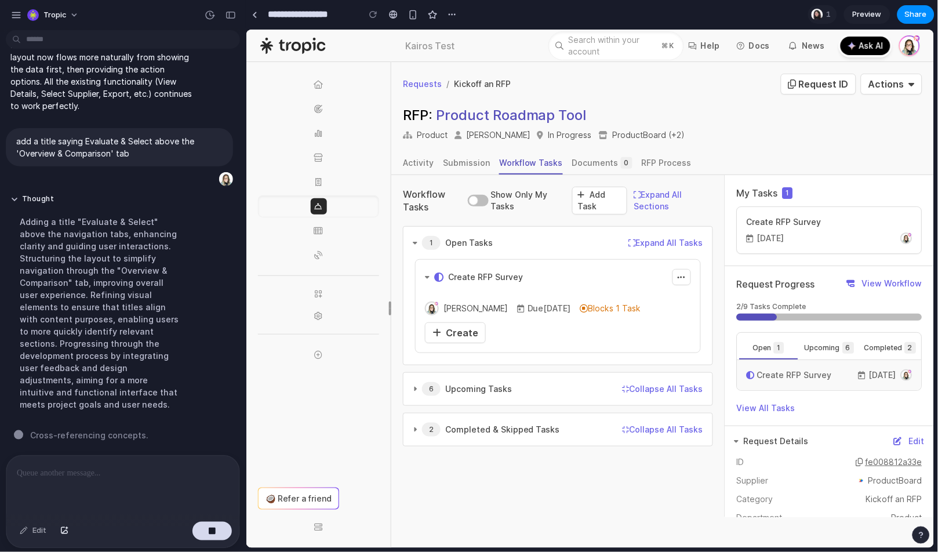
click at [35, 530] on div "Edit" at bounding box center [33, 530] width 38 height 19
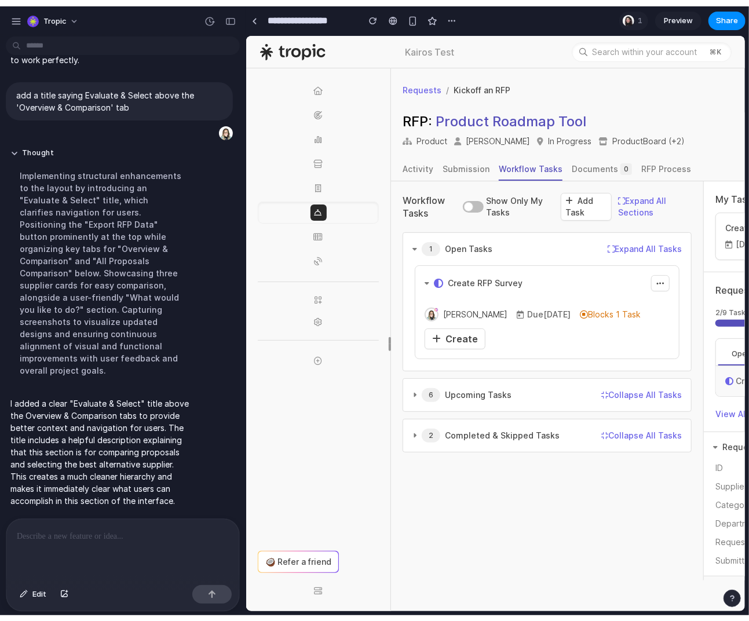
scroll to position [4887, 0]
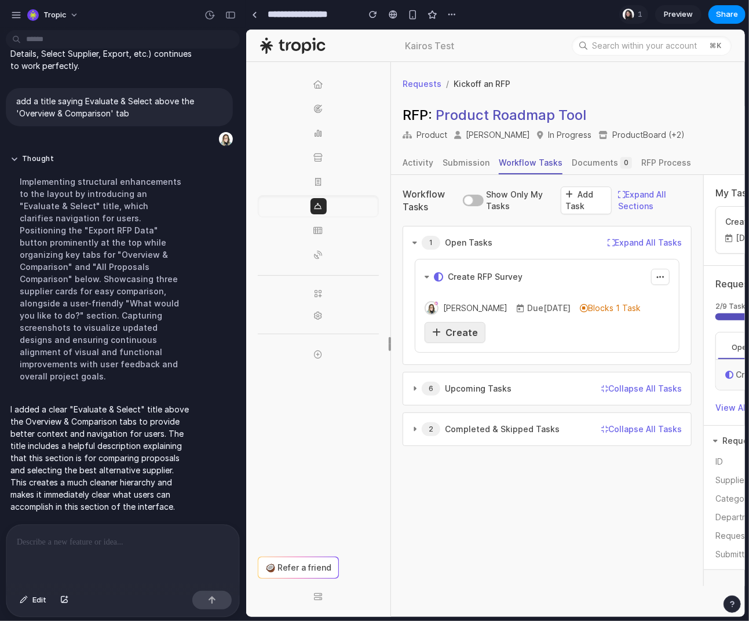
click at [450, 330] on span "Create" at bounding box center [461, 332] width 32 height 12
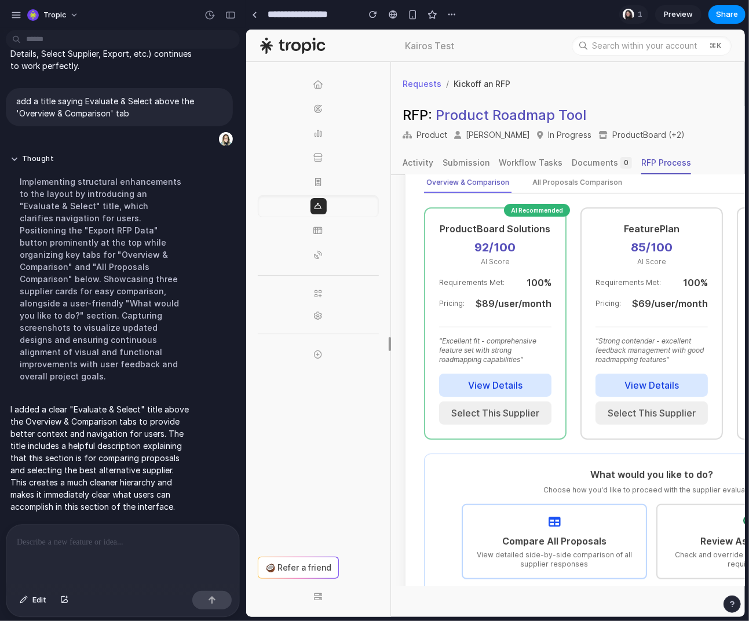
scroll to position [343, 0]
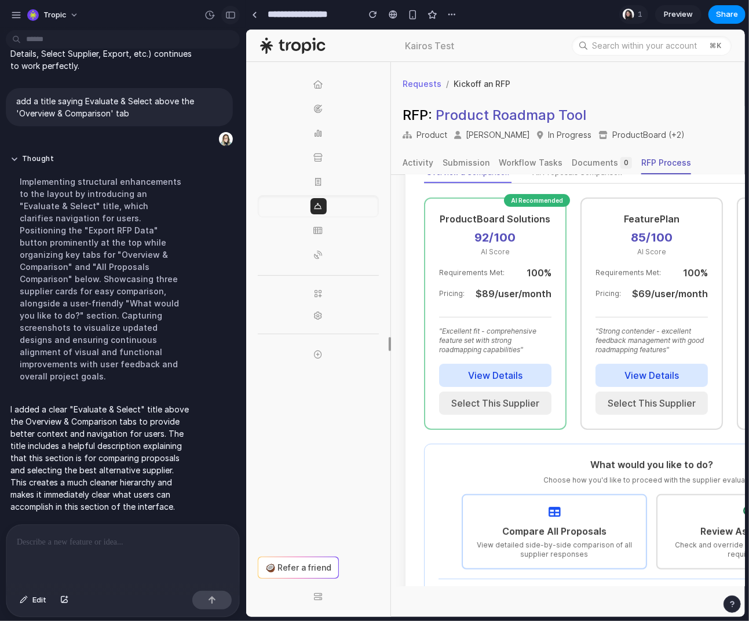
click at [231, 16] on div "button" at bounding box center [230, 15] width 10 height 8
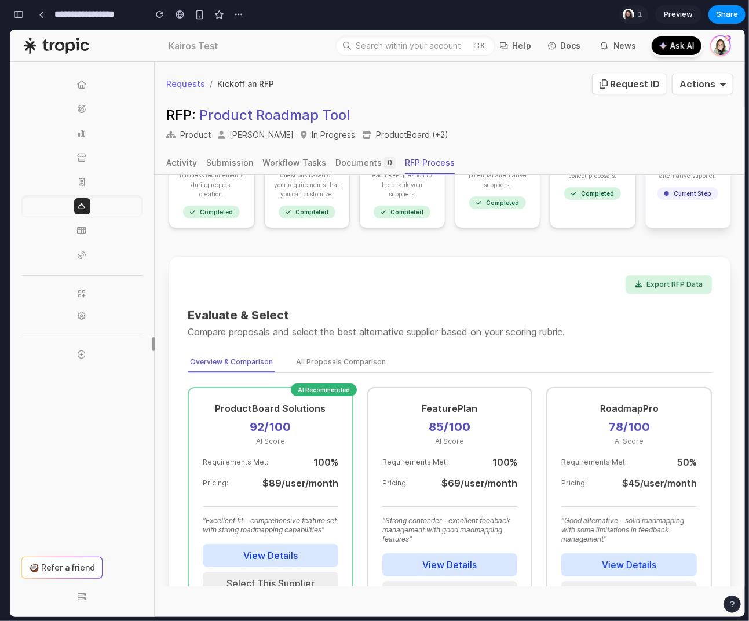
scroll to position [41, 0]
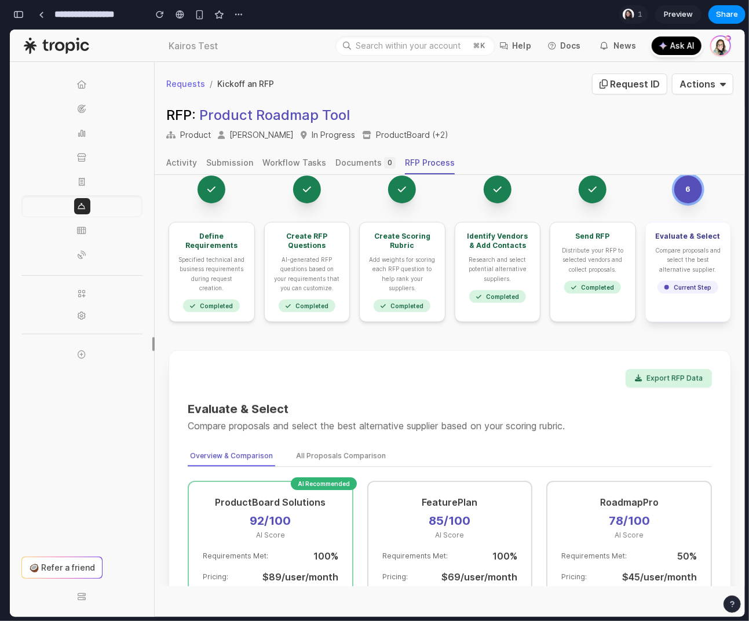
click at [21, 14] on div "button" at bounding box center [18, 14] width 10 height 8
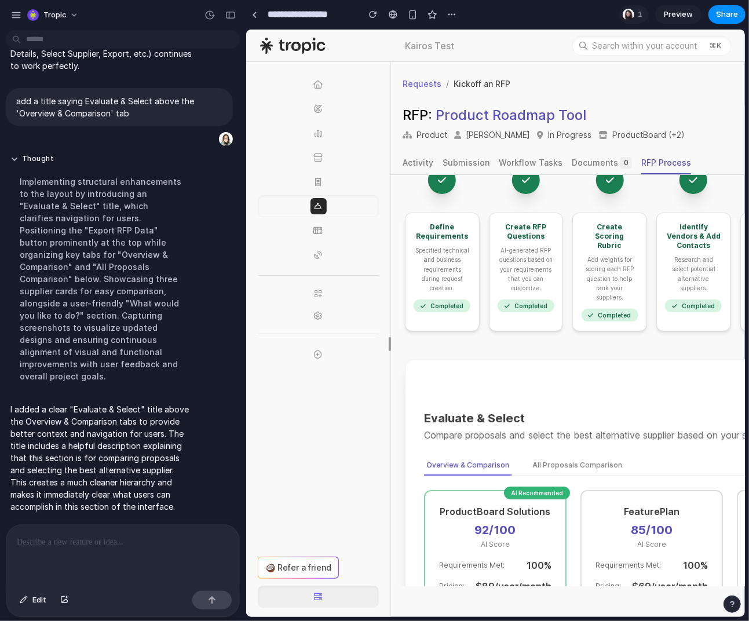
scroll to position [51, 0]
click at [34, 551] on span "Edit" at bounding box center [39, 600] width 14 height 12
click at [32, 551] on span "Edit" at bounding box center [39, 600] width 14 height 12
click at [83, 549] on div at bounding box center [122, 555] width 233 height 61
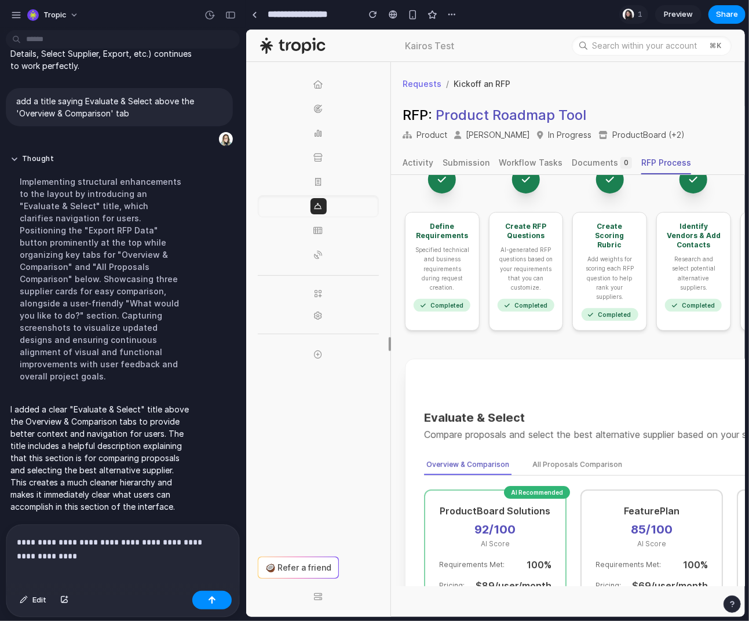
scroll to position [4901, 0]
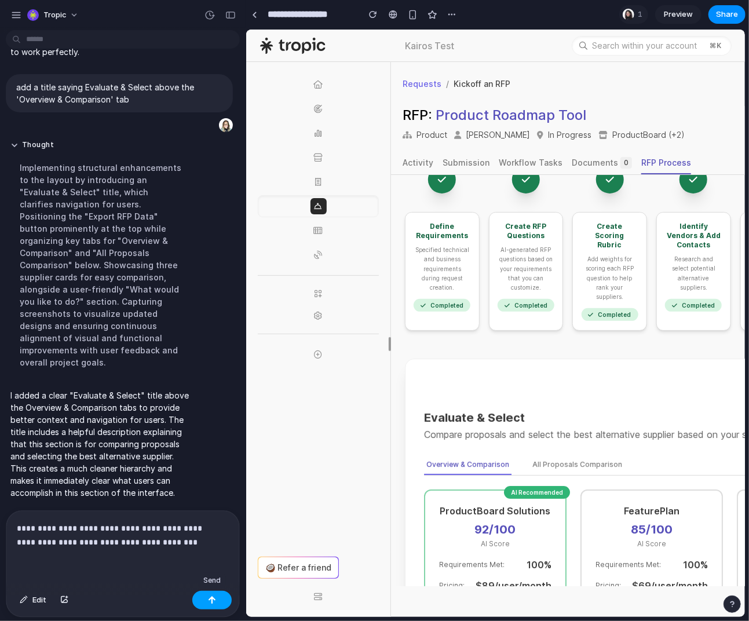
click at [227, 551] on button "button" at bounding box center [211, 600] width 39 height 19
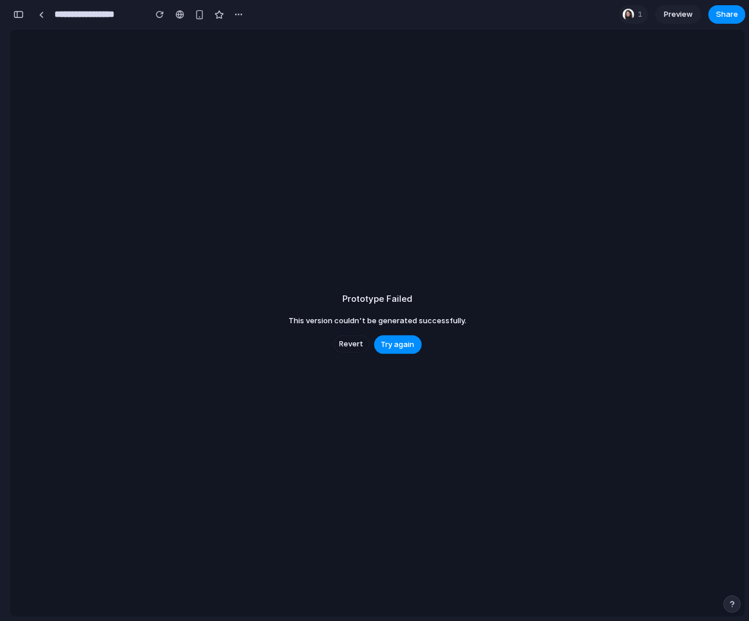
scroll to position [9772, 0]
click at [397, 339] on span "Try again" at bounding box center [398, 345] width 34 height 12
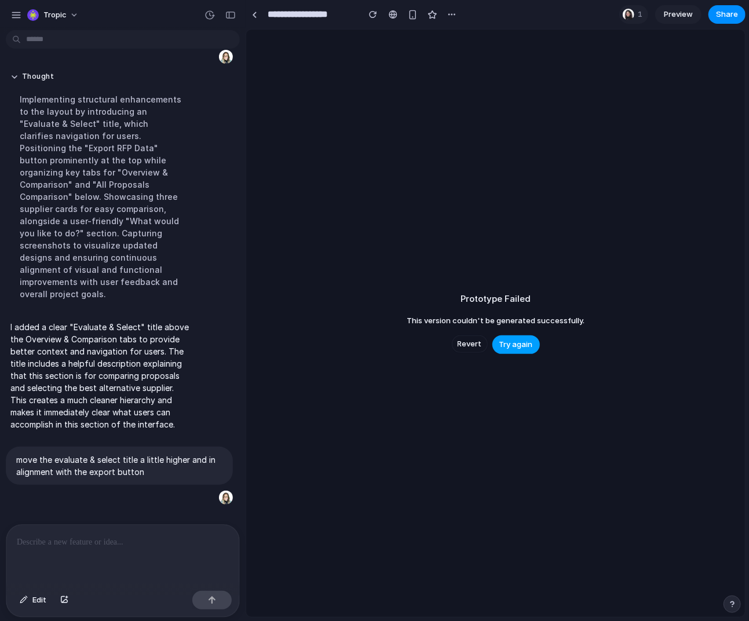
scroll to position [4835, 0]
click at [509, 347] on span "Try again" at bounding box center [516, 345] width 34 height 12
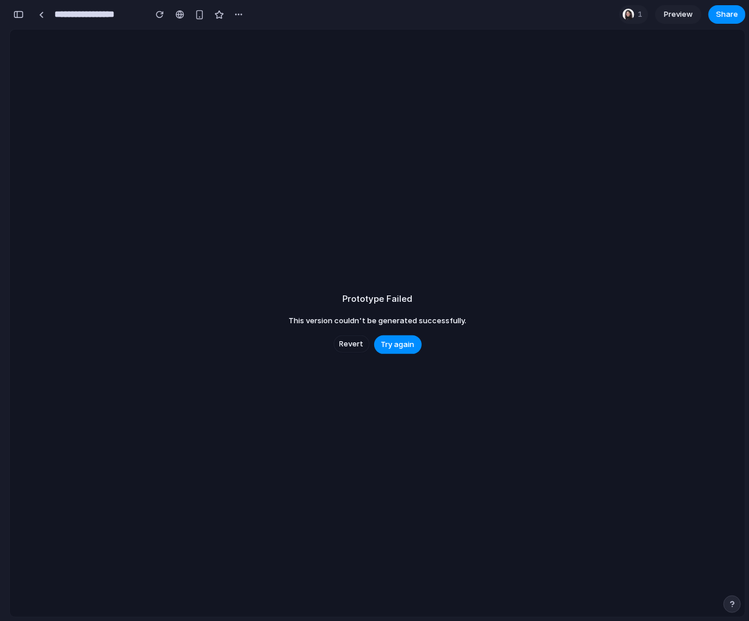
scroll to position [9772, 0]
click at [352, 342] on span "Revert" at bounding box center [352, 344] width 24 height 12
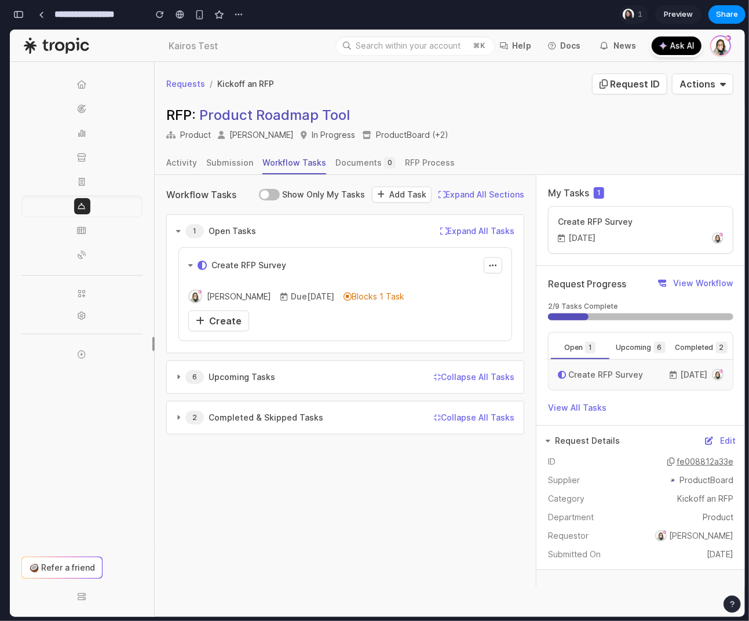
scroll to position [0, 0]
click at [24, 11] on button "button" at bounding box center [18, 14] width 19 height 19
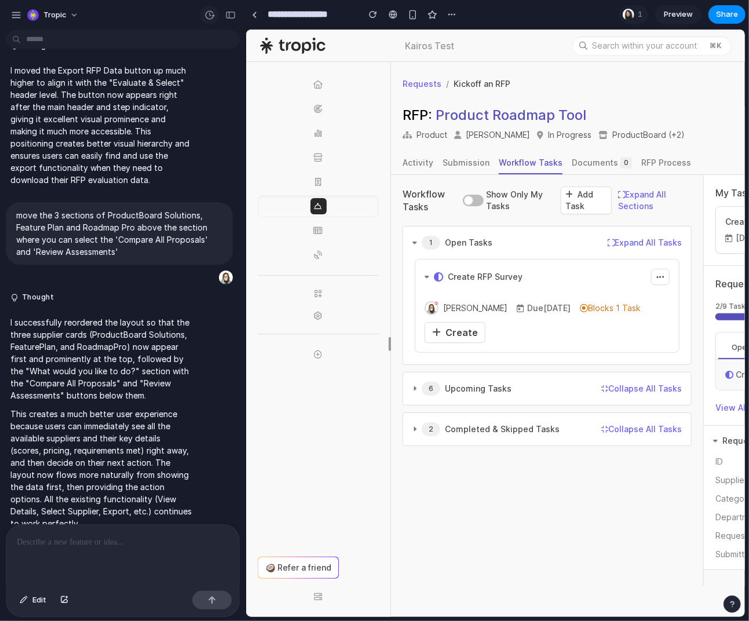
scroll to position [4835, 0]
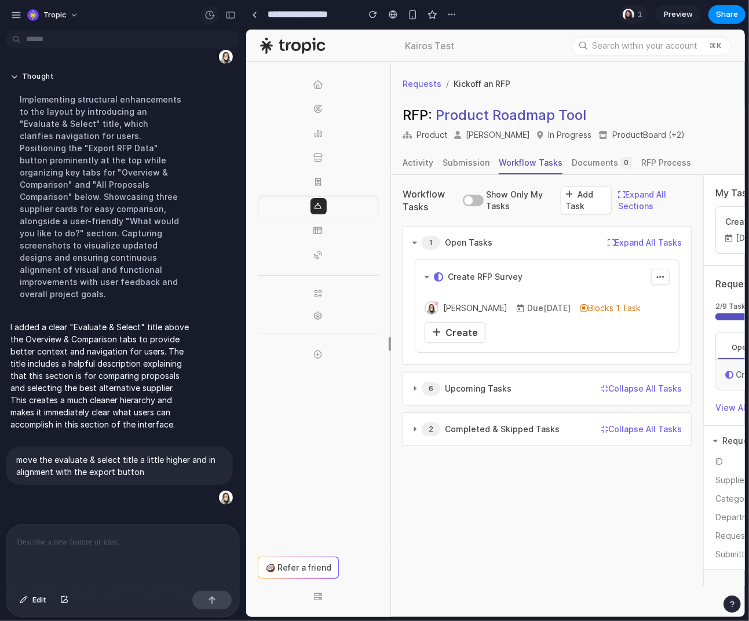
click at [211, 9] on button "button" at bounding box center [209, 15] width 19 height 19
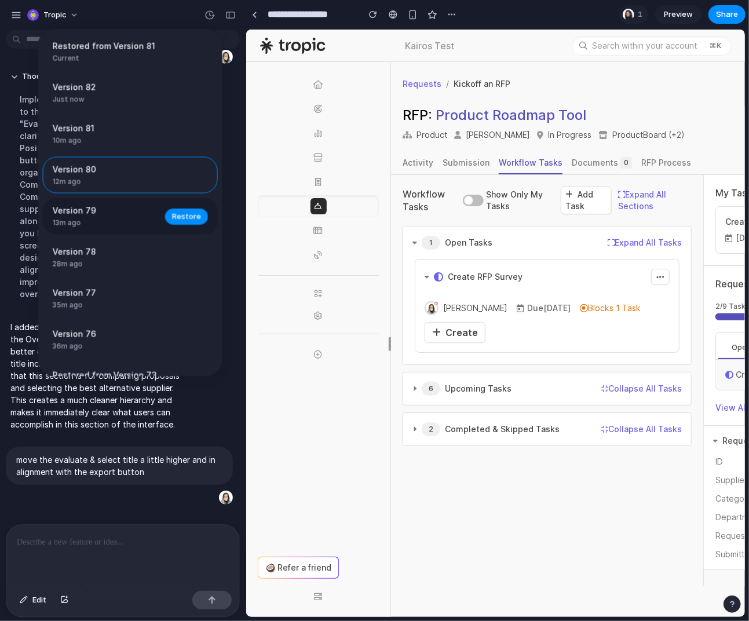
click at [118, 224] on span "13m ago" at bounding box center [105, 223] width 105 height 10
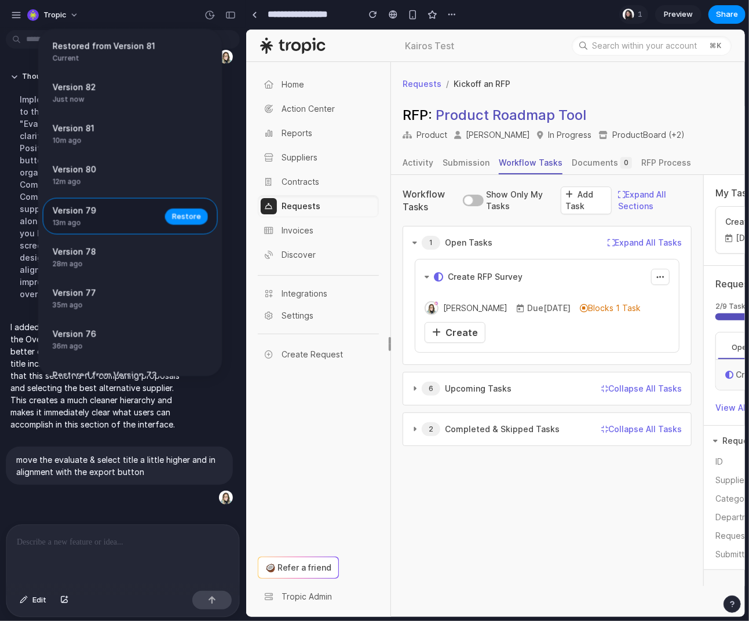
scroll to position [0, 0]
click at [191, 217] on span "Restore" at bounding box center [186, 216] width 29 height 12
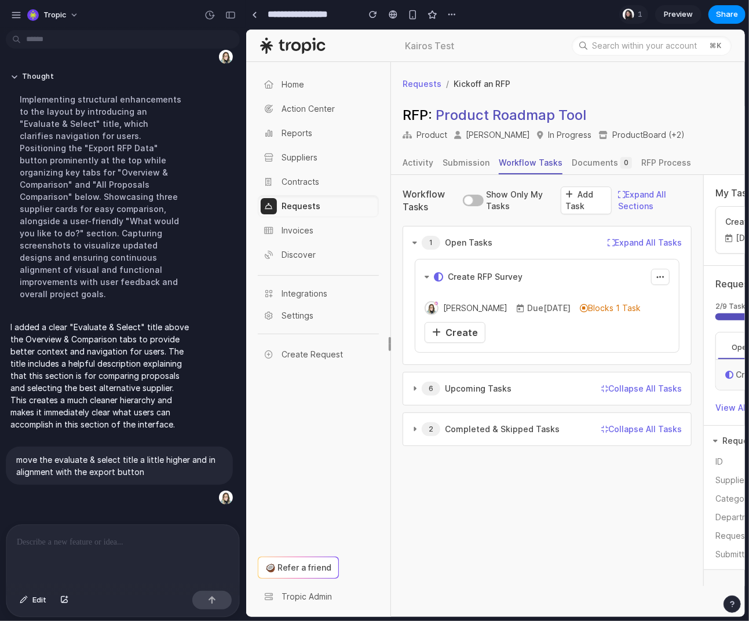
click at [225, 12] on div "button" at bounding box center [230, 15] width 10 height 8
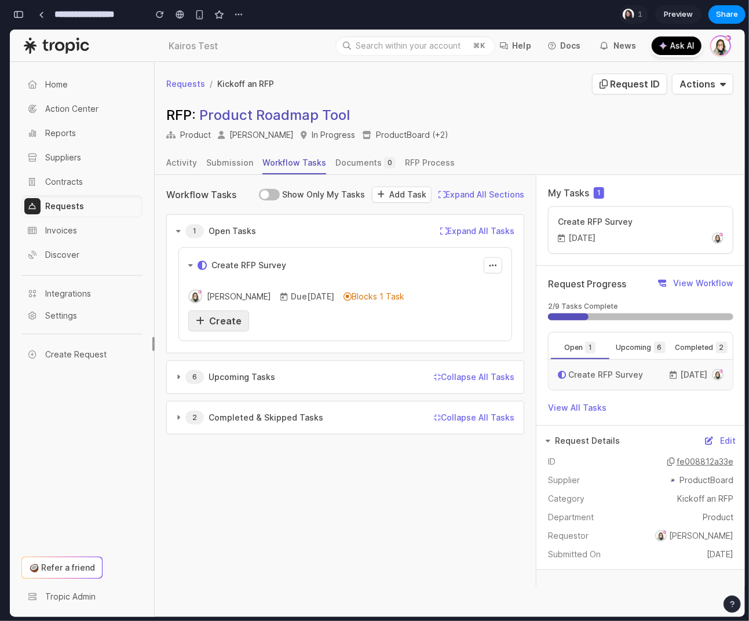
click at [217, 322] on span "Create" at bounding box center [225, 321] width 32 height 12
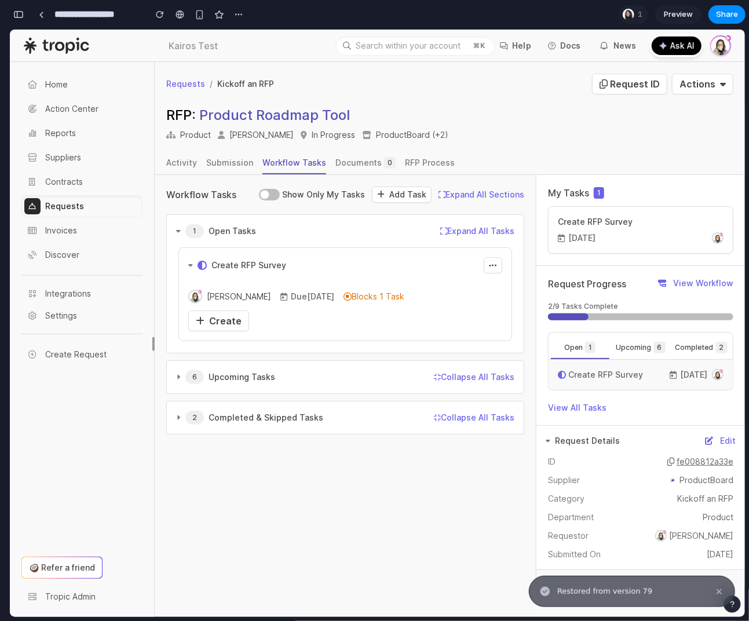
scroll to position [9772, 0]
click at [193, 313] on link "Create" at bounding box center [218, 320] width 61 height 21
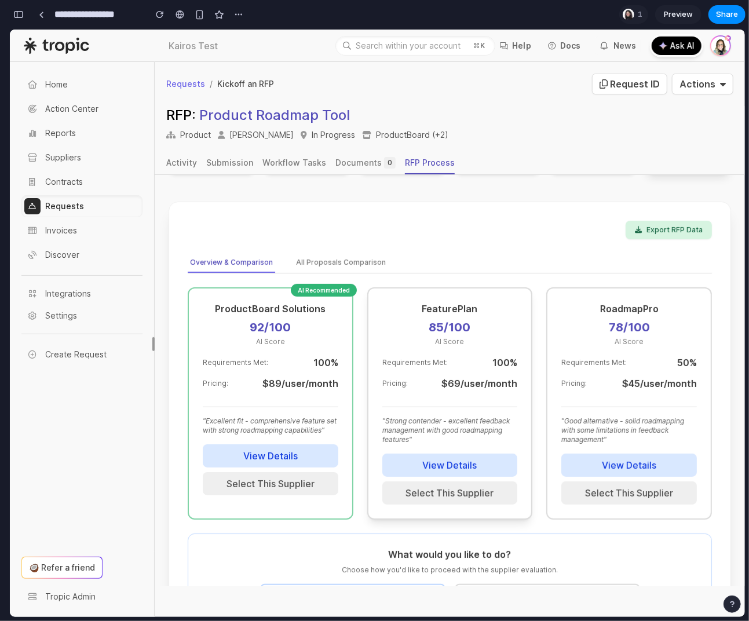
scroll to position [188, 0]
click at [347, 265] on button "All Proposals Comparison" at bounding box center [341, 264] width 94 height 20
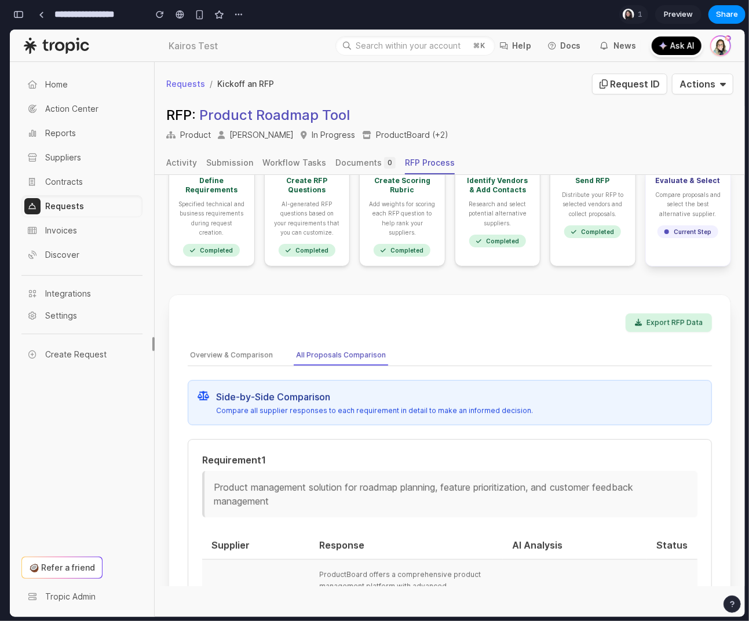
scroll to position [0, 0]
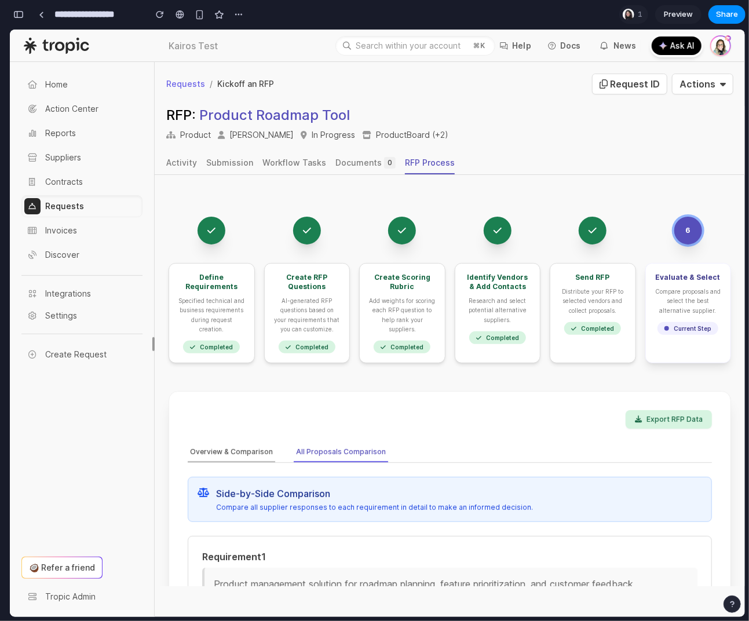
click at [247, 453] on button "Overview & Comparison" at bounding box center [231, 452] width 87 height 20
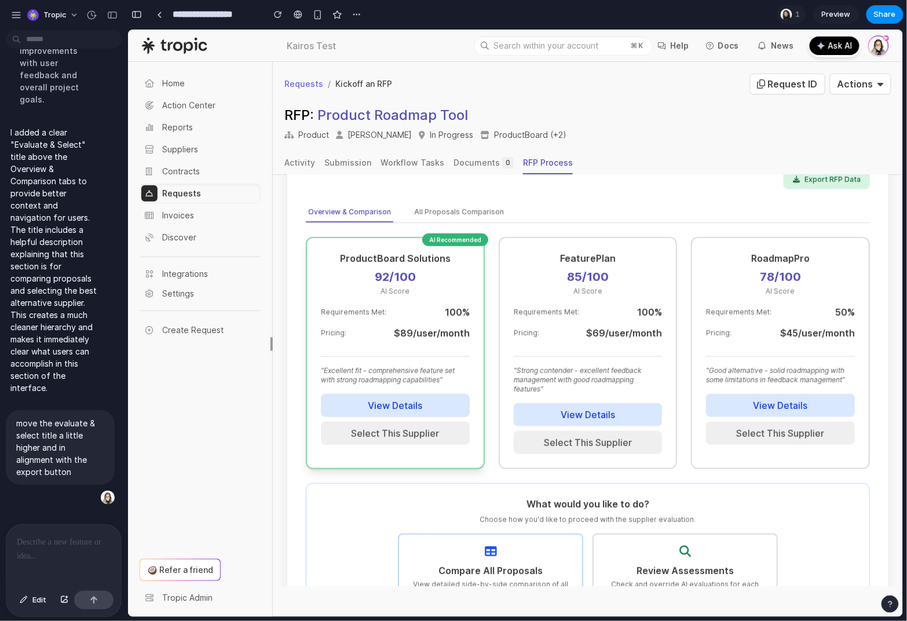
scroll to position [239, 0]
click at [440, 213] on button "All Proposals Comparison" at bounding box center [458, 213] width 94 height 20
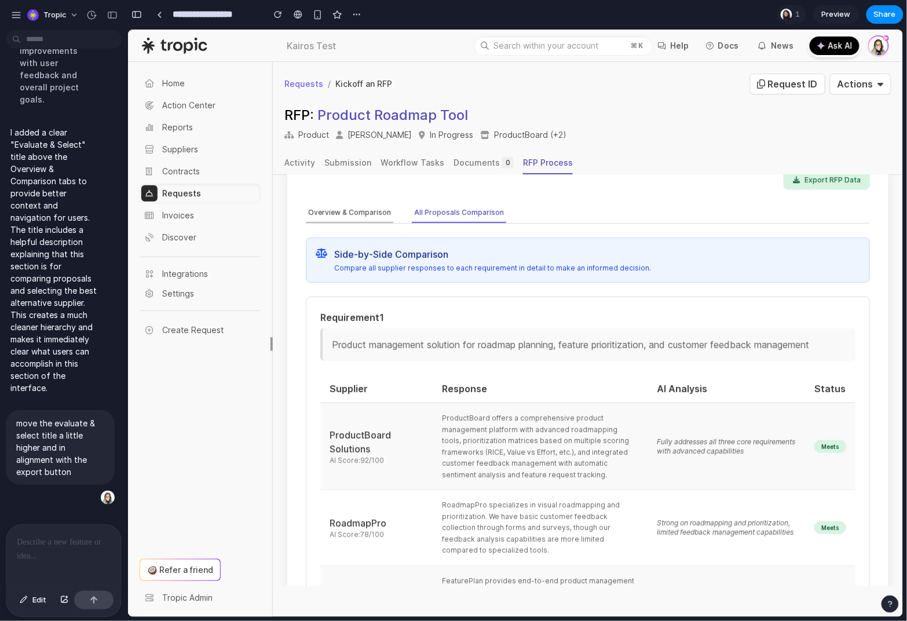
click at [340, 218] on button "Overview & Comparison" at bounding box center [348, 213] width 87 height 20
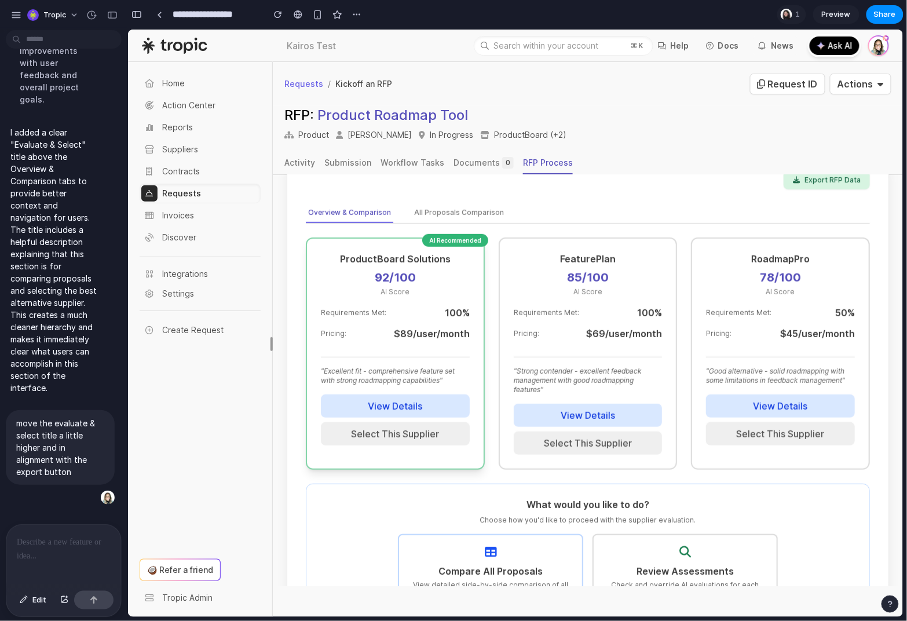
click at [426, 406] on button "View Details" at bounding box center [394, 405] width 149 height 23
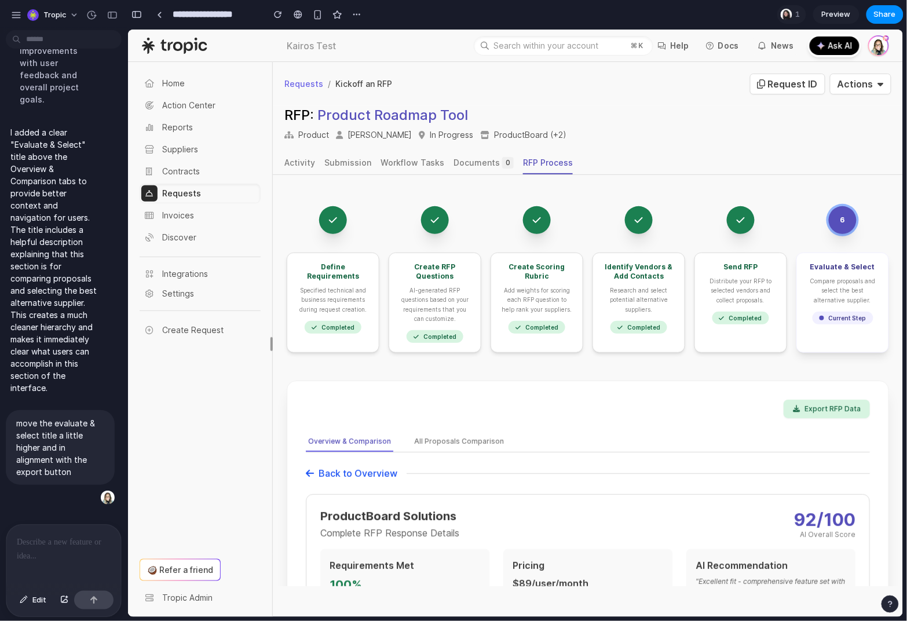
scroll to position [6, 0]
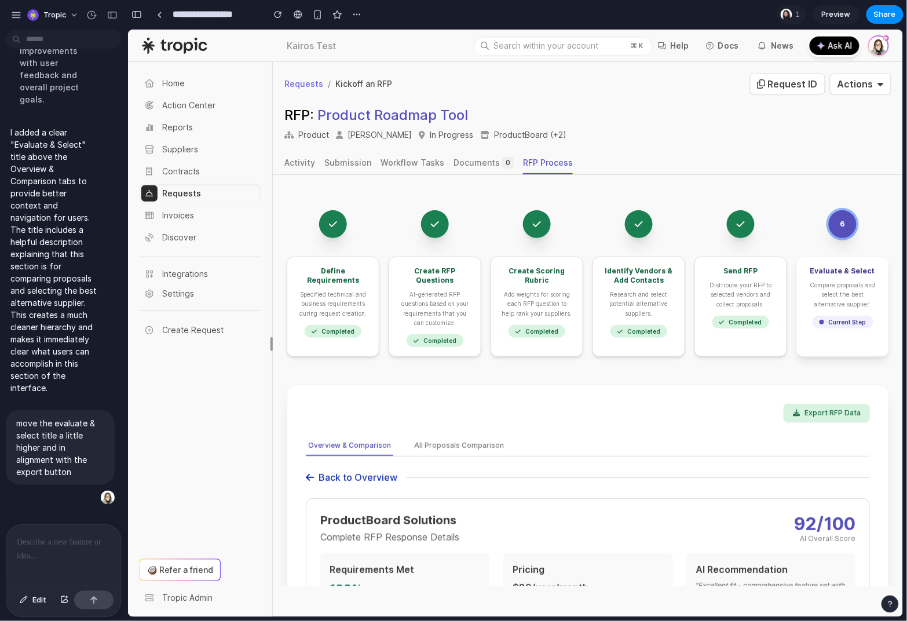
click at [367, 474] on button "Back to Overview" at bounding box center [351, 477] width 92 height 14
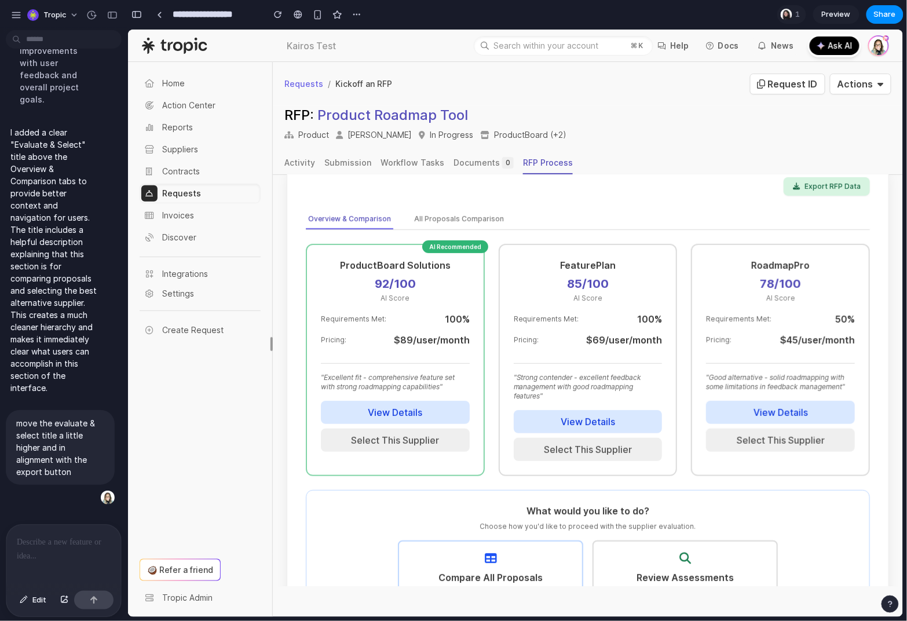
scroll to position [0, 0]
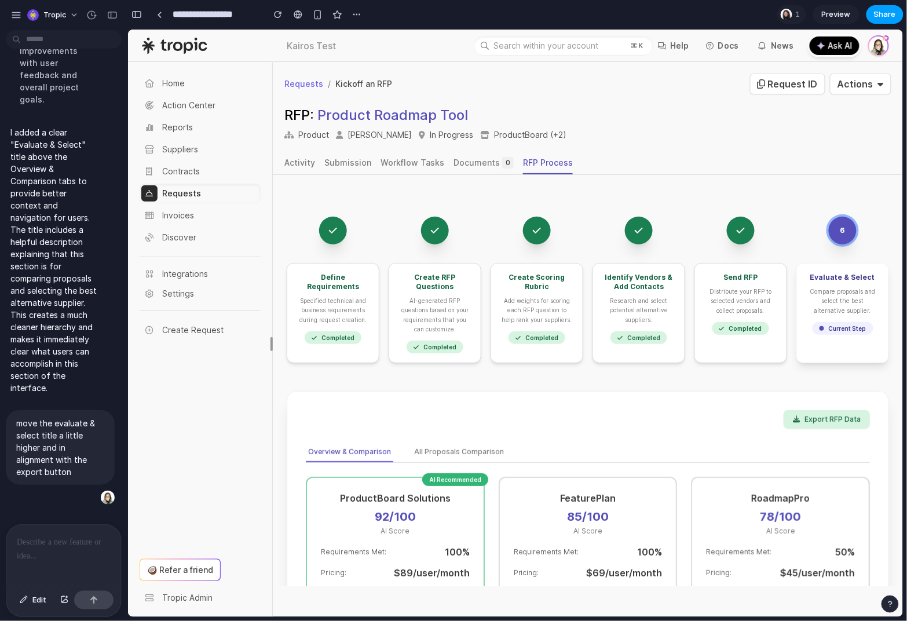
click at [890, 15] on span "Share" at bounding box center [885, 15] width 22 height 12
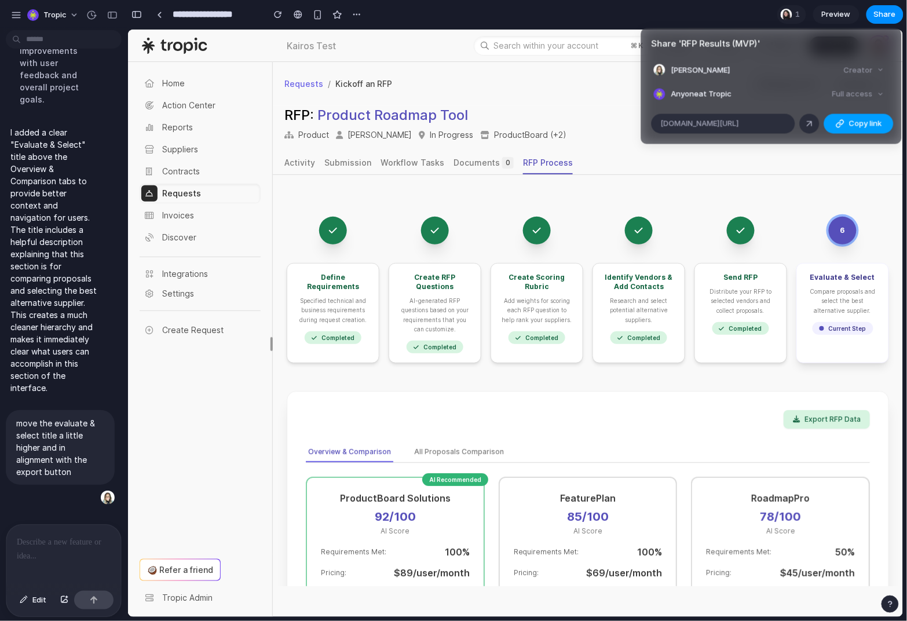
click at [866, 124] on span "Copy link" at bounding box center [865, 124] width 33 height 12
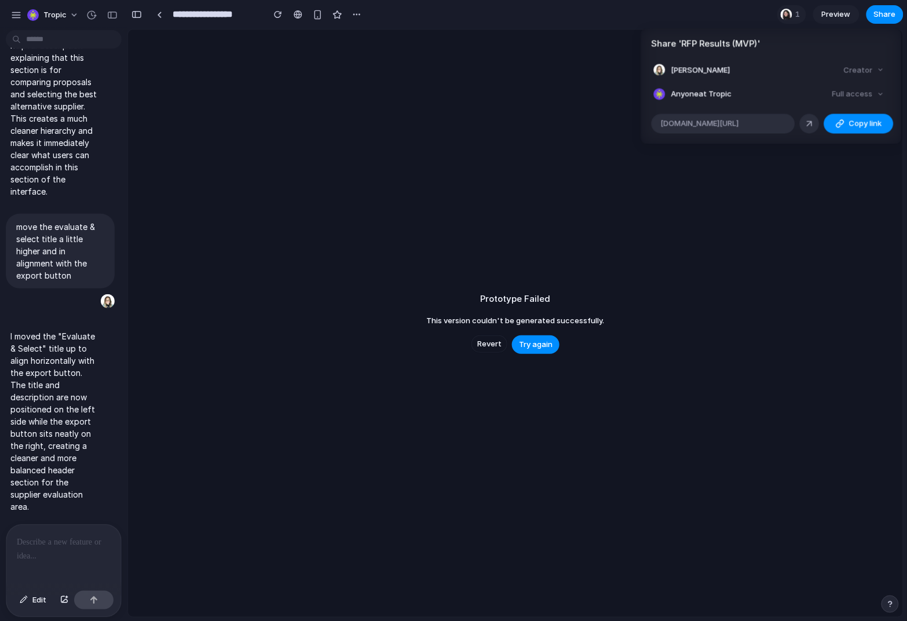
scroll to position [9888, 0]
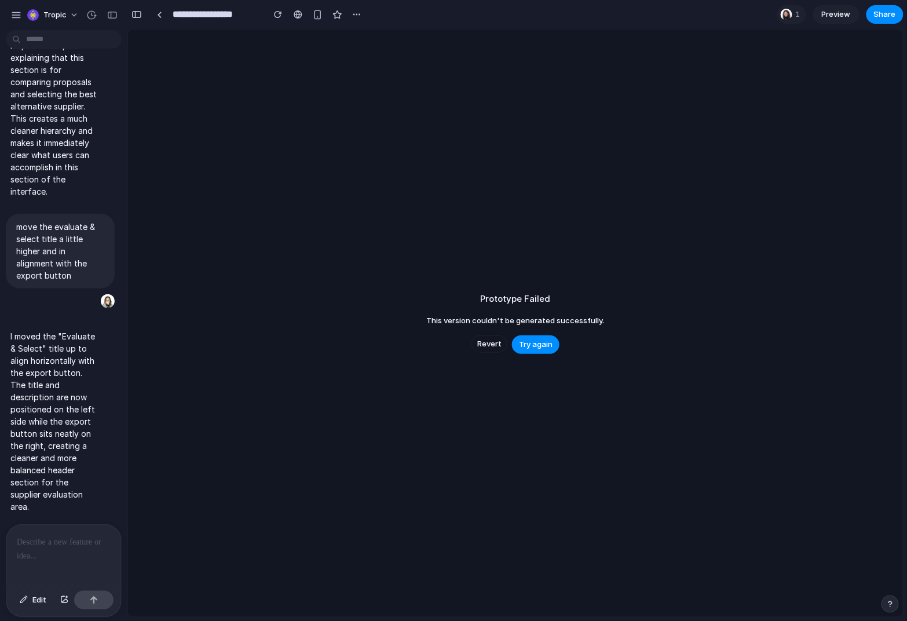
click at [541, 345] on div "Share ' RFP Results (MVP) ' Erika Baker Creator Anyone at Tropic Full access al…" at bounding box center [453, 310] width 907 height 621
click at [546, 346] on span "Try again" at bounding box center [536, 345] width 34 height 12
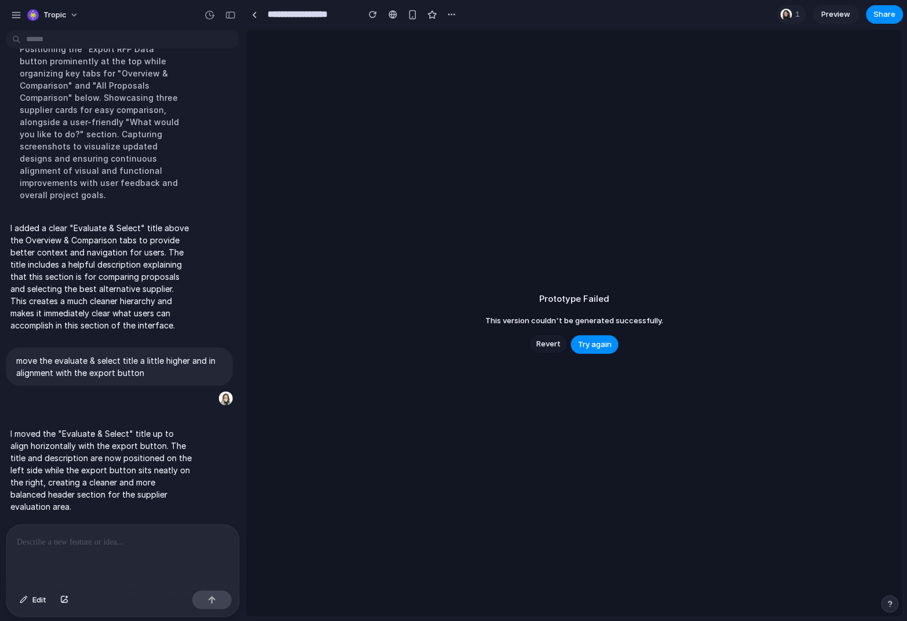
click at [541, 346] on span "Revert" at bounding box center [549, 344] width 24 height 12
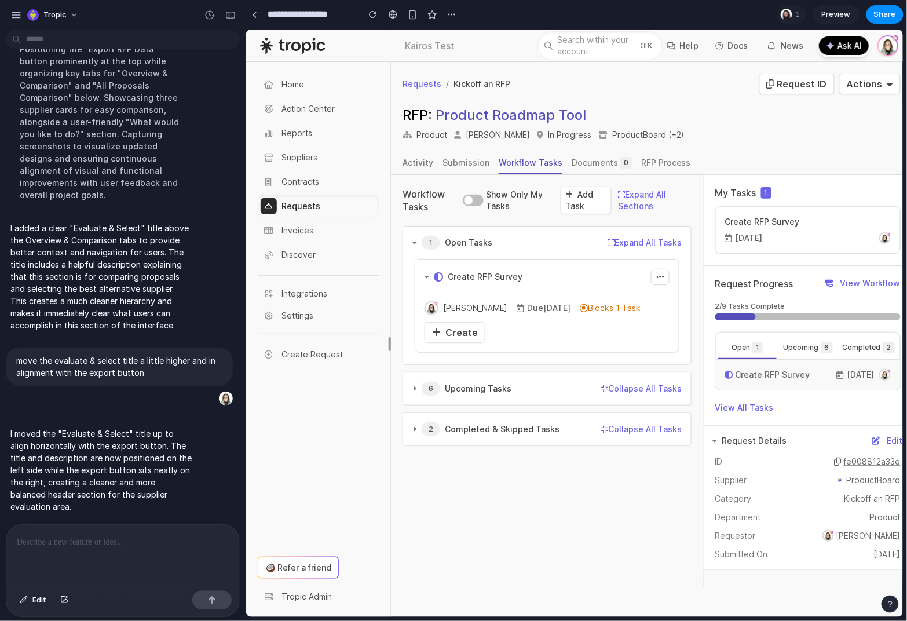
scroll to position [0, 0]
click at [452, 326] on span "Create" at bounding box center [461, 332] width 32 height 12
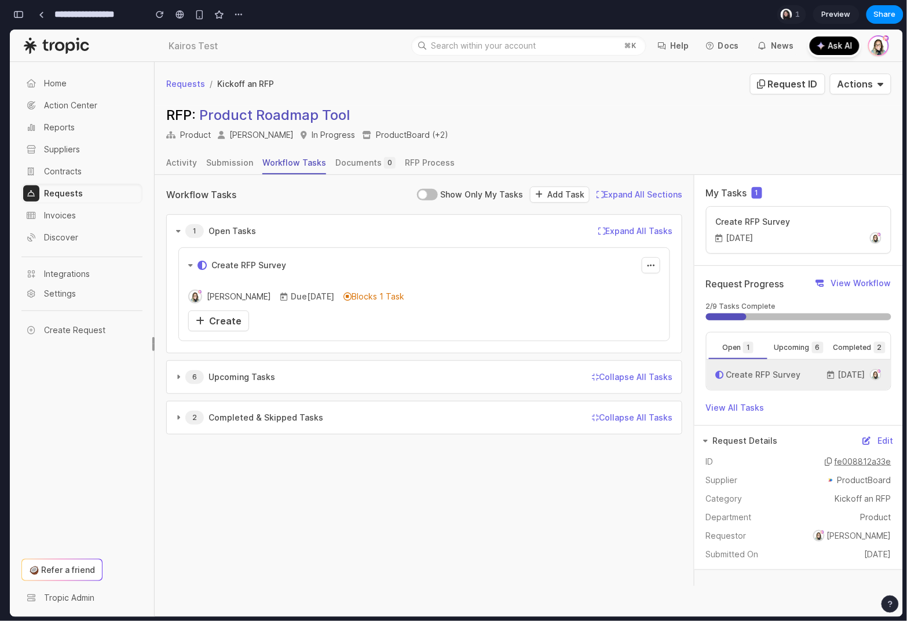
click at [759, 370] on div "Create RFP Survey" at bounding box center [764, 375] width 75 height 12
click at [234, 328] on link "Create" at bounding box center [218, 320] width 61 height 21
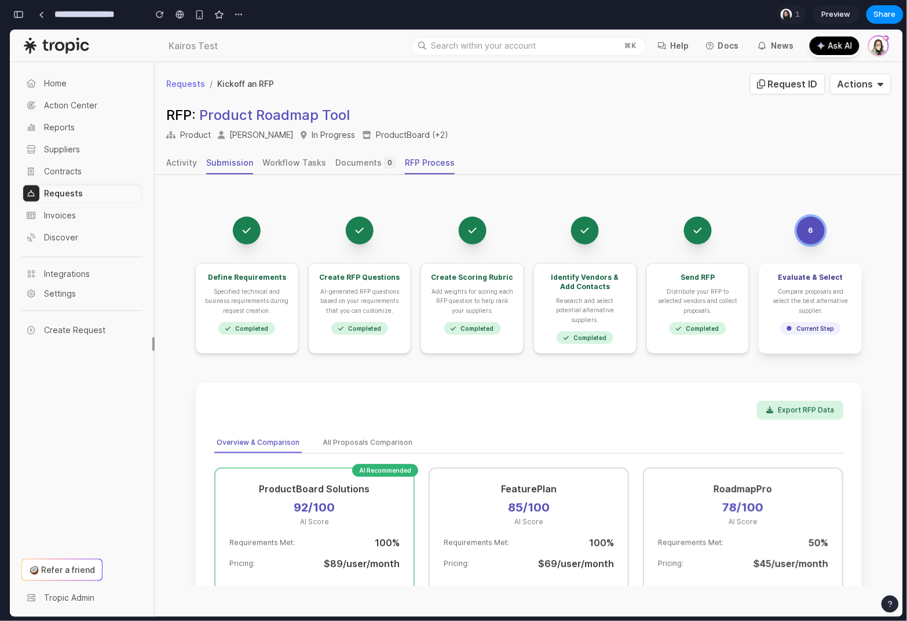
click at [227, 162] on div "Submission" at bounding box center [229, 162] width 47 height 12
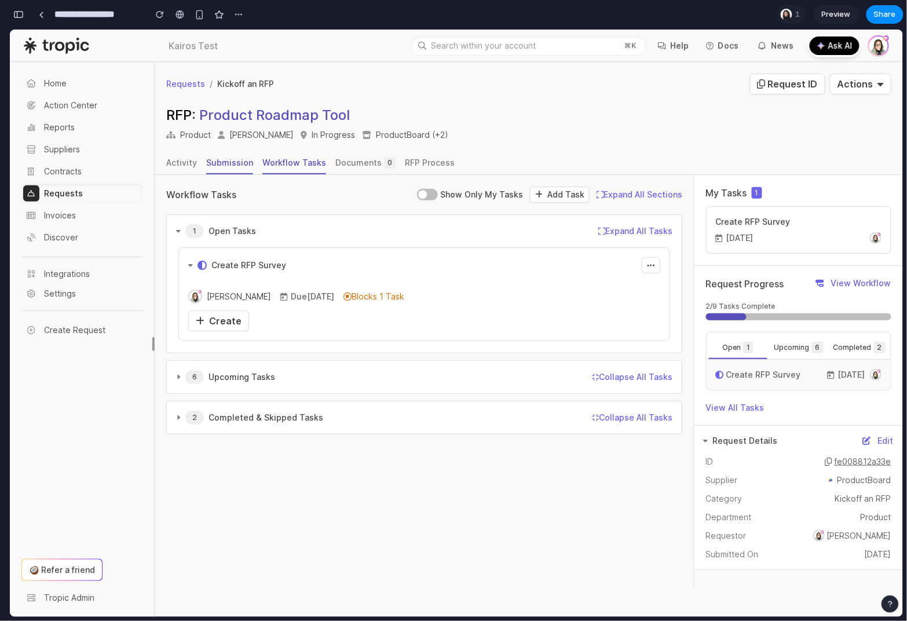
click at [279, 169] on link "Workflow Tasks" at bounding box center [294, 163] width 64 height 22
click at [223, 315] on span "Create" at bounding box center [225, 321] width 32 height 12
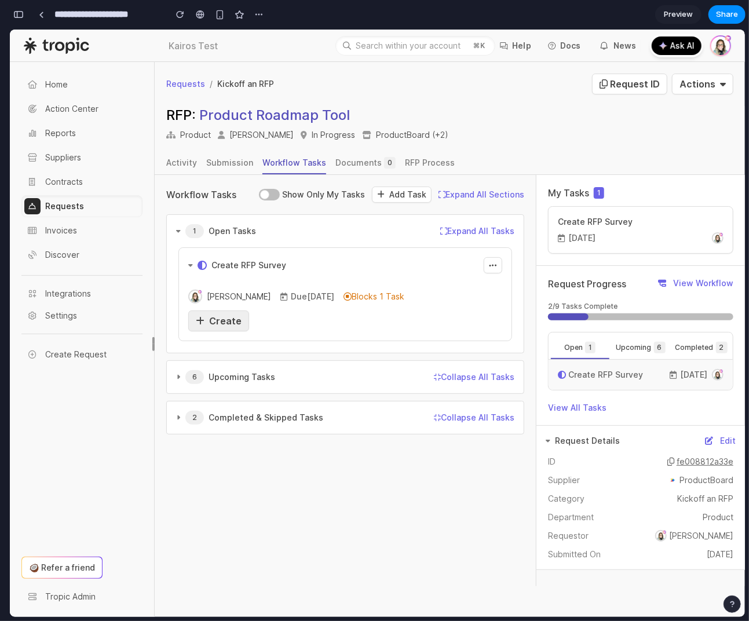
click at [234, 319] on span "Create" at bounding box center [225, 321] width 32 height 12
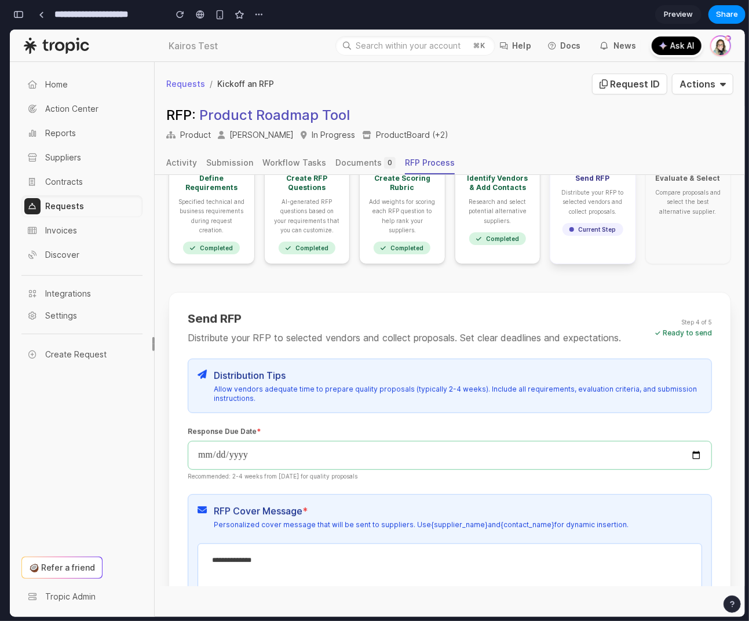
scroll to position [57, 0]
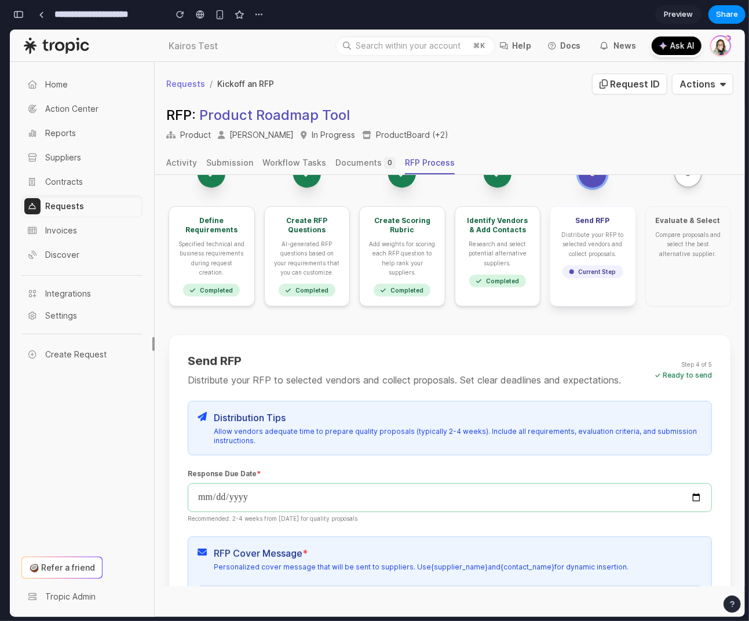
click at [483, 262] on div "Research and select potential alternative suppliers." at bounding box center [498, 253] width 67 height 28
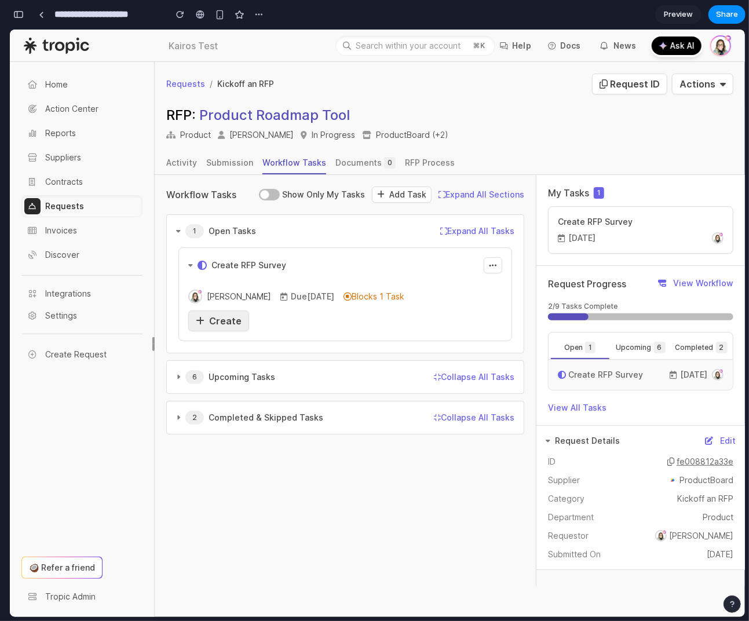
click at [243, 319] on link "Create" at bounding box center [218, 320] width 61 height 21
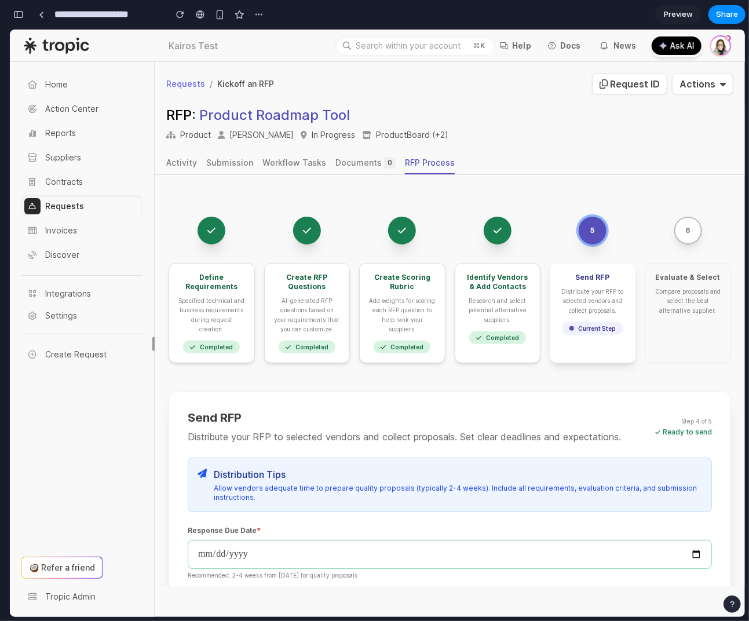
click at [16, 6] on button "button" at bounding box center [18, 14] width 19 height 19
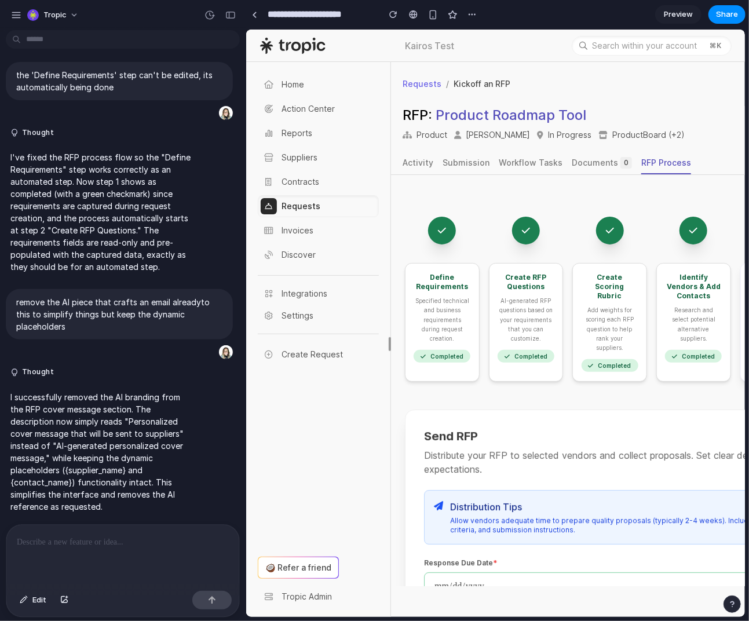
click at [129, 544] on p at bounding box center [123, 542] width 212 height 14
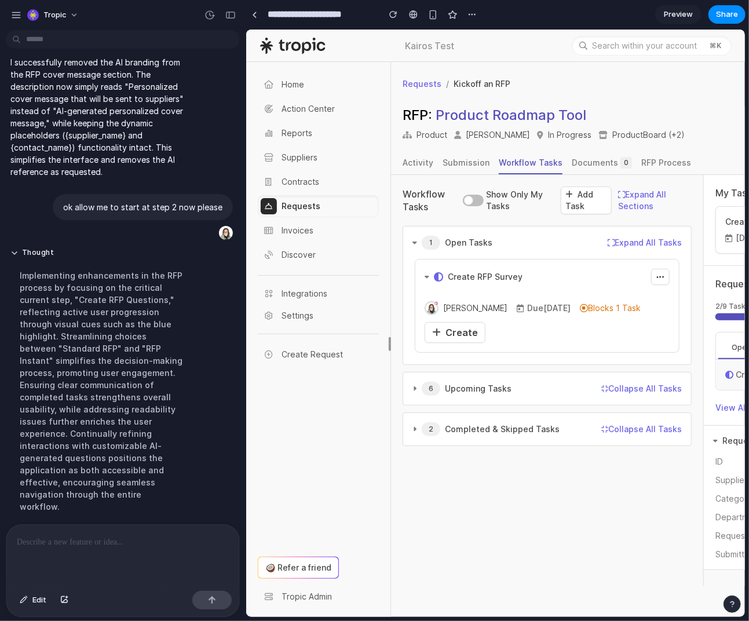
scroll to position [895, 0]
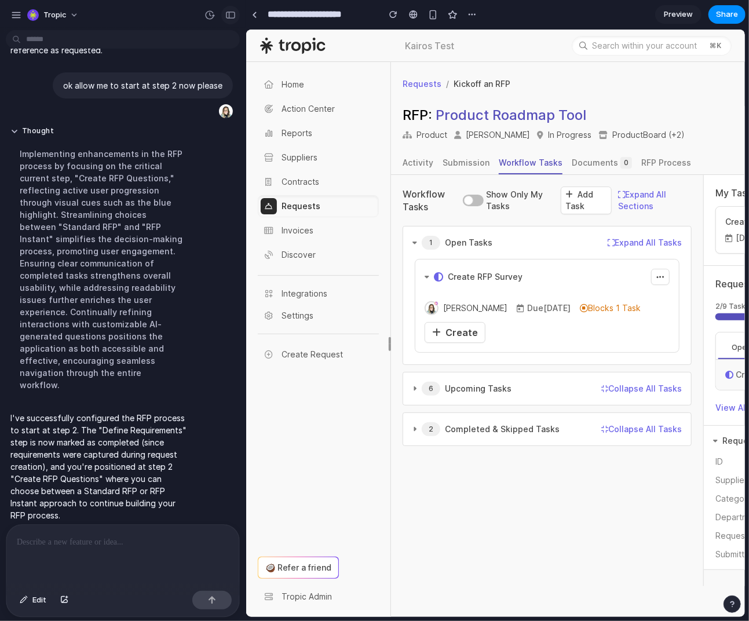
click at [227, 13] on div "button" at bounding box center [230, 15] width 10 height 8
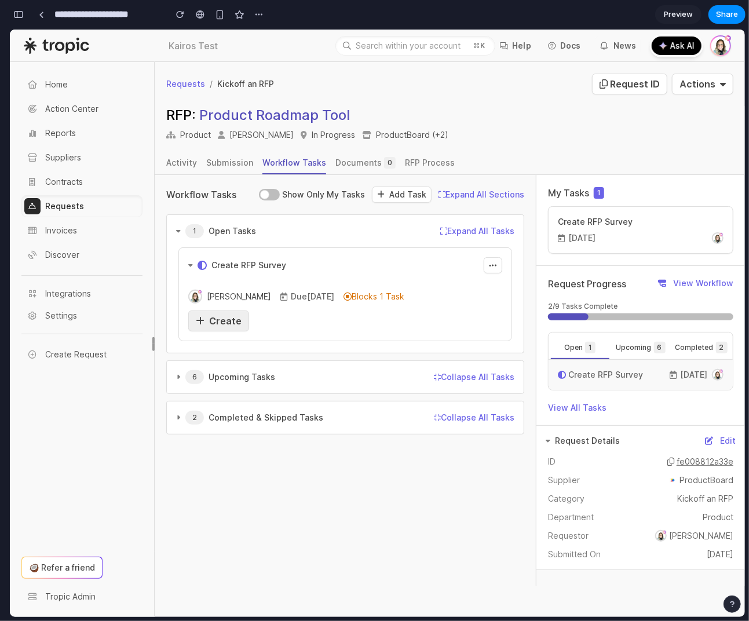
click at [230, 319] on span "Create" at bounding box center [225, 321] width 32 height 12
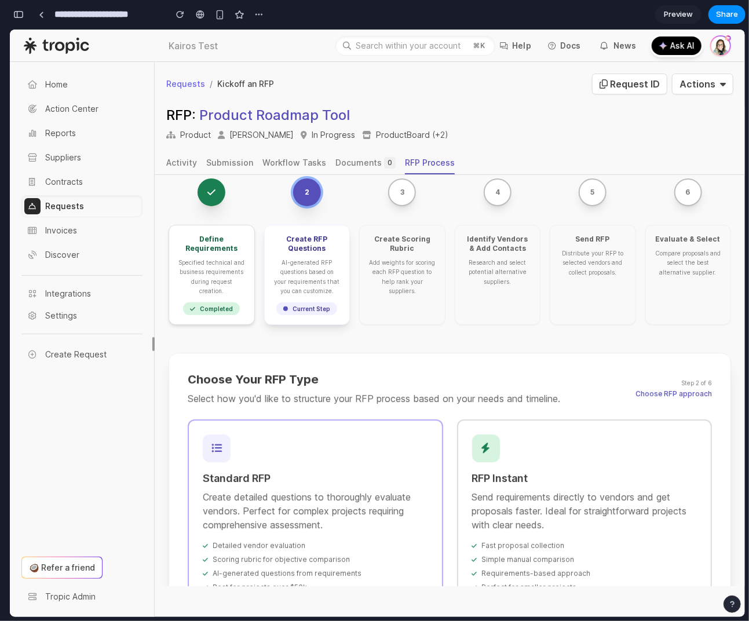
scroll to position [0, 0]
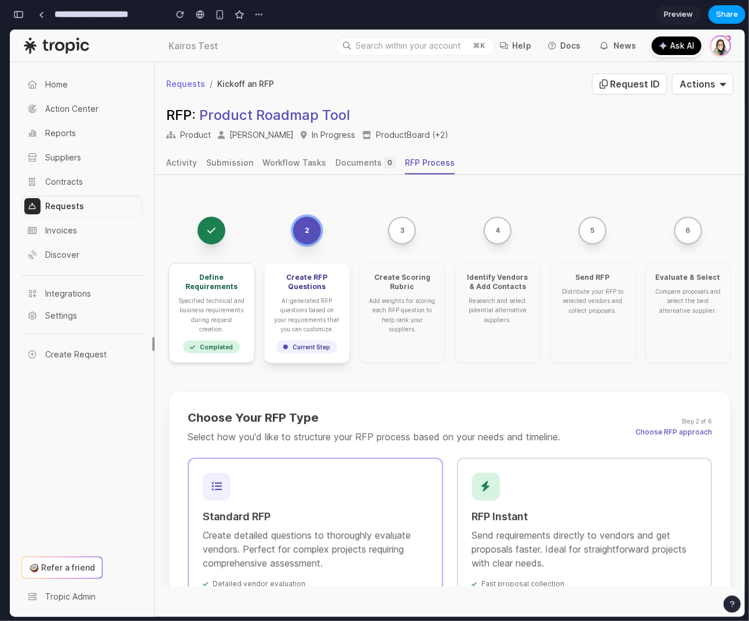
click at [733, 11] on span "Share" at bounding box center [727, 15] width 22 height 12
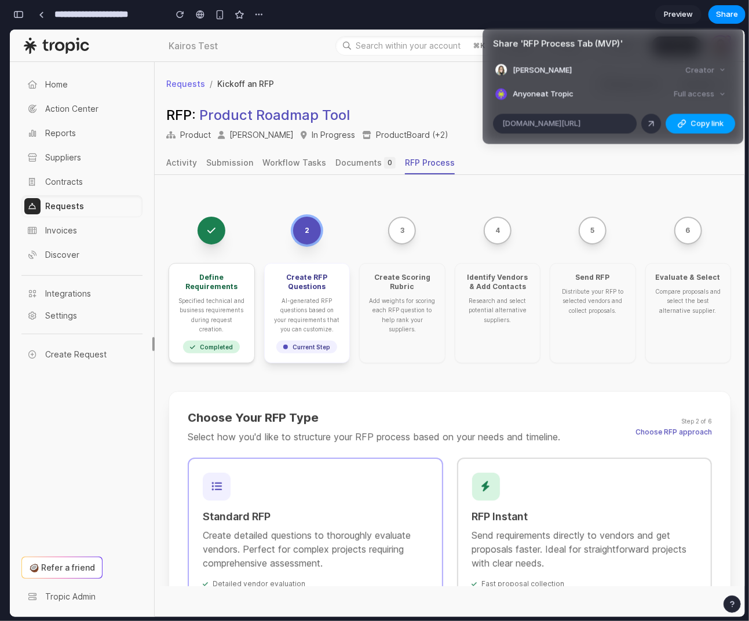
click at [681, 119] on div "button" at bounding box center [681, 123] width 9 height 9
click at [535, 173] on div "Share ' RFP Process Tab (MVP) ' Erika Baker Creator Anyone at Tropic Full acces…" at bounding box center [374, 310] width 749 height 621
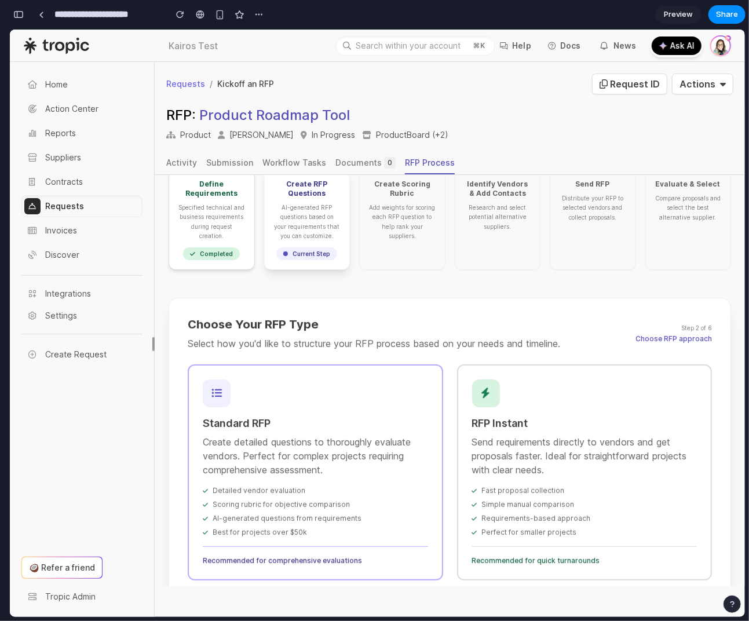
scroll to position [176, 0]
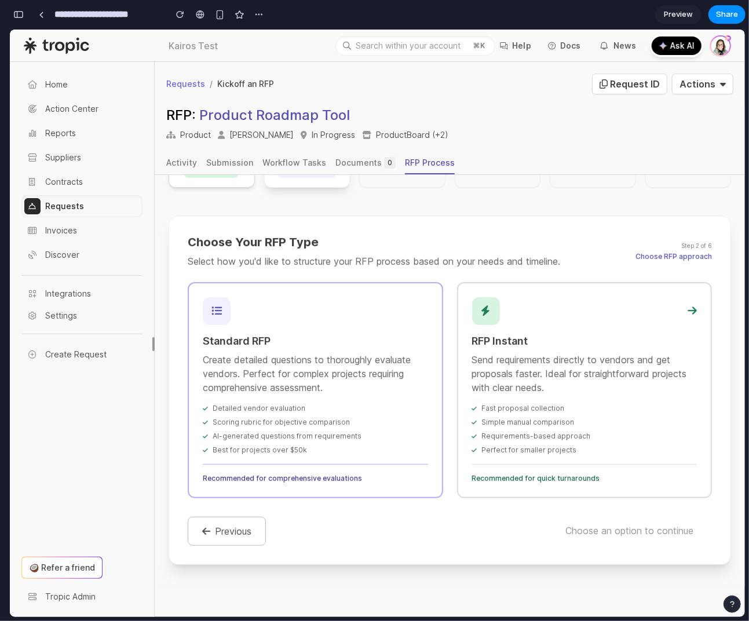
click at [545, 406] on span "Fast proposal collection" at bounding box center [523, 407] width 83 height 9
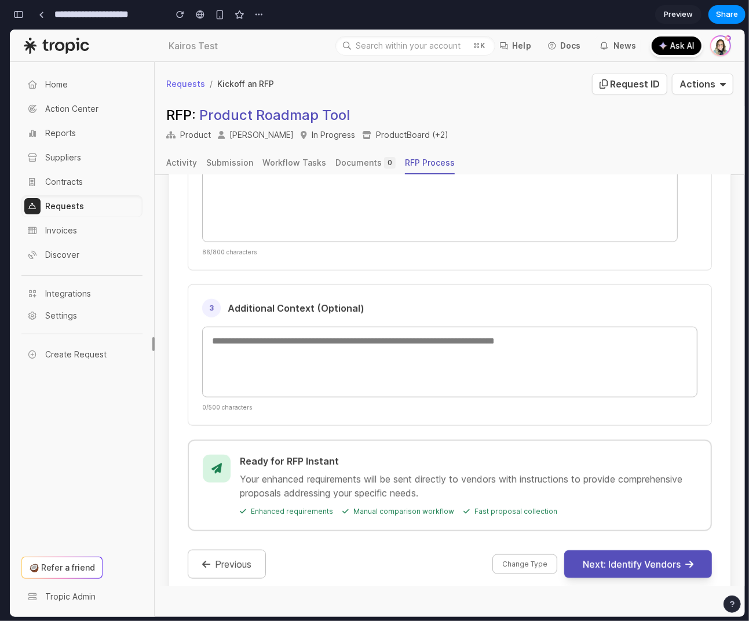
scroll to position [690, 0]
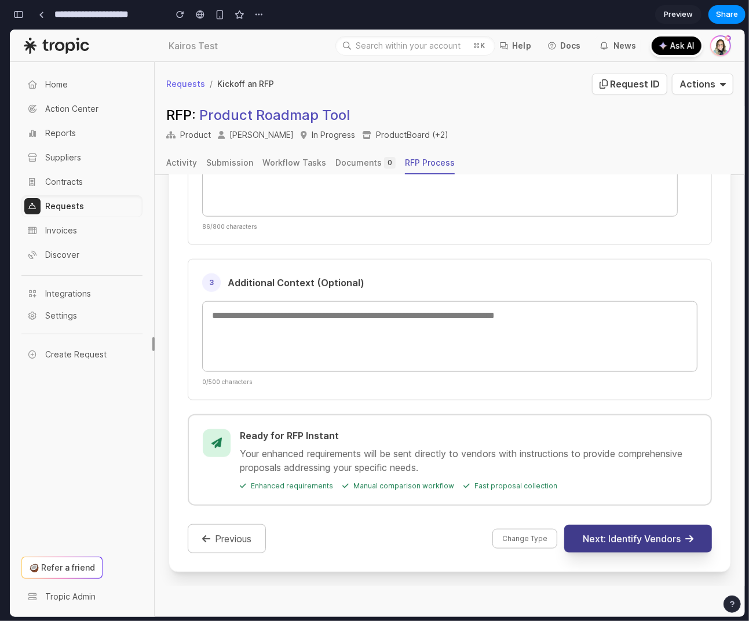
click at [586, 534] on button "Next: Identify Vendors" at bounding box center [638, 538] width 148 height 28
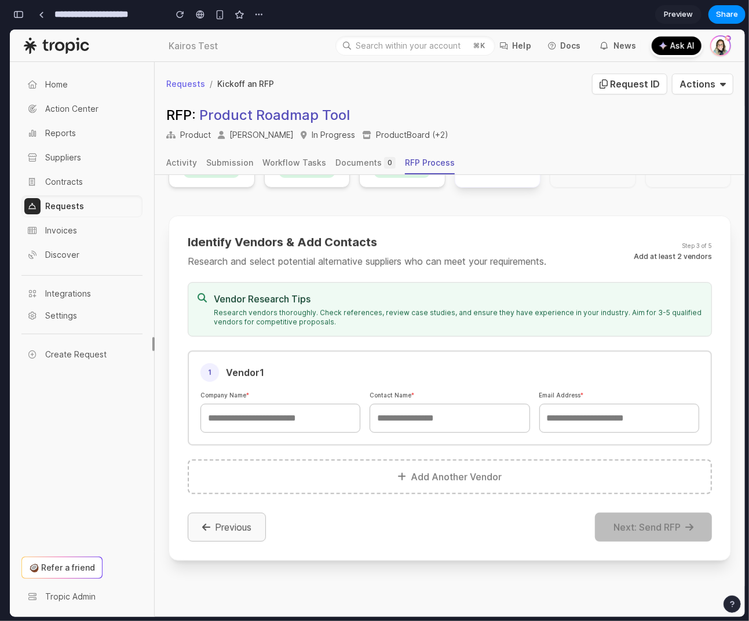
click at [217, 531] on button "Previous" at bounding box center [227, 526] width 78 height 29
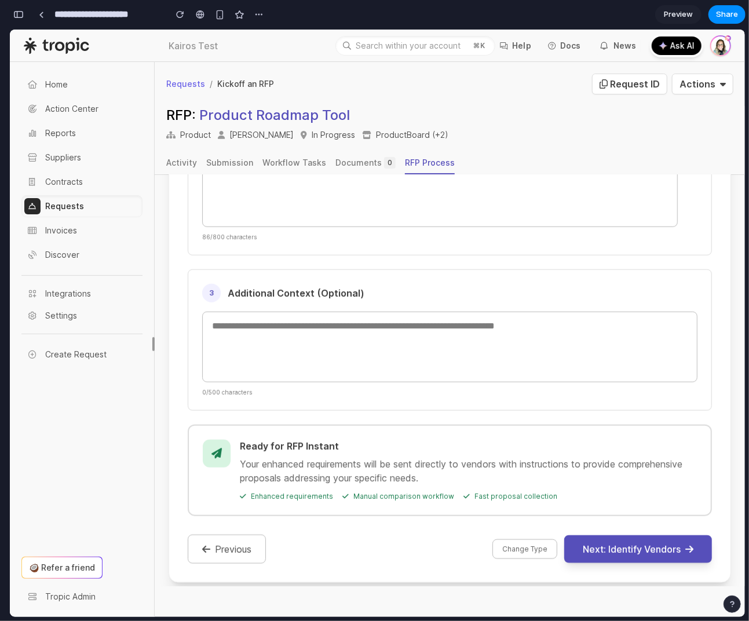
click at [251, 559] on button "Previous" at bounding box center [227, 548] width 78 height 29
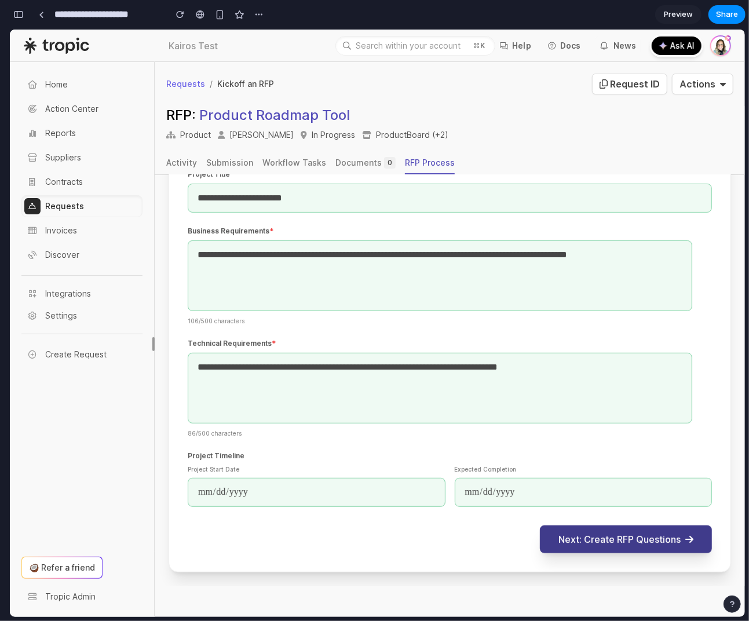
click at [599, 533] on button "Next: Create RFP Questions" at bounding box center [626, 539] width 172 height 28
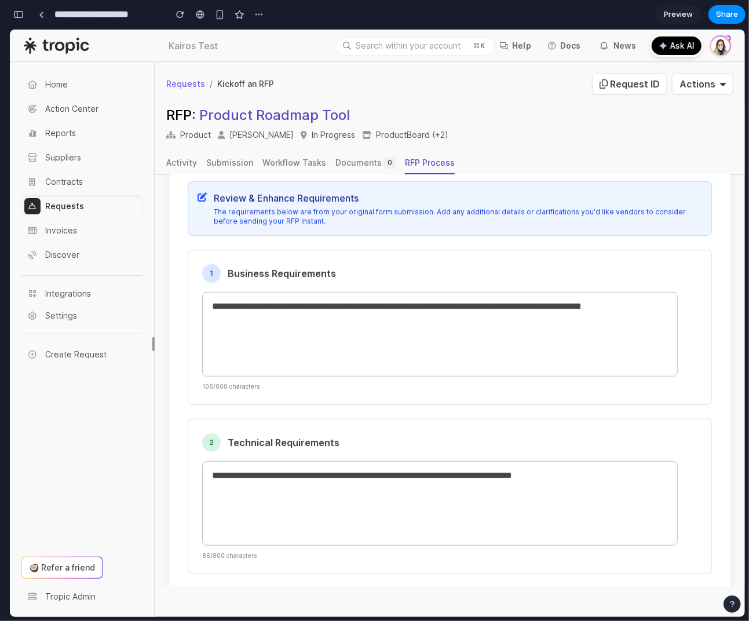
scroll to position [0, 0]
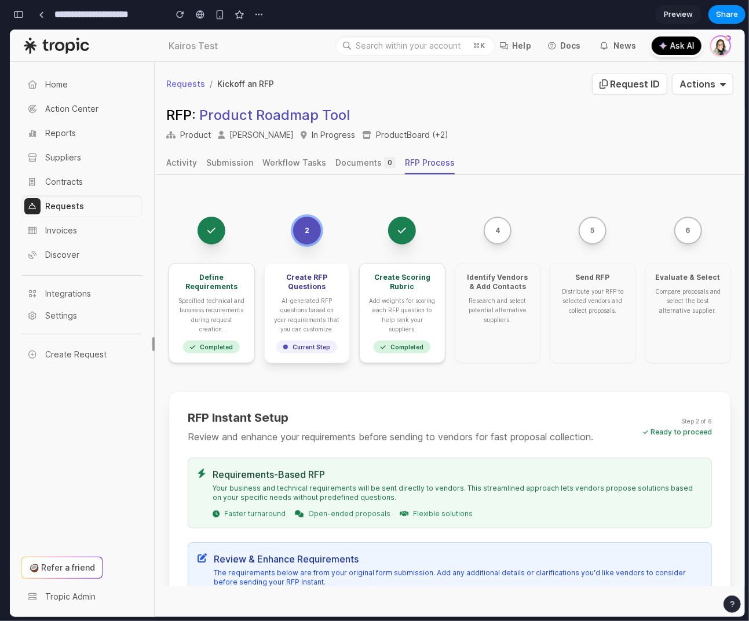
click at [314, 334] on div "Create RFP Questions AI-generated RFP questions based on your requirements that…" at bounding box center [307, 312] width 86 height 100
click at [401, 269] on div "Create Scoring Rubric Add weights for scoring each RFP question to help rank yo…" at bounding box center [402, 312] width 86 height 100
click at [398, 230] on icon at bounding box center [402, 230] width 8 height 6
click at [216, 236] on button at bounding box center [212, 230] width 28 height 28
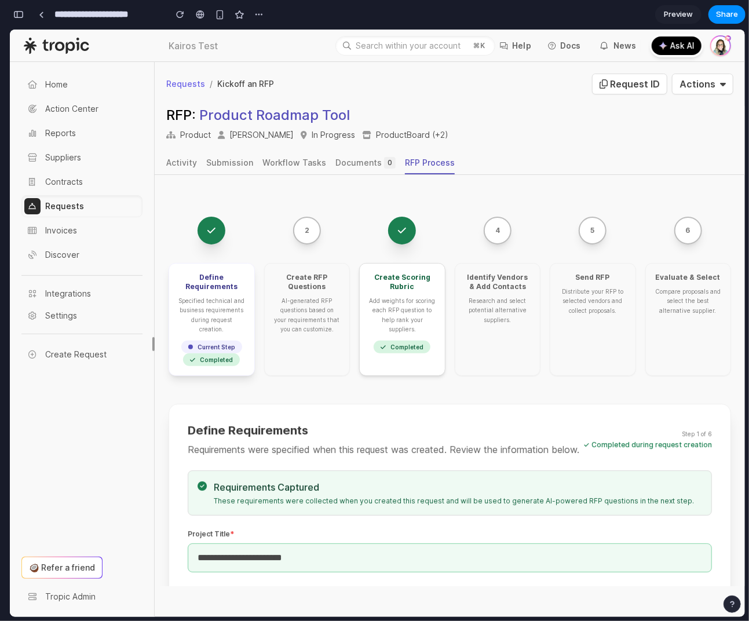
click at [293, 225] on button "2" at bounding box center [307, 230] width 28 height 28
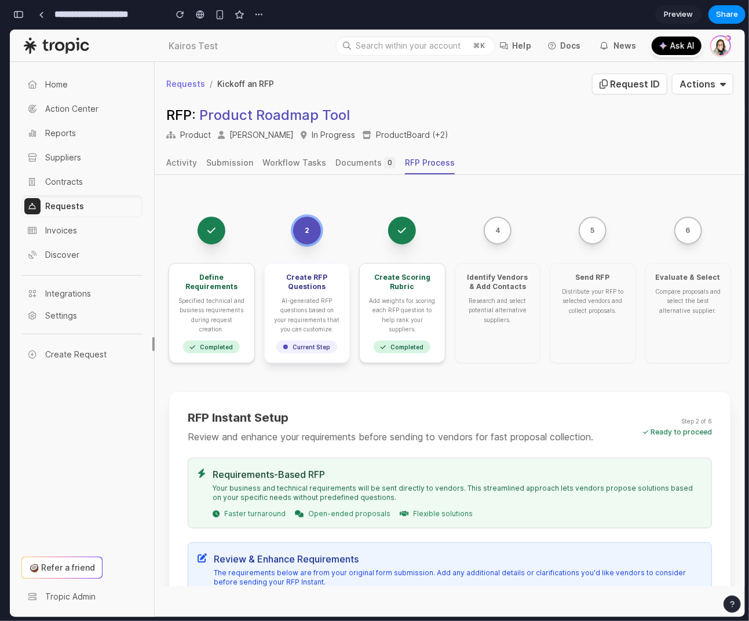
click at [398, 225] on icon at bounding box center [402, 230] width 12 height 12
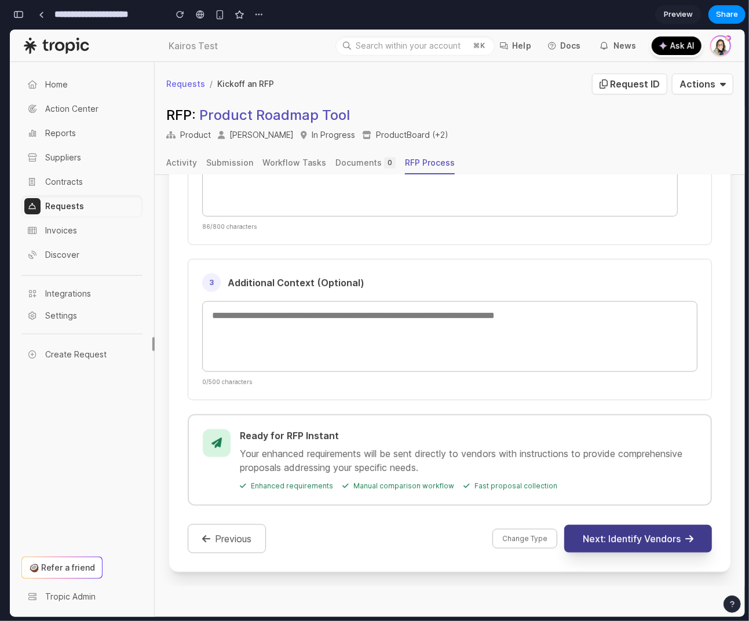
click at [617, 535] on button "Next: Identify Vendors" at bounding box center [638, 538] width 148 height 28
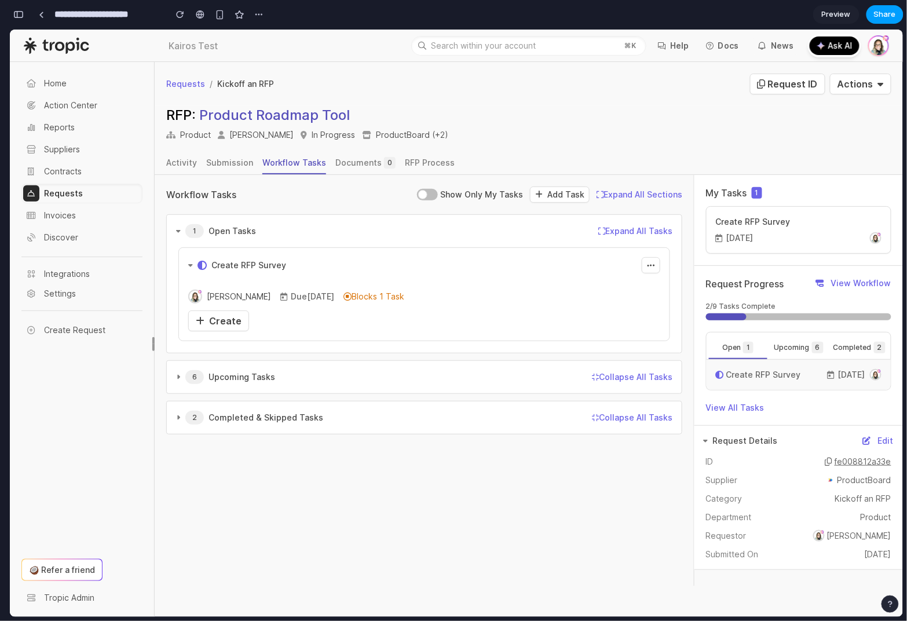
click at [887, 13] on span "Share" at bounding box center [885, 15] width 22 height 12
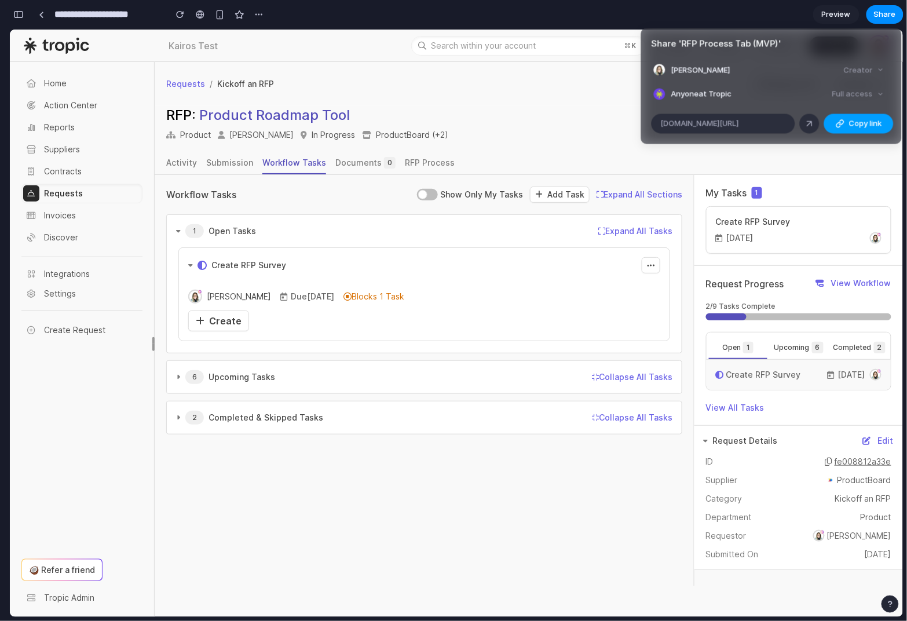
click at [840, 121] on div "button" at bounding box center [840, 123] width 9 height 9
